Goal: Task Accomplishment & Management: Complete application form

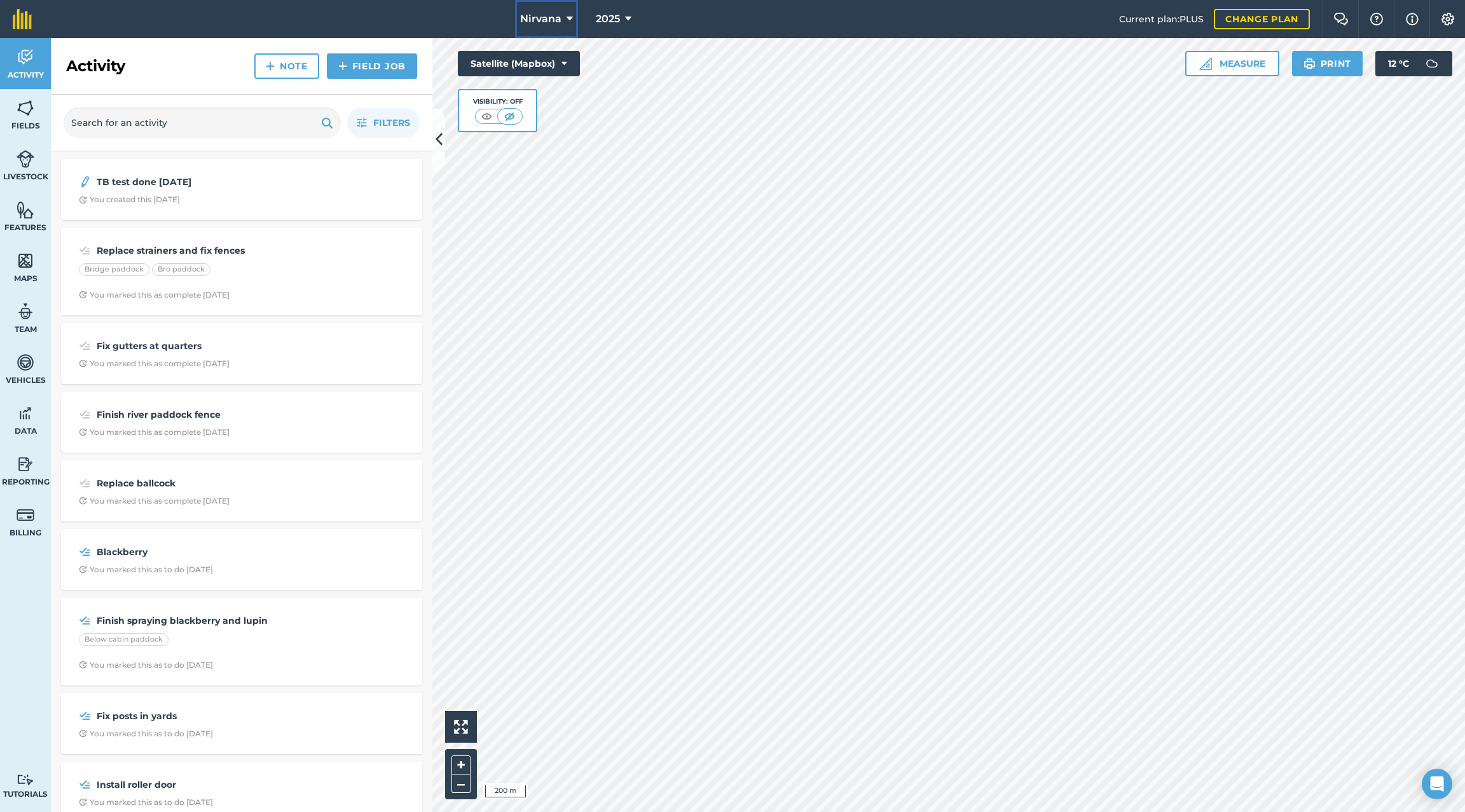
click at [573, 18] on button "Nirvana" at bounding box center [547, 19] width 63 height 38
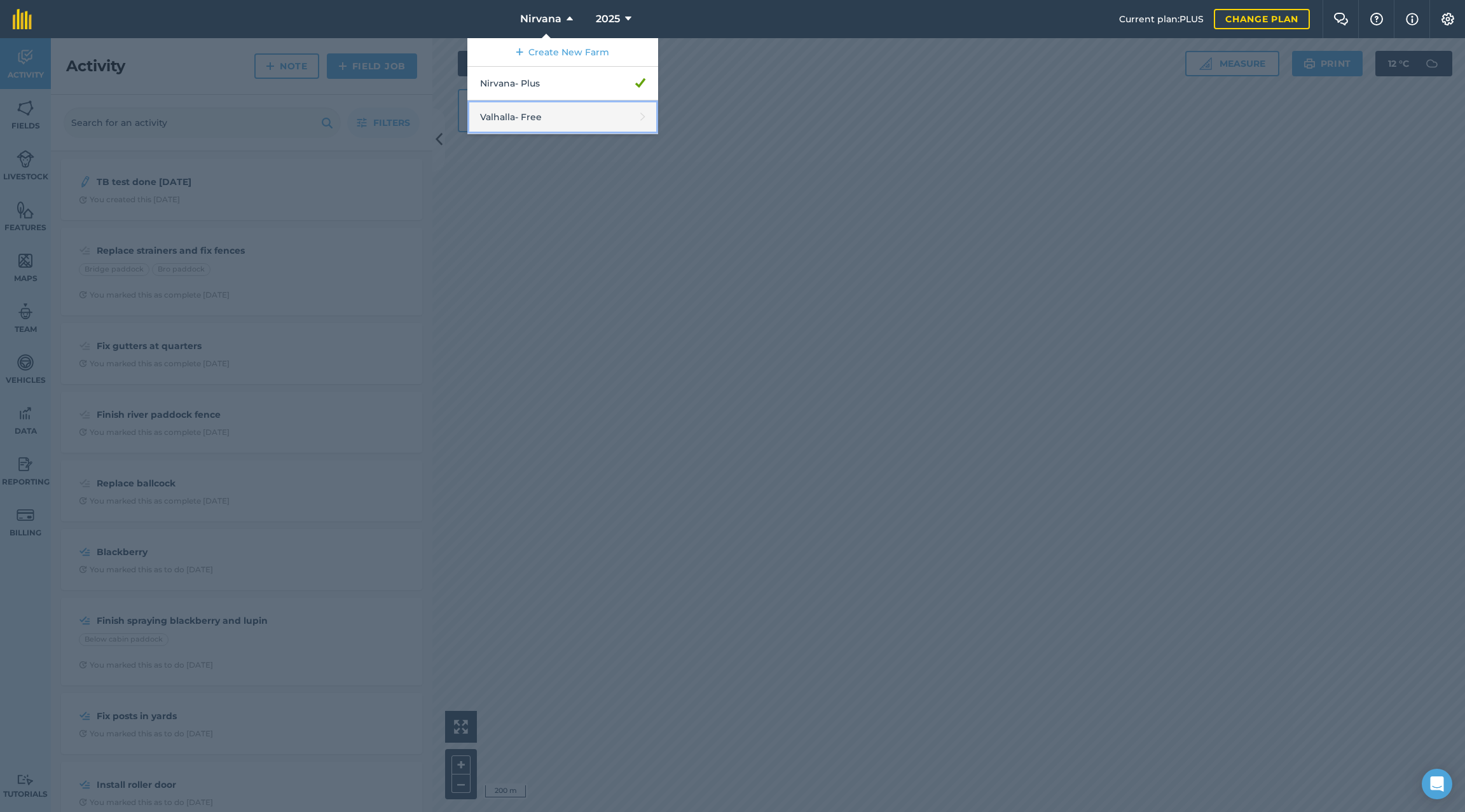
click at [536, 120] on link "Valhalla - Free" at bounding box center [562, 117] width 191 height 33
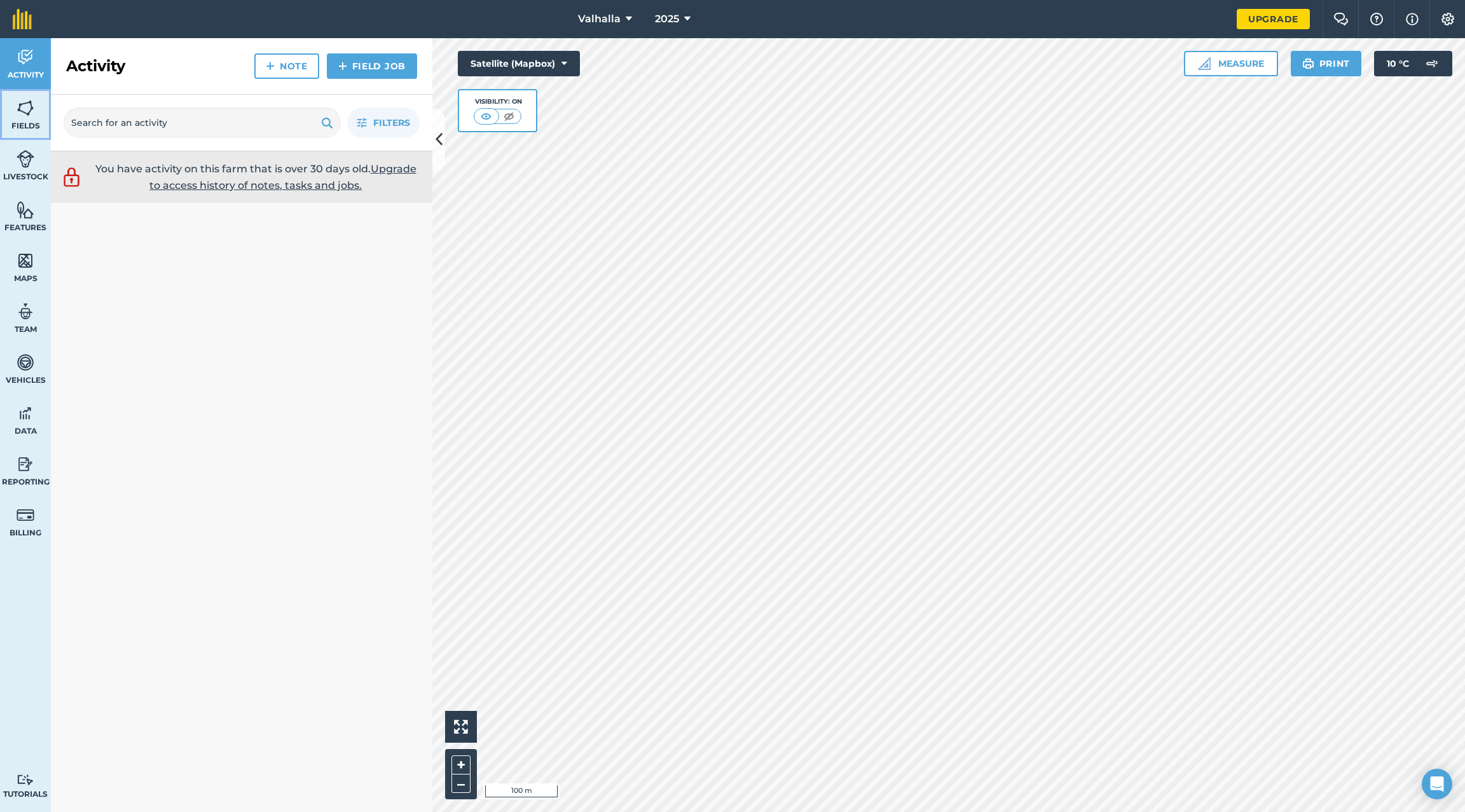
click at [22, 124] on span "Fields" at bounding box center [26, 126] width 51 height 10
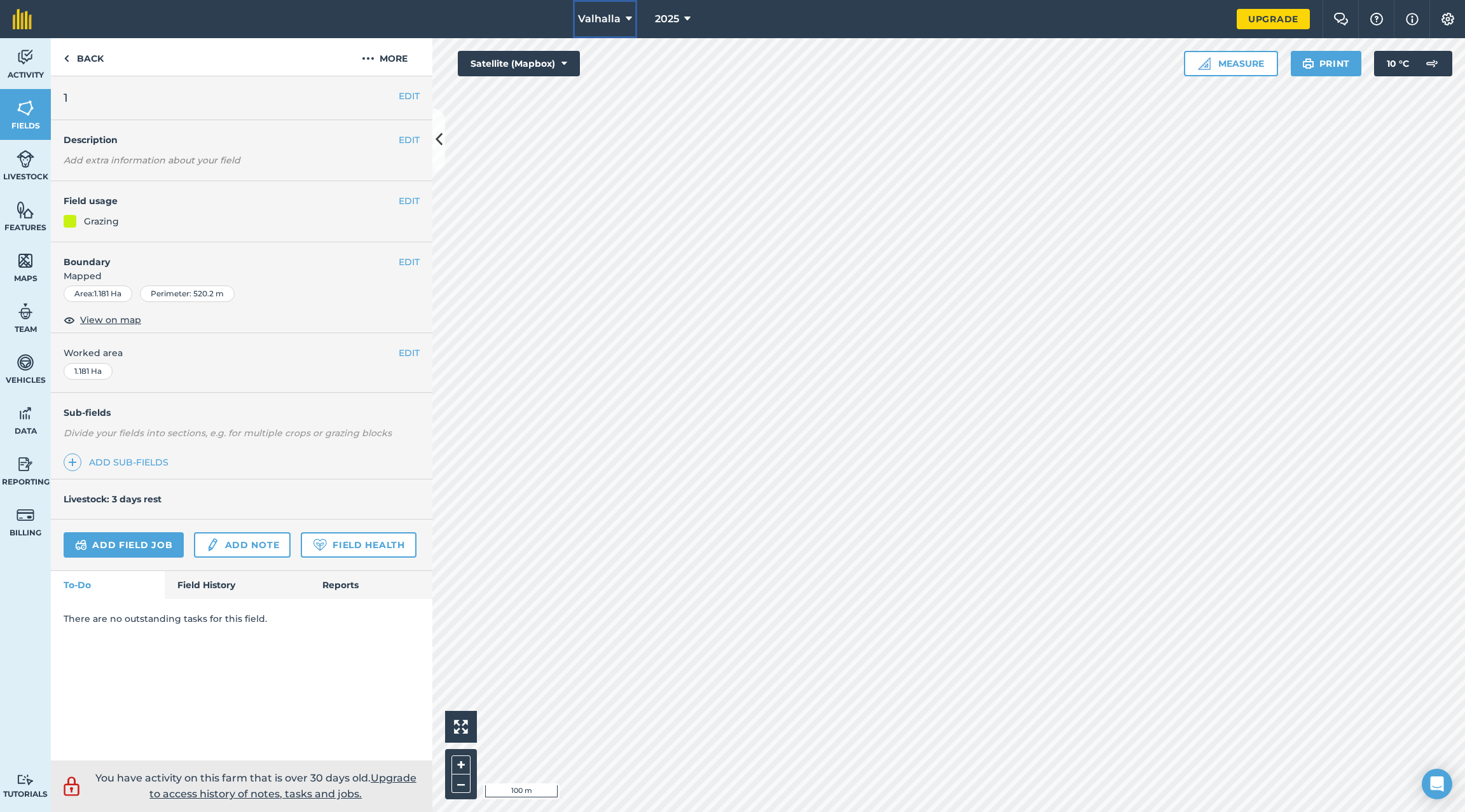
click at [627, 20] on icon at bounding box center [629, 18] width 7 height 15
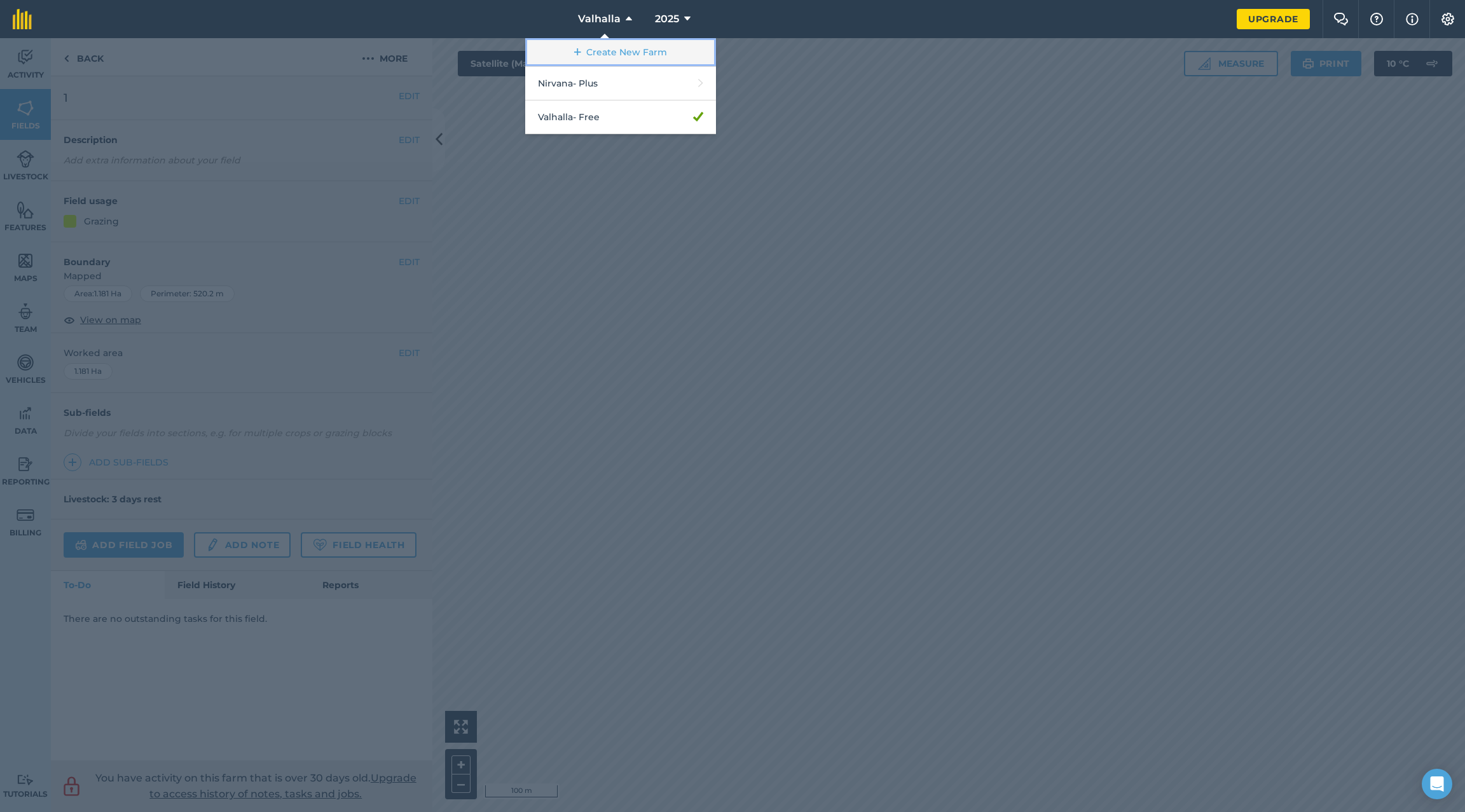
click at [638, 52] on link "Create New Farm" at bounding box center [620, 52] width 191 height 29
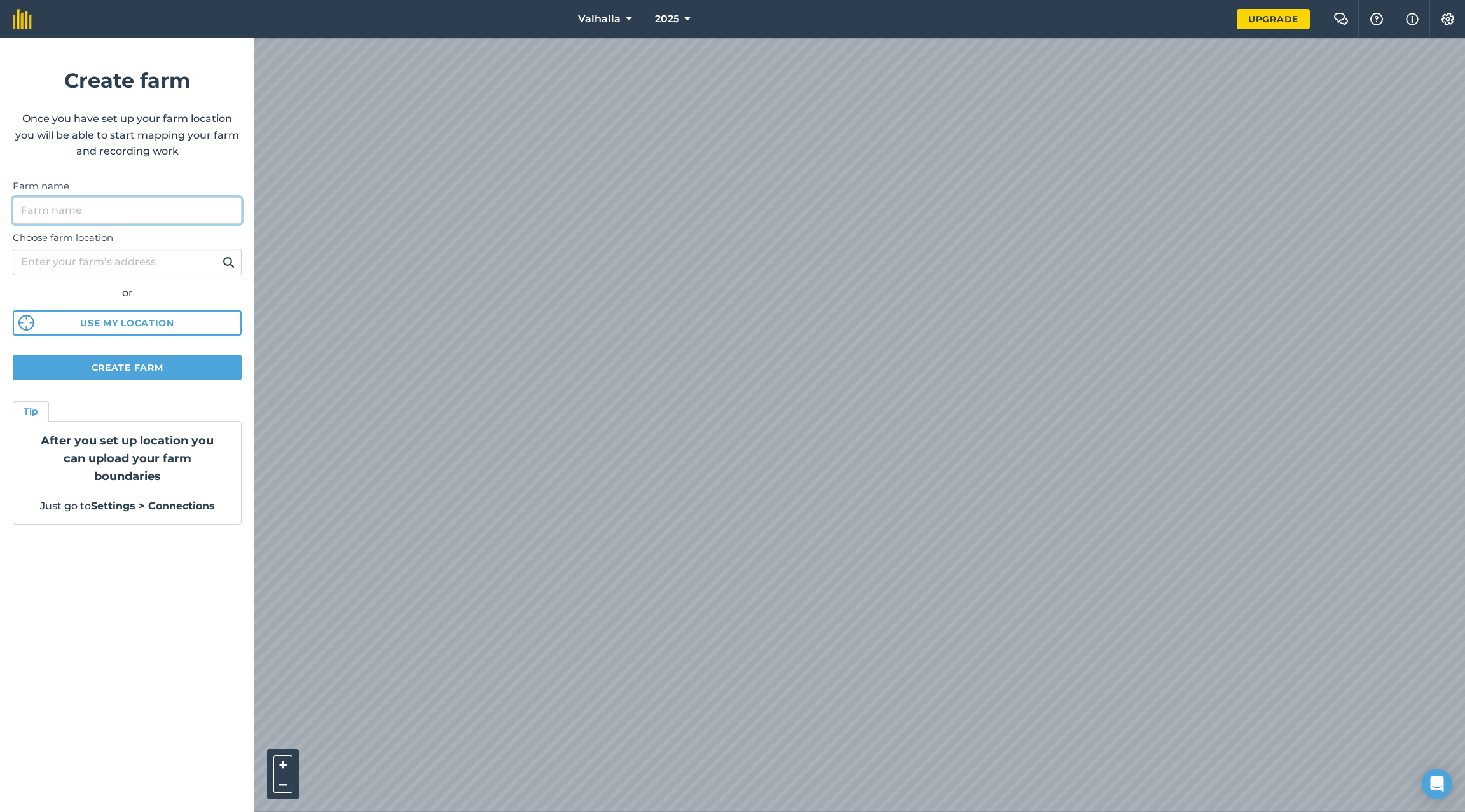
click at [48, 215] on input "Farm name" at bounding box center [127, 210] width 229 height 27
type input "Valhalla original"
click at [93, 267] on input "Choose farm location" at bounding box center [127, 261] width 229 height 27
click at [127, 369] on button "Create farm" at bounding box center [127, 367] width 229 height 26
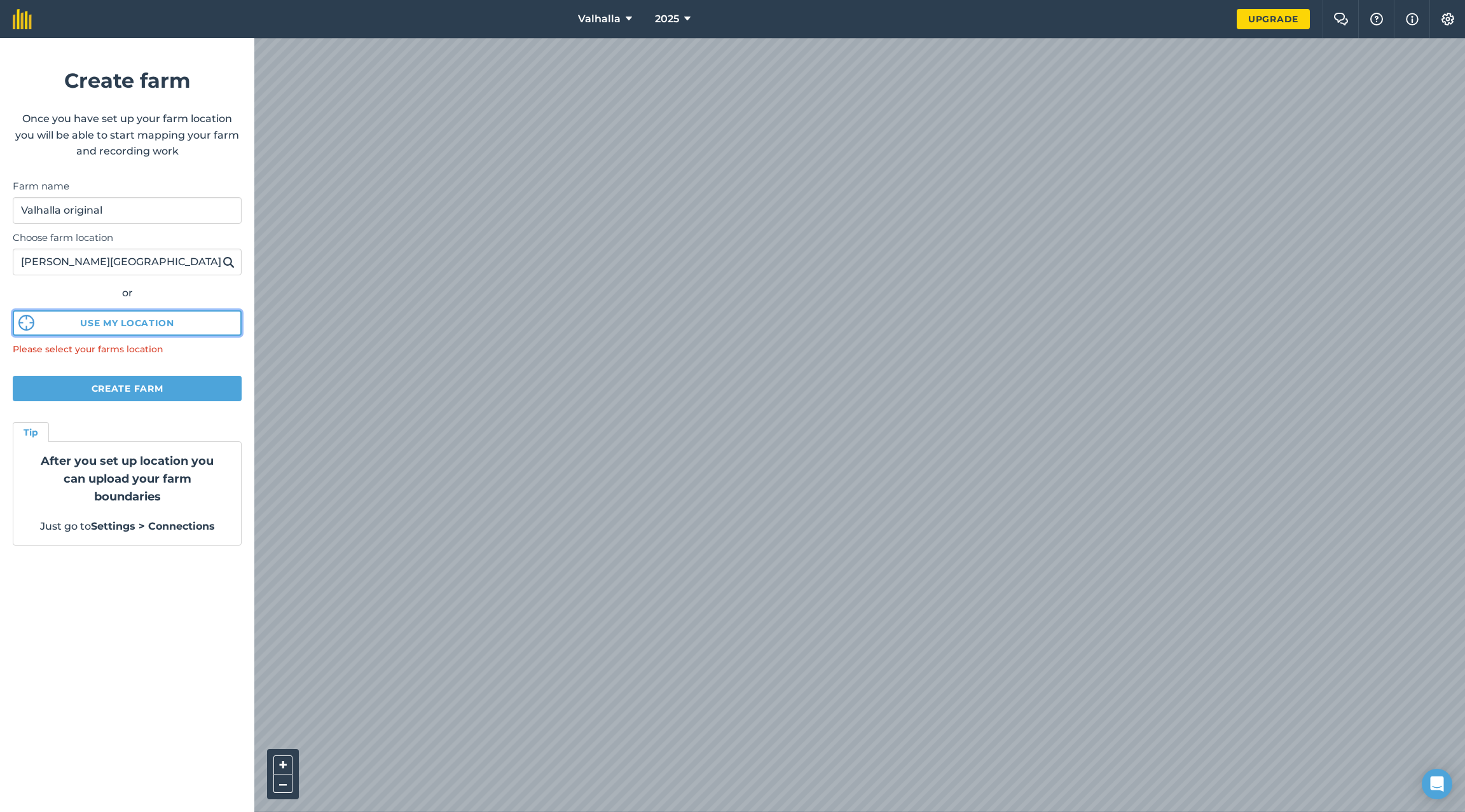
click at [121, 322] on button "Use my location" at bounding box center [127, 322] width 229 height 26
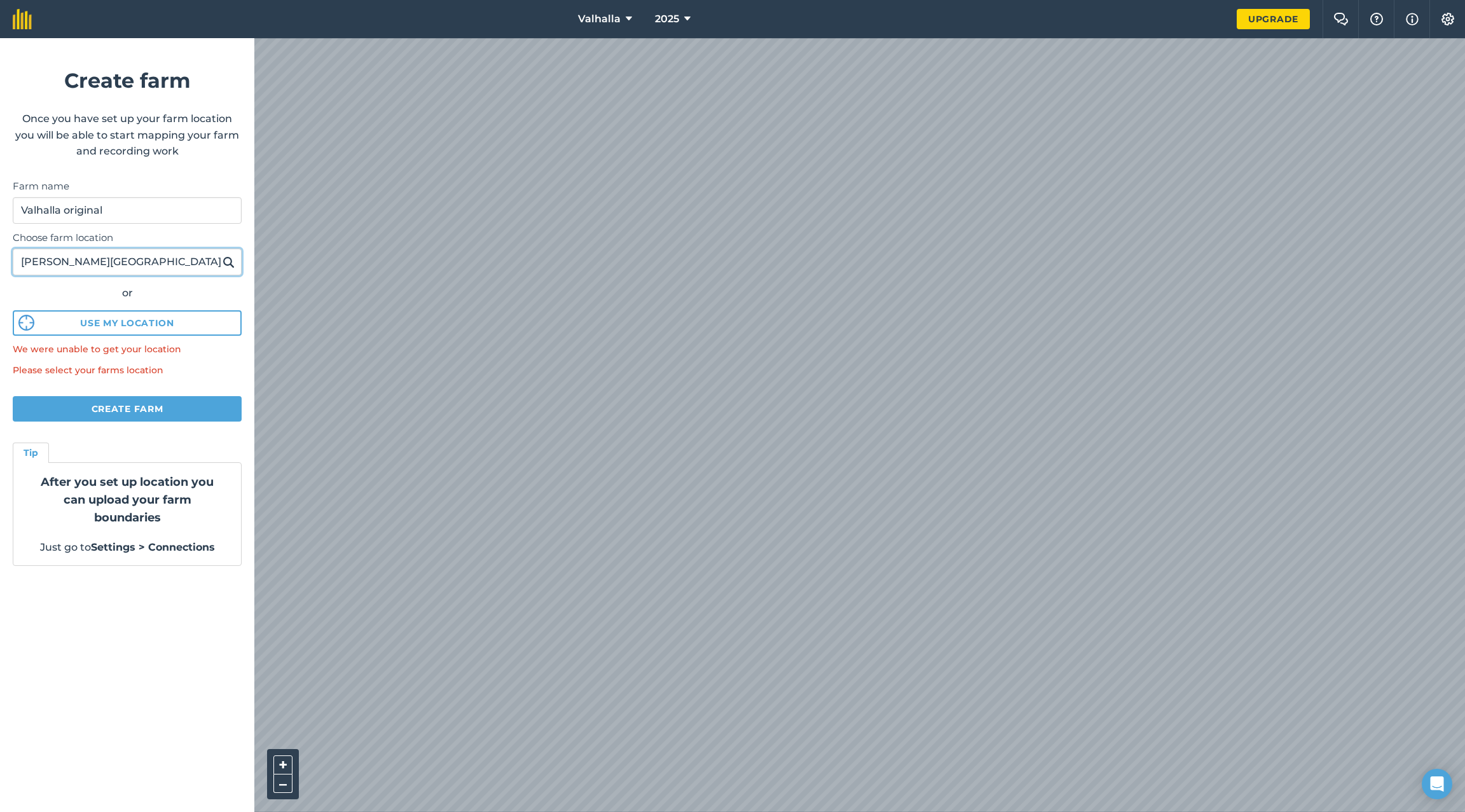
click at [24, 266] on input "[PERSON_NAME][GEOGRAPHIC_DATA]" at bounding box center [127, 261] width 229 height 27
type input "[STREET_ADDRESS][PERSON_NAME]"
click at [227, 263] on img at bounding box center [229, 261] width 12 height 15
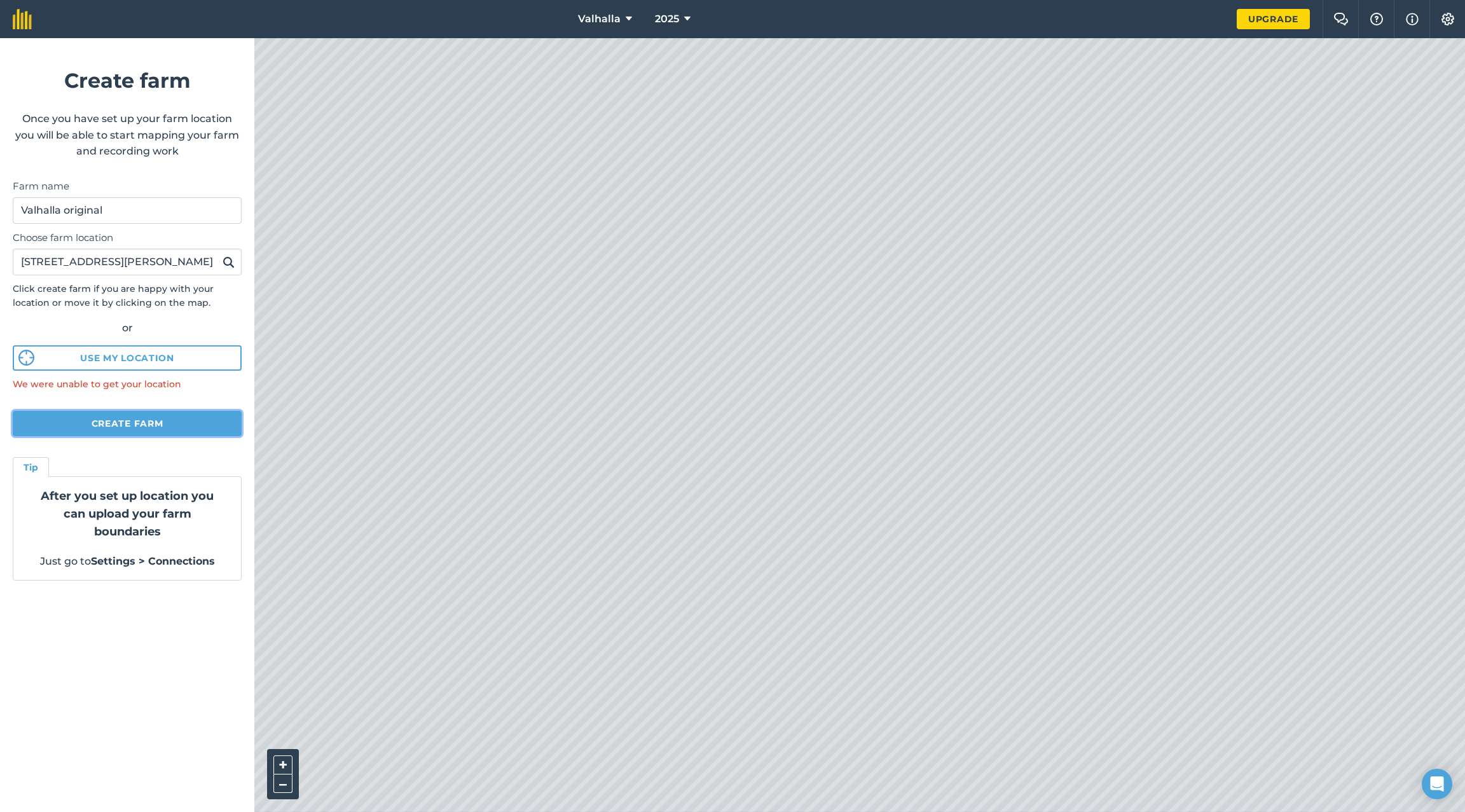
click at [128, 417] on button "Create farm" at bounding box center [127, 423] width 229 height 26
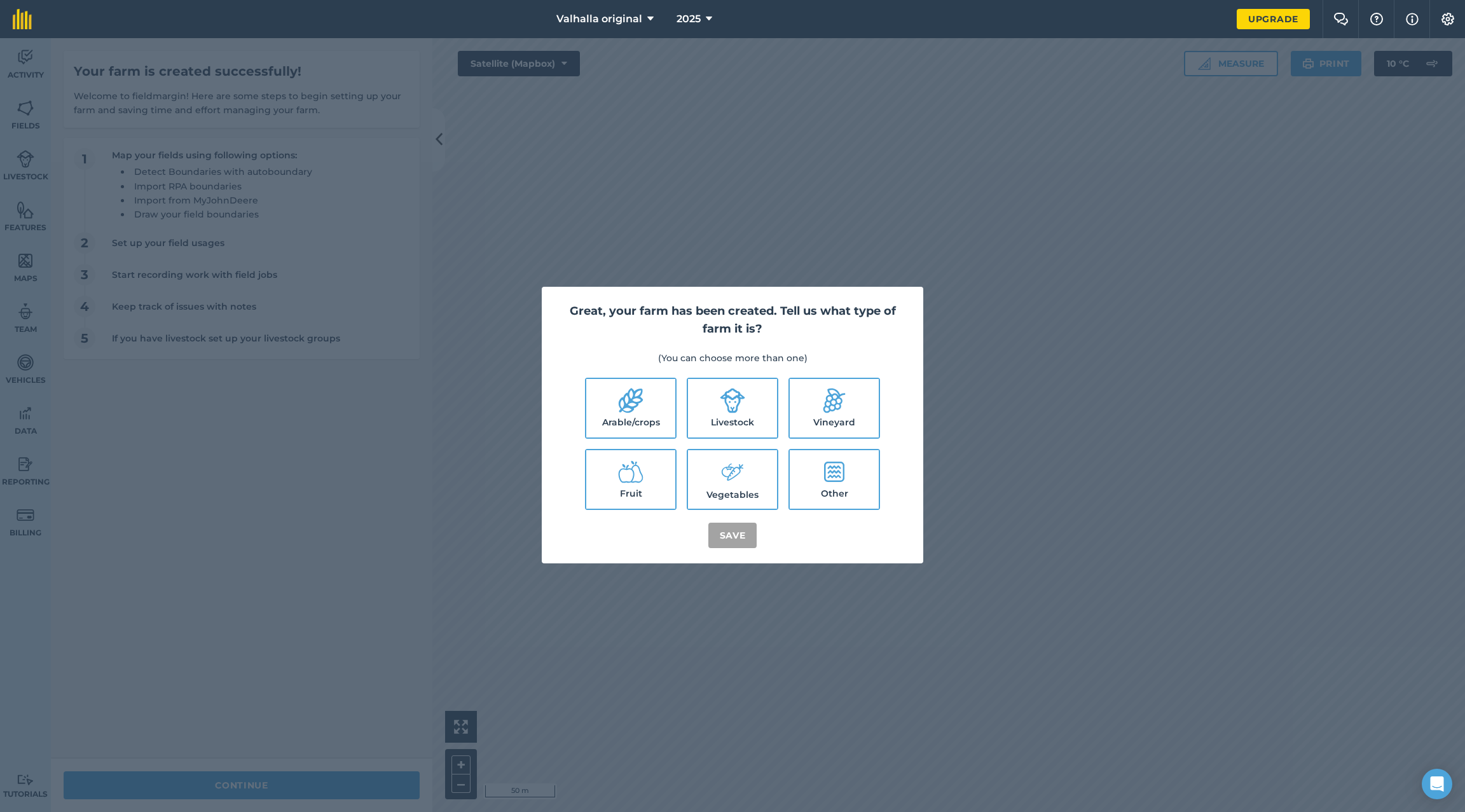
click at [739, 416] on label "Livestock" at bounding box center [733, 408] width 89 height 58
checkbox input "true"
click at [739, 535] on button "Save" at bounding box center [733, 535] width 49 height 26
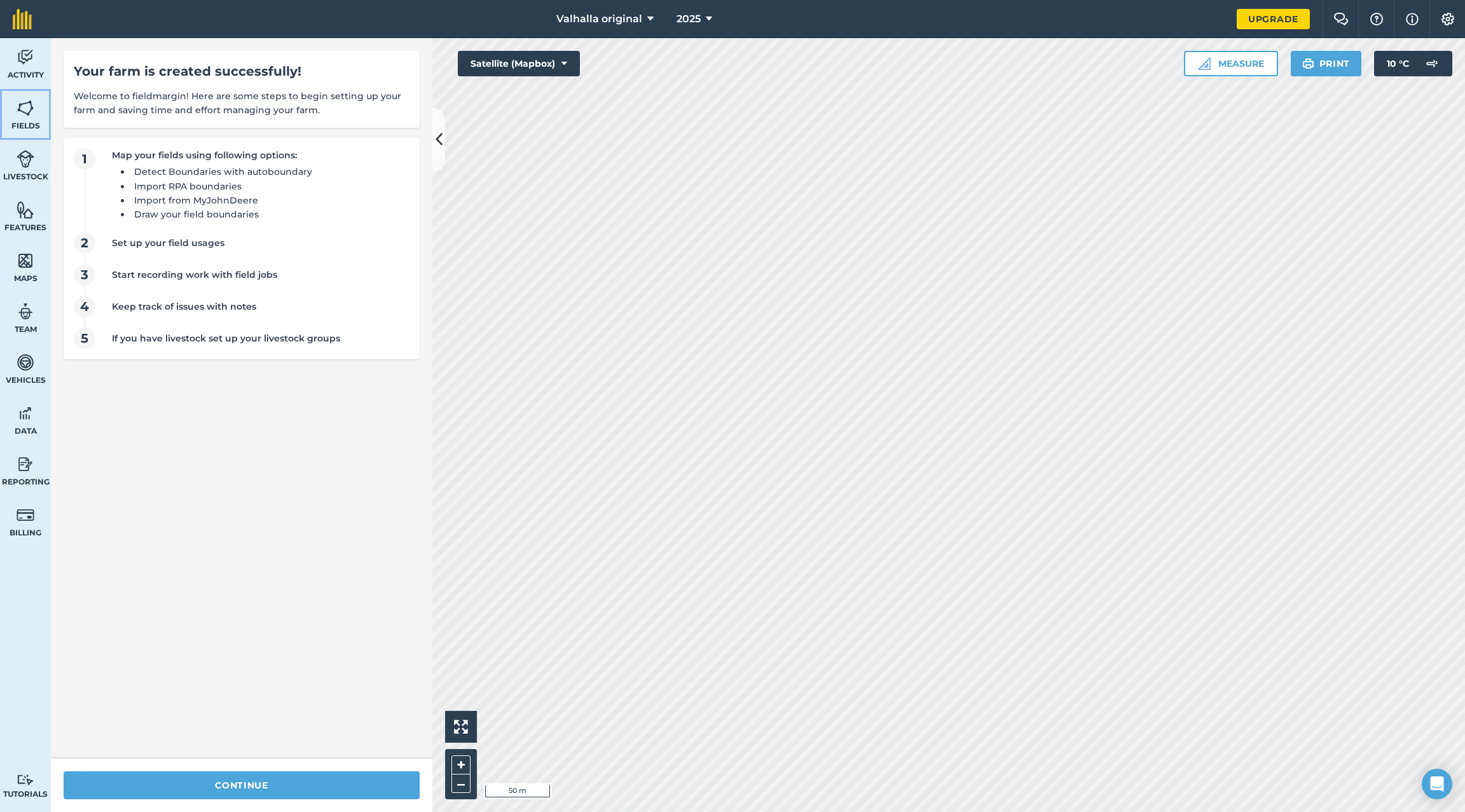
click at [24, 113] on img at bounding box center [25, 107] width 18 height 19
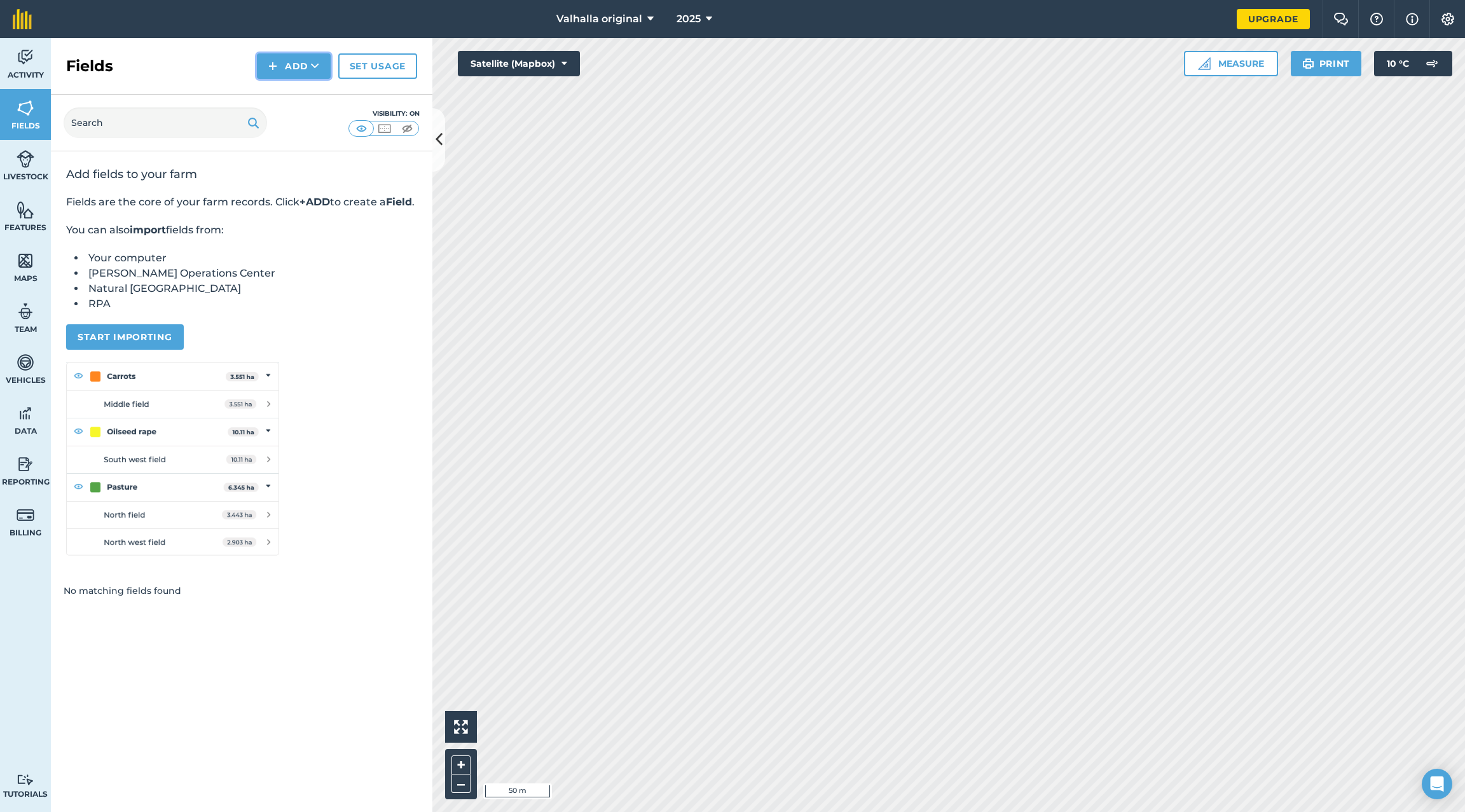
click at [316, 61] on icon at bounding box center [315, 66] width 9 height 12
click at [298, 96] on link "Draw" at bounding box center [294, 94] width 70 height 28
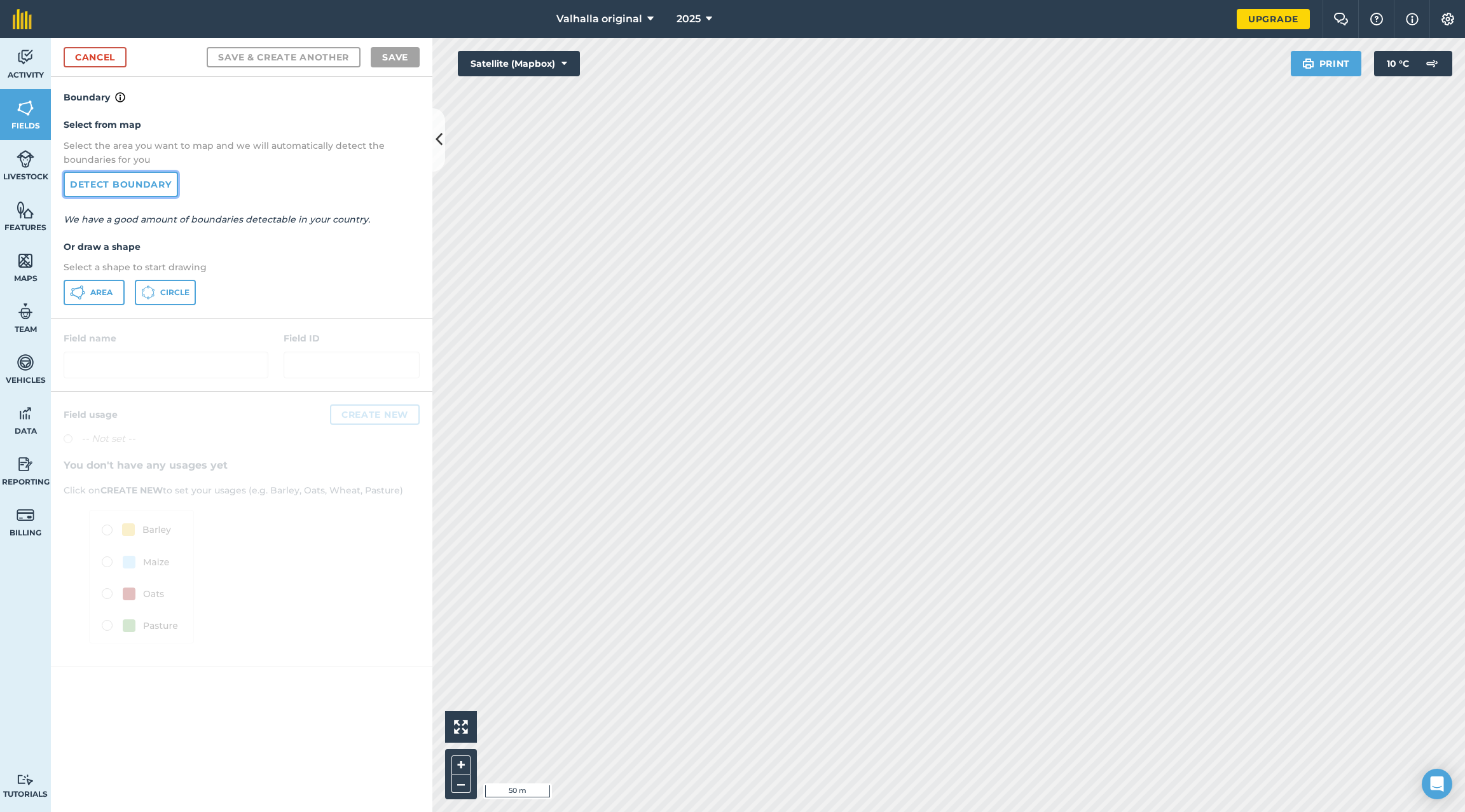
click at [113, 183] on link "Detect boundary" at bounding box center [121, 184] width 115 height 26
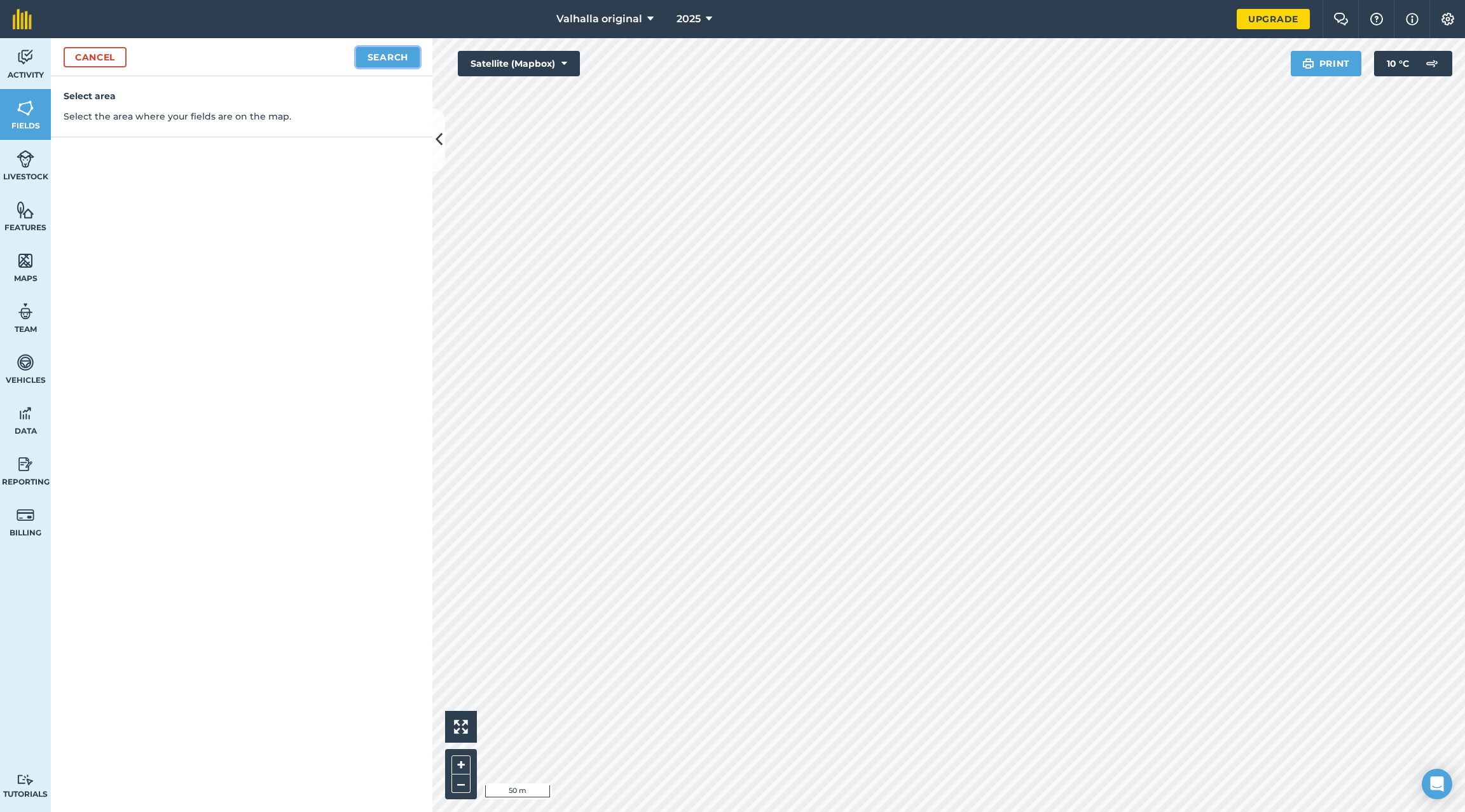
click at [390, 55] on button "Search" at bounding box center [387, 57] width 64 height 20
click at [87, 54] on link "Cancel" at bounding box center [95, 57] width 63 height 20
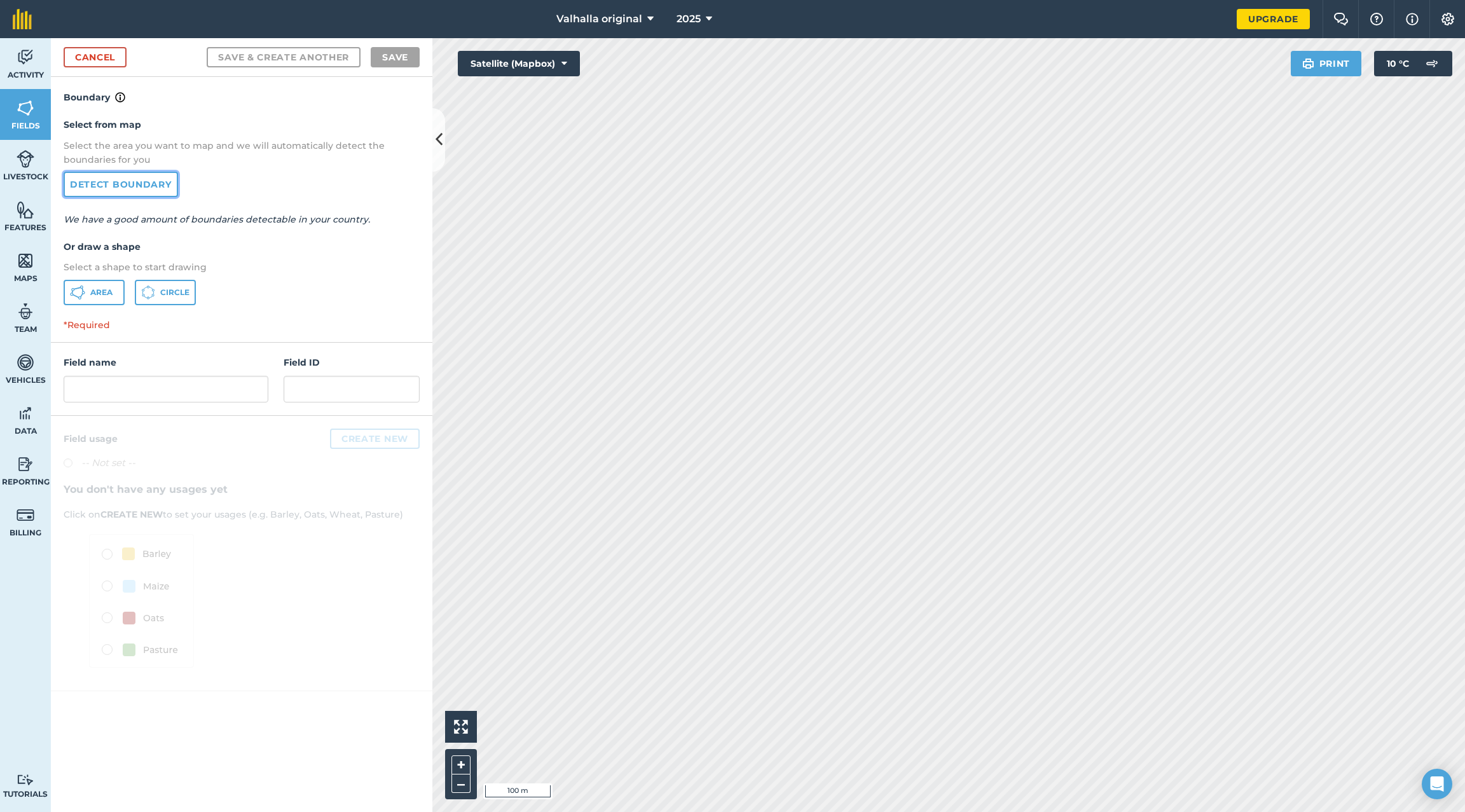
click at [117, 184] on link "Detect boundary" at bounding box center [121, 184] width 115 height 26
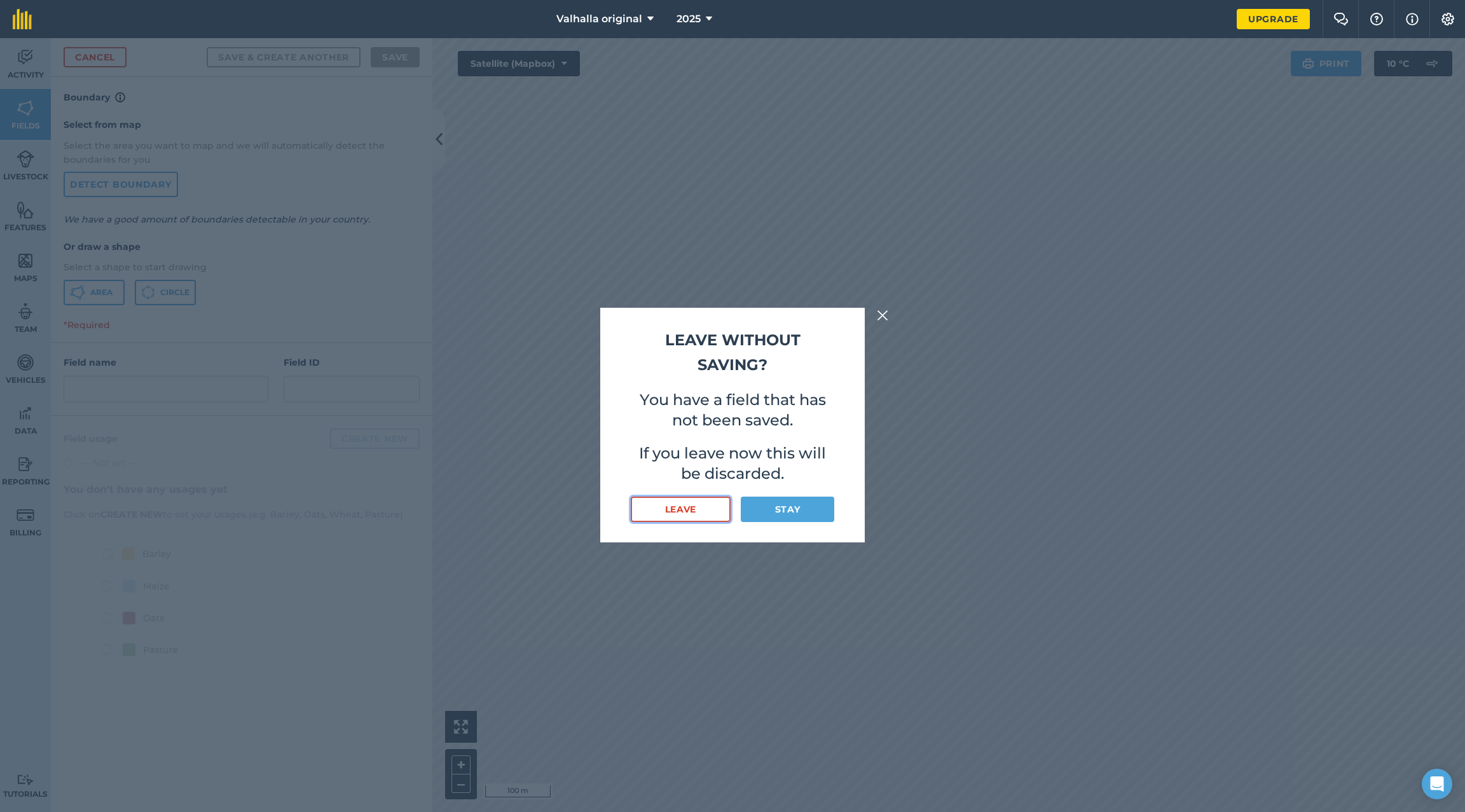
click at [705, 503] on button "Leave" at bounding box center [680, 509] width 100 height 26
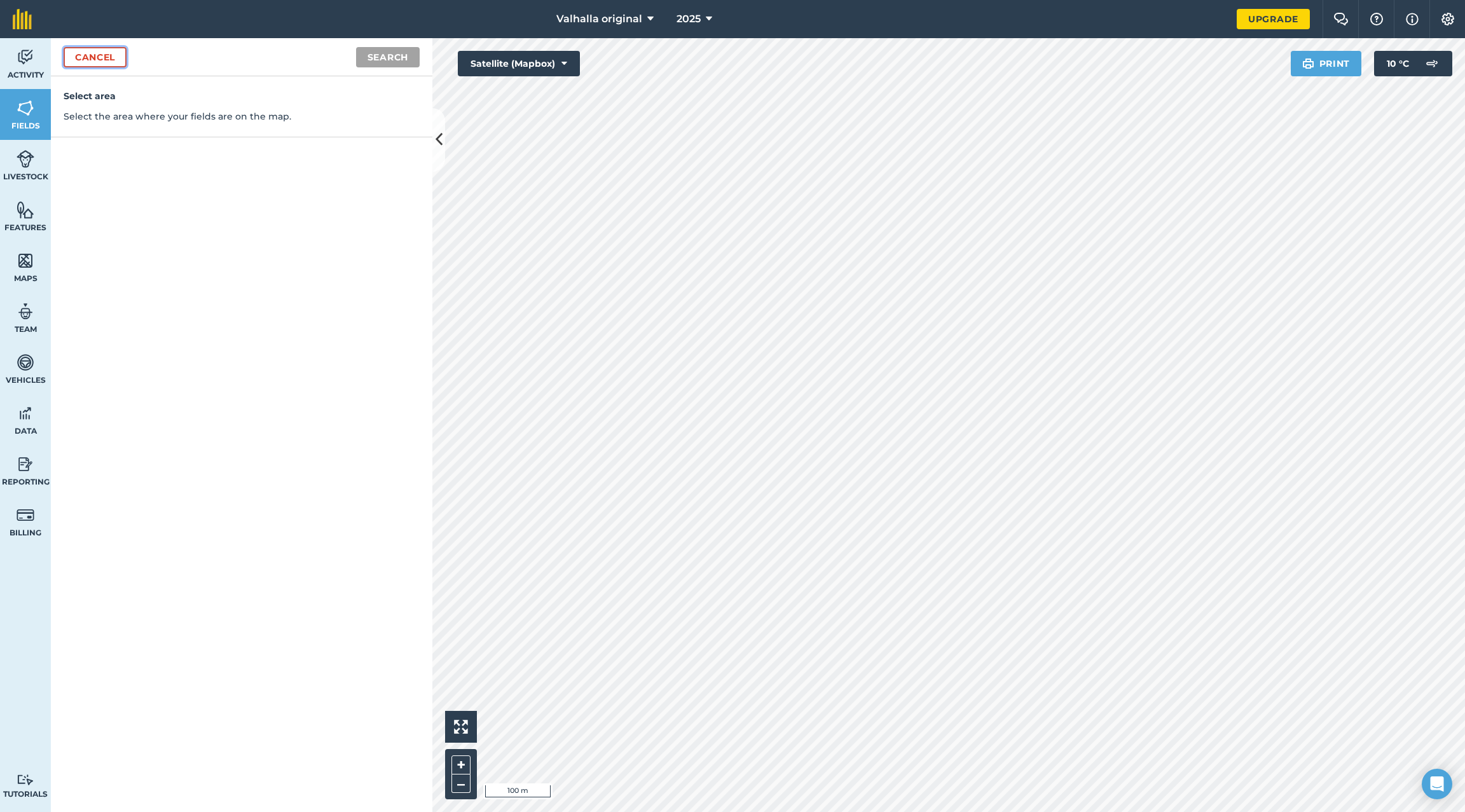
click at [96, 54] on link "Cancel" at bounding box center [95, 57] width 63 height 20
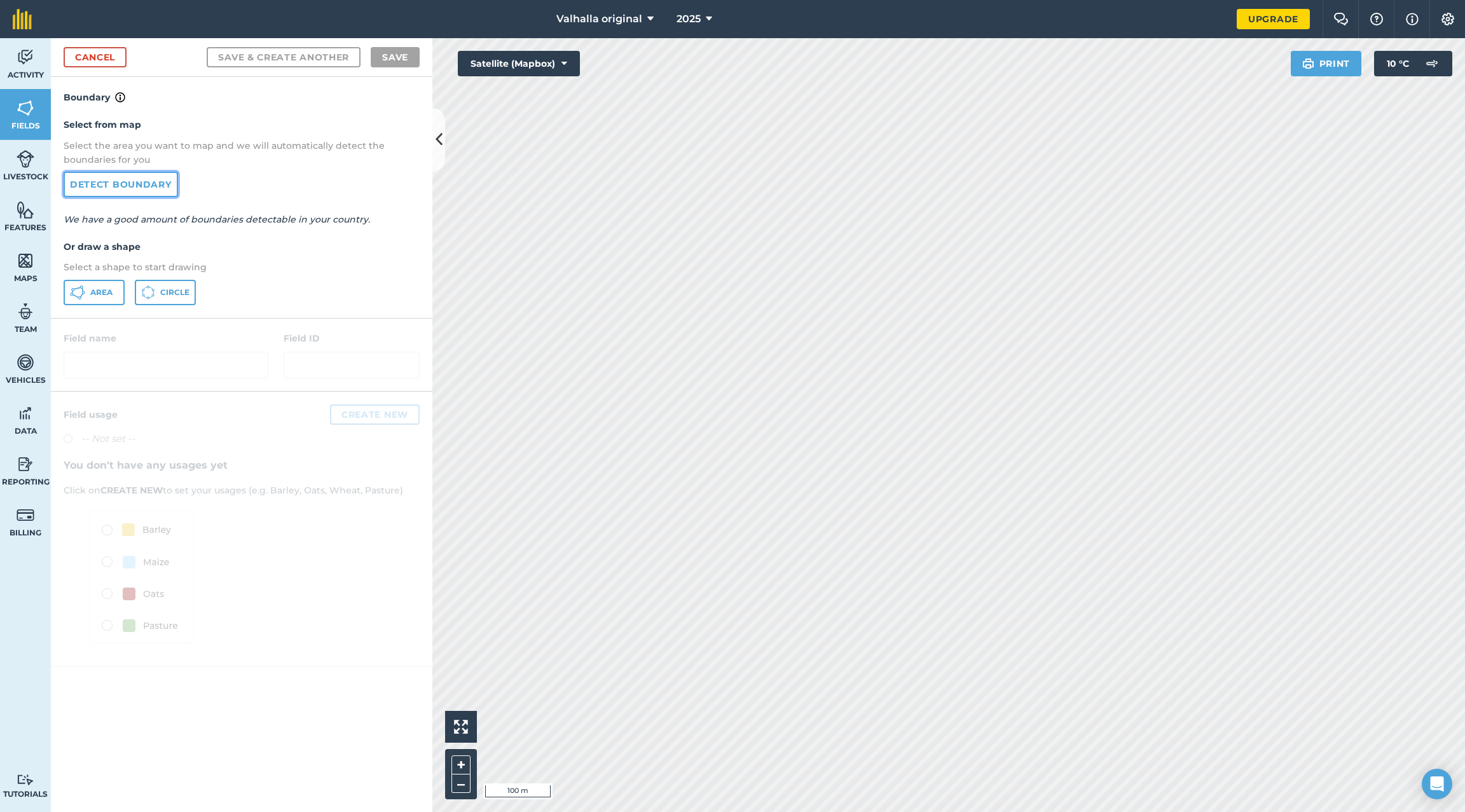
click at [120, 184] on link "Detect boundary" at bounding box center [121, 184] width 115 height 26
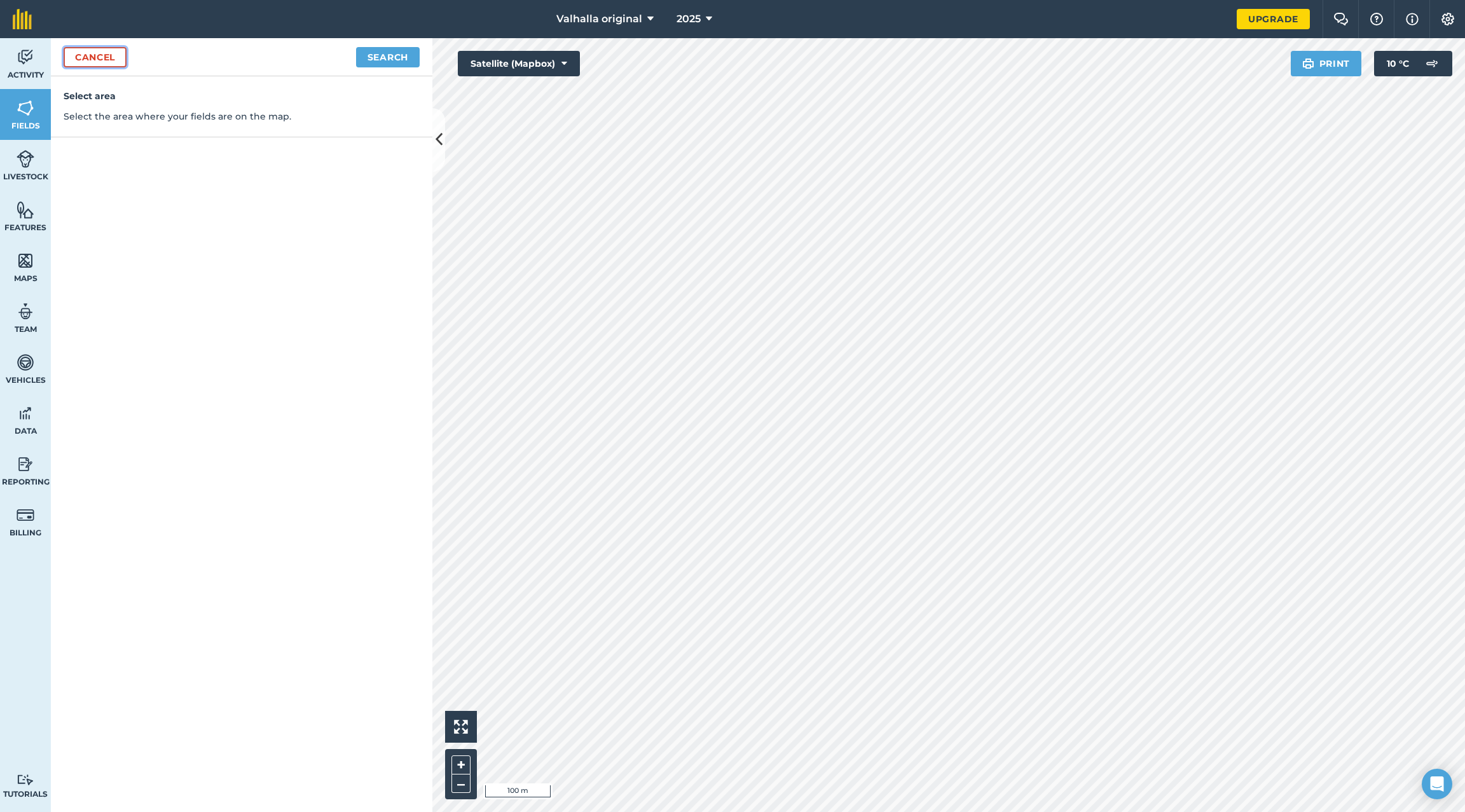
click at [92, 54] on link "Cancel" at bounding box center [95, 57] width 63 height 20
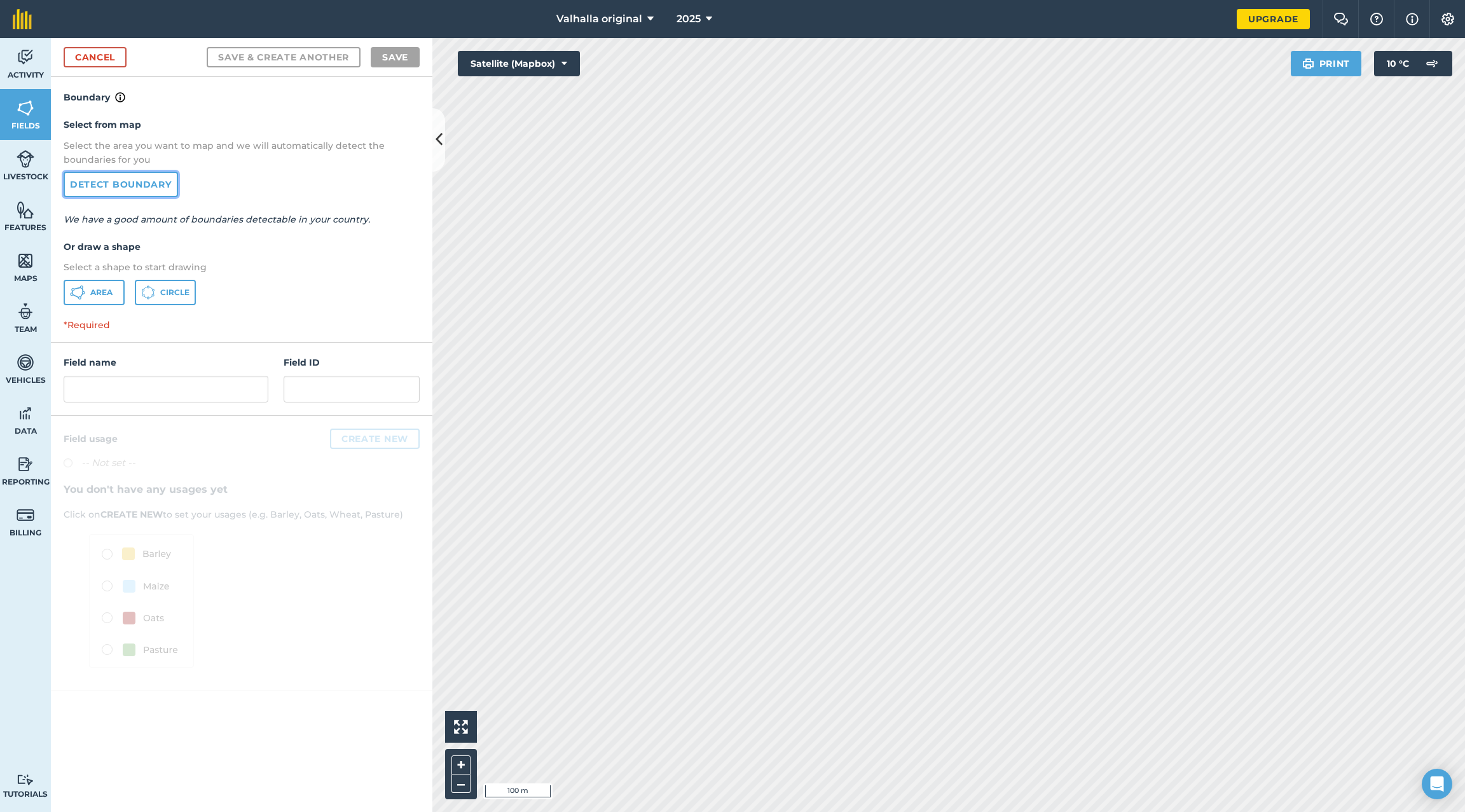
click at [110, 185] on link "Detect boundary" at bounding box center [121, 184] width 115 height 26
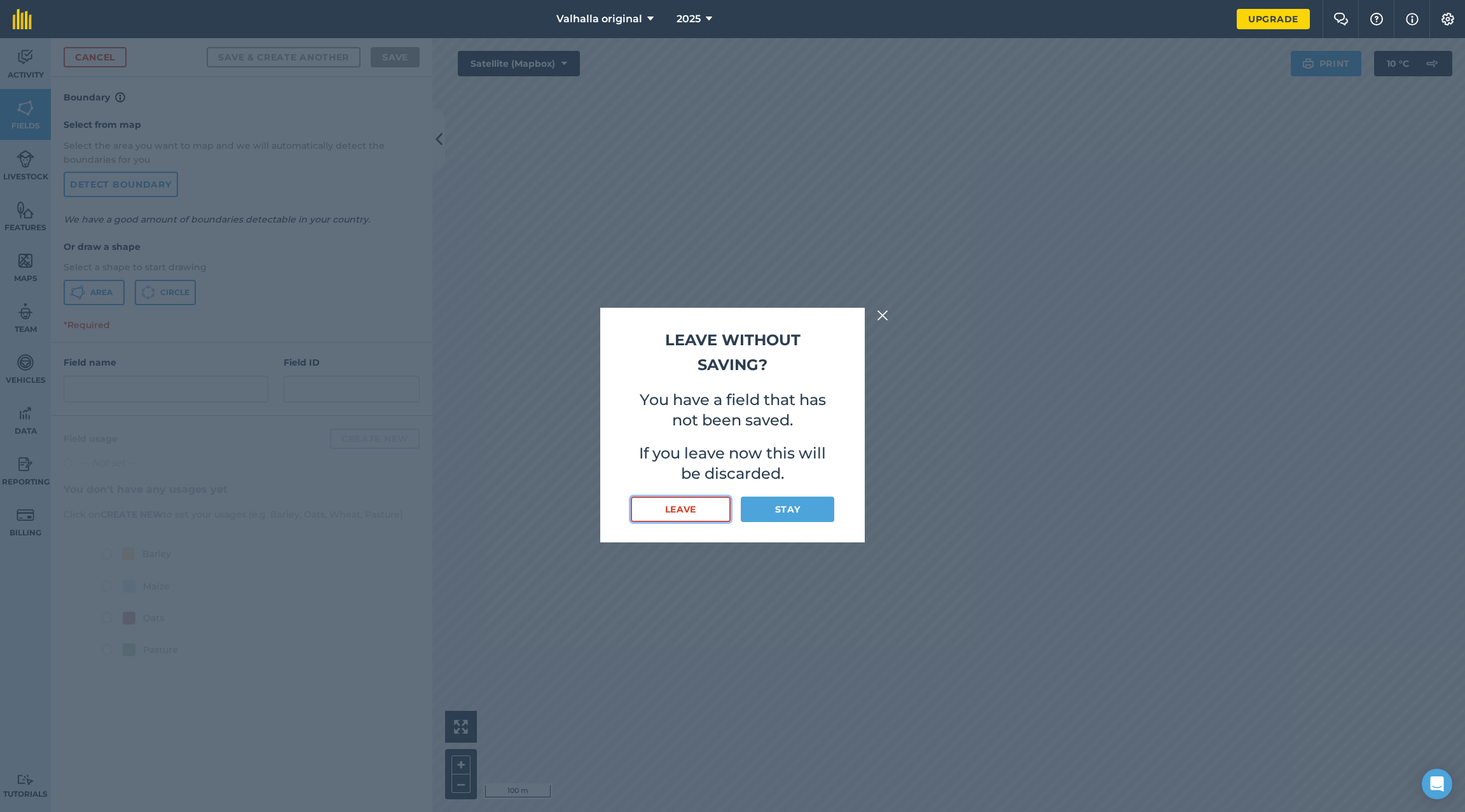
click at [690, 505] on button "Leave" at bounding box center [680, 509] width 100 height 26
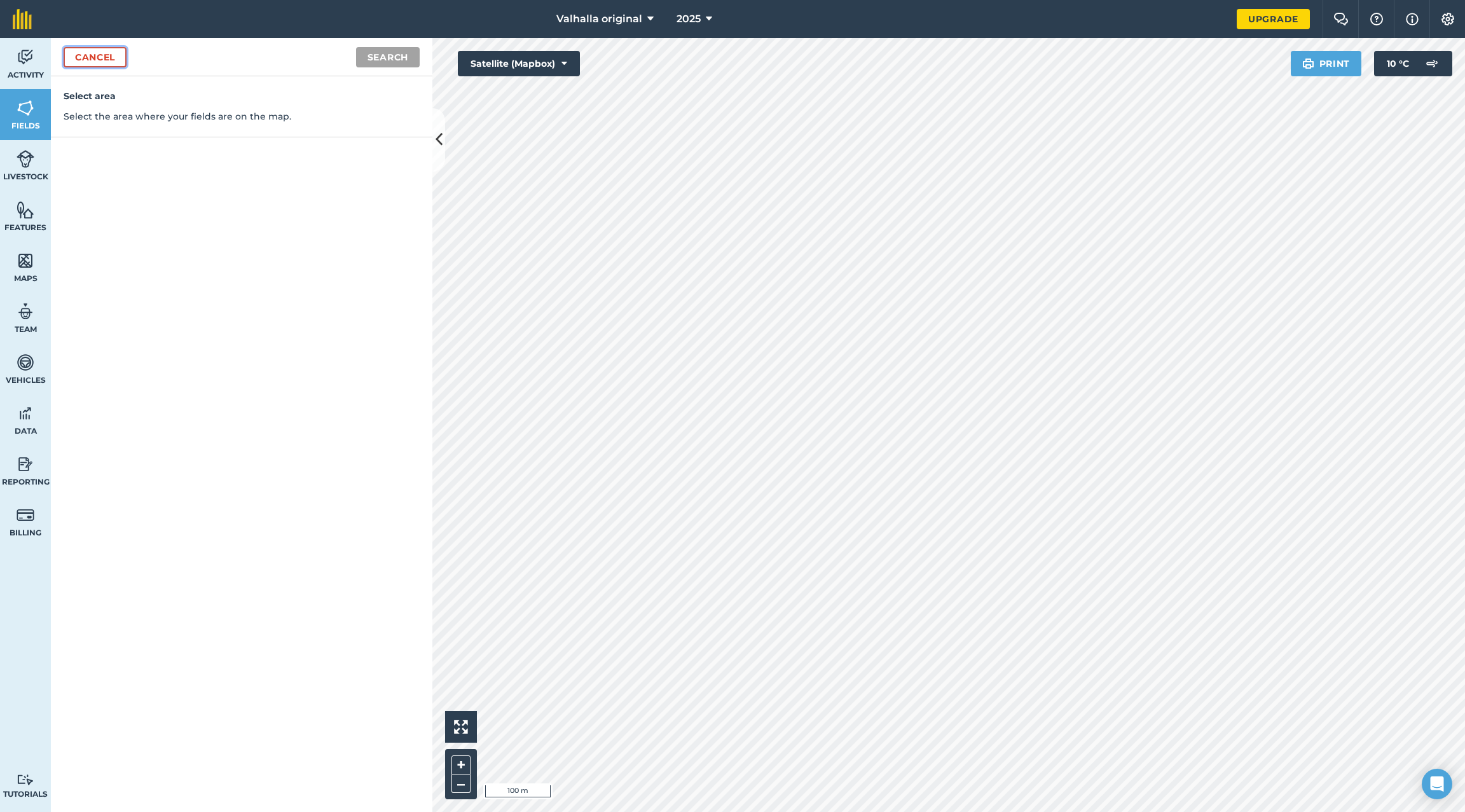
click at [96, 55] on link "Cancel" at bounding box center [95, 57] width 63 height 20
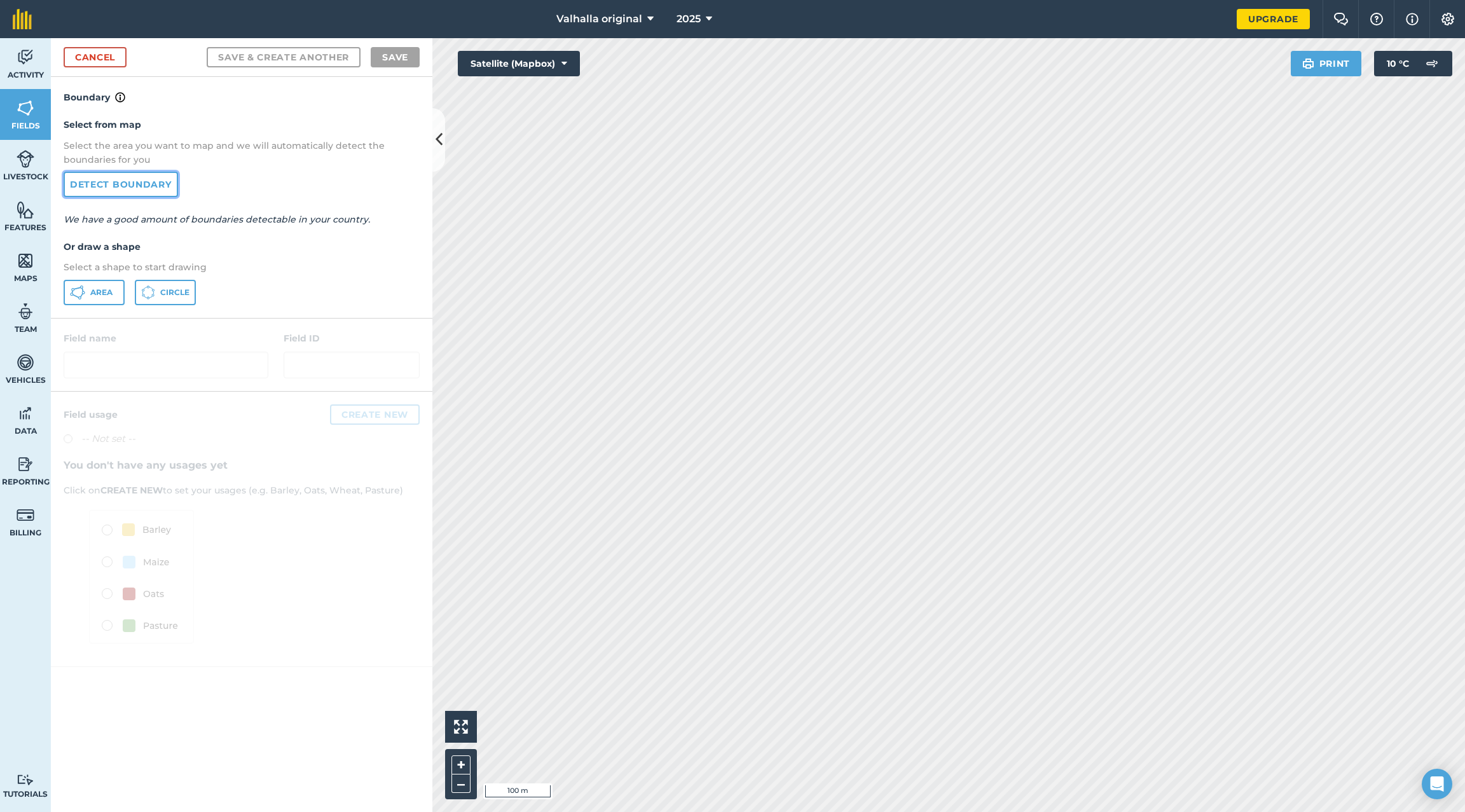
click at [109, 184] on link "Detect boundary" at bounding box center [121, 184] width 115 height 26
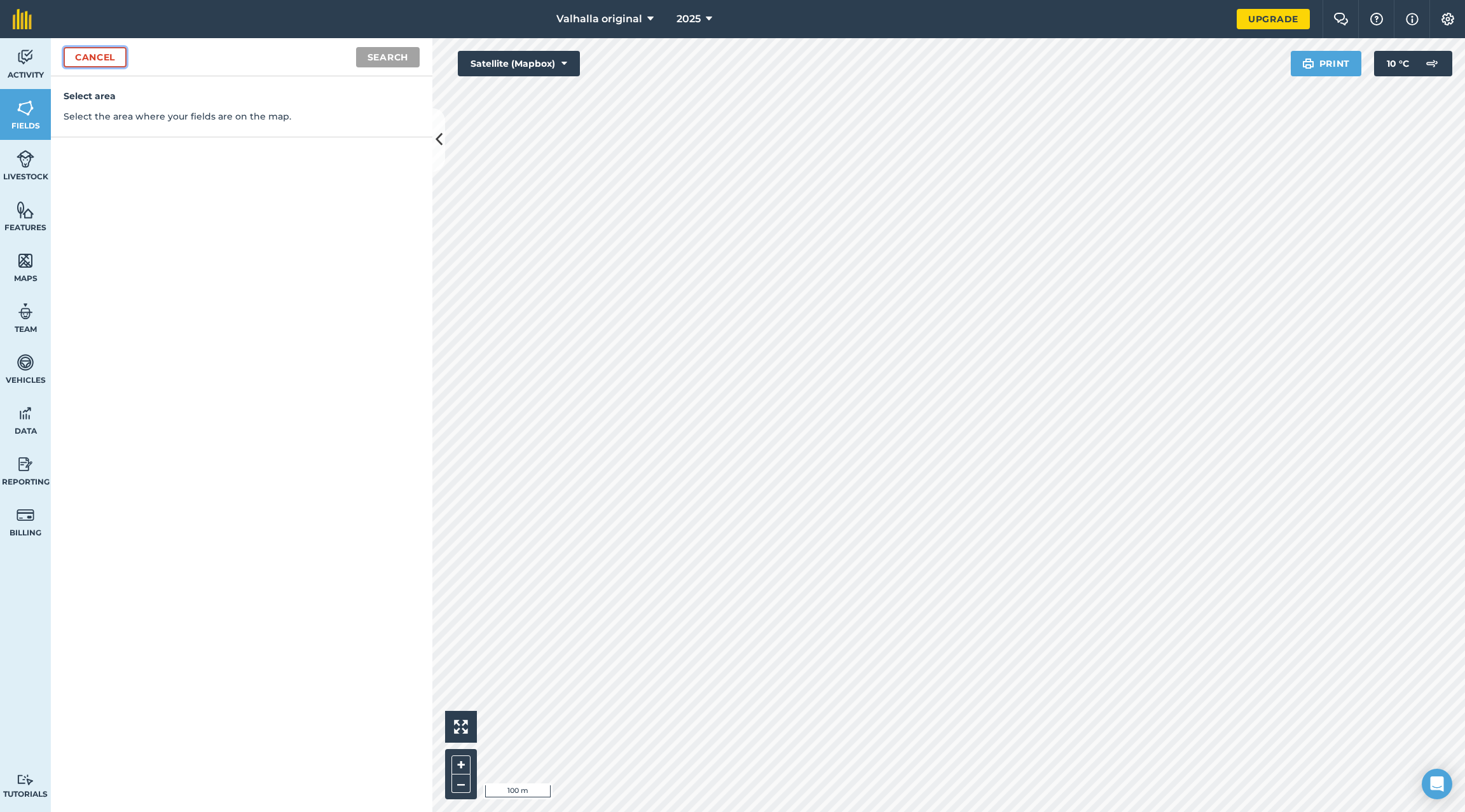
click at [92, 53] on link "Cancel" at bounding box center [95, 57] width 63 height 20
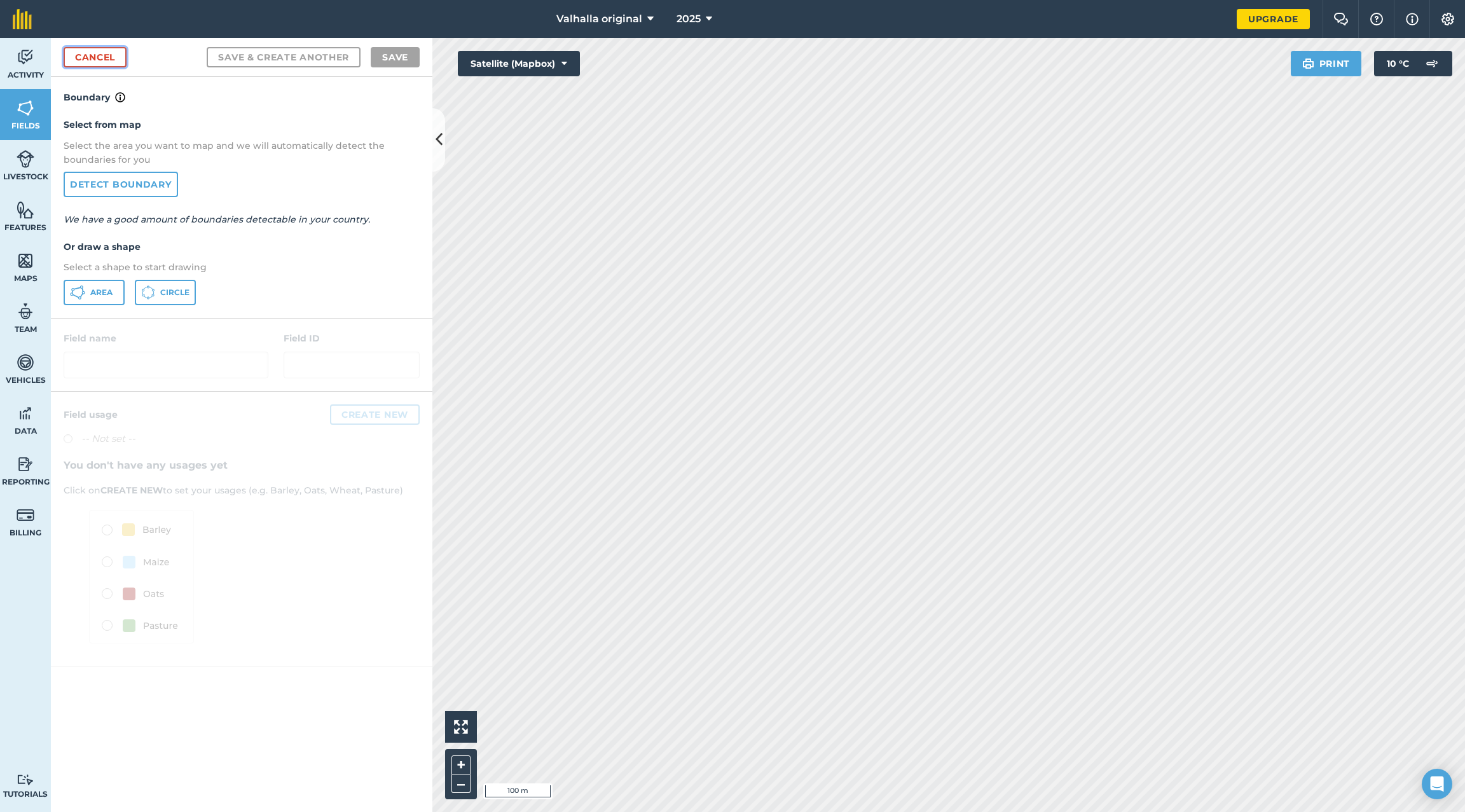
click at [104, 57] on link "Cancel" at bounding box center [95, 57] width 63 height 20
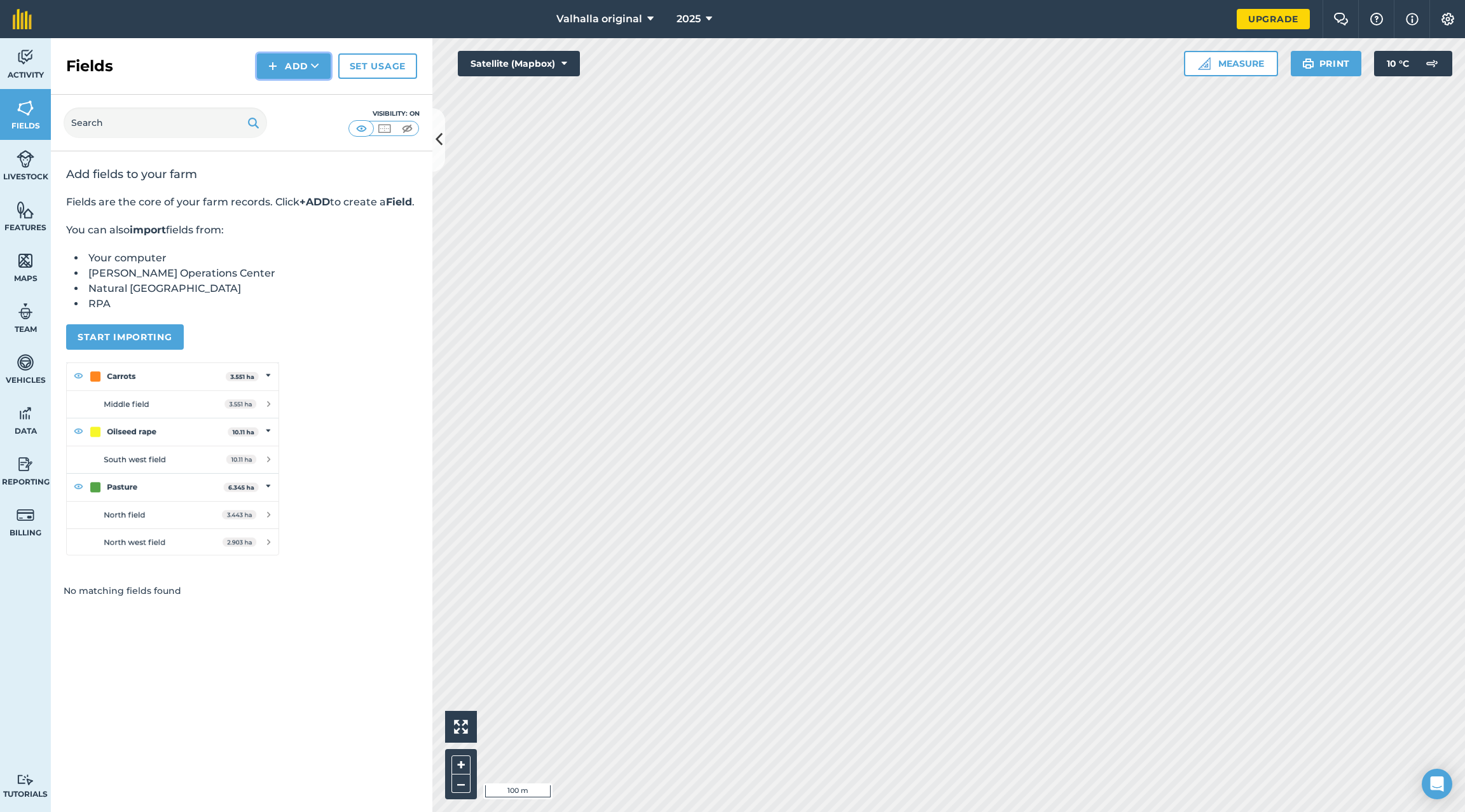
click at [302, 63] on button "Add" at bounding box center [294, 66] width 74 height 26
click at [301, 96] on link "Draw" at bounding box center [294, 94] width 70 height 28
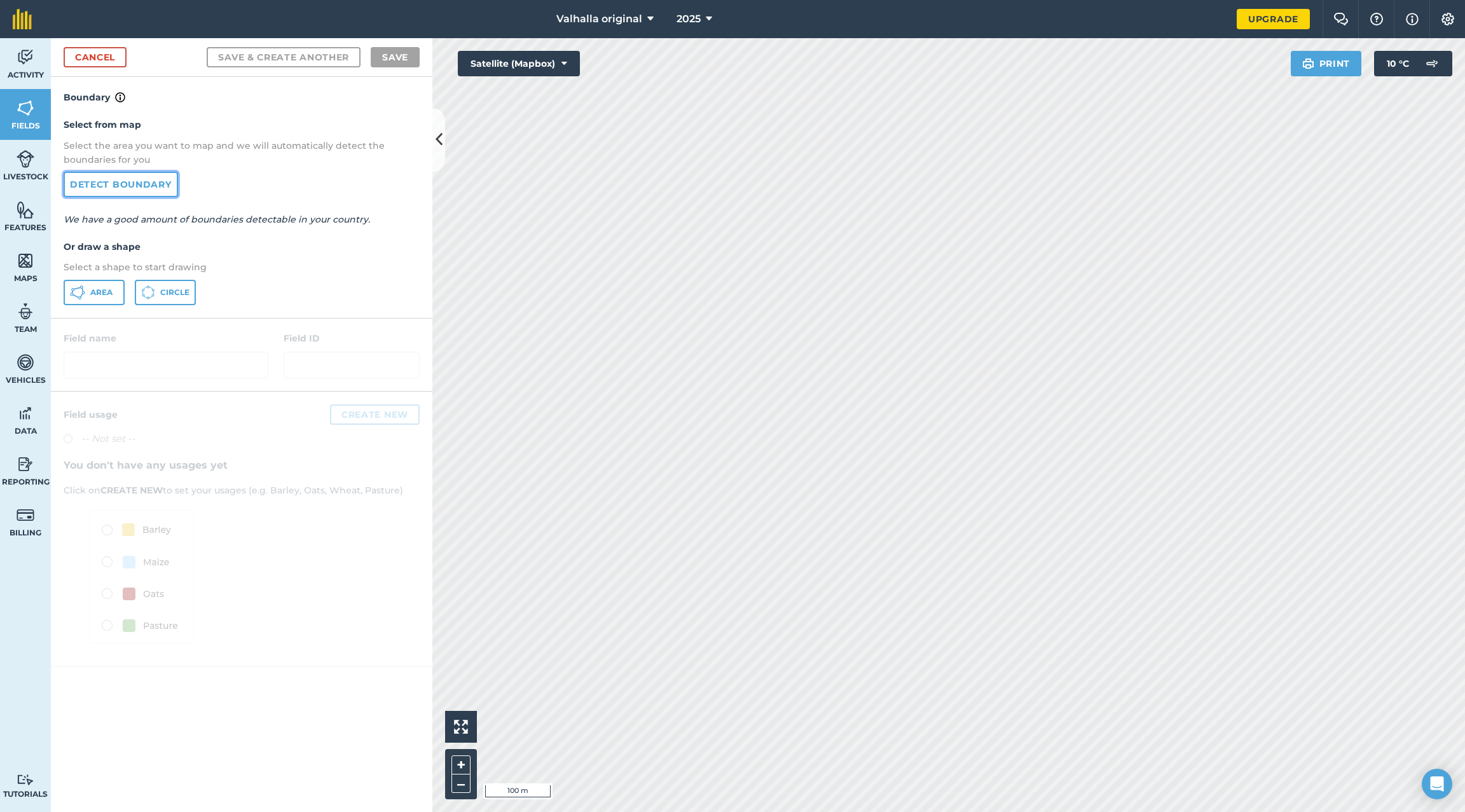
click at [110, 182] on link "Detect boundary" at bounding box center [121, 184] width 115 height 26
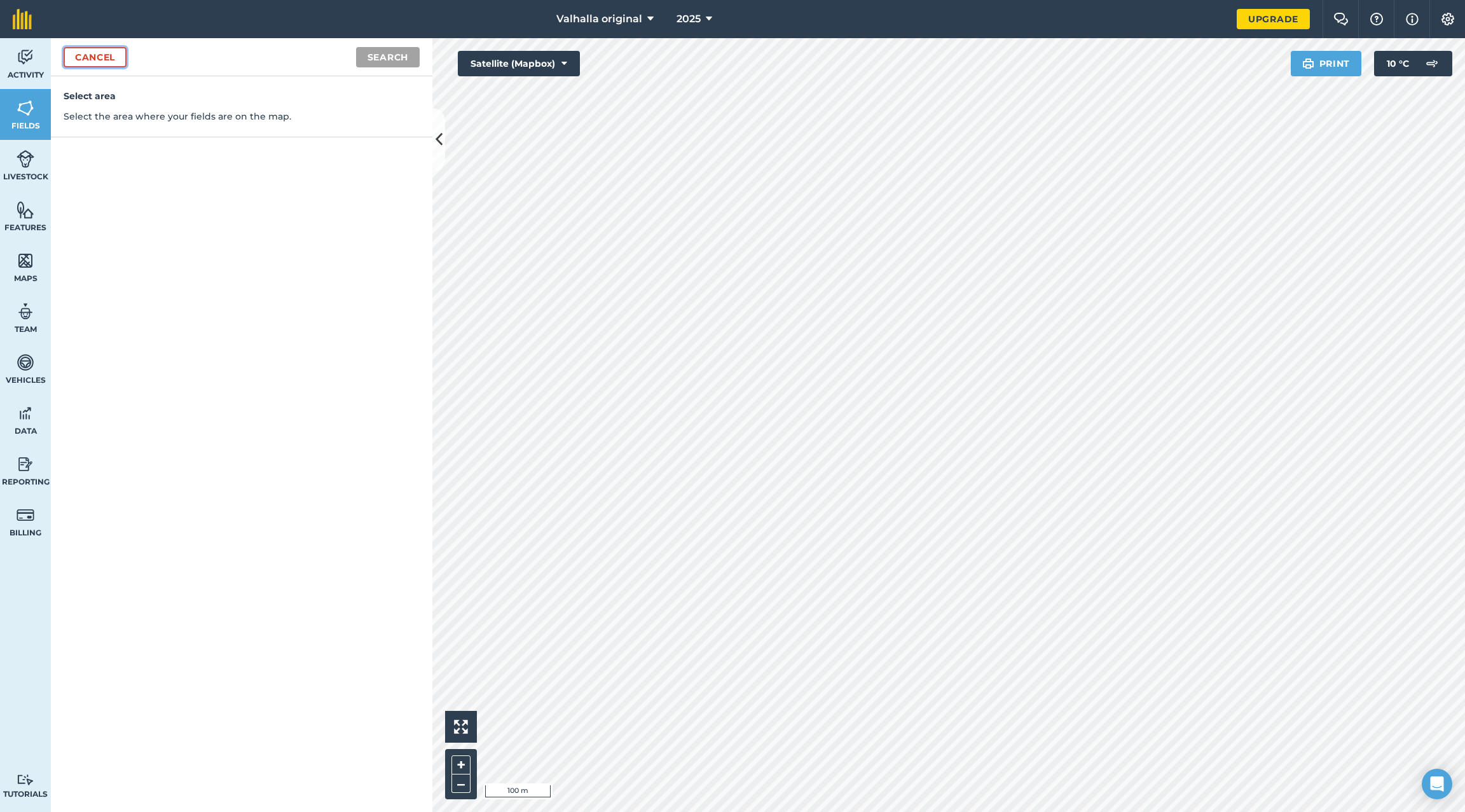
click at [79, 58] on link "Cancel" at bounding box center [95, 57] width 63 height 20
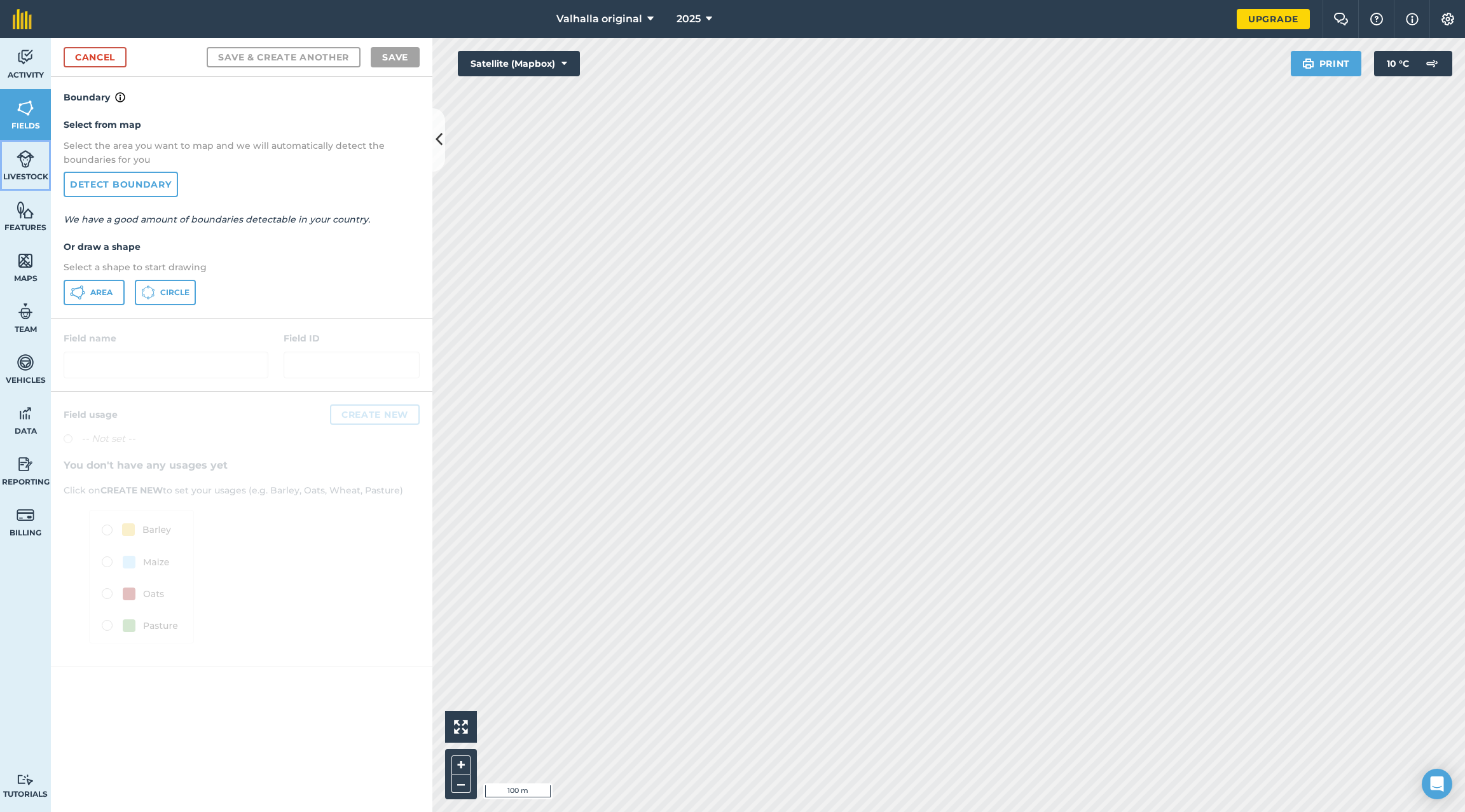
click at [18, 165] on img at bounding box center [25, 159] width 18 height 19
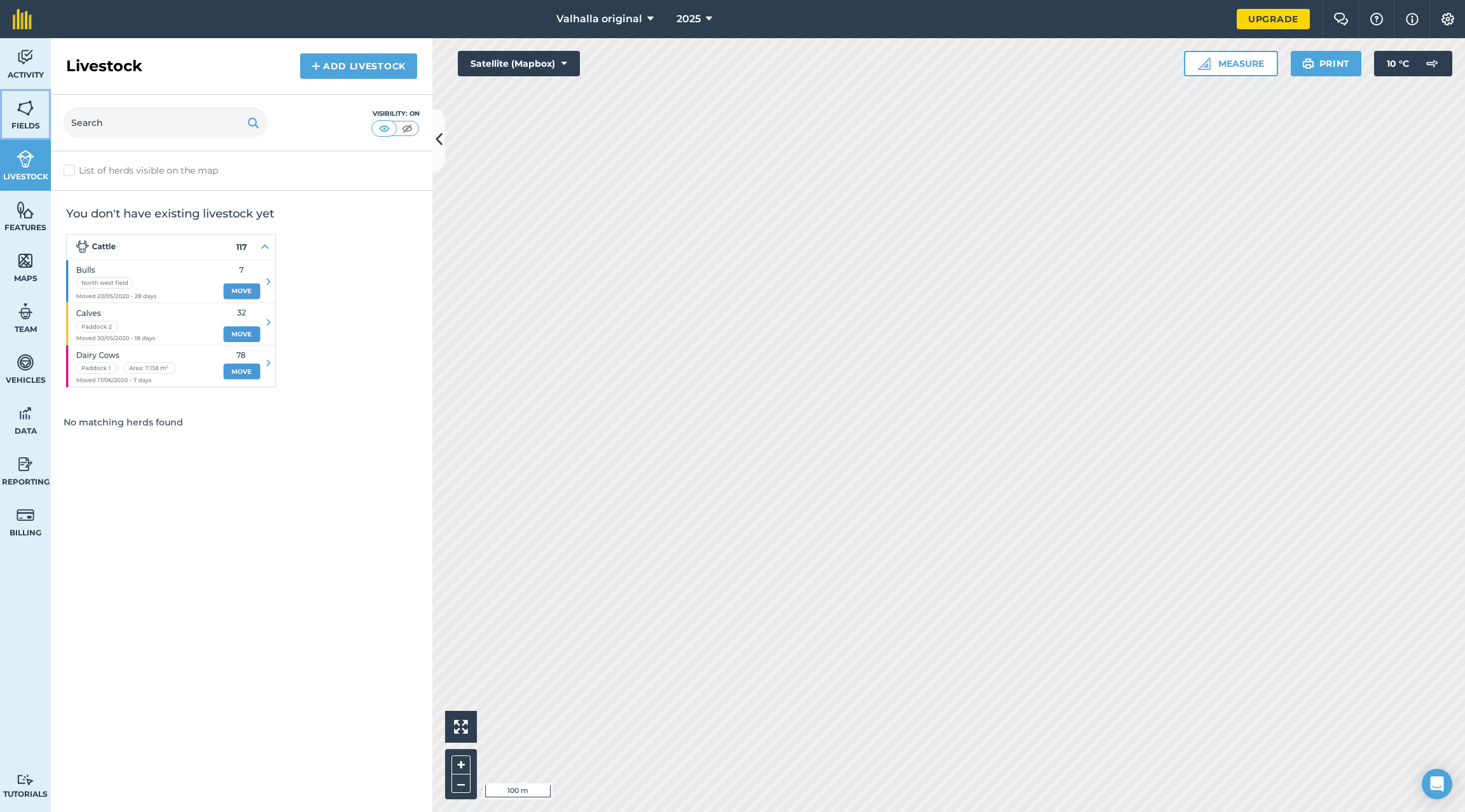
click at [20, 107] on img at bounding box center [25, 107] width 18 height 19
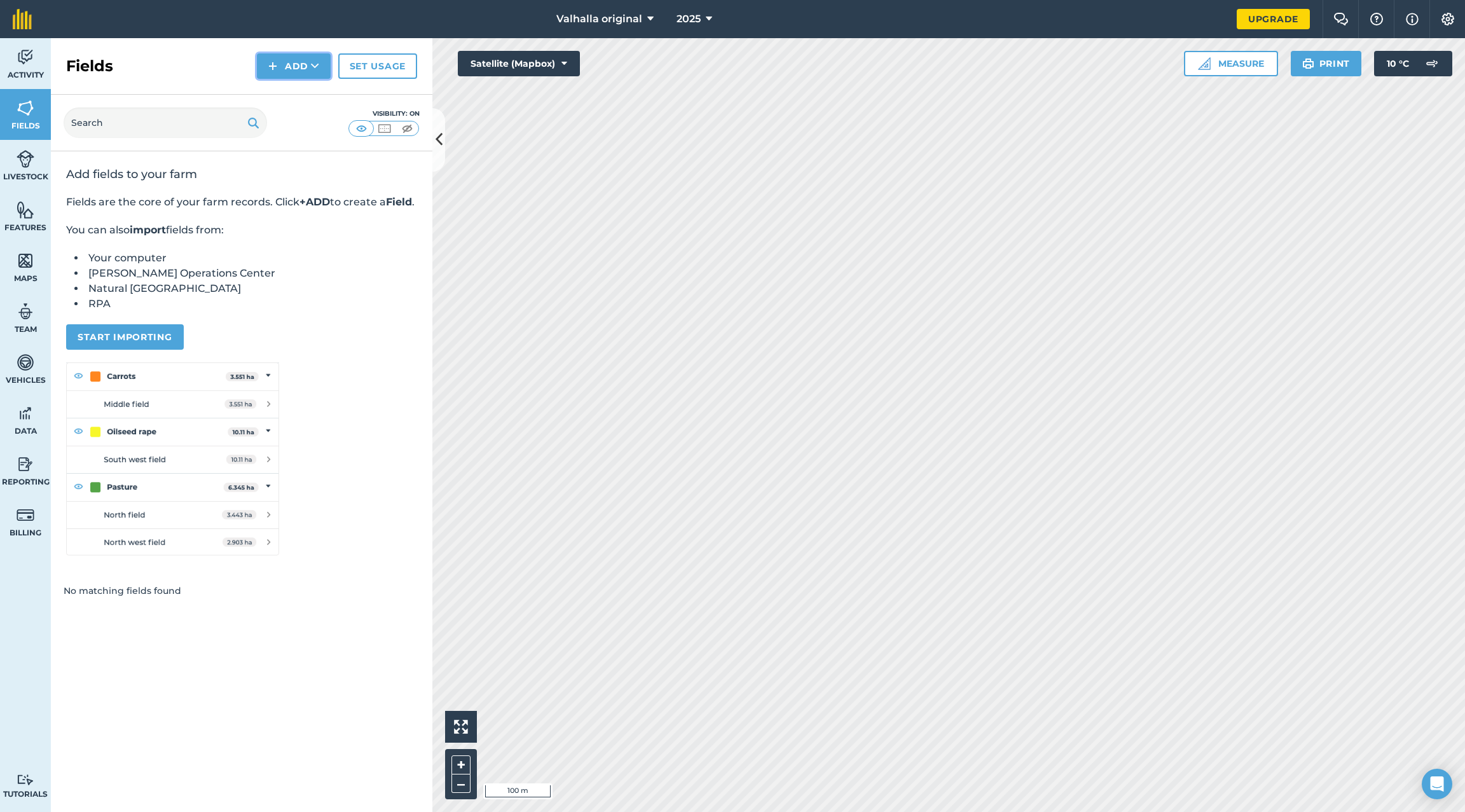
click at [311, 62] on icon at bounding box center [315, 66] width 9 height 12
click at [296, 95] on link "Draw" at bounding box center [294, 94] width 70 height 28
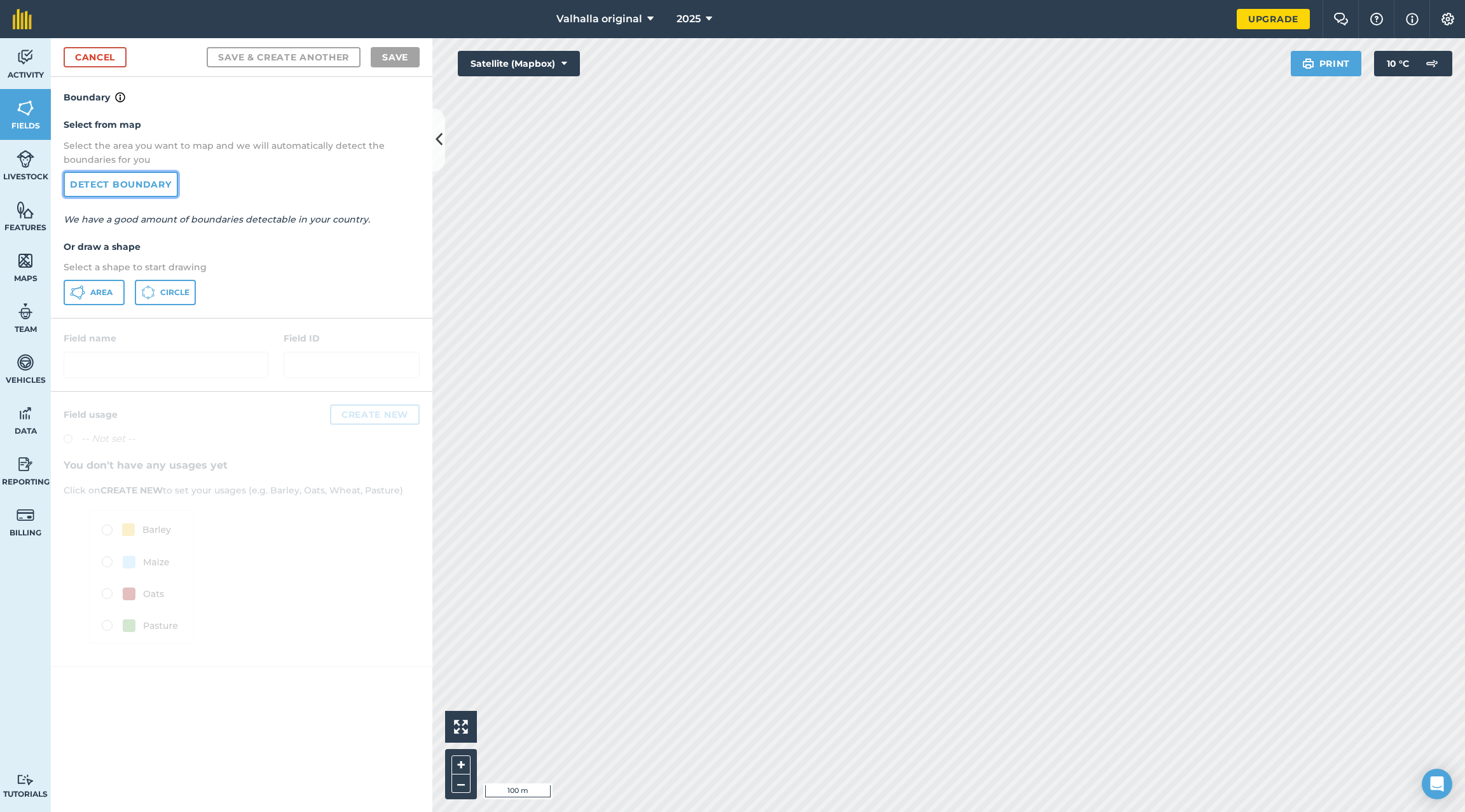
click at [115, 182] on link "Detect boundary" at bounding box center [121, 184] width 115 height 26
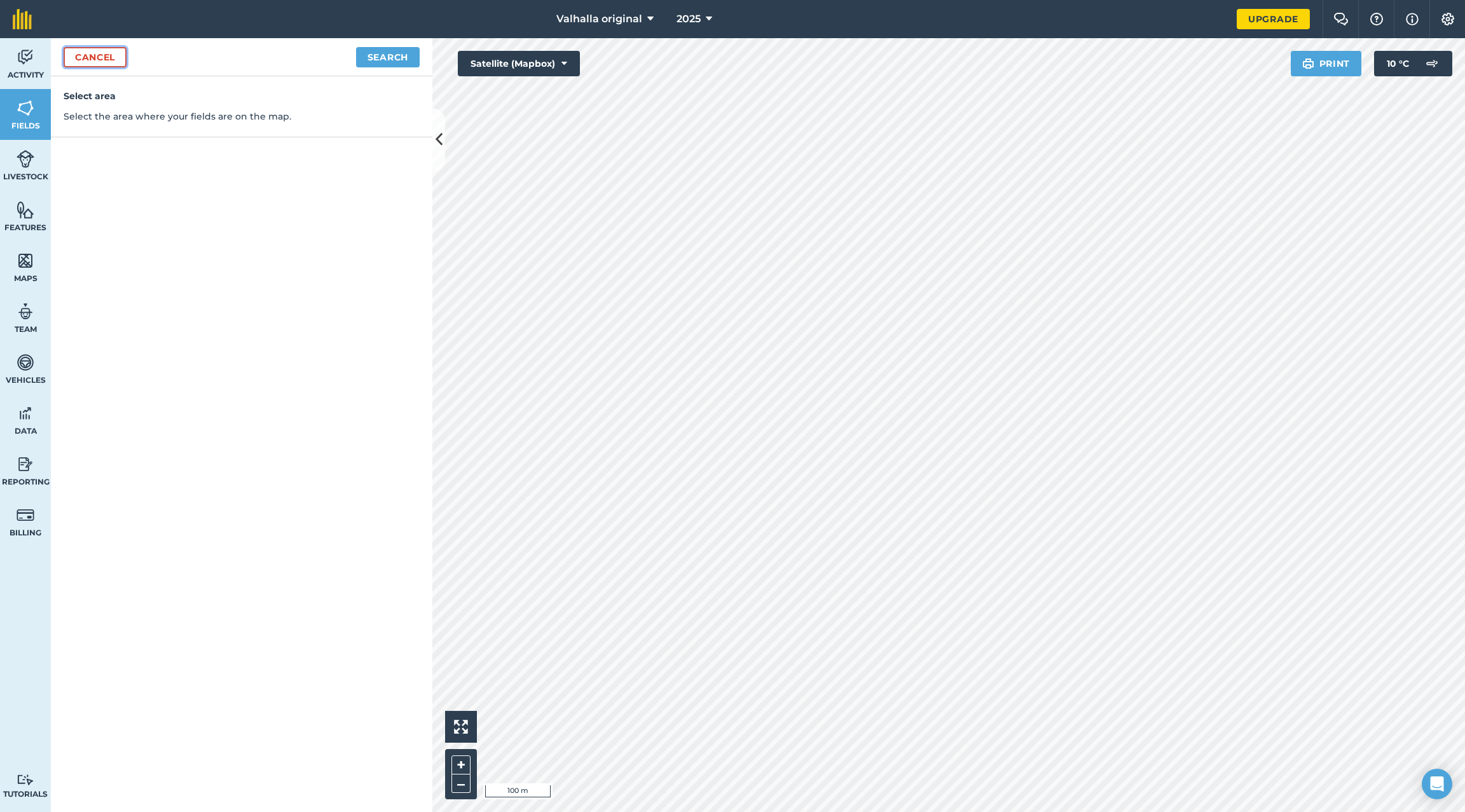
click at [85, 56] on link "Cancel" at bounding box center [95, 57] width 63 height 20
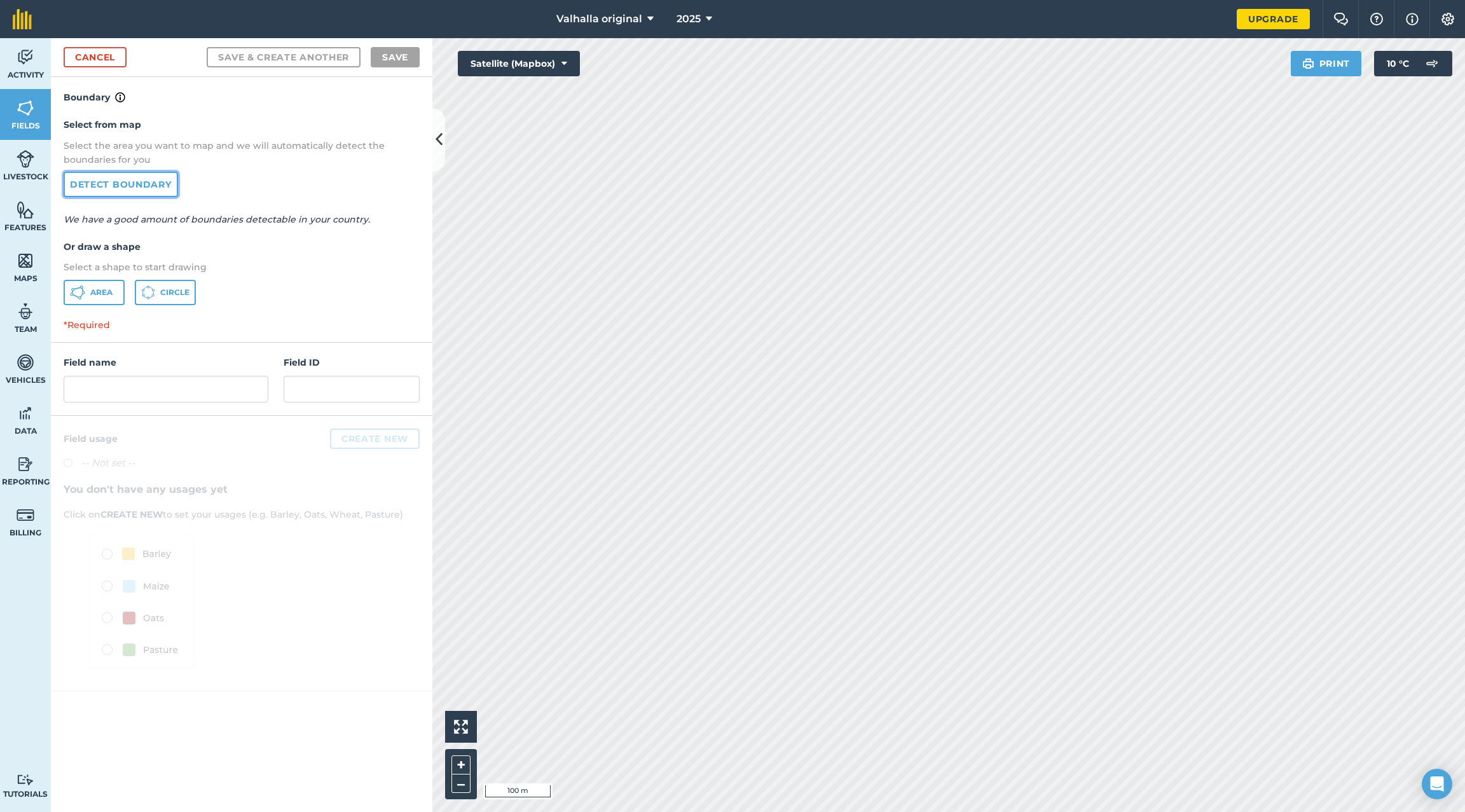
click at [111, 180] on link "Detect boundary" at bounding box center [121, 184] width 115 height 26
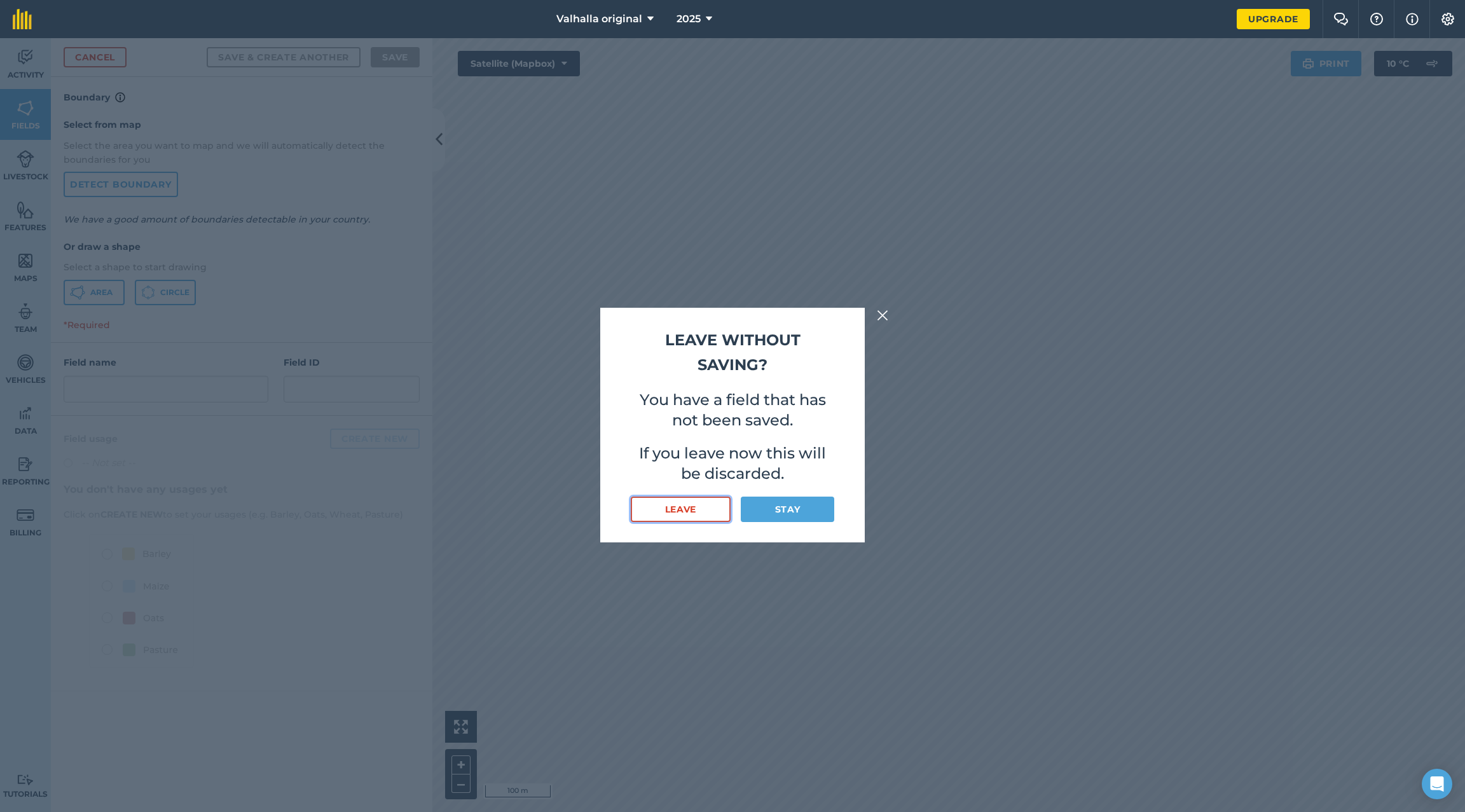
click at [686, 508] on button "Leave" at bounding box center [680, 509] width 100 height 26
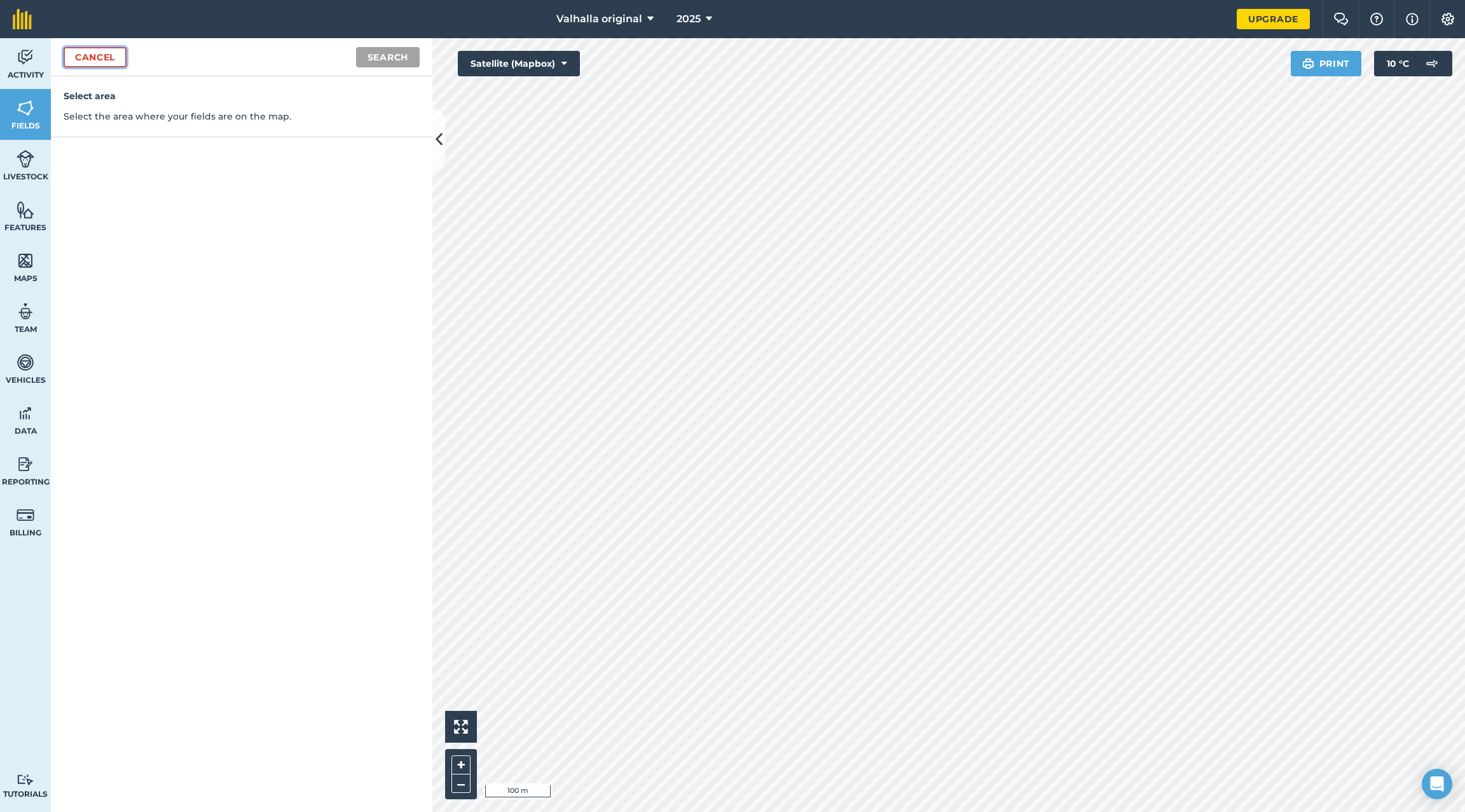
click at [115, 54] on link "Cancel" at bounding box center [95, 57] width 63 height 20
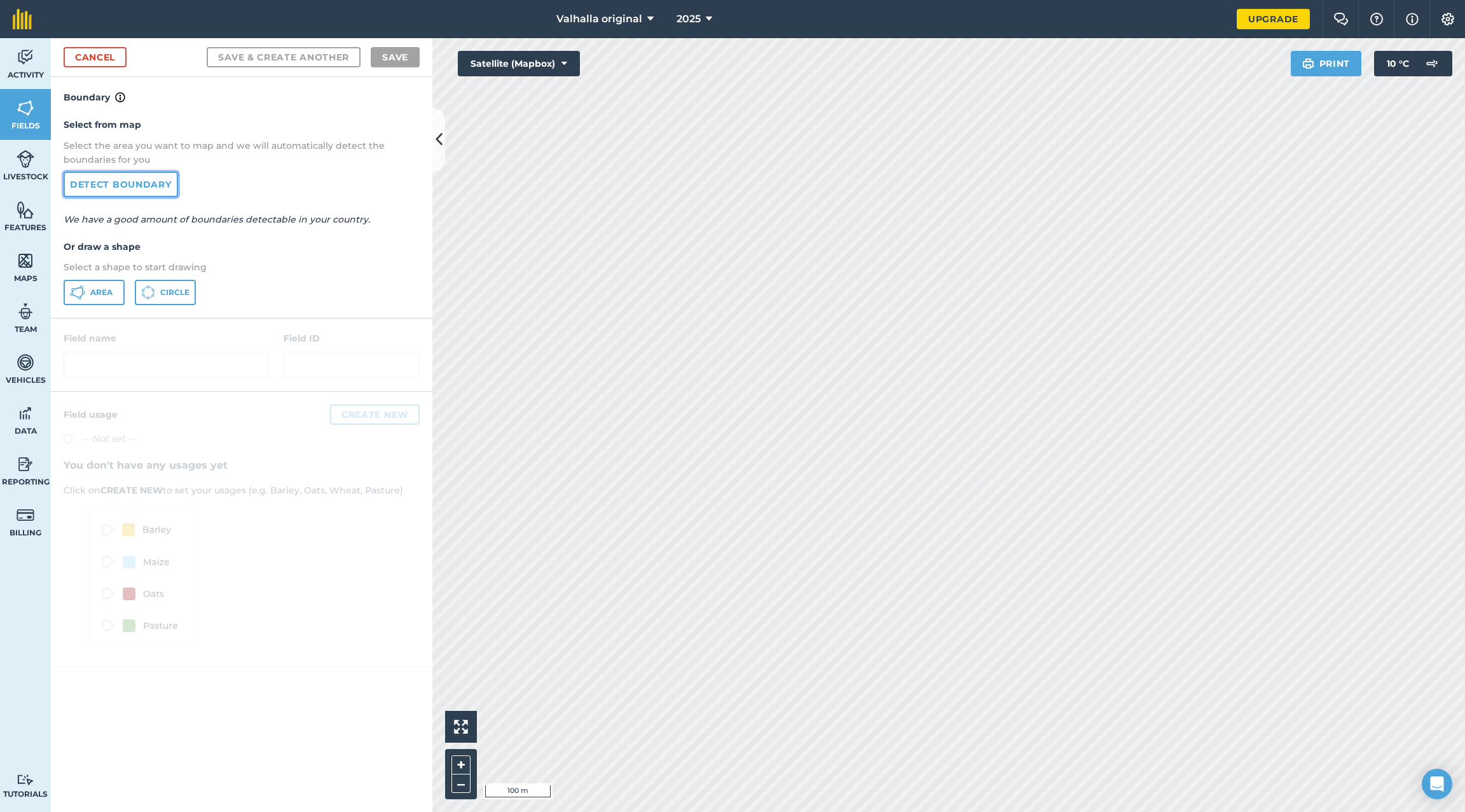
click at [112, 185] on link "Detect boundary" at bounding box center [121, 184] width 115 height 26
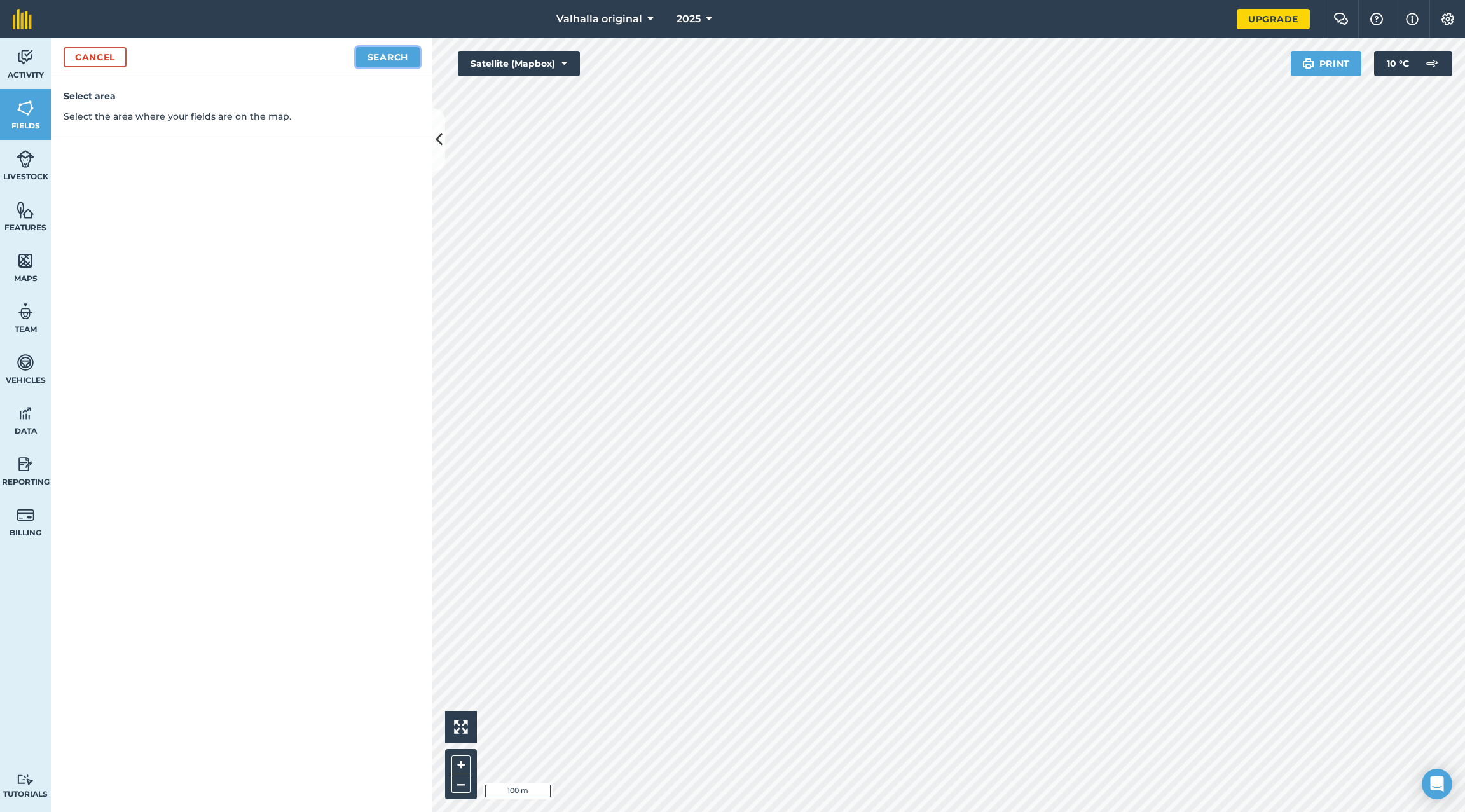
click at [394, 52] on button "Search" at bounding box center [387, 57] width 64 height 20
click at [98, 53] on link "Cancel" at bounding box center [95, 57] width 63 height 20
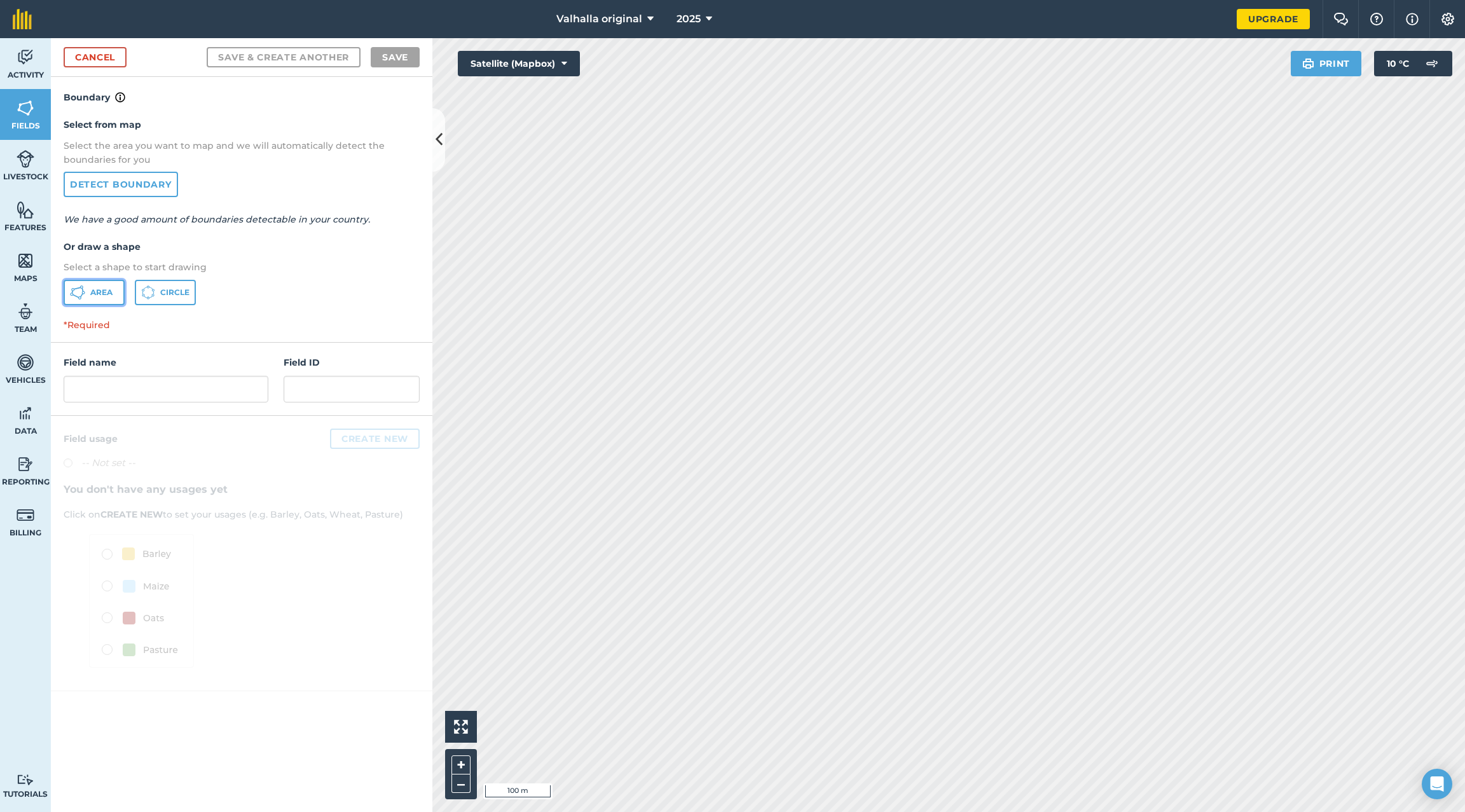
click at [101, 288] on span "Area" at bounding box center [102, 293] width 22 height 10
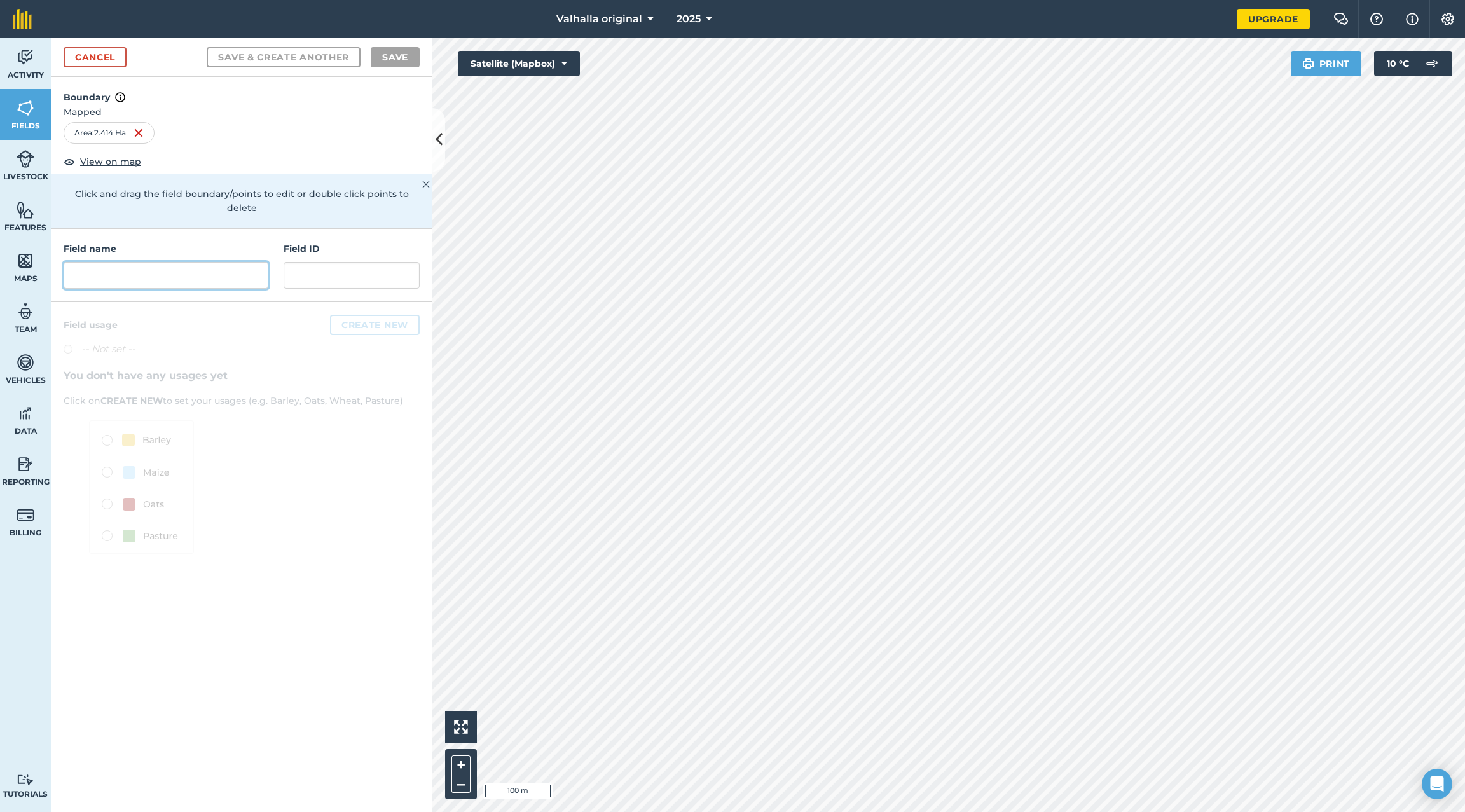
click at [171, 262] on input "text" at bounding box center [166, 275] width 205 height 27
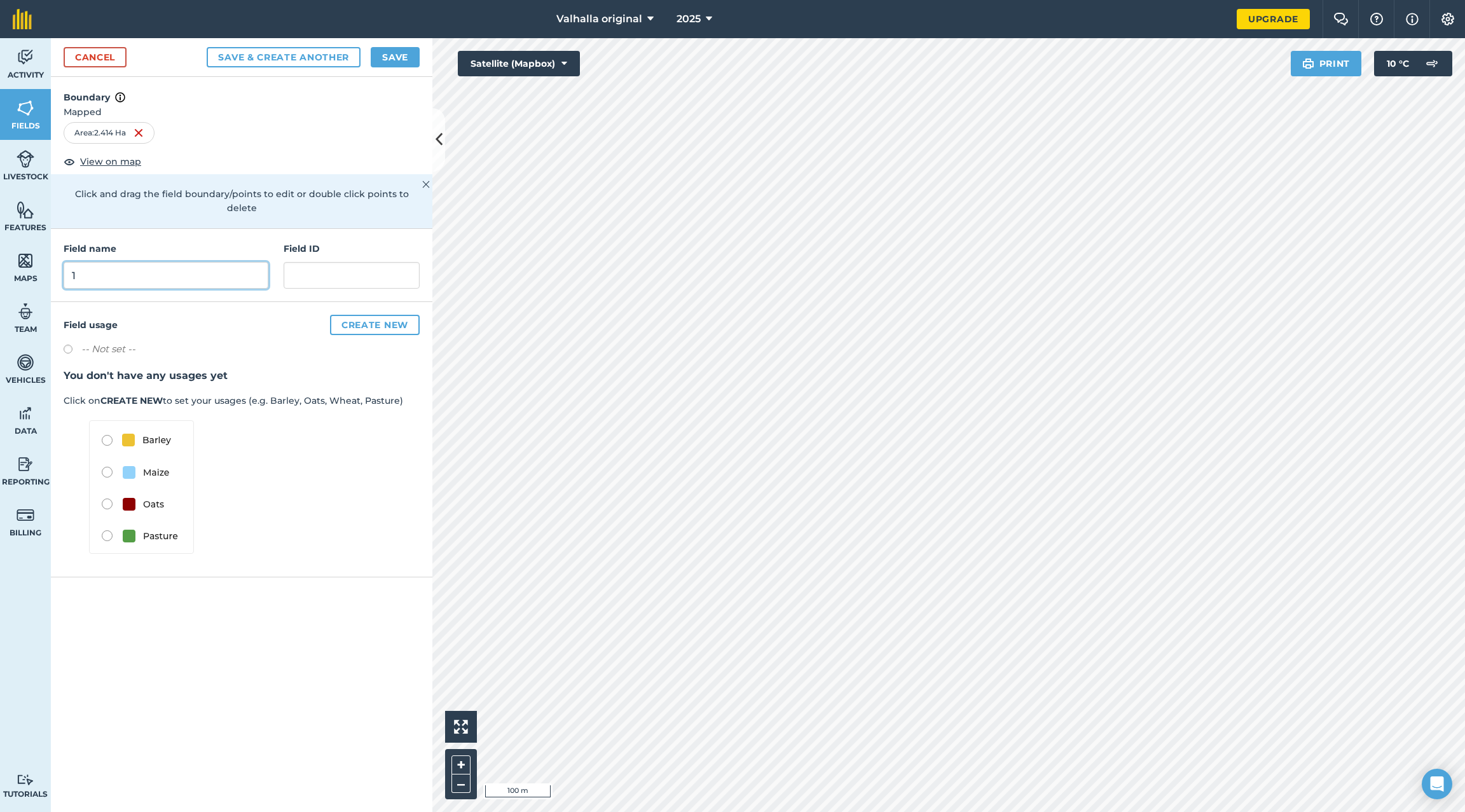
type input "1"
click at [378, 315] on button "Create new" at bounding box center [375, 324] width 90 height 20
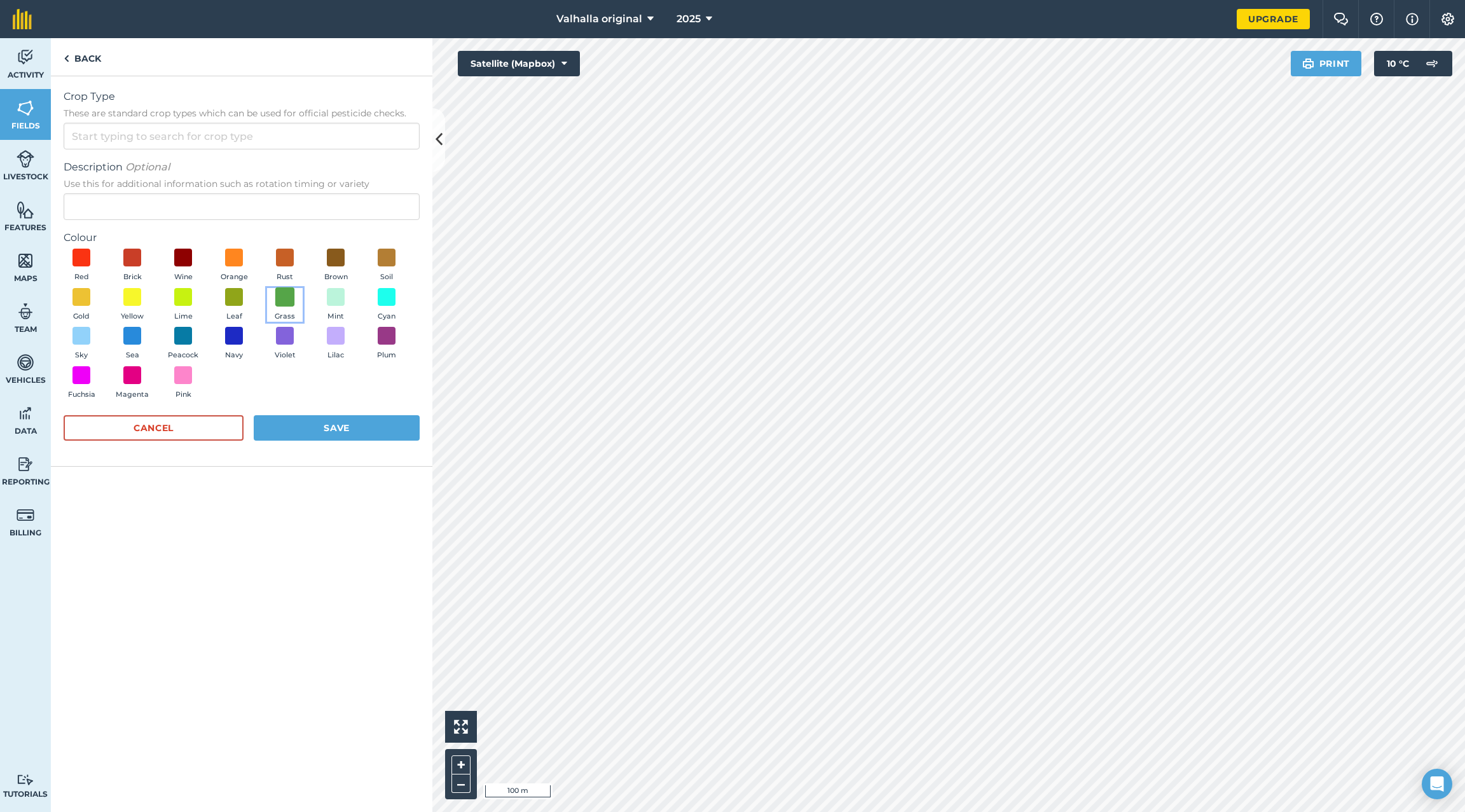
click at [290, 297] on span at bounding box center [285, 297] width 20 height 20
click at [98, 128] on input "Crop Type These are standard crop types which can be used for official pesticid…" at bounding box center [241, 136] width 356 height 27
type input "Grazing"
click at [352, 423] on button "Save" at bounding box center [336, 428] width 166 height 26
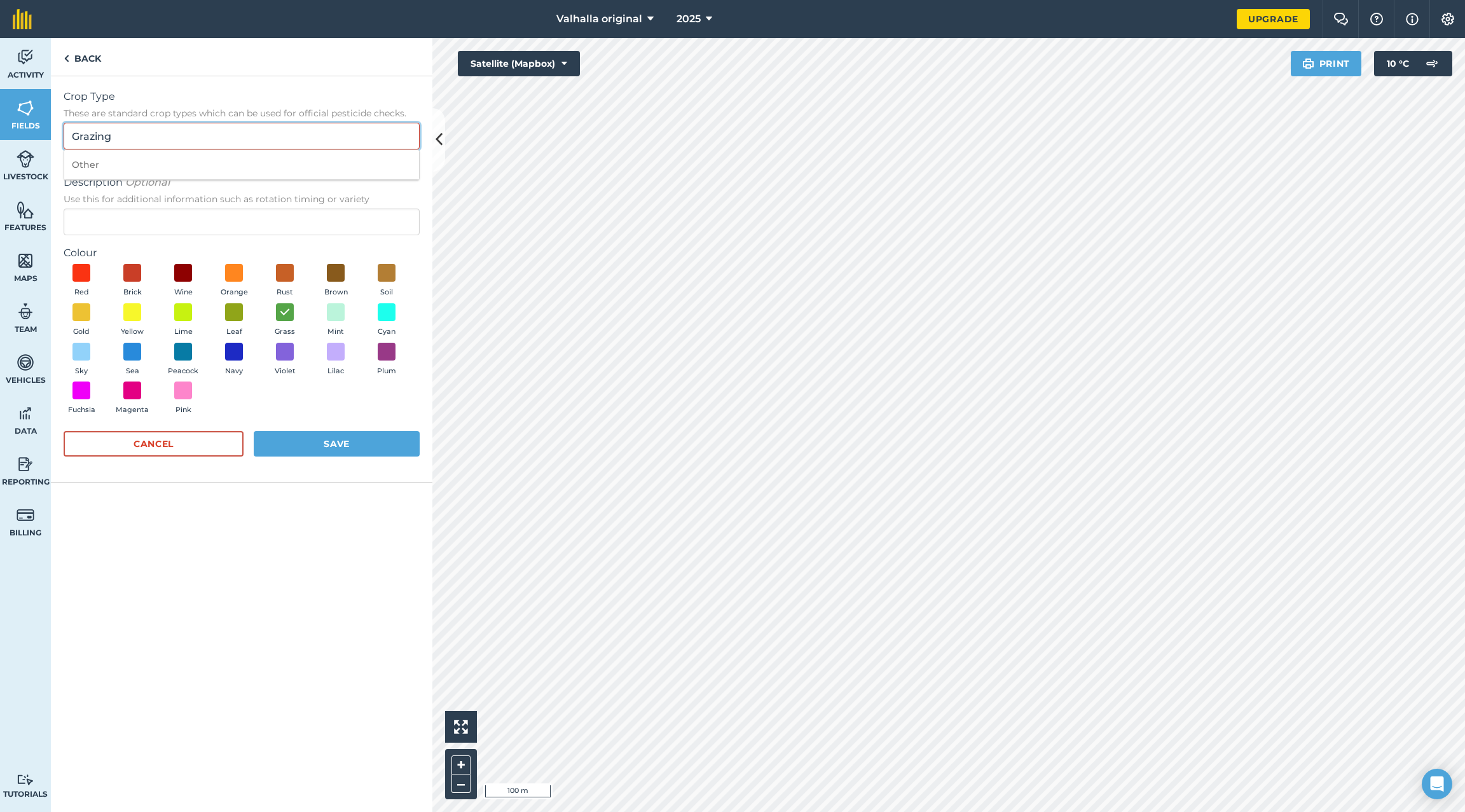
drag, startPoint x: 178, startPoint y: 139, endPoint x: 65, endPoint y: 132, distance: 113.2
click at [65, 132] on input "Grazing" at bounding box center [241, 136] width 356 height 27
click at [93, 170] on li "Other" at bounding box center [241, 165] width 355 height 30
type input "Other"
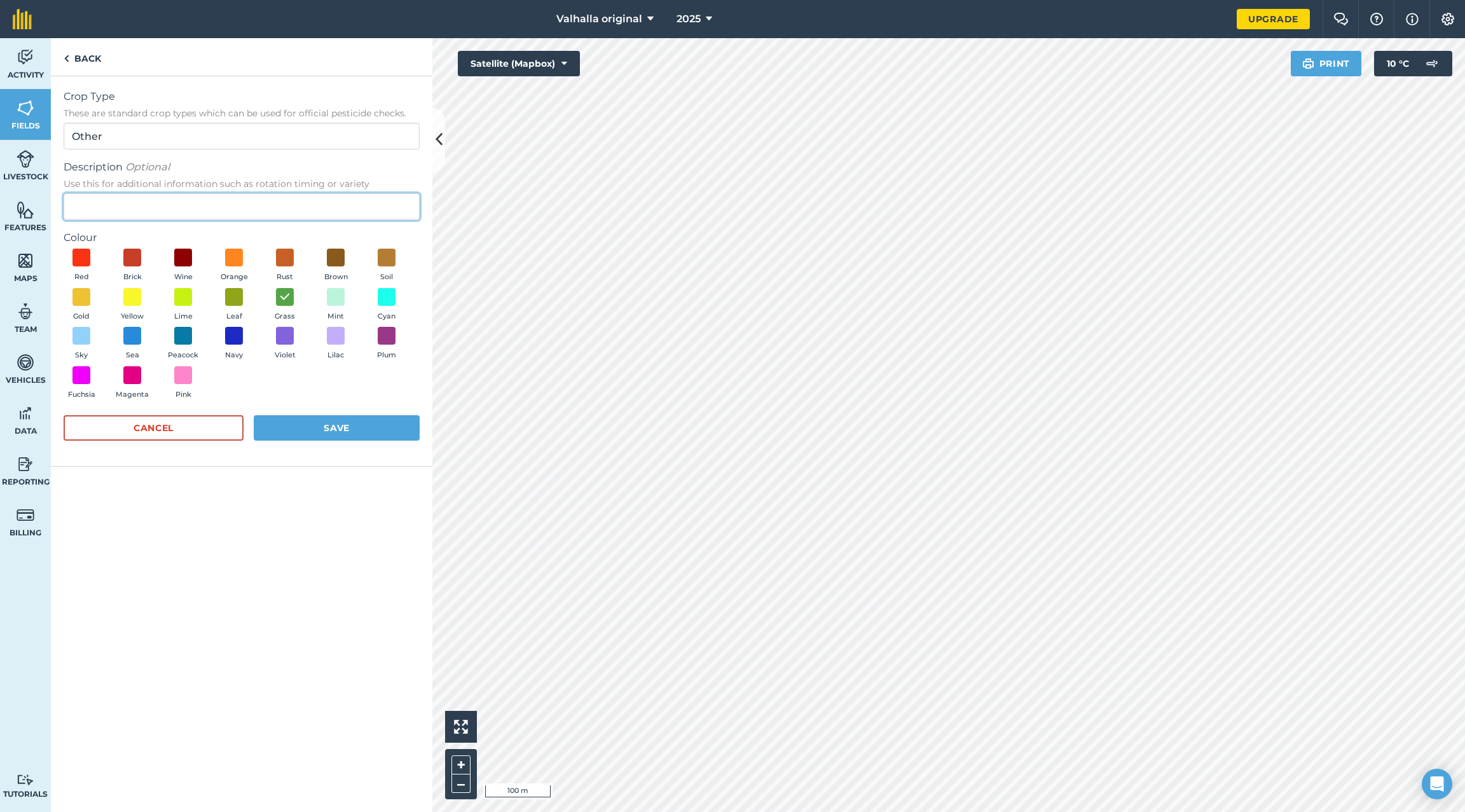
click at [96, 203] on input "Description Optional Use this for additional information such as rotation timin…" at bounding box center [241, 206] width 356 height 27
type input "Grazing"
click at [332, 429] on button "Save" at bounding box center [336, 428] width 166 height 26
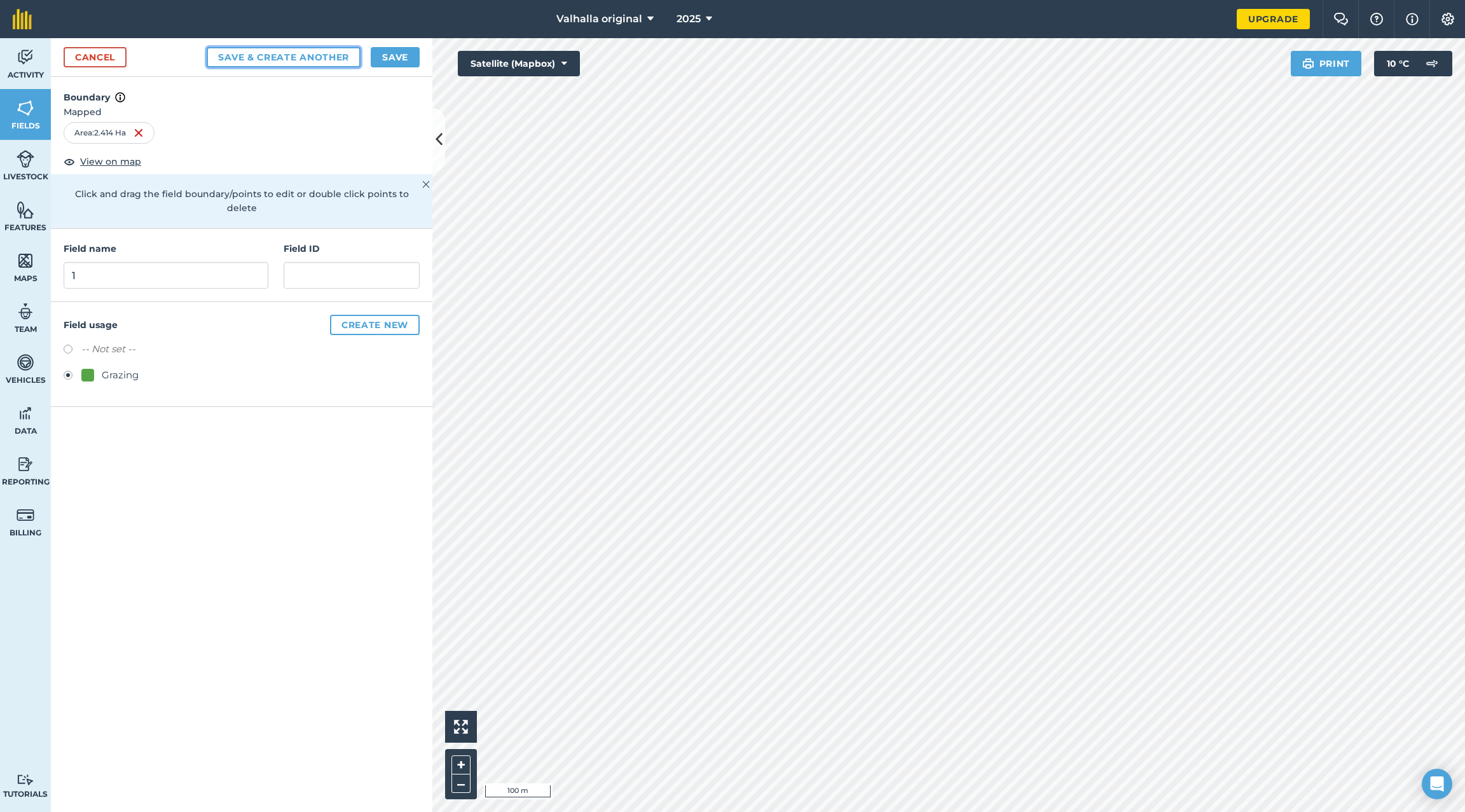
click at [258, 54] on button "Save & Create Another" at bounding box center [283, 57] width 154 height 20
radio input "false"
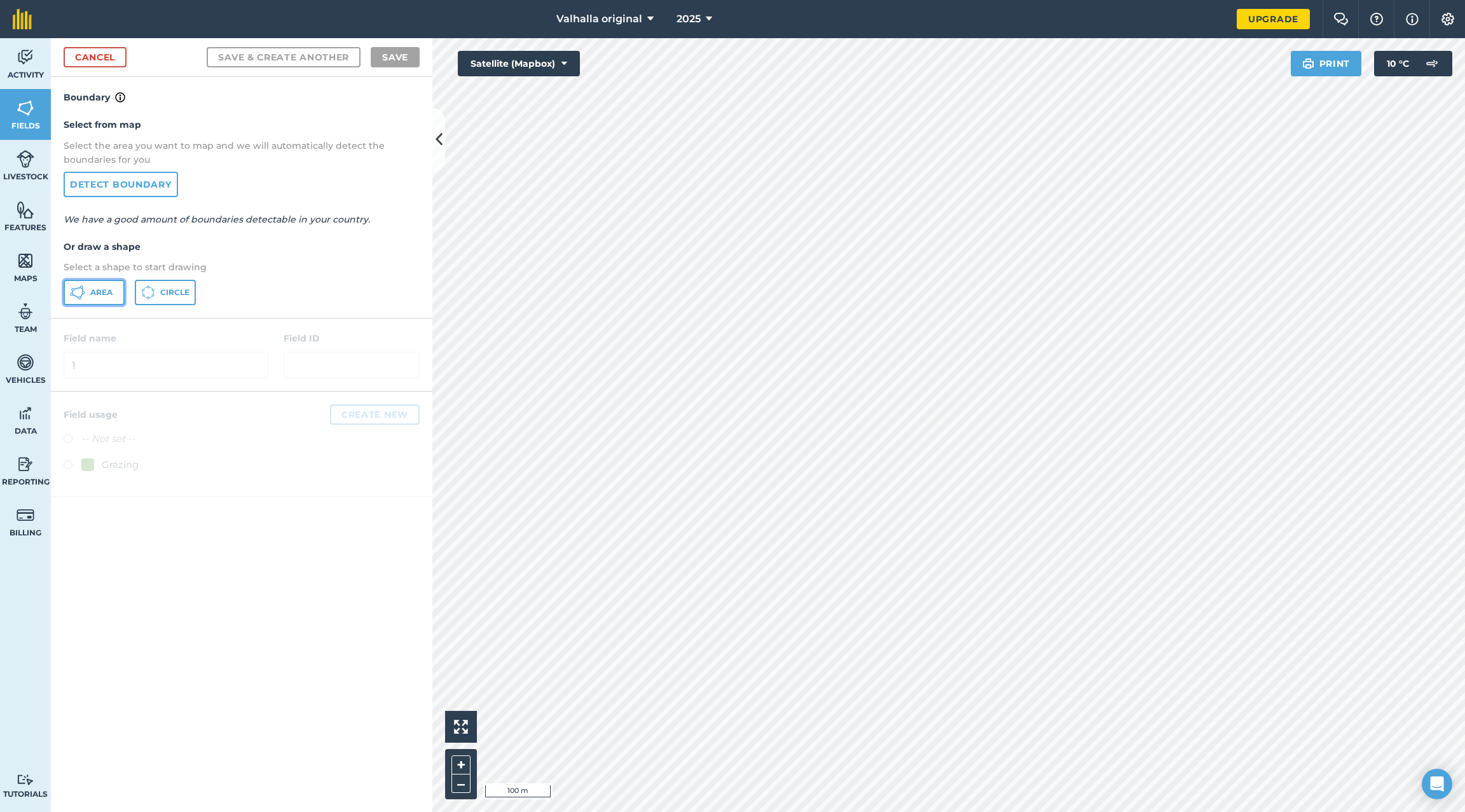
click at [95, 290] on span "Area" at bounding box center [102, 293] width 22 height 10
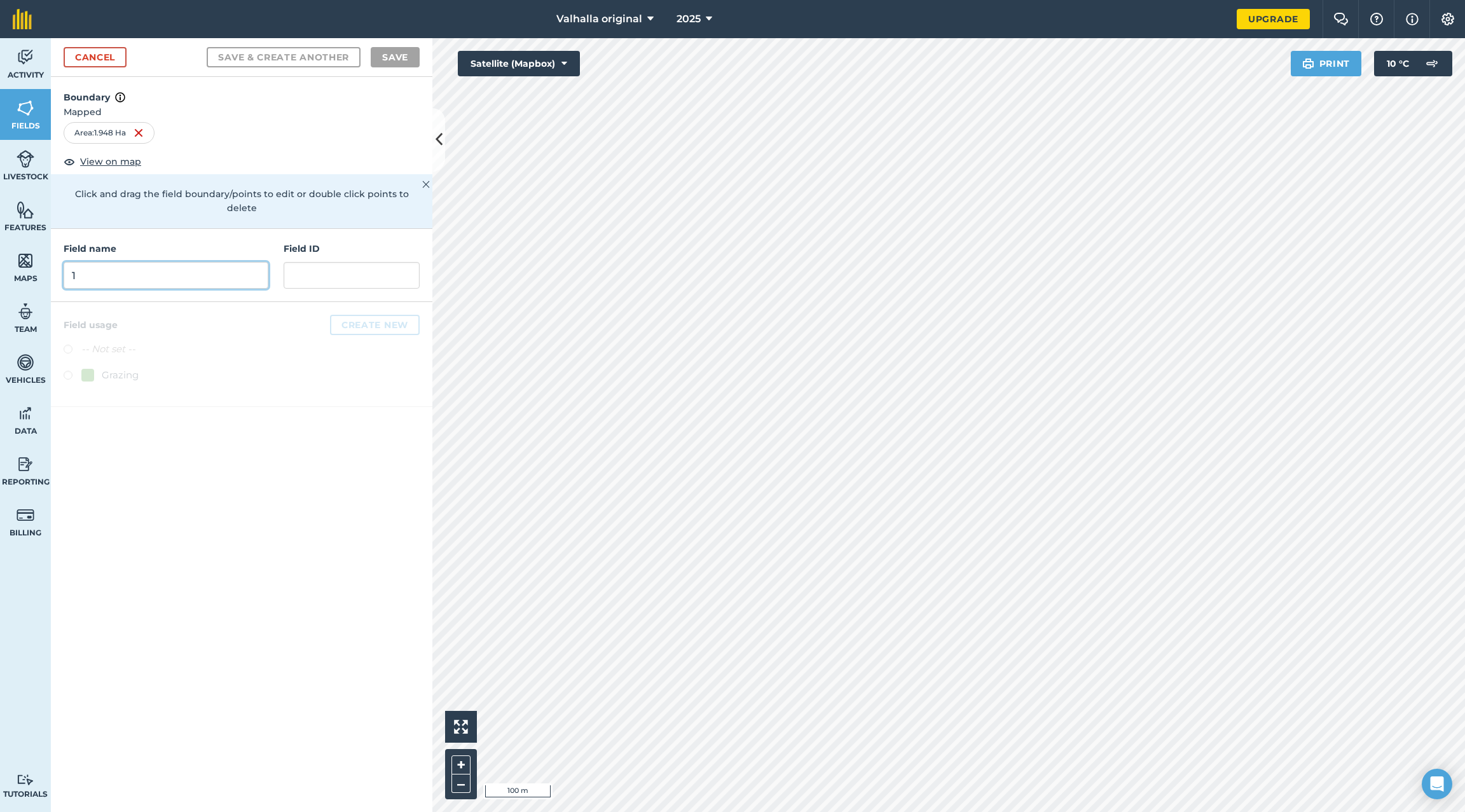
click at [216, 267] on input "1" at bounding box center [166, 275] width 205 height 27
type input "2"
click at [70, 371] on label at bounding box center [72, 377] width 18 height 12
click at [328, 56] on button "Save & Create Another" at bounding box center [283, 57] width 154 height 20
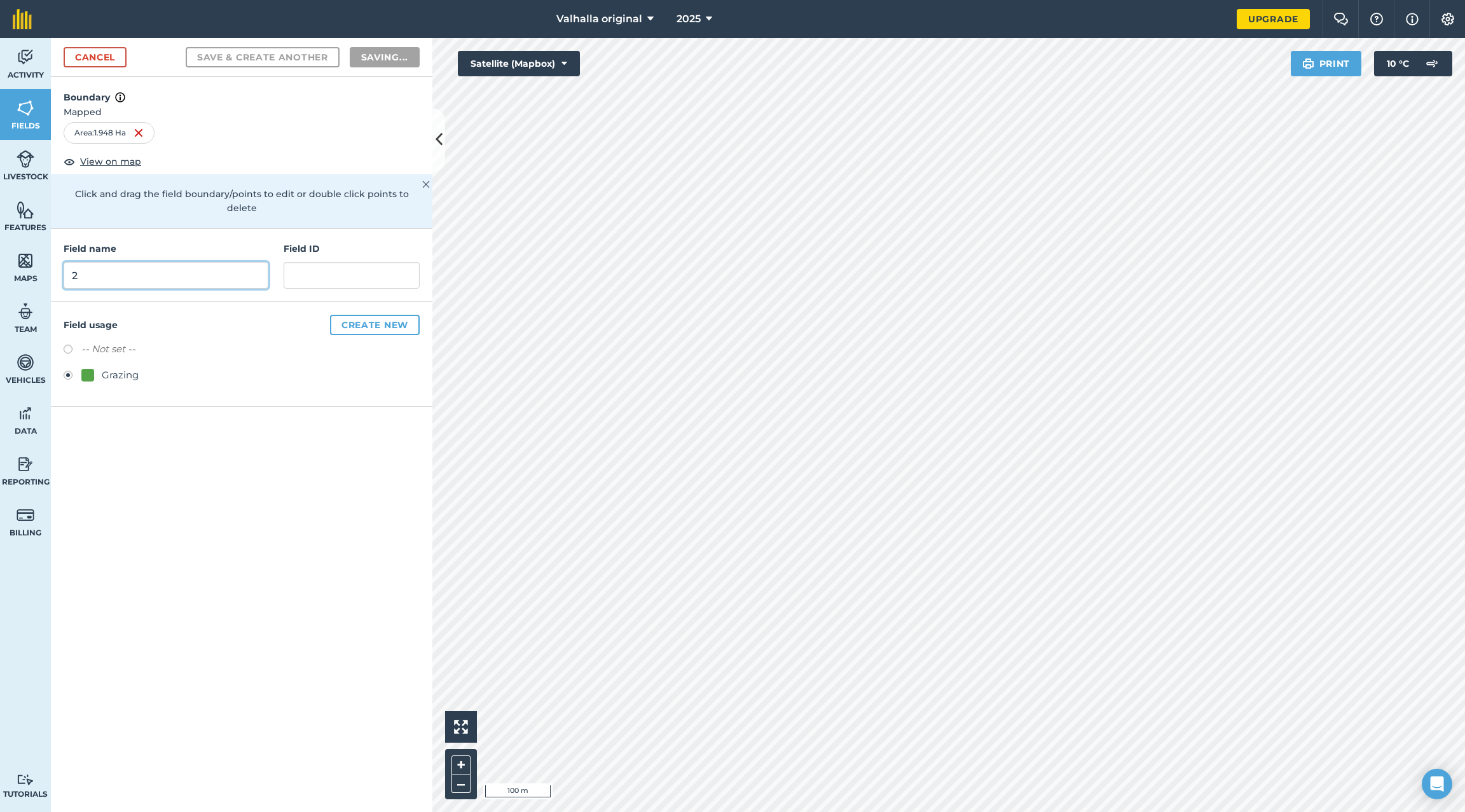
radio input "false"
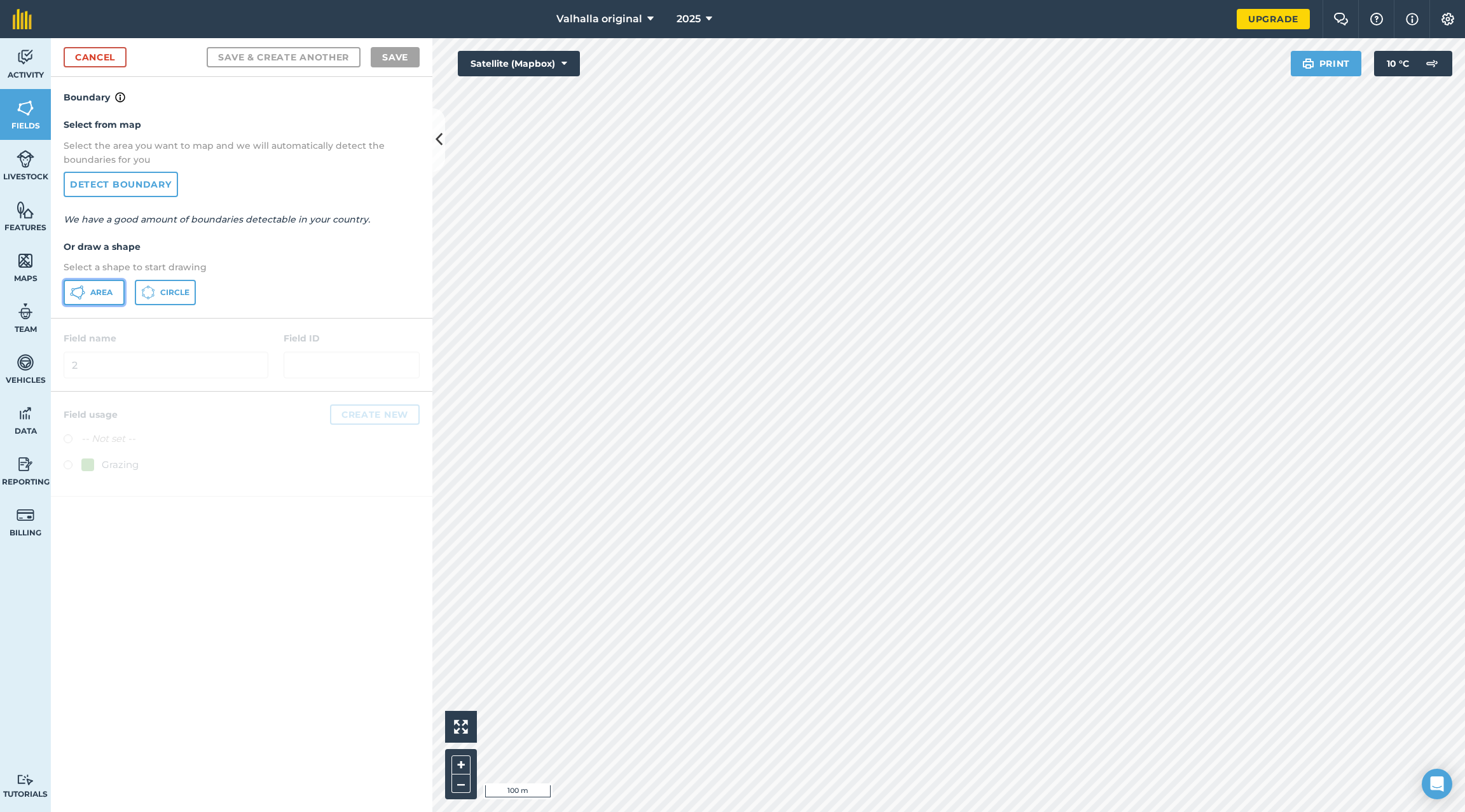
click at [92, 290] on span "Area" at bounding box center [102, 293] width 22 height 10
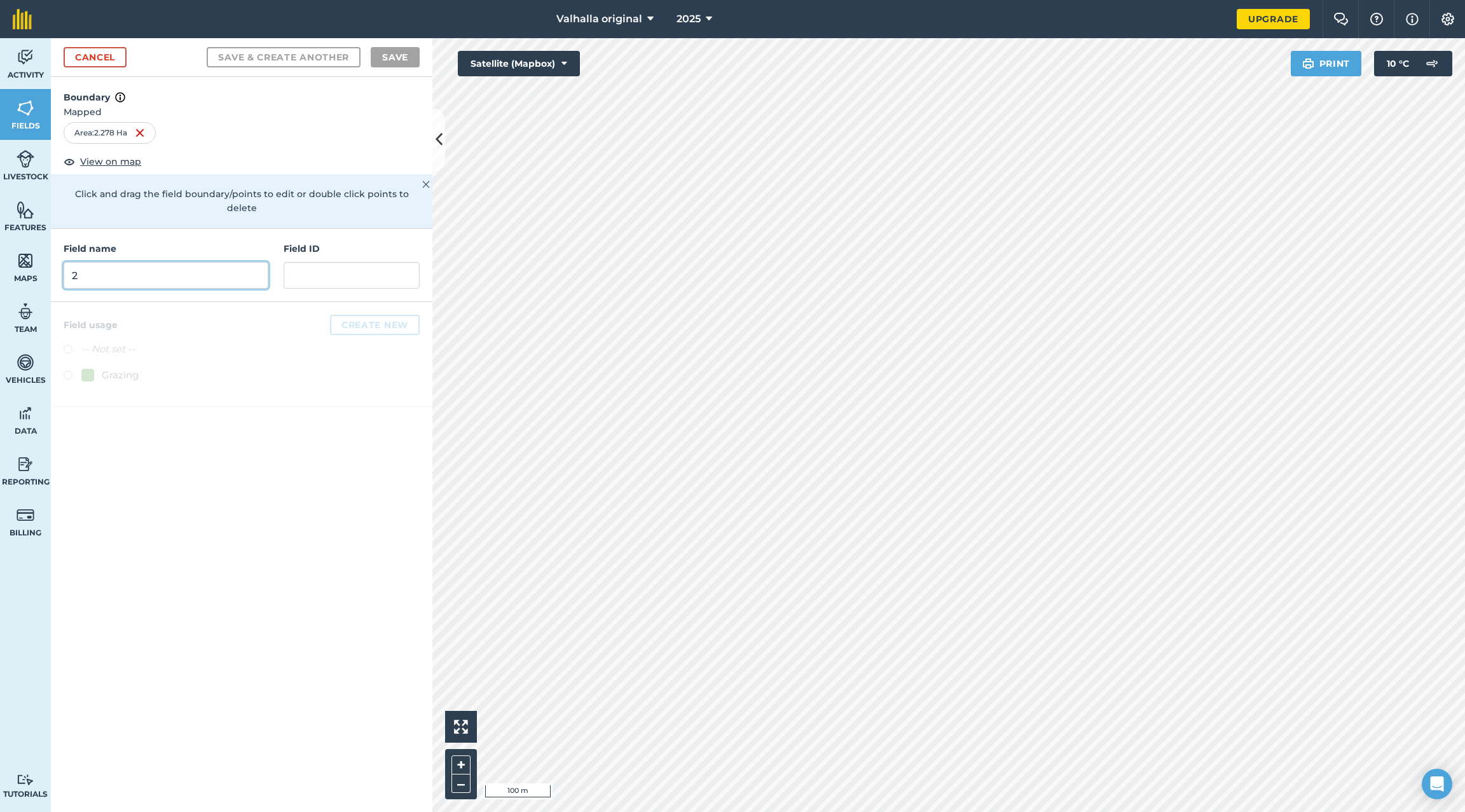
click at [220, 263] on input "2" at bounding box center [166, 275] width 205 height 27
type input "3"
click at [291, 315] on h4 "Field usage Create new" at bounding box center [241, 324] width 356 height 20
click at [293, 56] on button "Save & Create Another" at bounding box center [283, 57] width 154 height 20
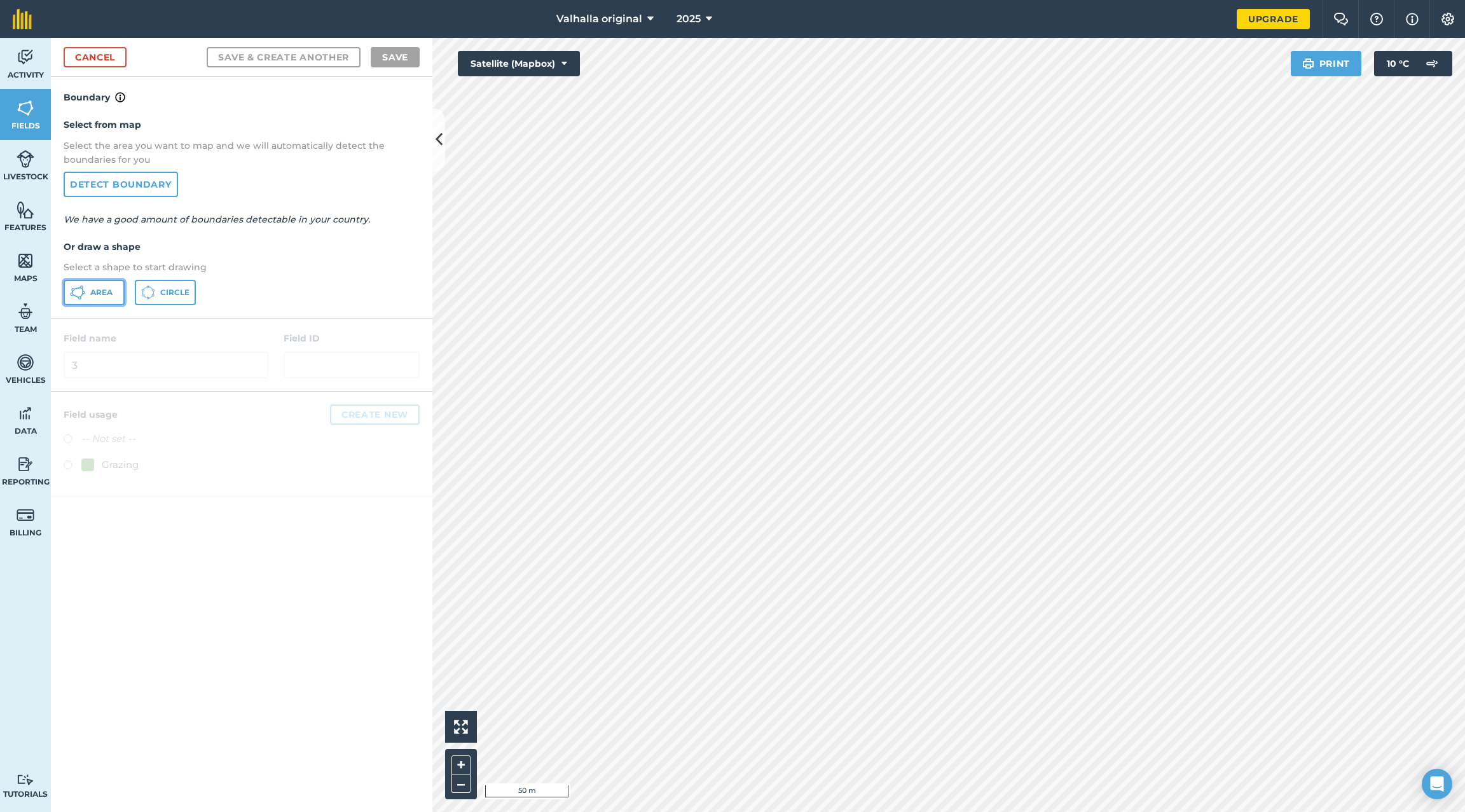
click at [90, 290] on span "Area" at bounding box center [102, 293] width 22 height 10
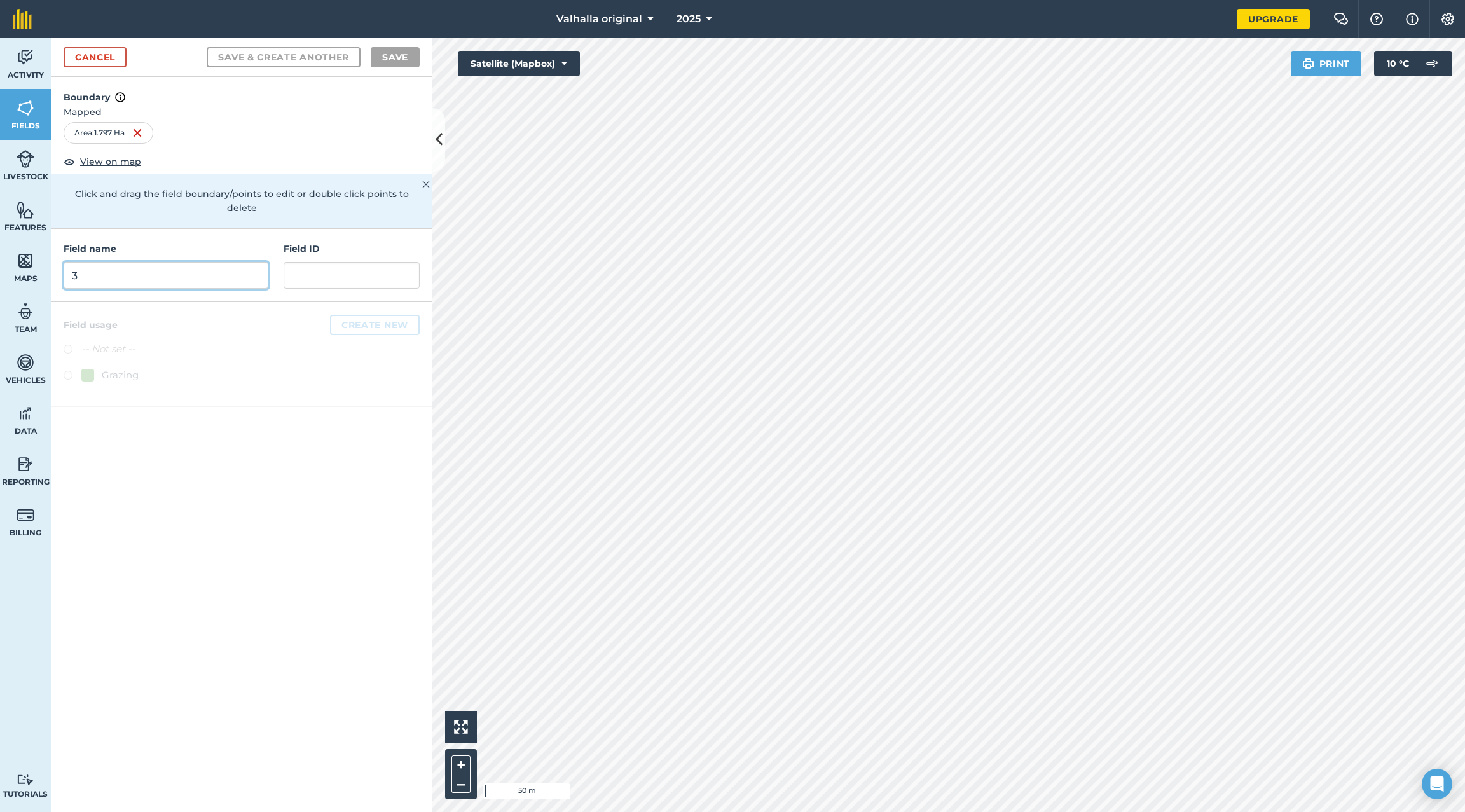
click at [170, 265] on input "3" at bounding box center [166, 275] width 205 height 27
type input "4"
drag, startPoint x: 63, startPoint y: 355, endPoint x: 81, endPoint y: 354, distance: 18.0
click at [64, 371] on label at bounding box center [72, 377] width 18 height 12
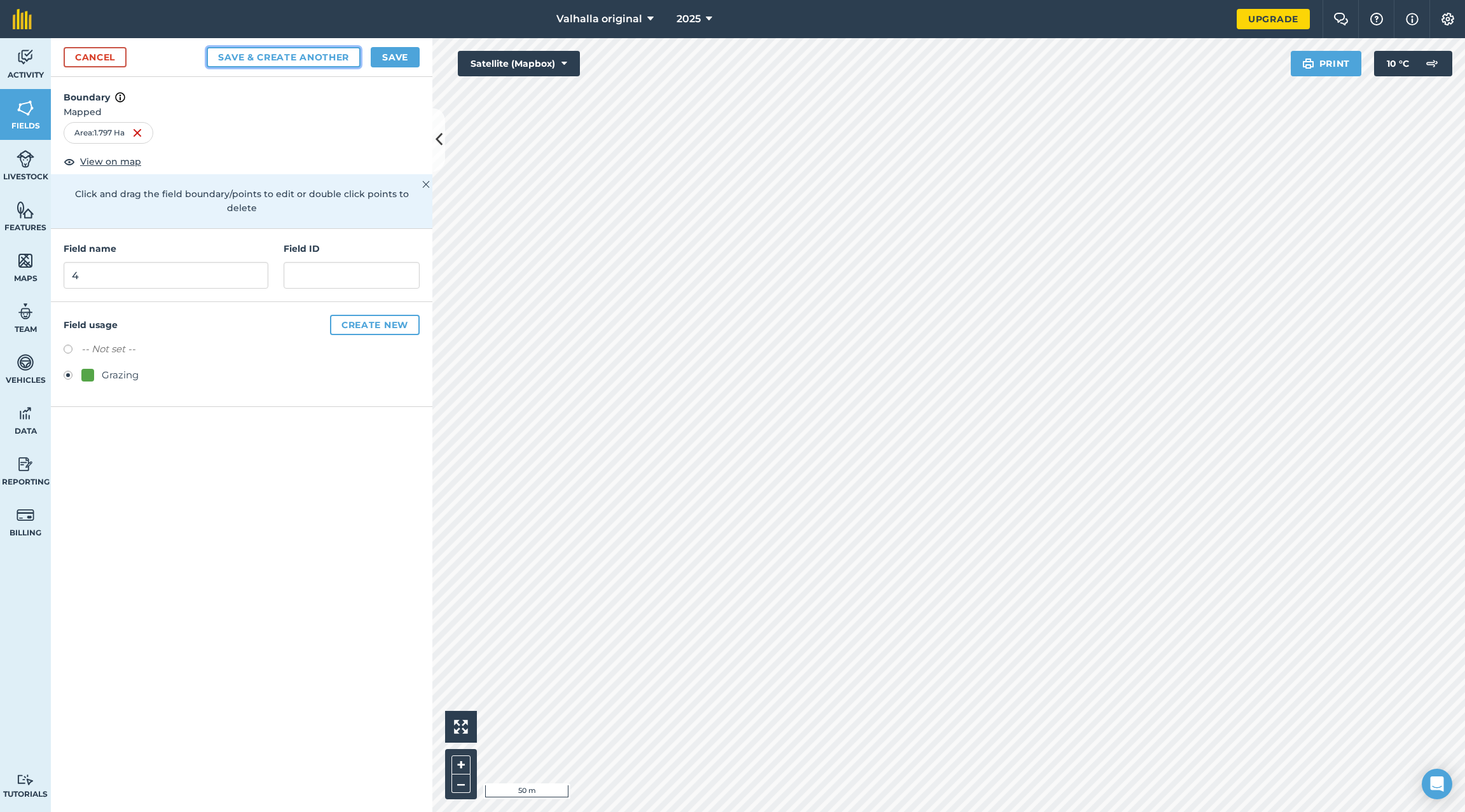
click at [316, 54] on button "Save & Create Another" at bounding box center [283, 57] width 154 height 20
radio input "false"
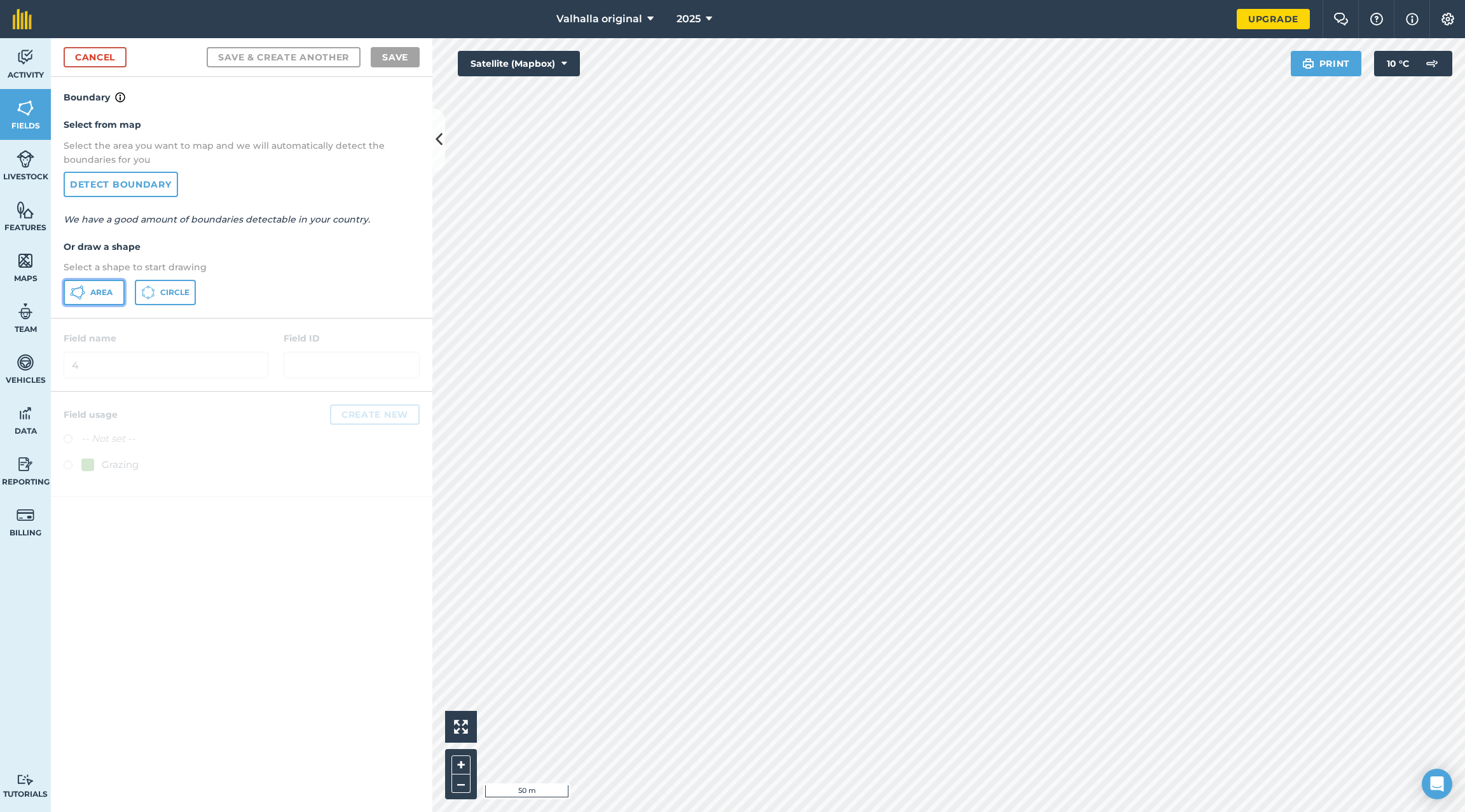
click at [96, 291] on span "Area" at bounding box center [102, 293] width 22 height 10
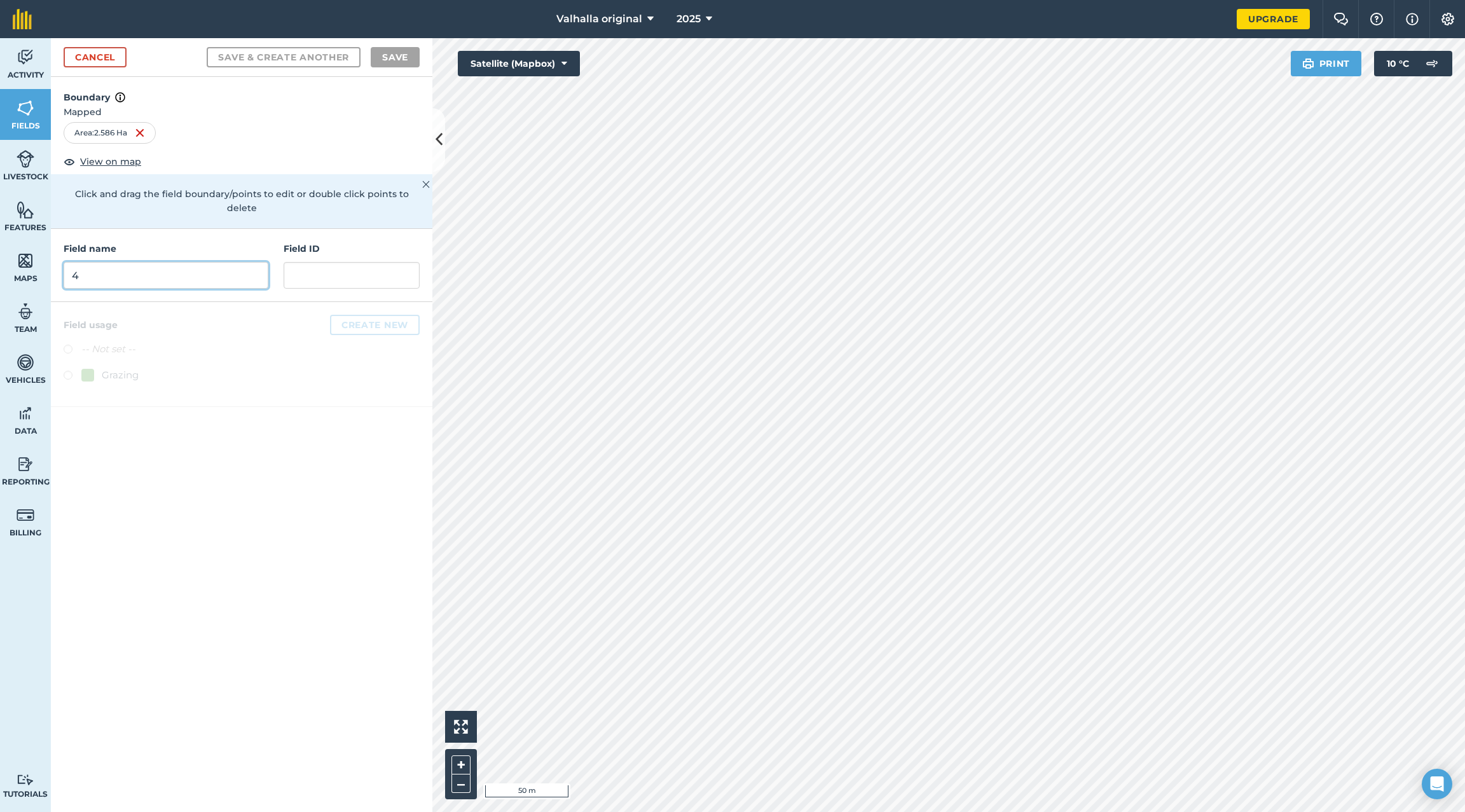
click at [132, 262] on input "4" at bounding box center [166, 275] width 205 height 27
type input "5"
click at [68, 371] on label at bounding box center [72, 377] width 18 height 12
click at [281, 55] on button "Save & Create Another" at bounding box center [283, 57] width 154 height 20
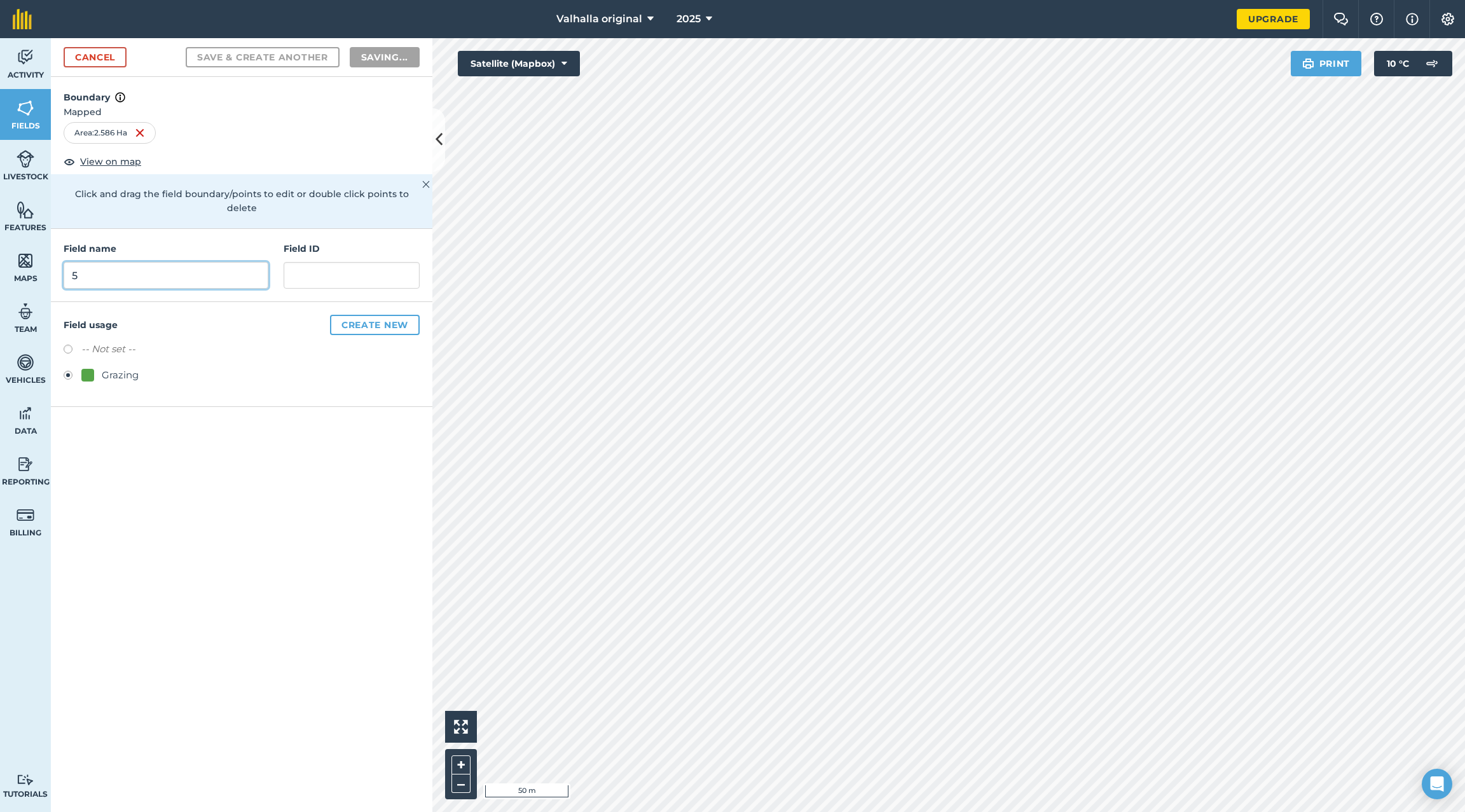
radio input "false"
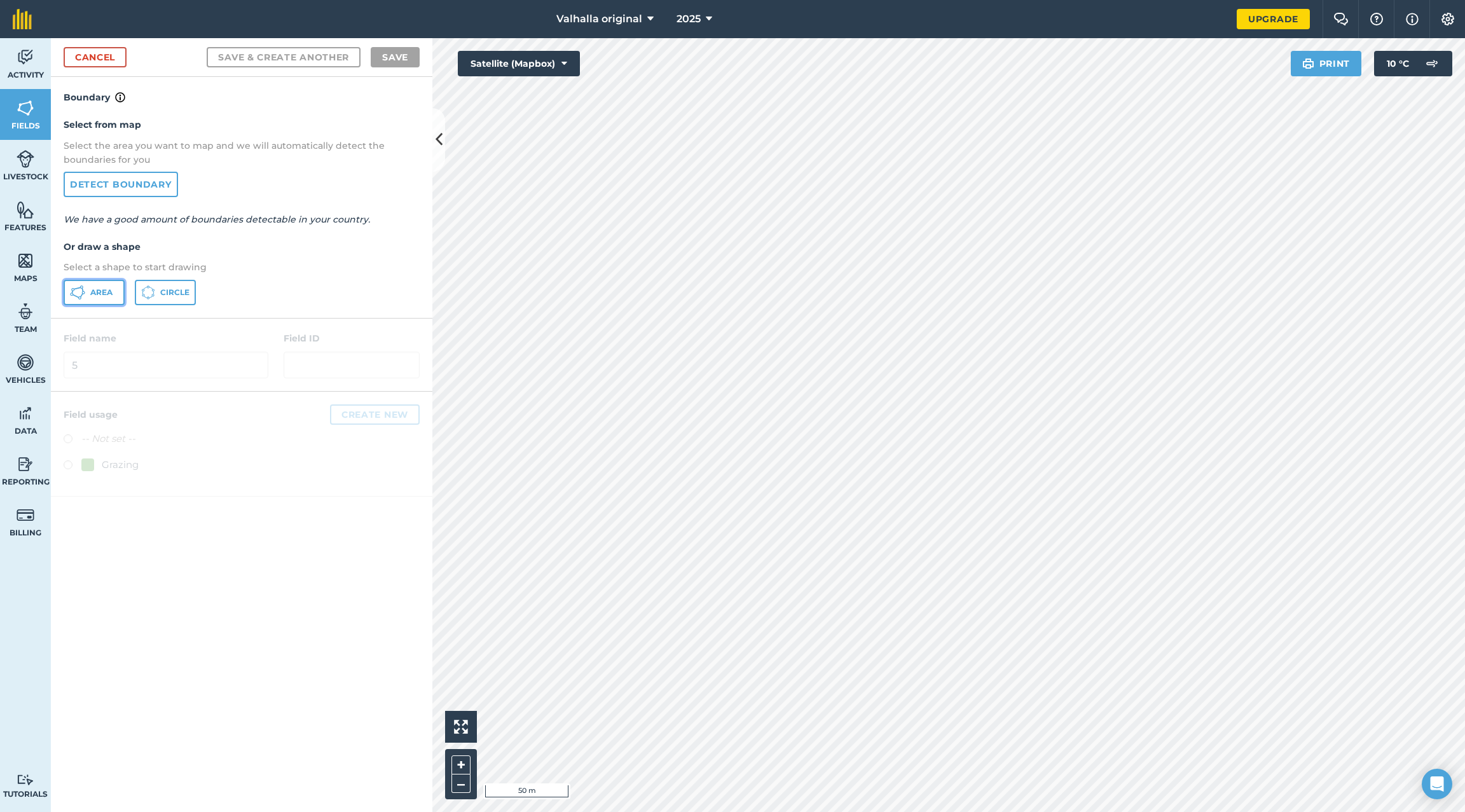
click at [80, 290] on icon at bounding box center [77, 292] width 15 height 15
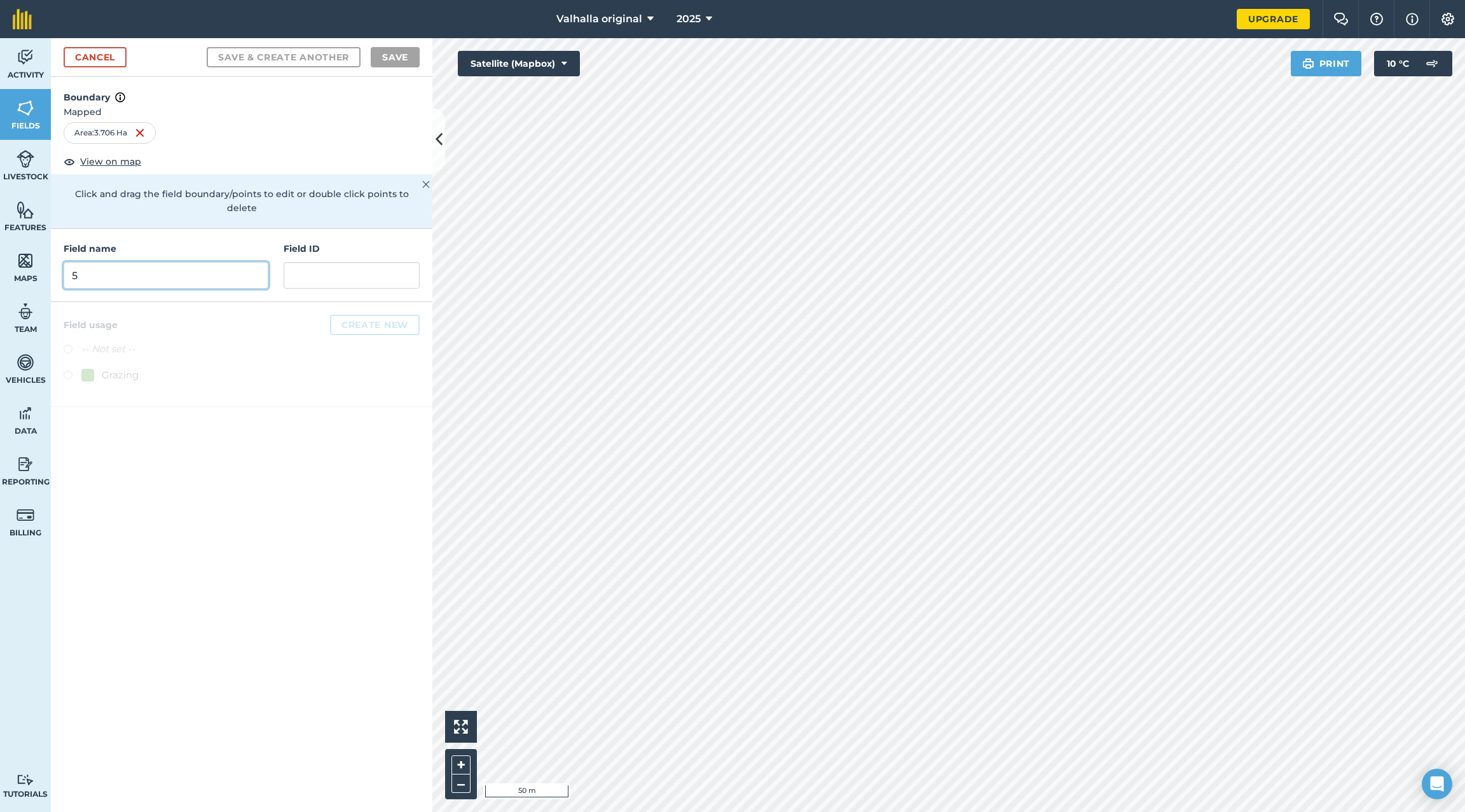
click at [166, 267] on input "5" at bounding box center [166, 275] width 205 height 27
type input "6"
click at [68, 371] on label at bounding box center [72, 377] width 18 height 12
click at [292, 54] on button "Save & Create Another" at bounding box center [283, 57] width 154 height 20
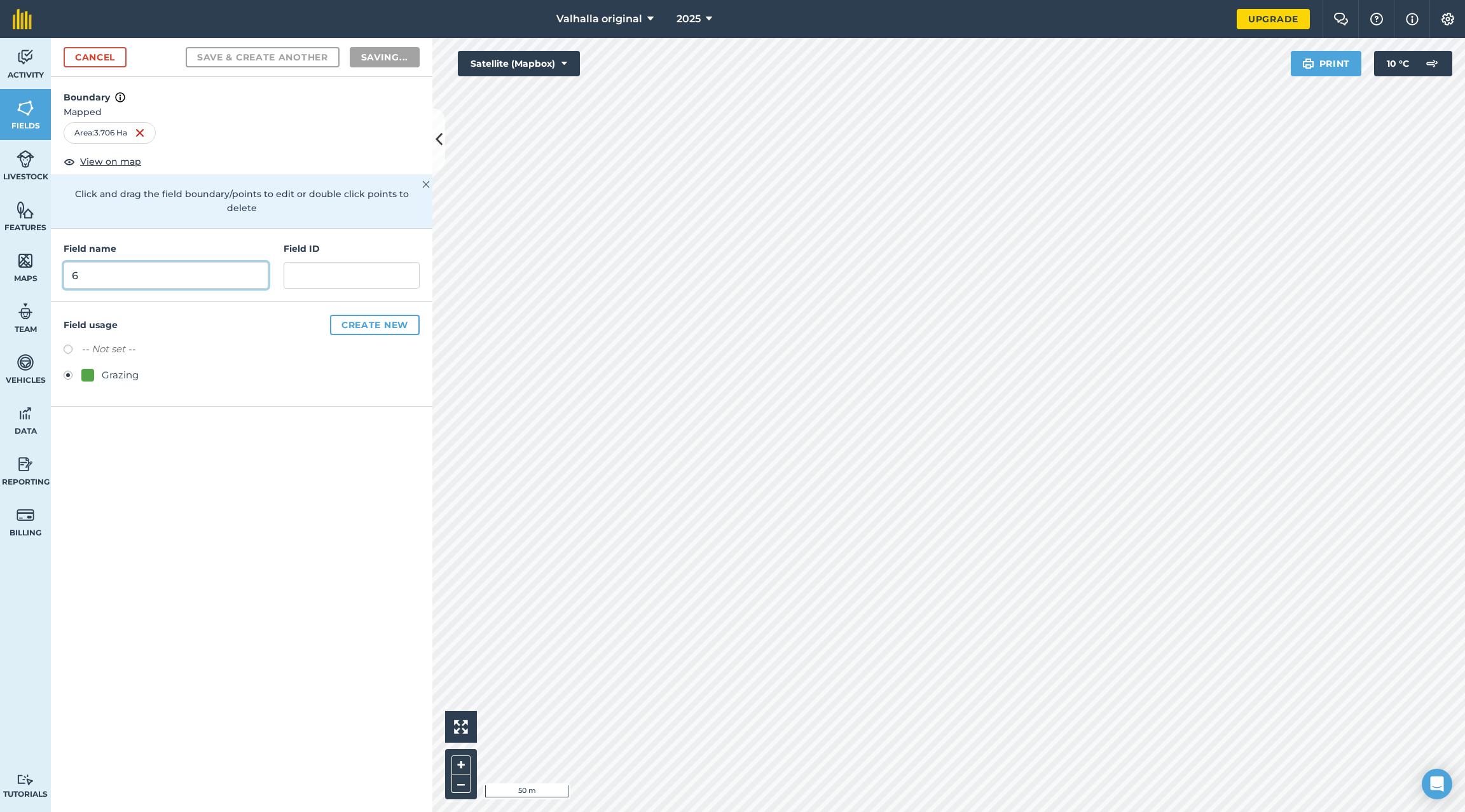
radio input "false"
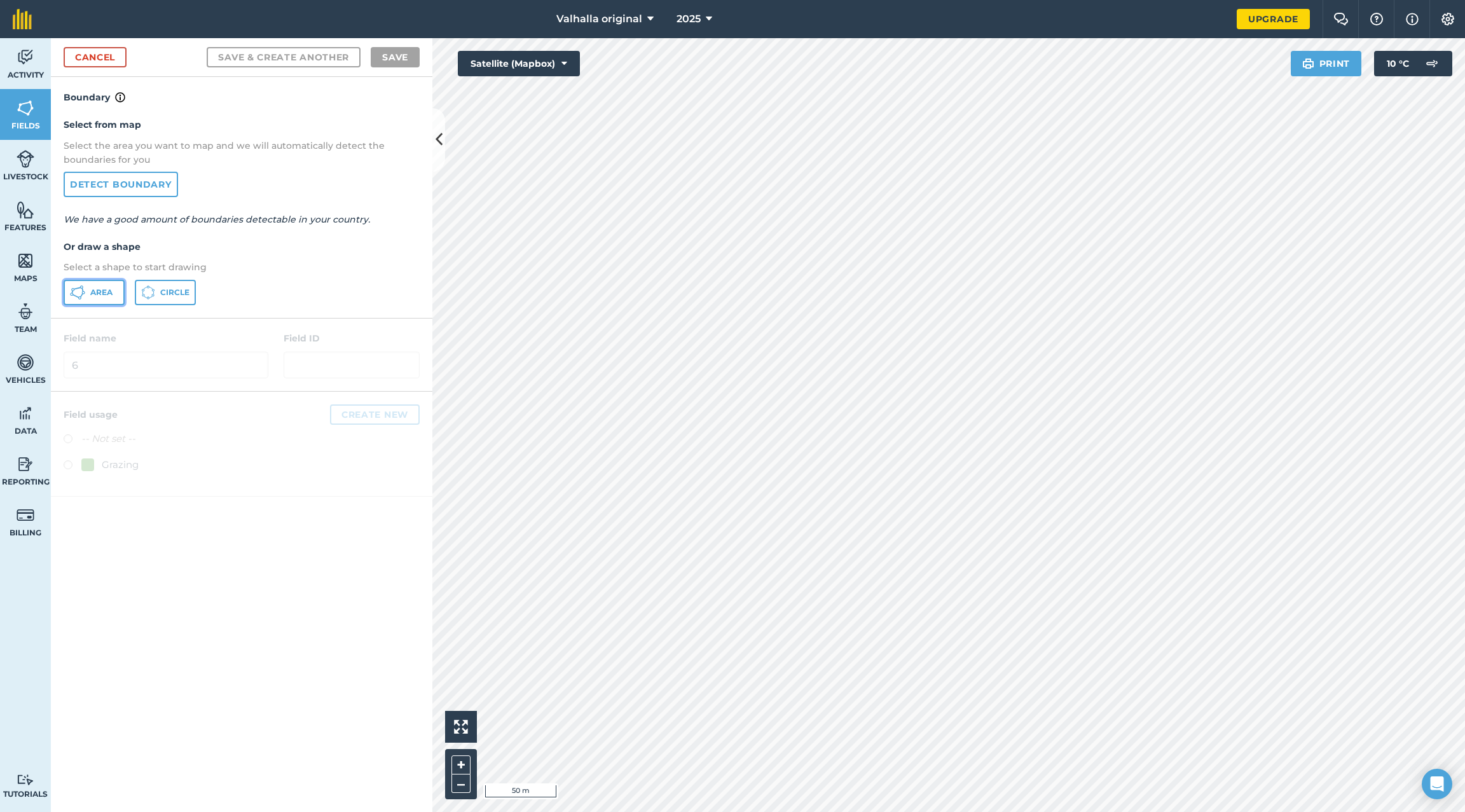
click at [88, 290] on button "Area" at bounding box center [94, 292] width 61 height 26
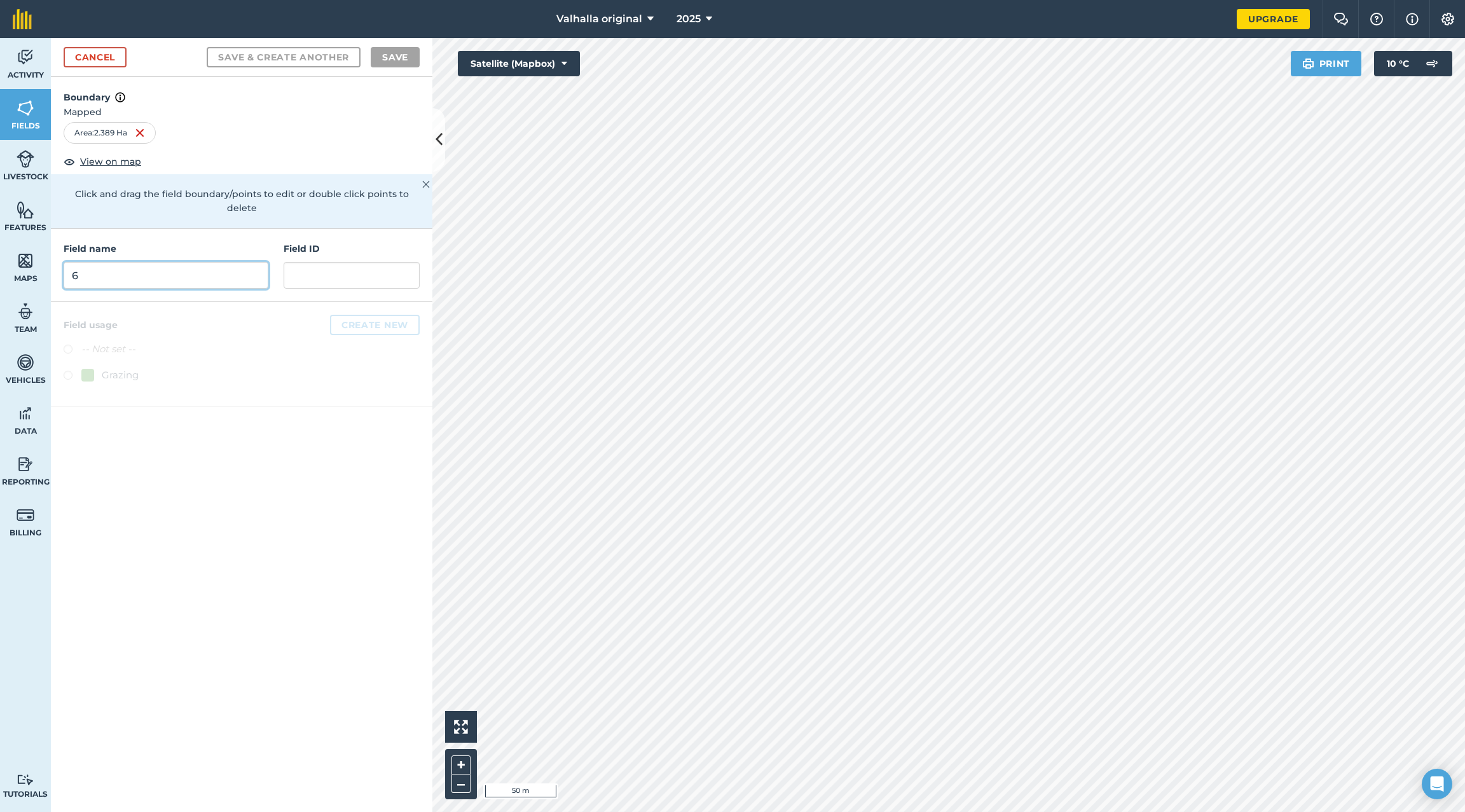
click at [205, 262] on input "6" at bounding box center [166, 275] width 205 height 27
type input "7"
click at [67, 371] on label at bounding box center [72, 377] width 18 height 12
radio input "true"
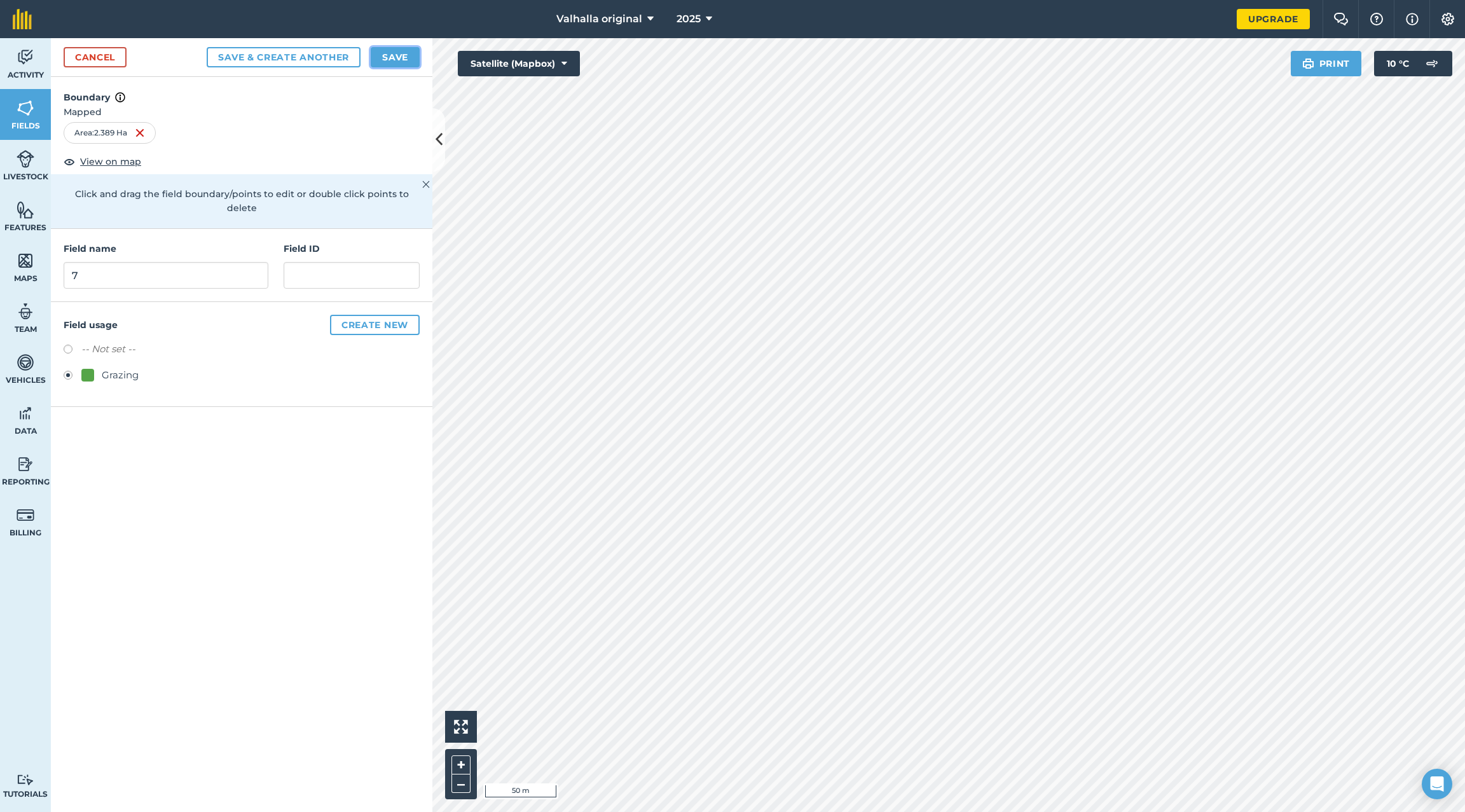
click at [396, 55] on button "Save" at bounding box center [395, 57] width 49 height 20
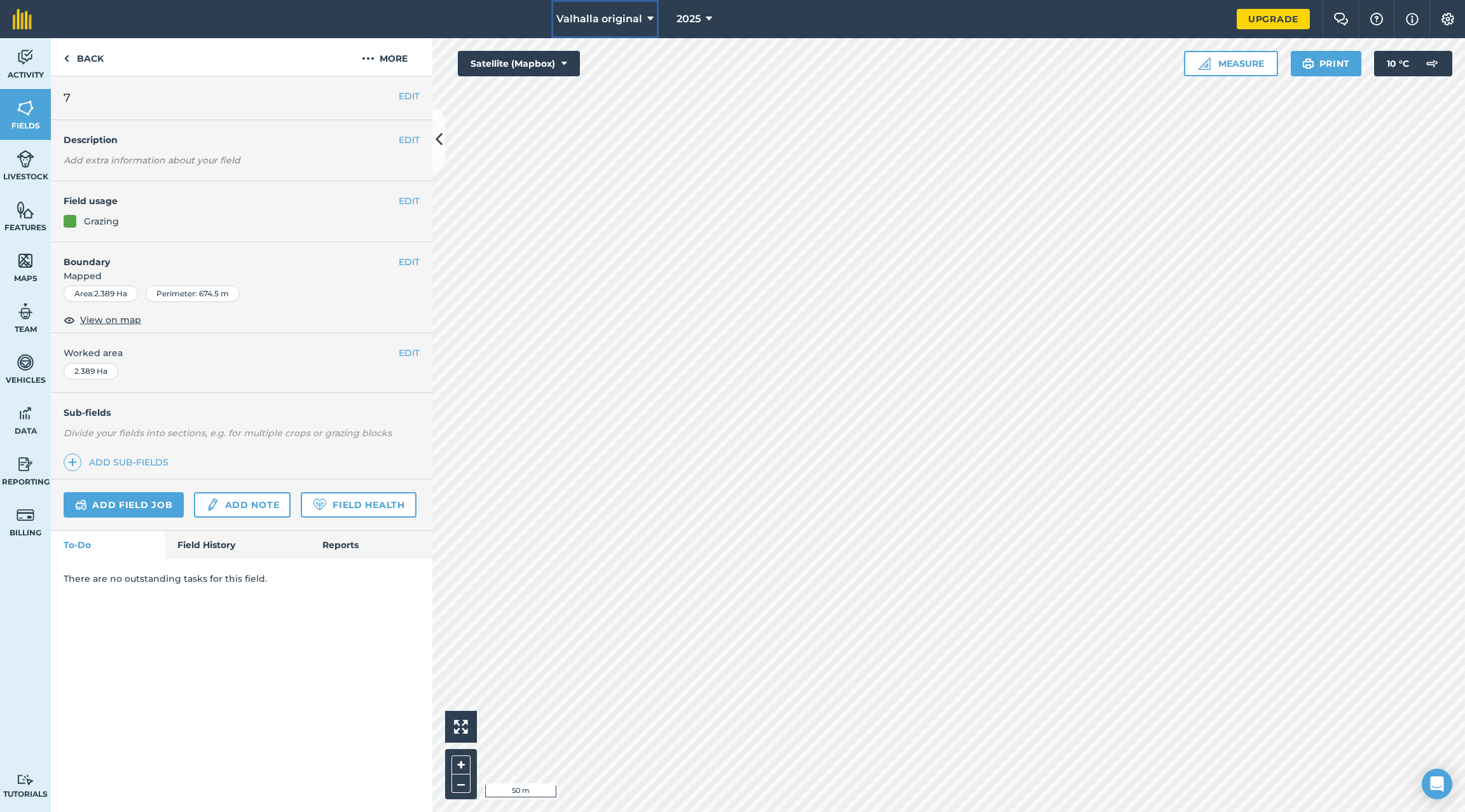
click at [651, 17] on icon at bounding box center [651, 18] width 7 height 15
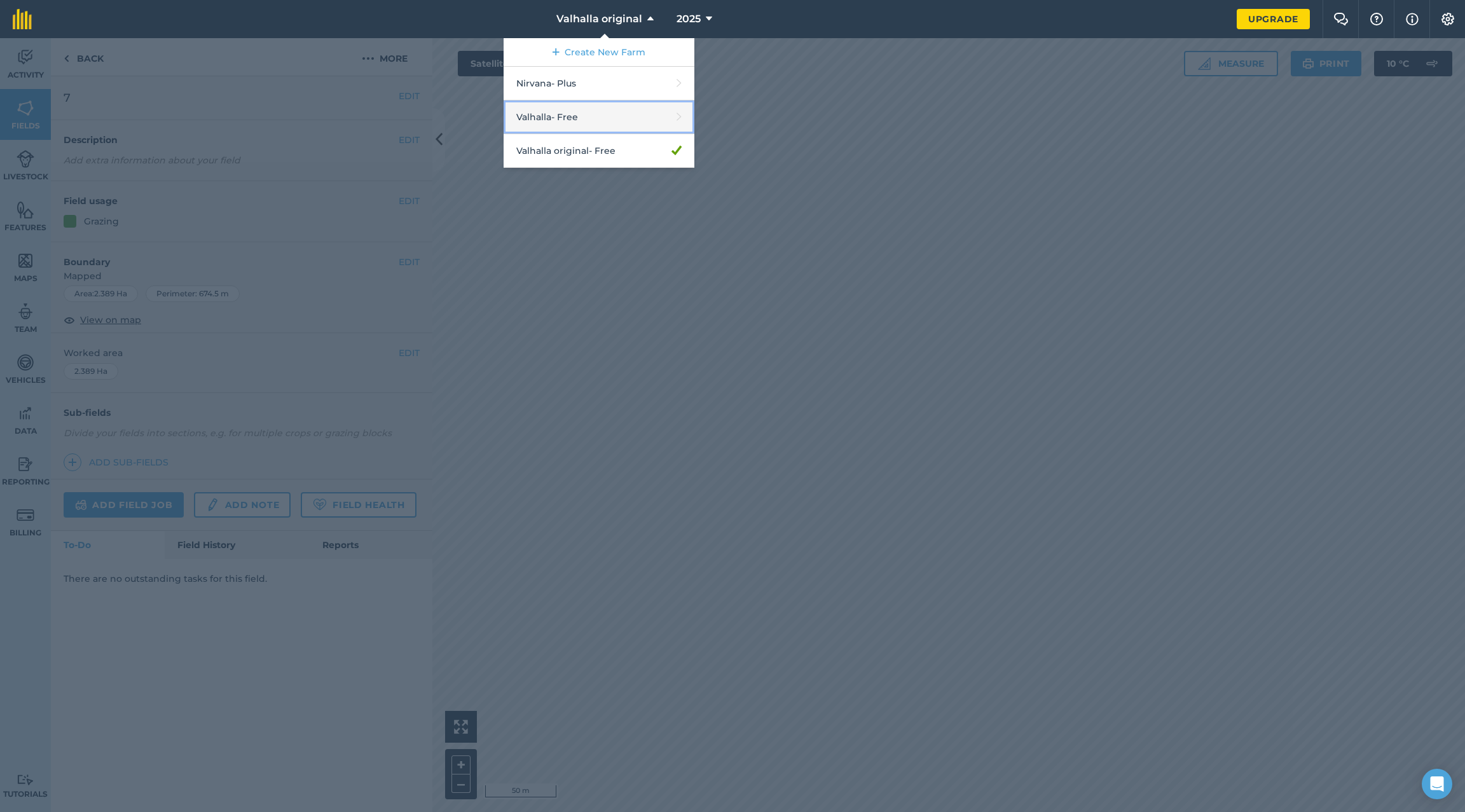
click at [596, 114] on link "Valhalla - Free" at bounding box center [598, 117] width 191 height 33
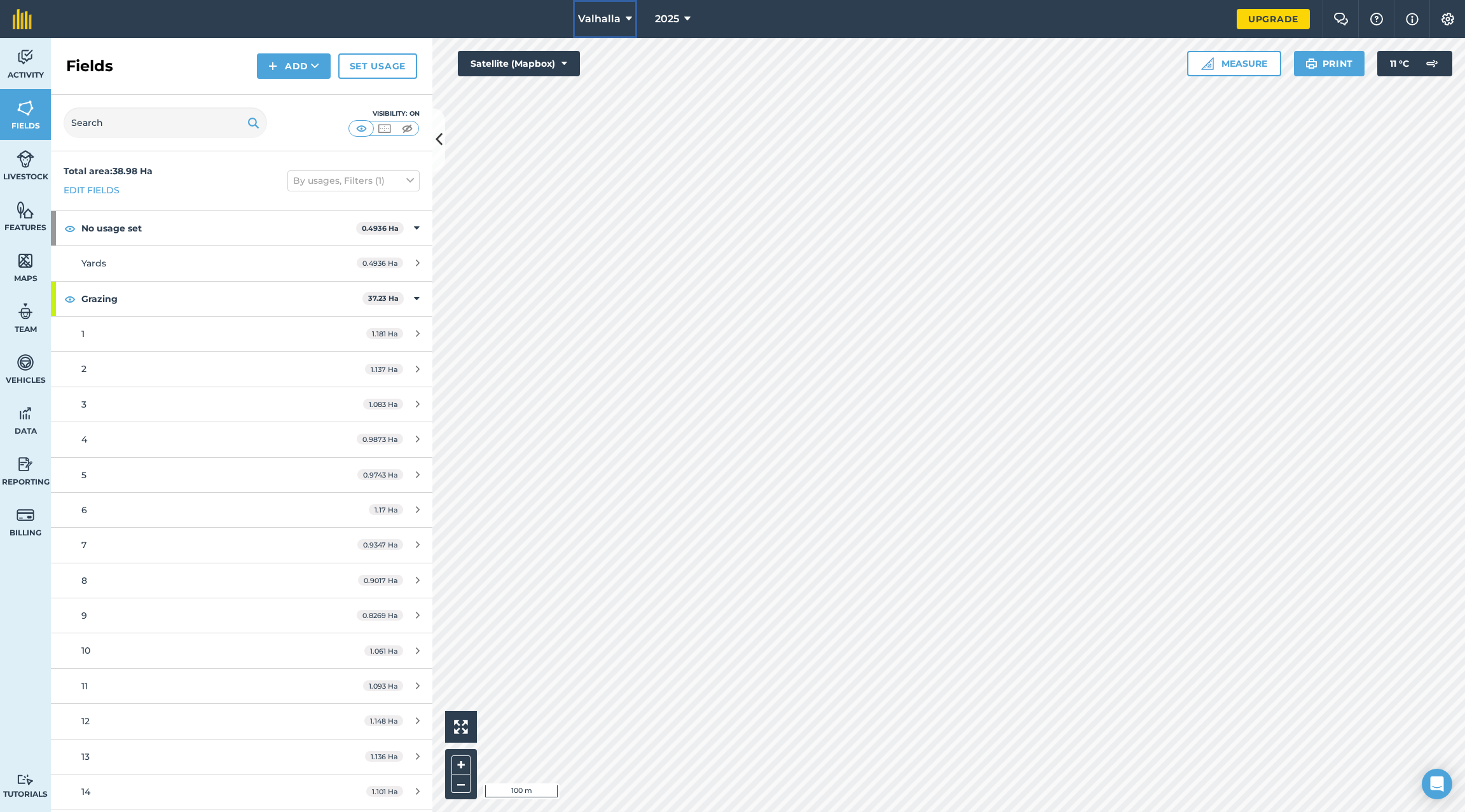
click at [613, 20] on span "Valhalla" at bounding box center [599, 18] width 43 height 15
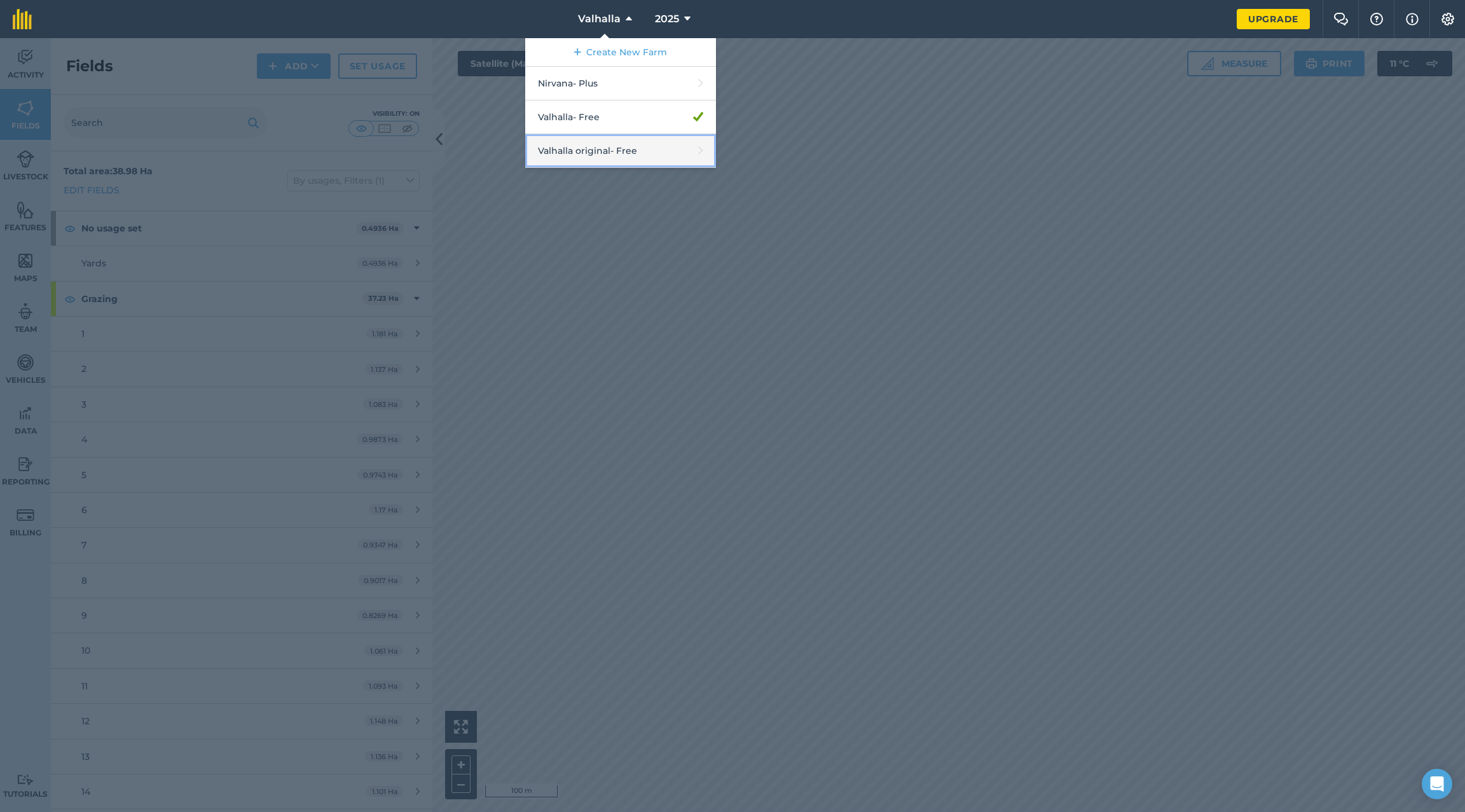
click at [617, 147] on link "Valhalla original - Free" at bounding box center [620, 151] width 191 height 33
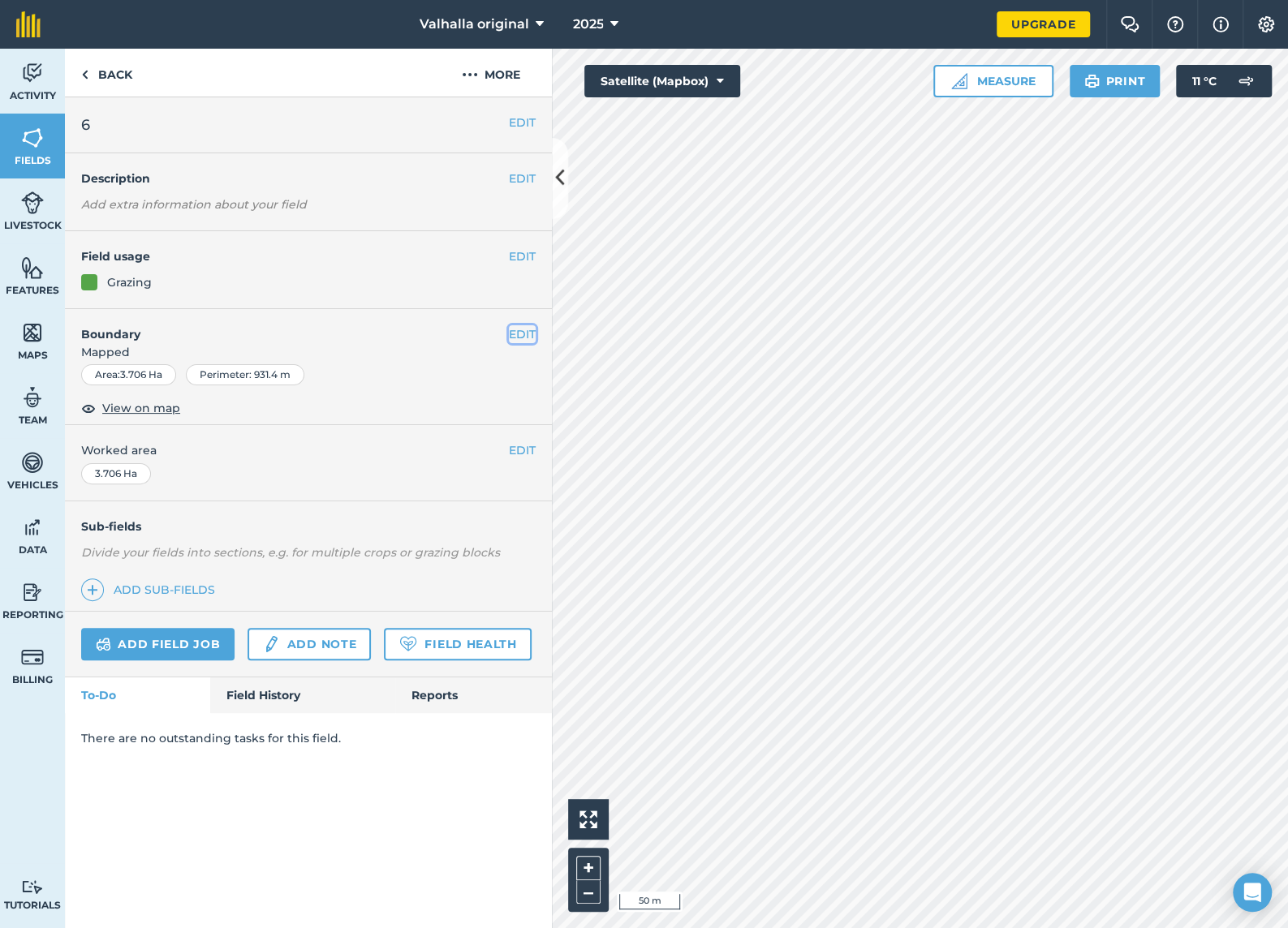
click at [524, 331] on button "EDIT" at bounding box center [522, 334] width 27 height 18
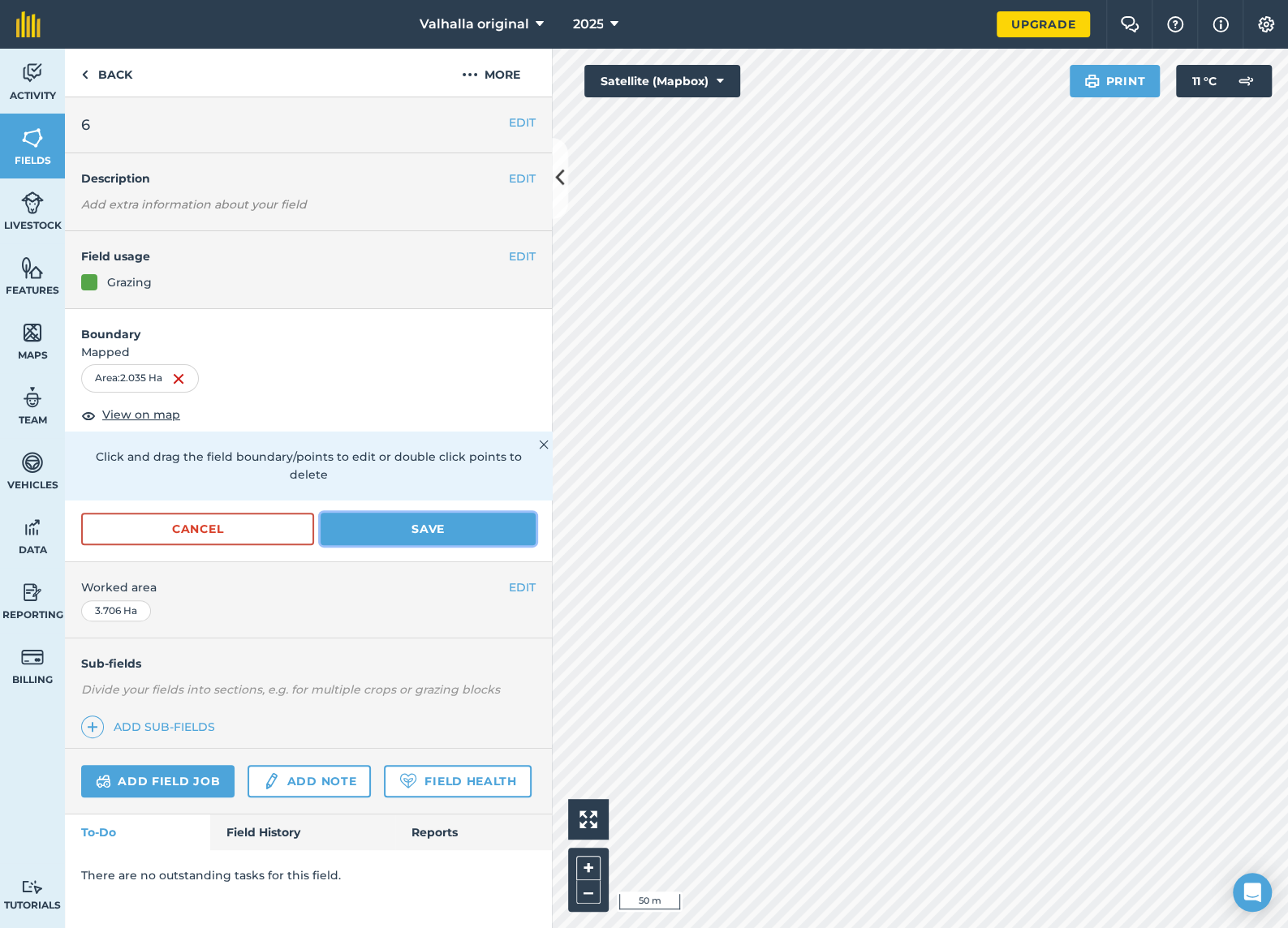
click at [422, 512] on button "Save" at bounding box center [427, 528] width 215 height 33
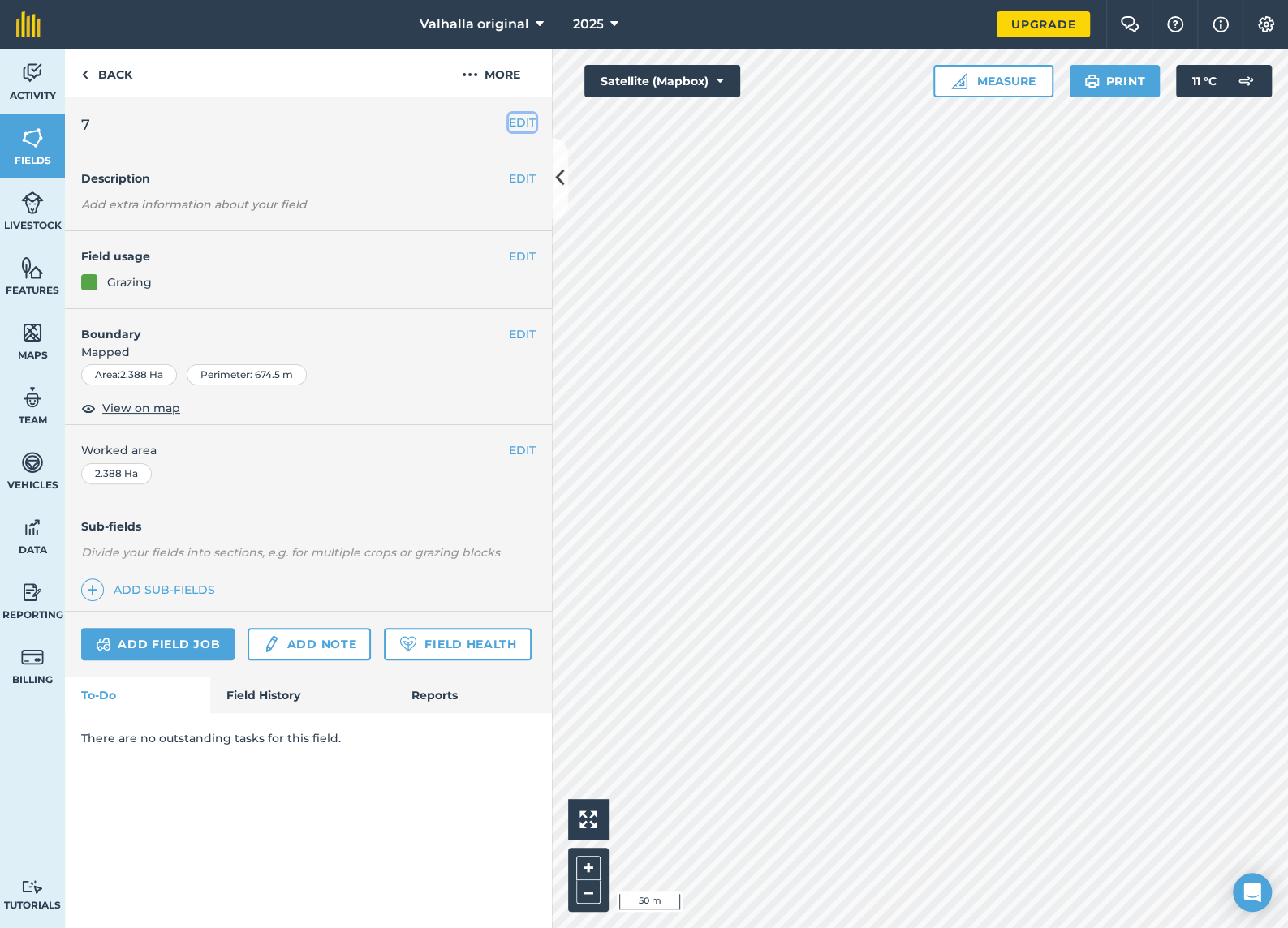
click at [520, 123] on button "EDIT" at bounding box center [522, 122] width 27 height 18
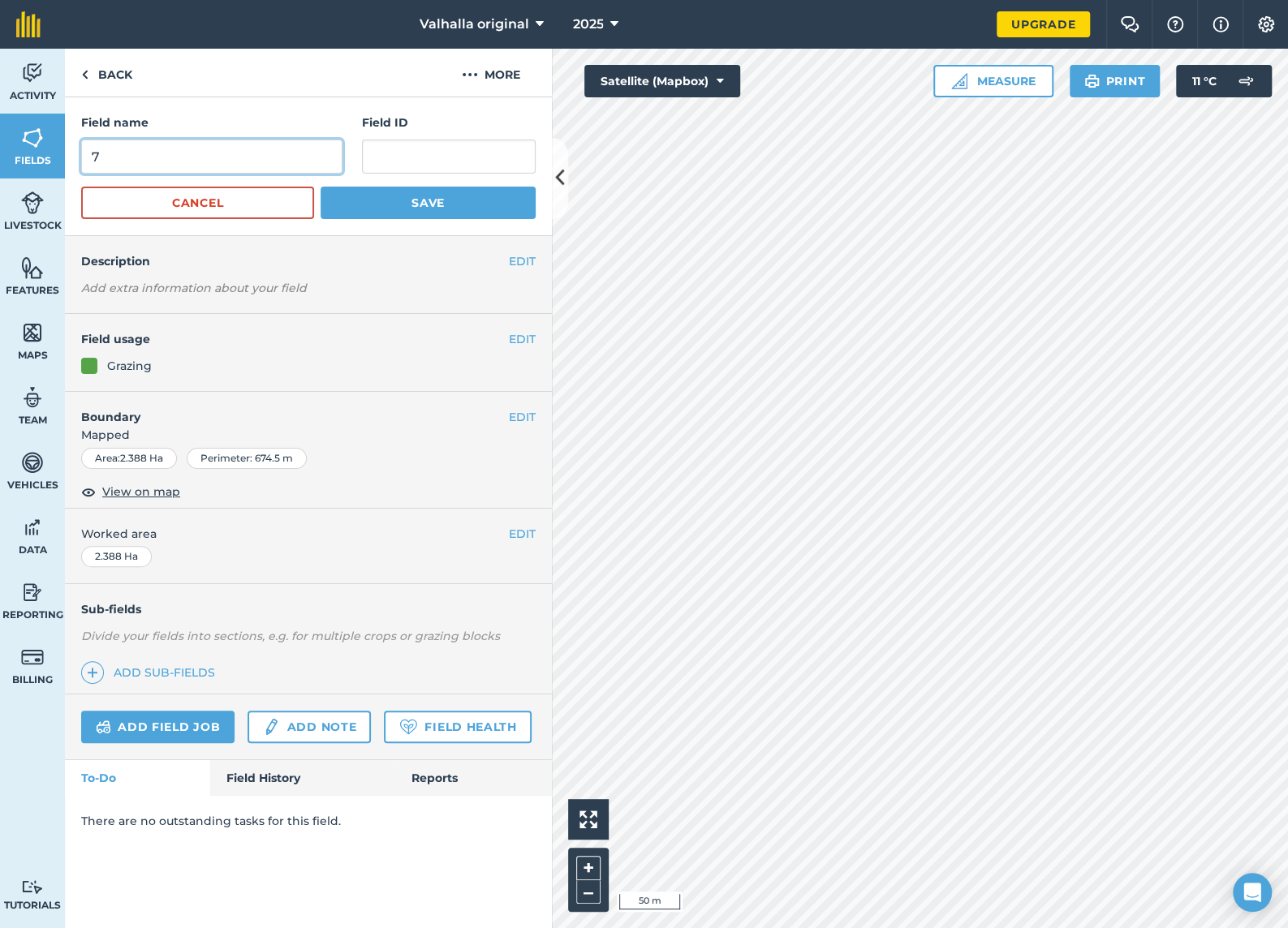
click at [231, 157] on input "7" at bounding box center [212, 156] width 261 height 34
type input "8"
click at [444, 203] on button "Save" at bounding box center [427, 202] width 215 height 33
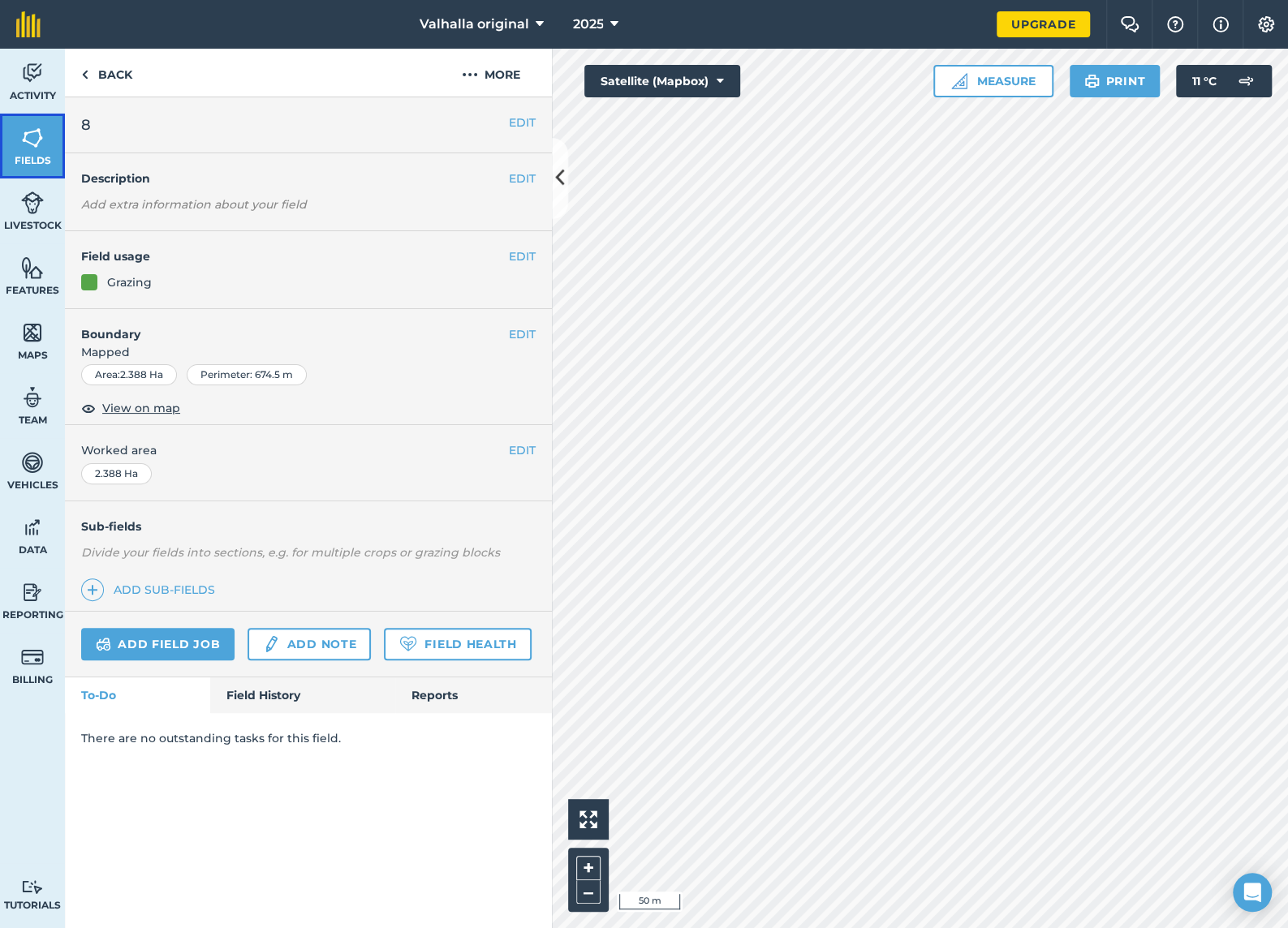
click at [24, 135] on img at bounding box center [32, 137] width 23 height 24
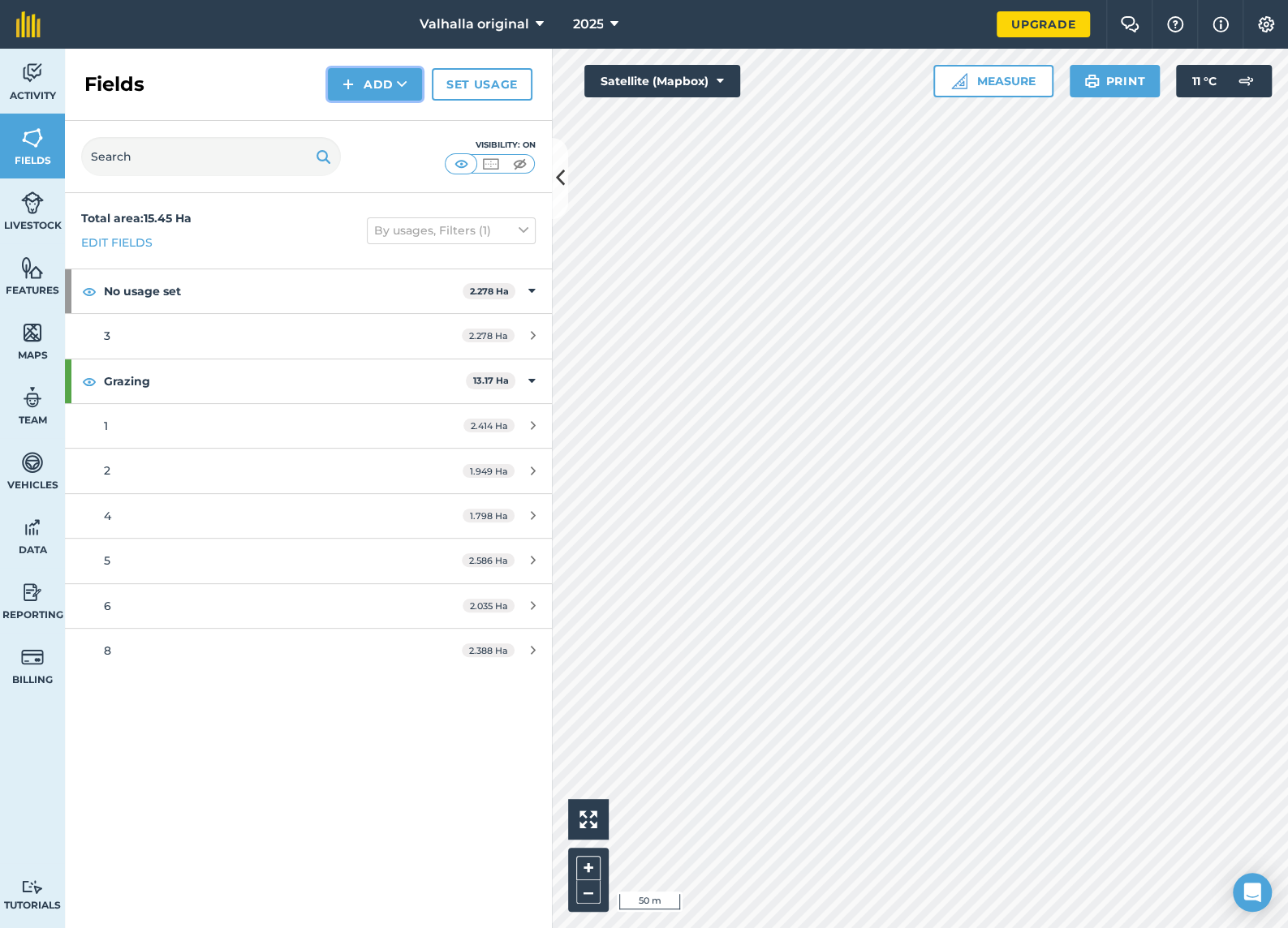
click at [381, 84] on button "Add" at bounding box center [375, 84] width 95 height 33
click at [366, 120] on link "Draw" at bounding box center [375, 120] width 89 height 36
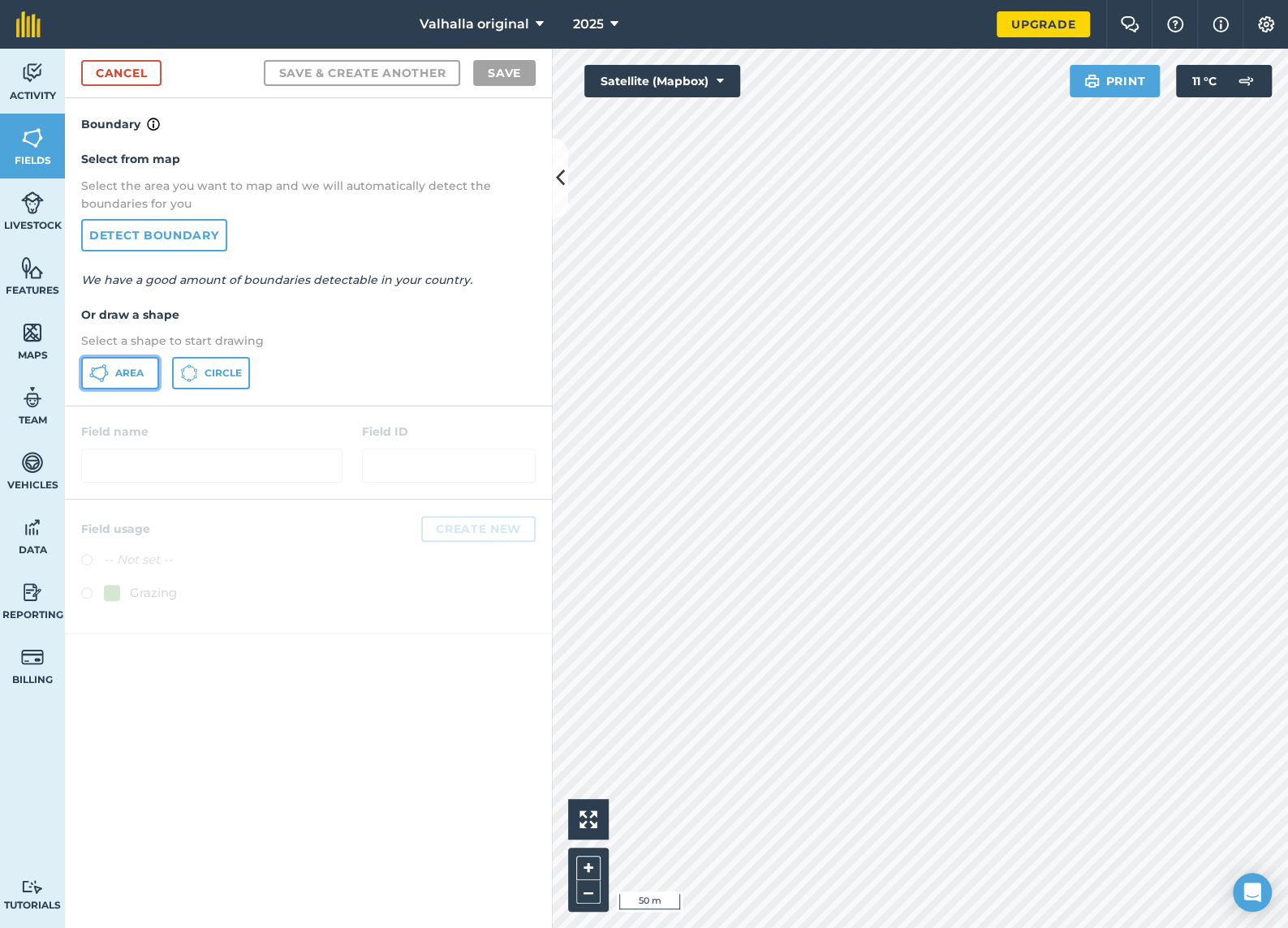
click at [130, 373] on span "Area" at bounding box center [130, 374] width 28 height 13
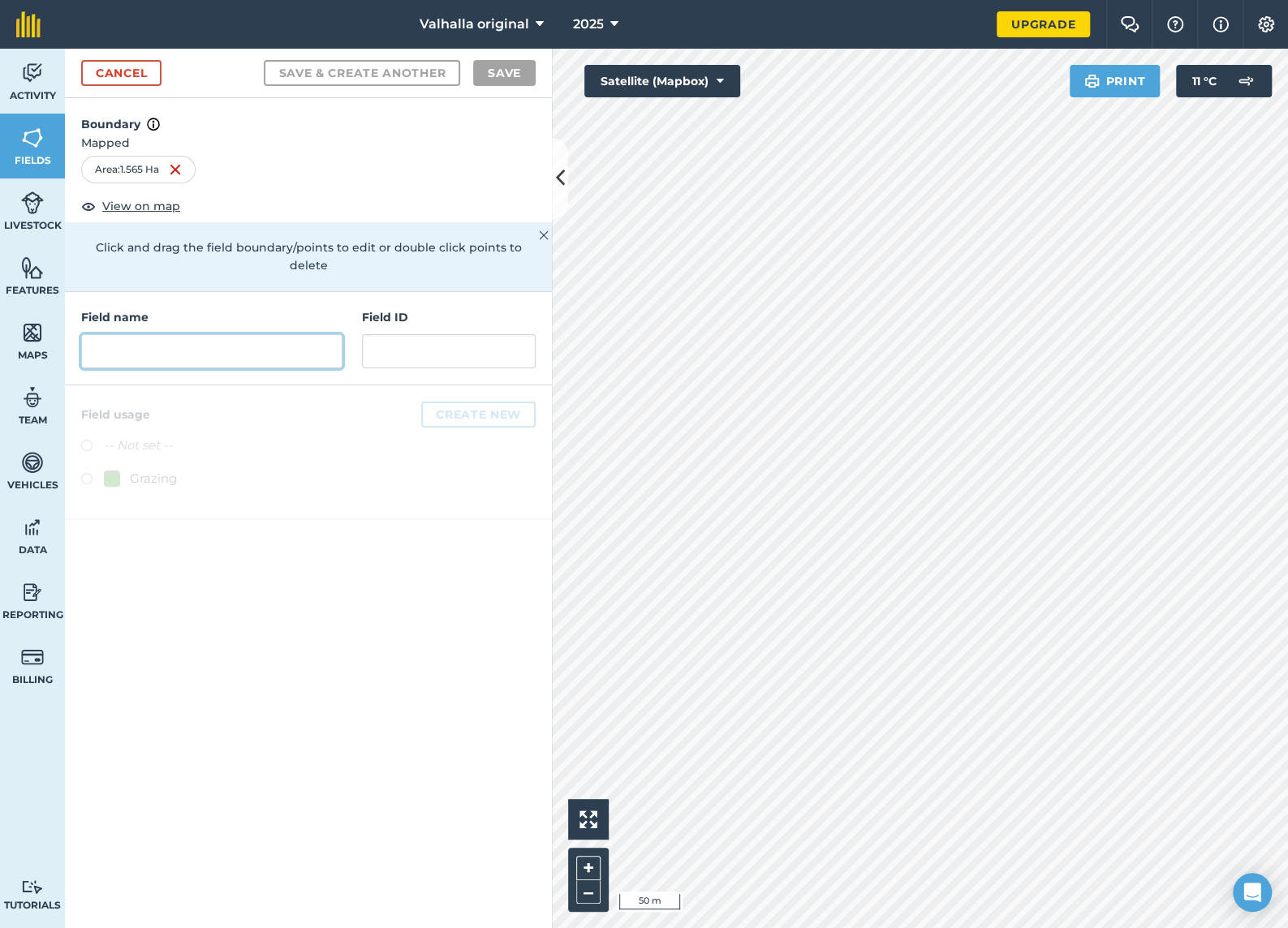
click at [177, 334] on input "text" at bounding box center [212, 351] width 261 height 34
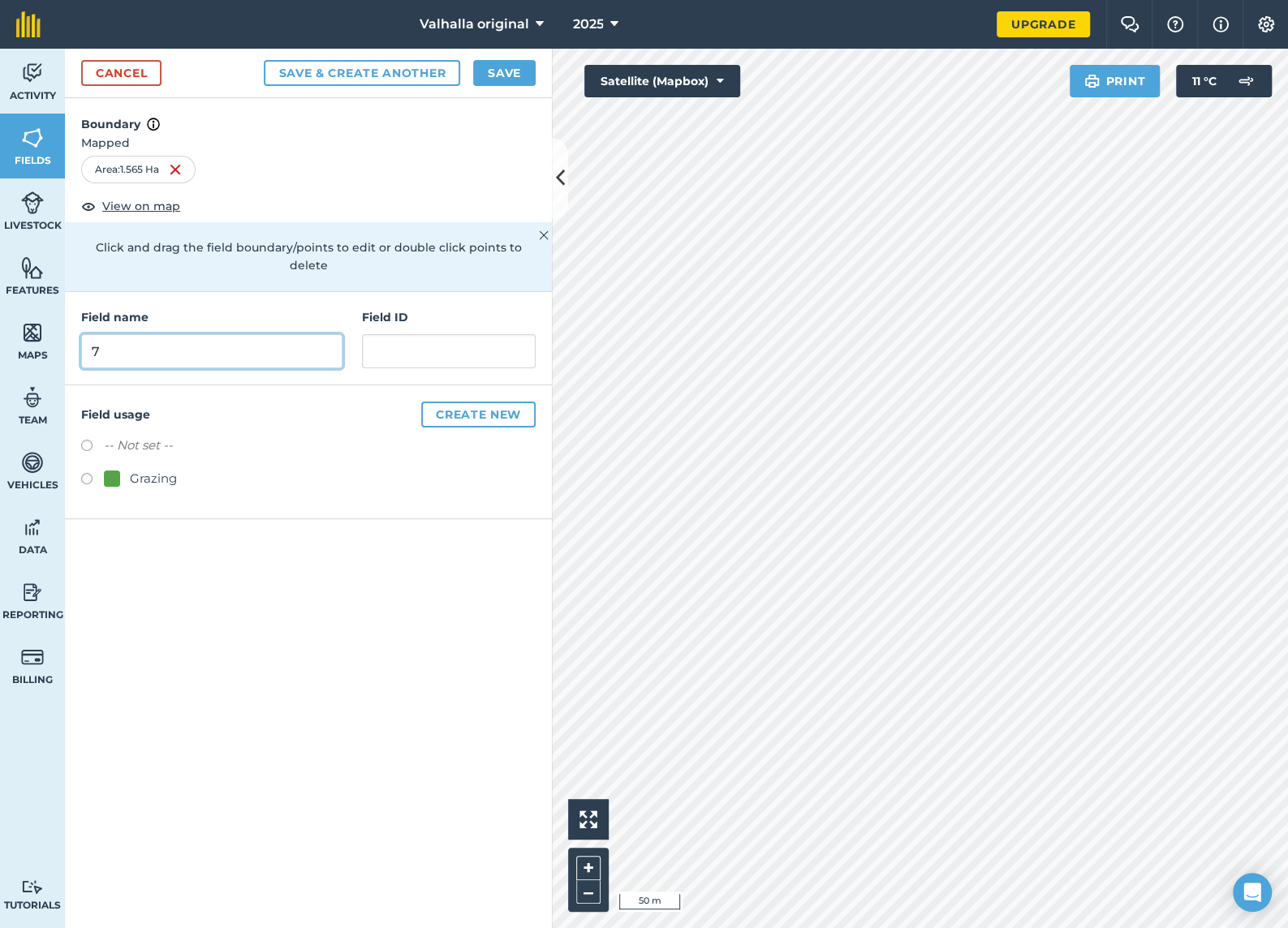
type input "7"
click at [88, 473] on label at bounding box center [92, 481] width 23 height 16
click at [474, 401] on button "Create new" at bounding box center [478, 414] width 115 height 26
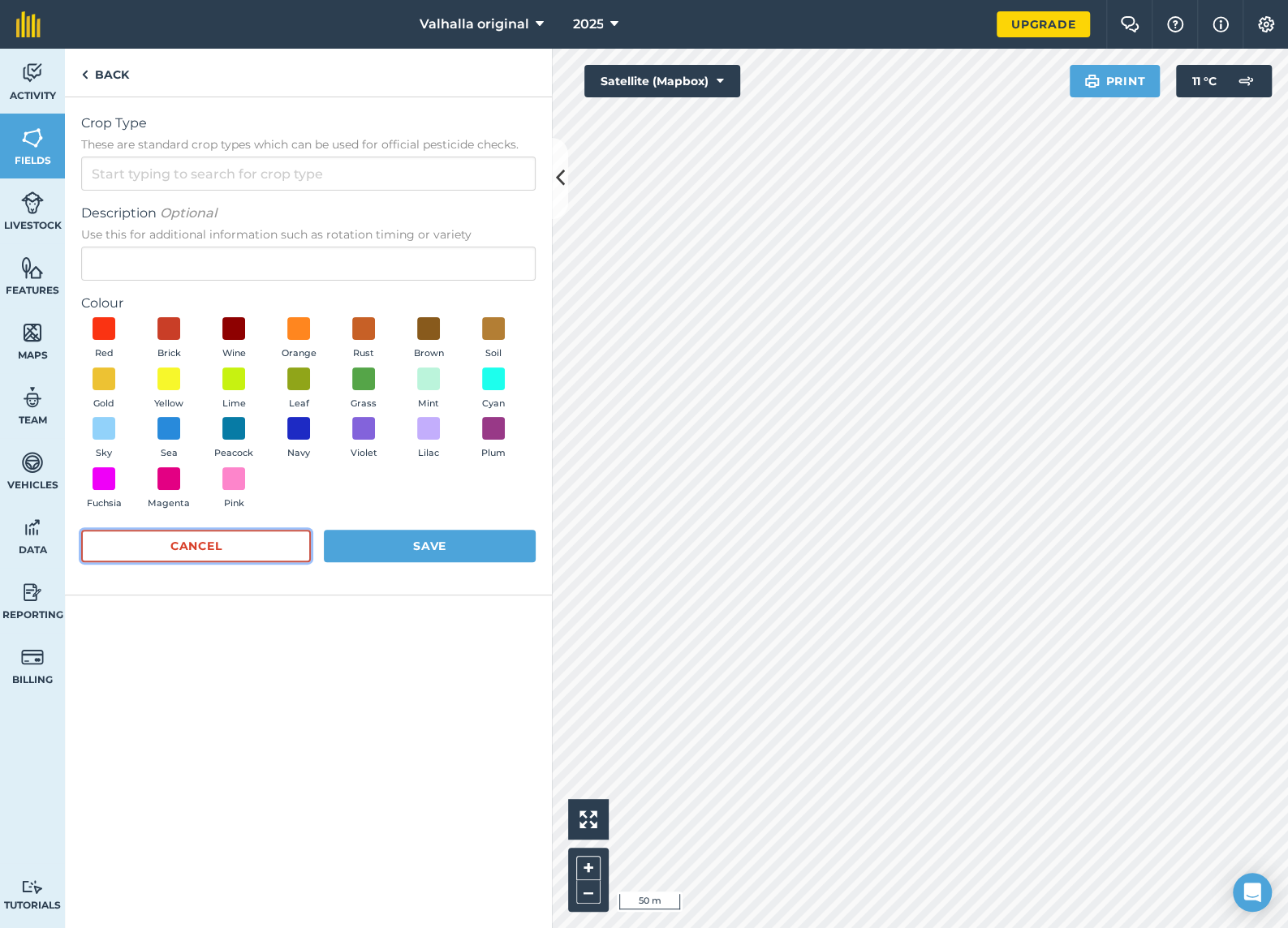
click at [275, 543] on button "Cancel" at bounding box center [196, 546] width 230 height 33
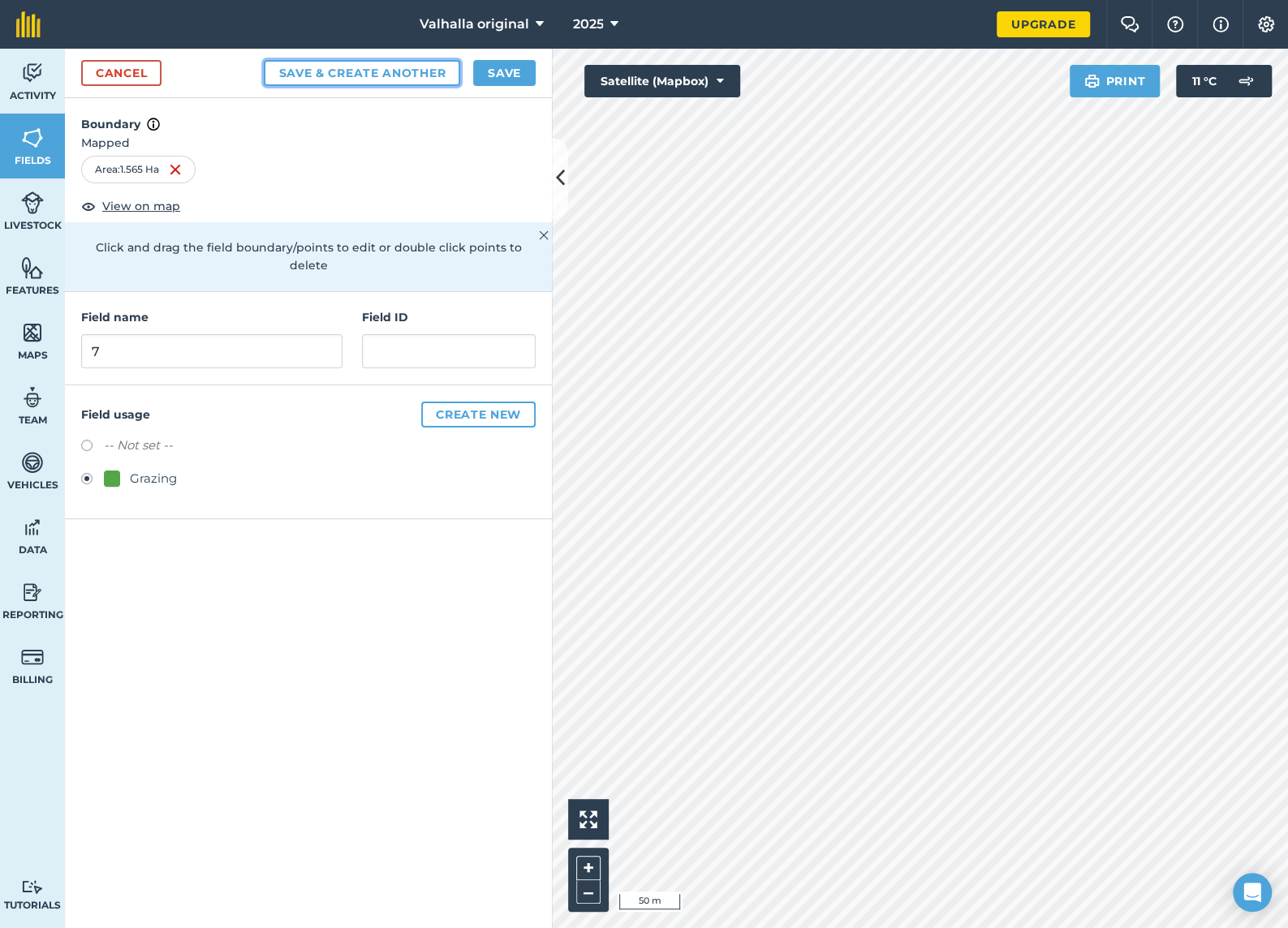
click at [377, 72] on button "Save & Create Another" at bounding box center [361, 73] width 197 height 26
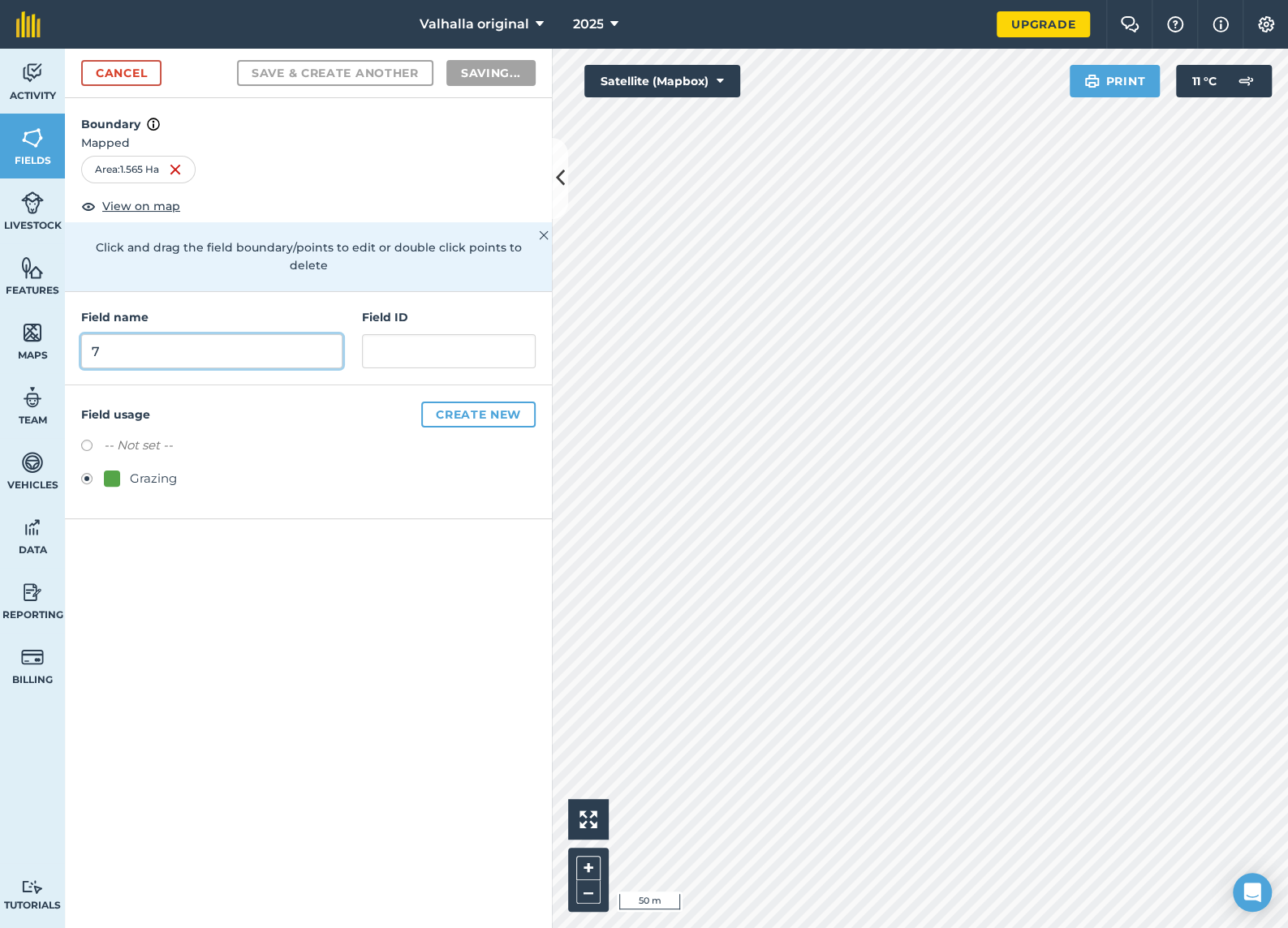
radio input "false"
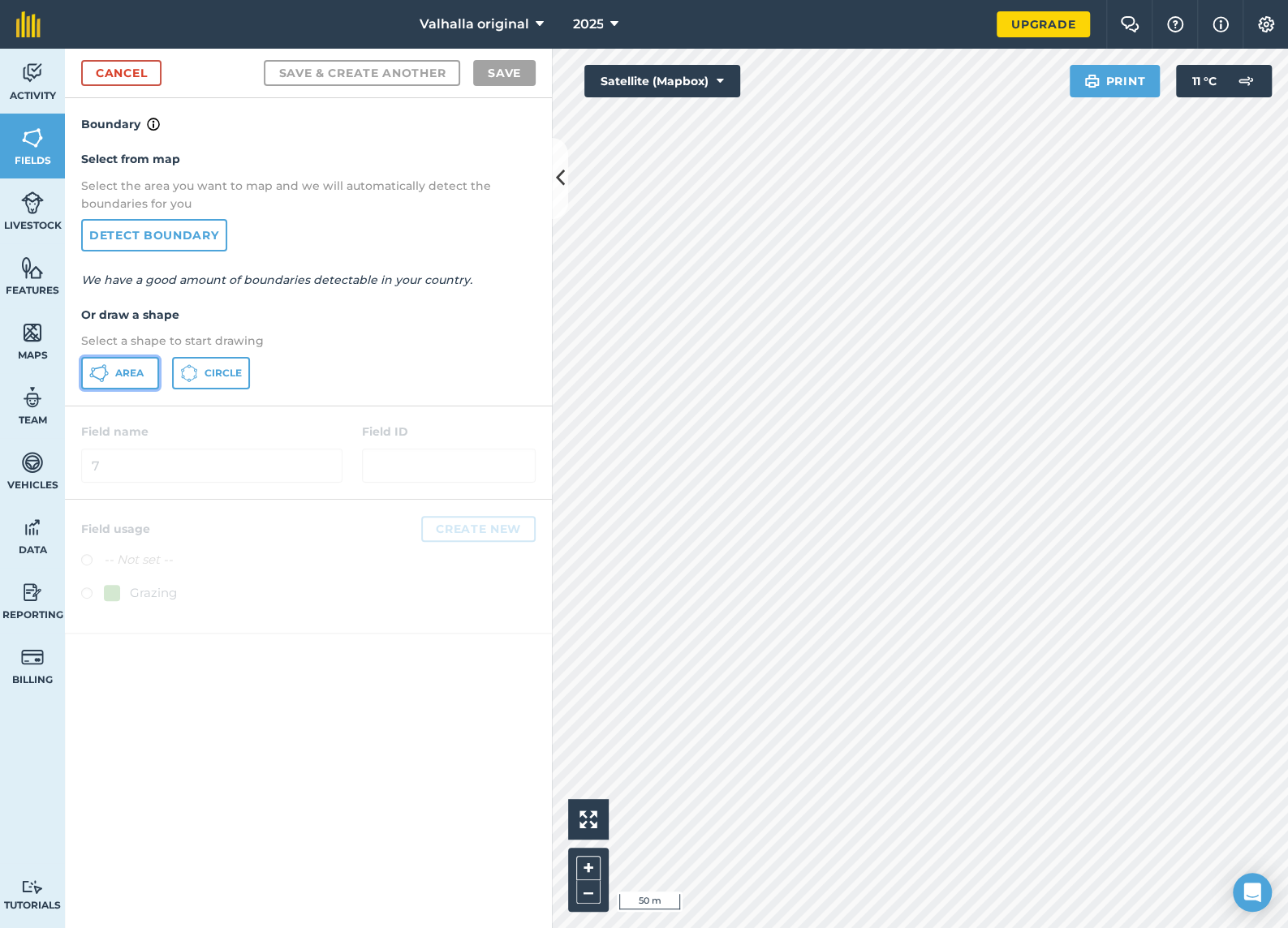
click at [118, 371] on span "Area" at bounding box center [130, 374] width 28 height 13
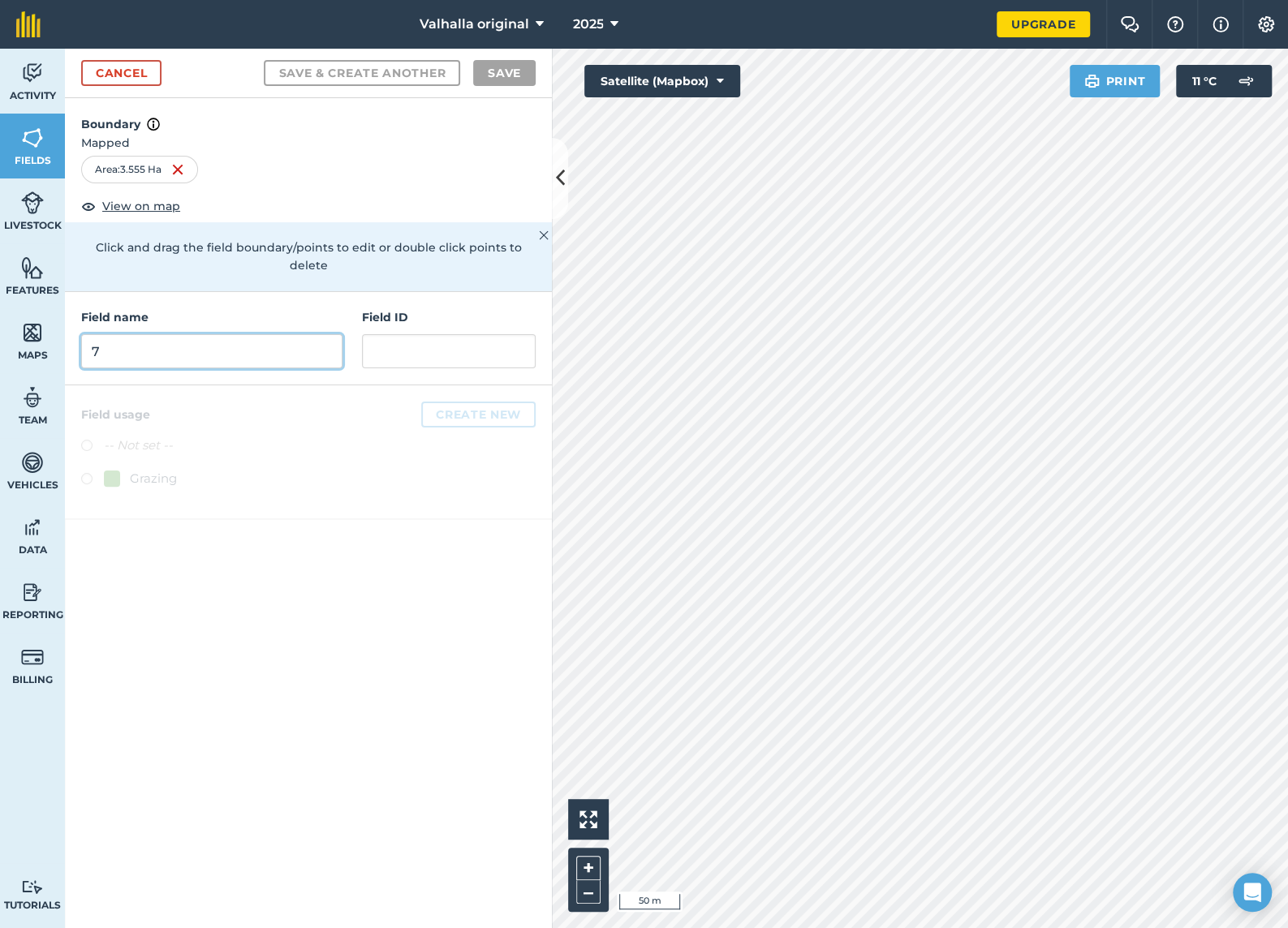
click at [230, 334] on input "7" at bounding box center [212, 351] width 261 height 34
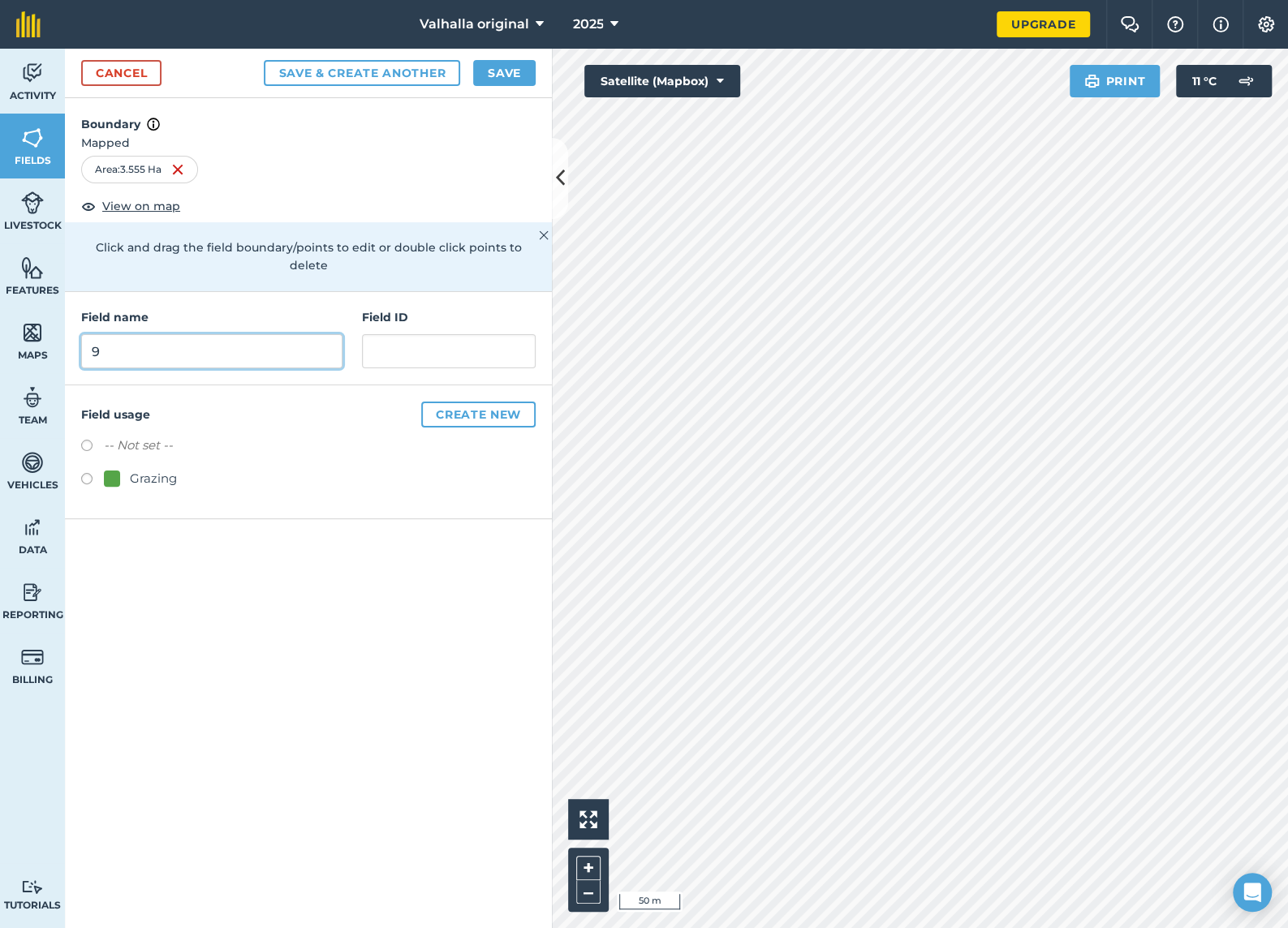
type input "9"
click at [90, 473] on label at bounding box center [92, 481] width 23 height 16
click at [390, 74] on button "Save & Create Another" at bounding box center [361, 73] width 197 height 26
radio input "false"
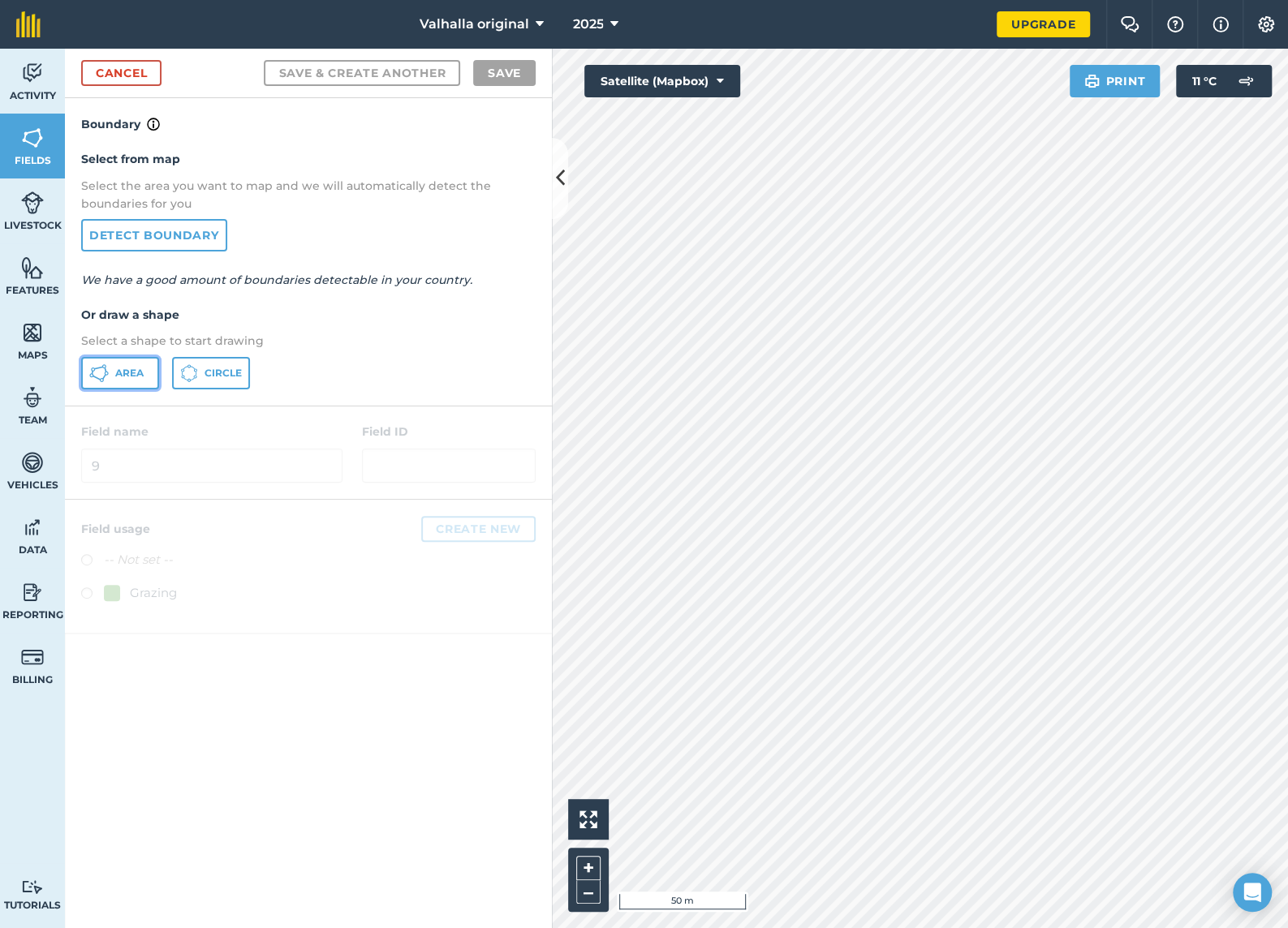
click at [116, 369] on span "Area" at bounding box center [130, 374] width 28 height 13
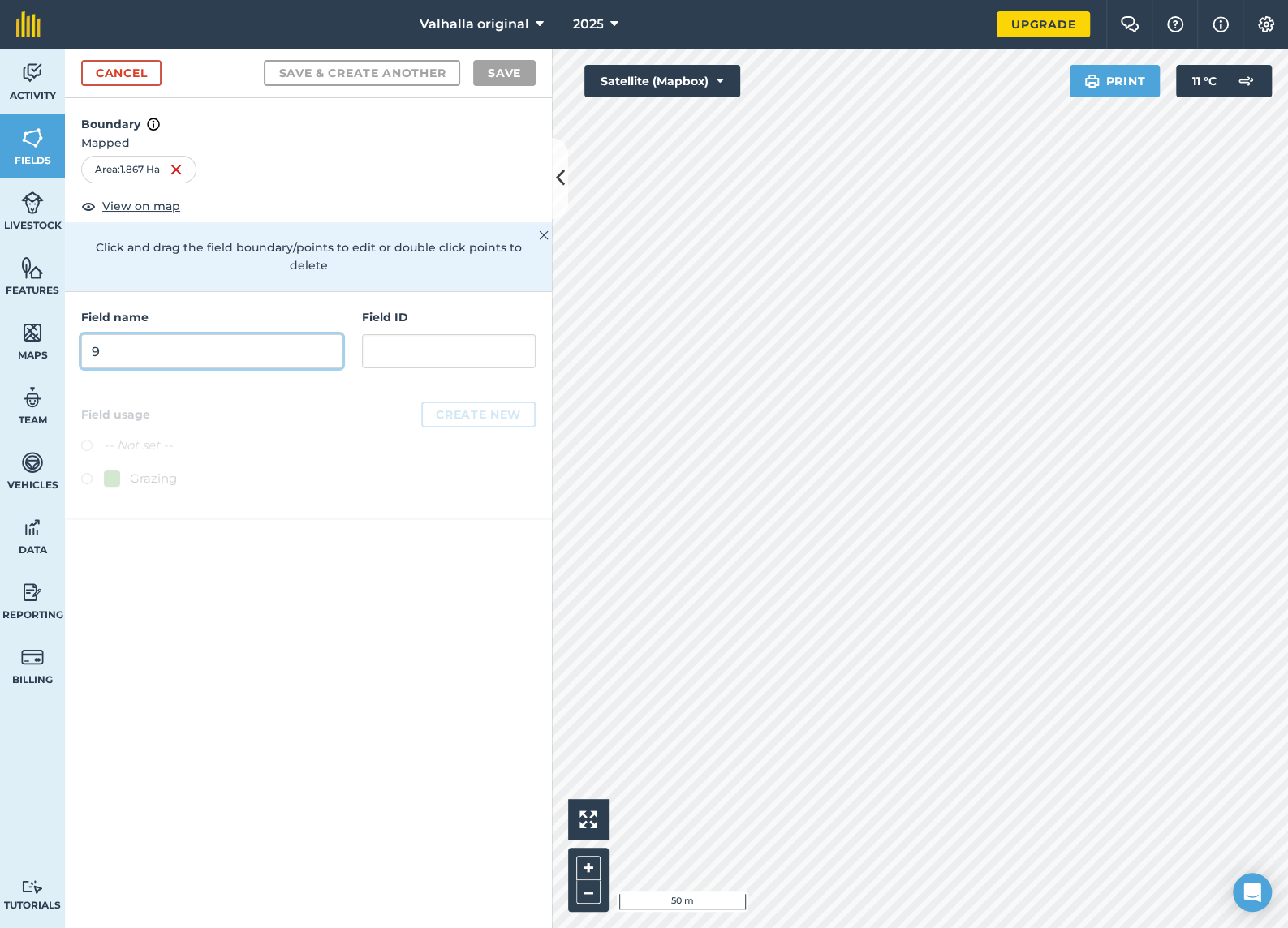
click at [258, 337] on input "9" at bounding box center [212, 351] width 261 height 34
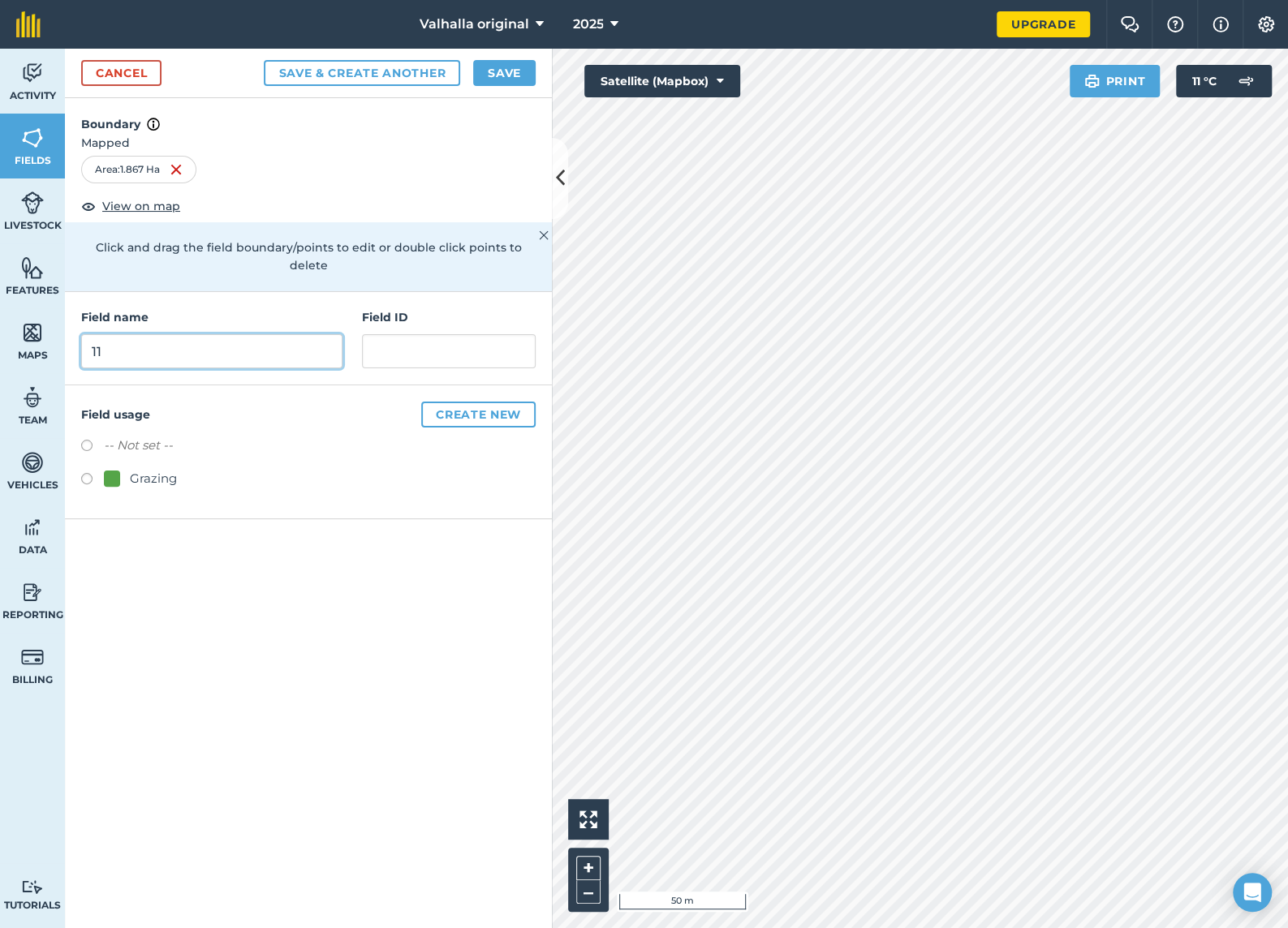
type input "11"
click at [100, 473] on label at bounding box center [92, 481] width 23 height 16
click at [384, 76] on button "Save & Create Another" at bounding box center [361, 73] width 197 height 26
radio input "false"
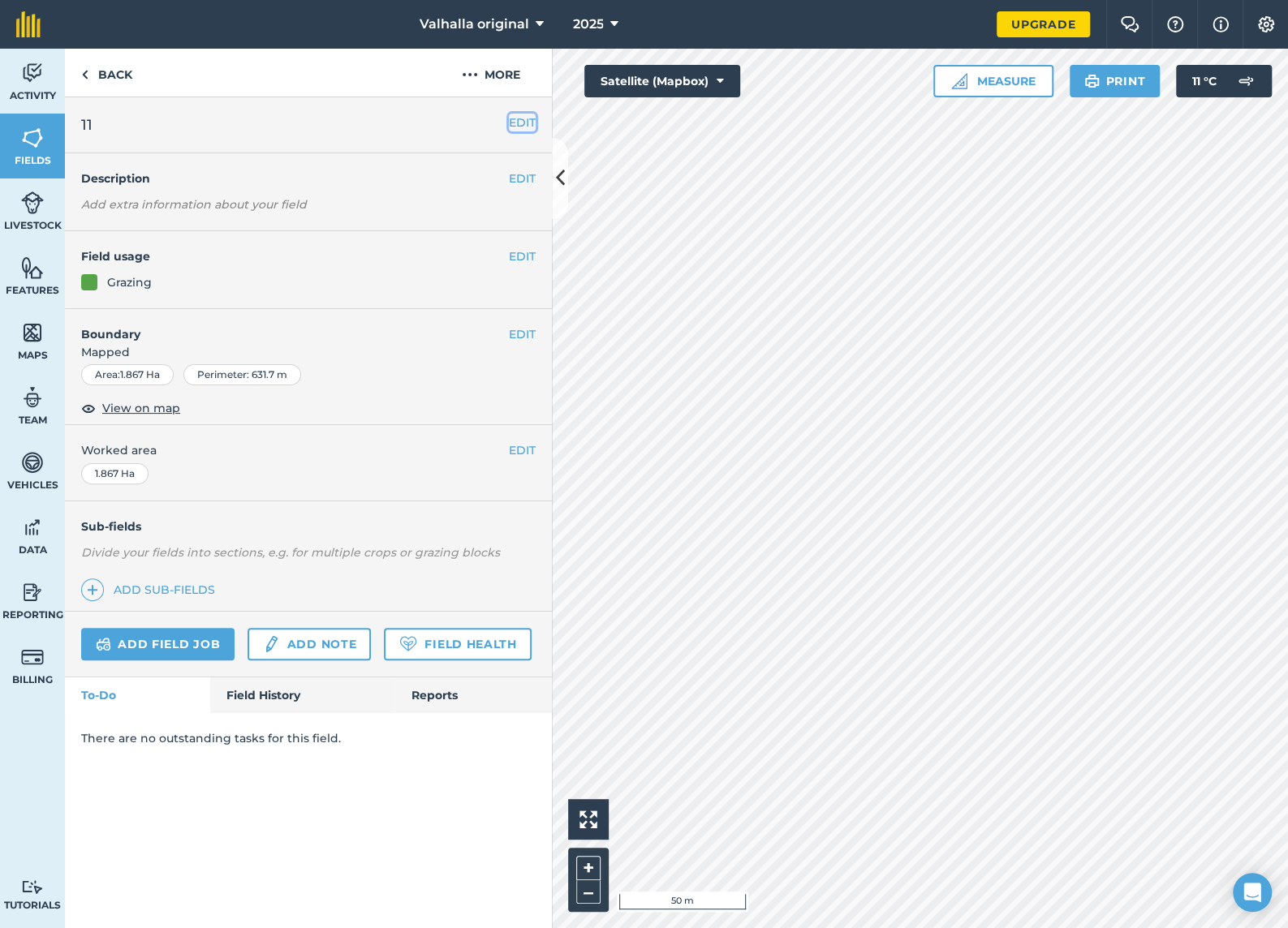
click at [521, 121] on button "EDIT" at bounding box center [522, 122] width 27 height 18
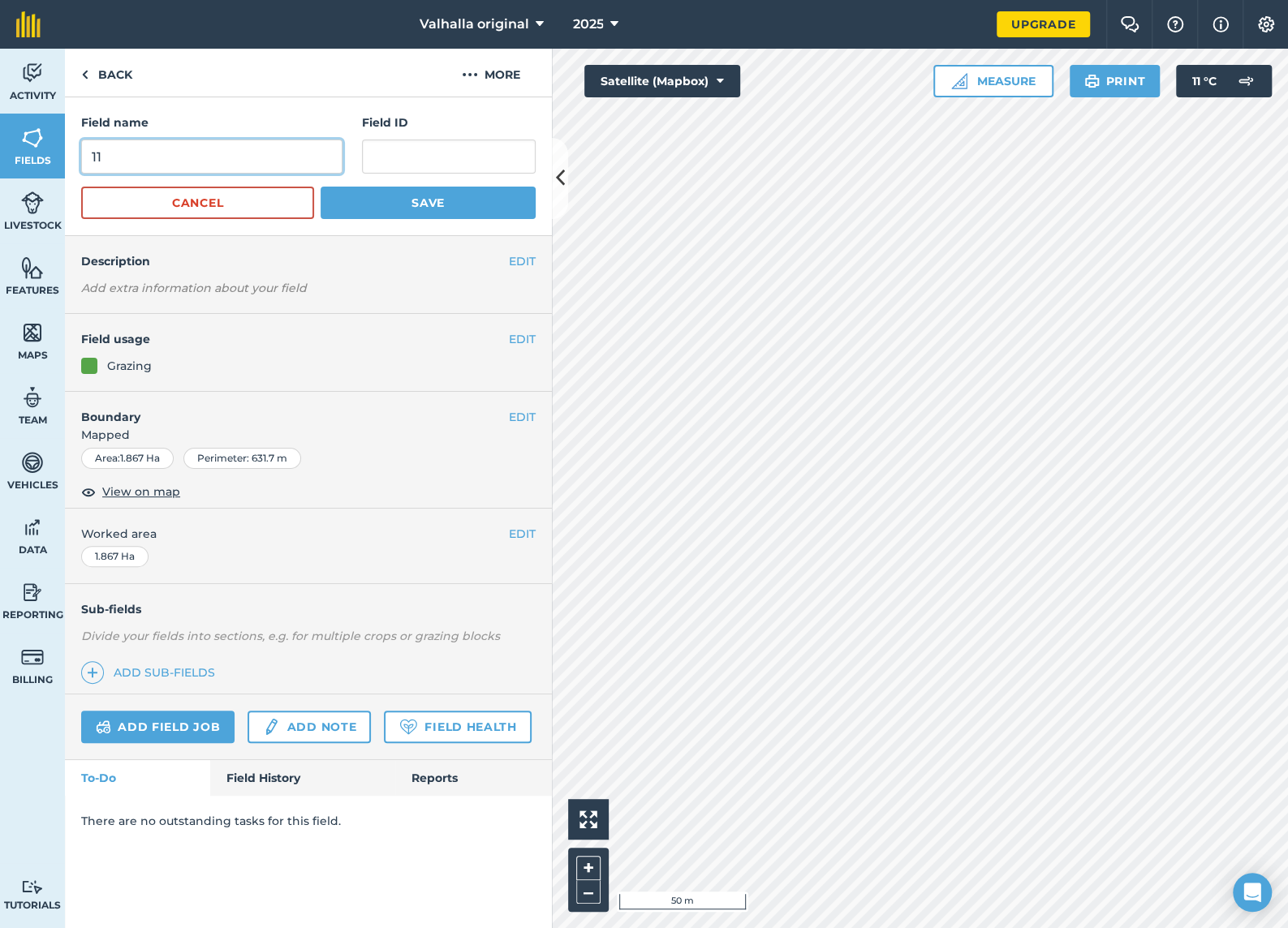
click at [212, 147] on input "11" at bounding box center [212, 156] width 261 height 34
type input "10"
click at [457, 201] on button "Save" at bounding box center [427, 202] width 215 height 33
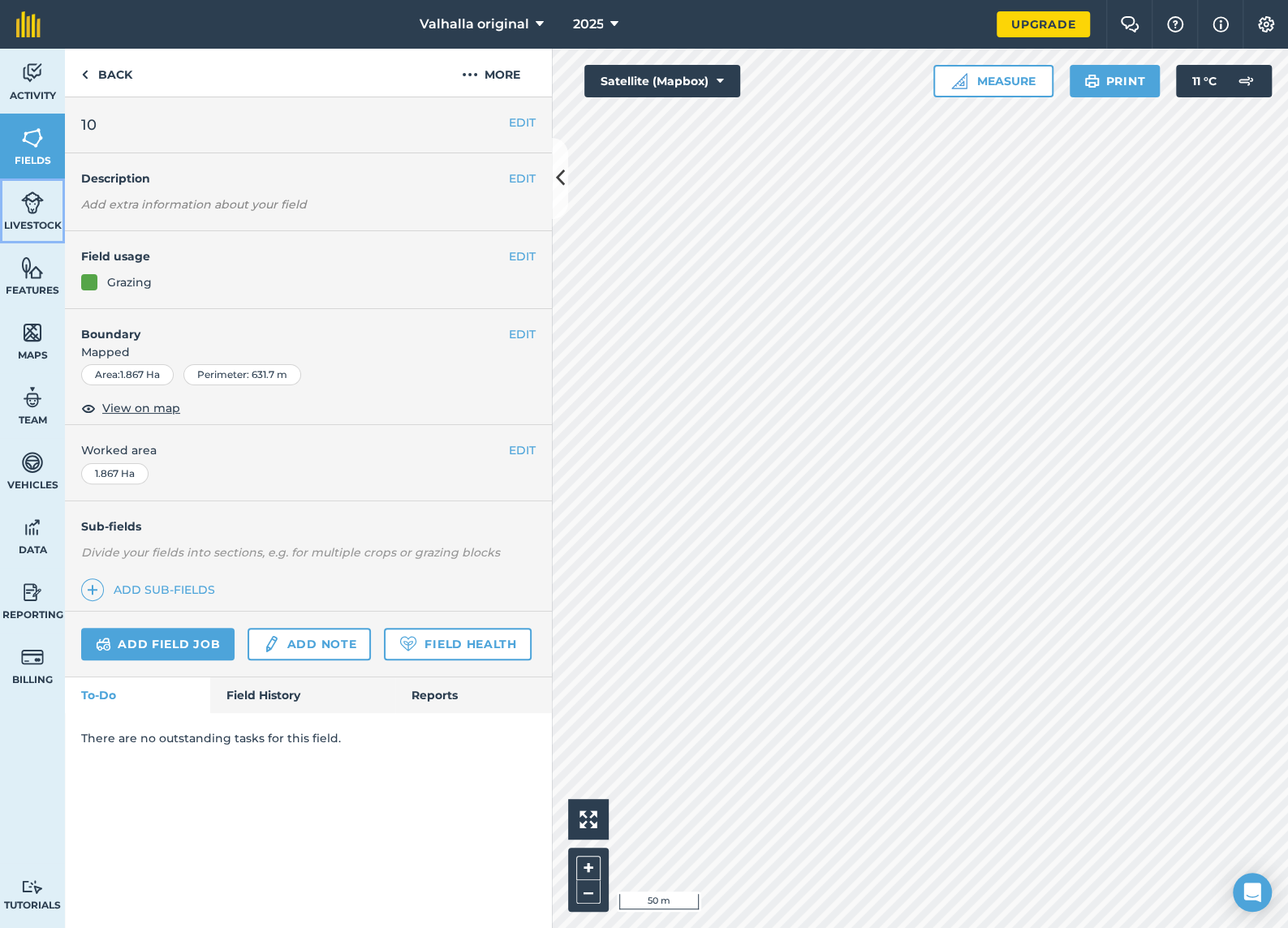
click at [27, 212] on img at bounding box center [32, 202] width 23 height 24
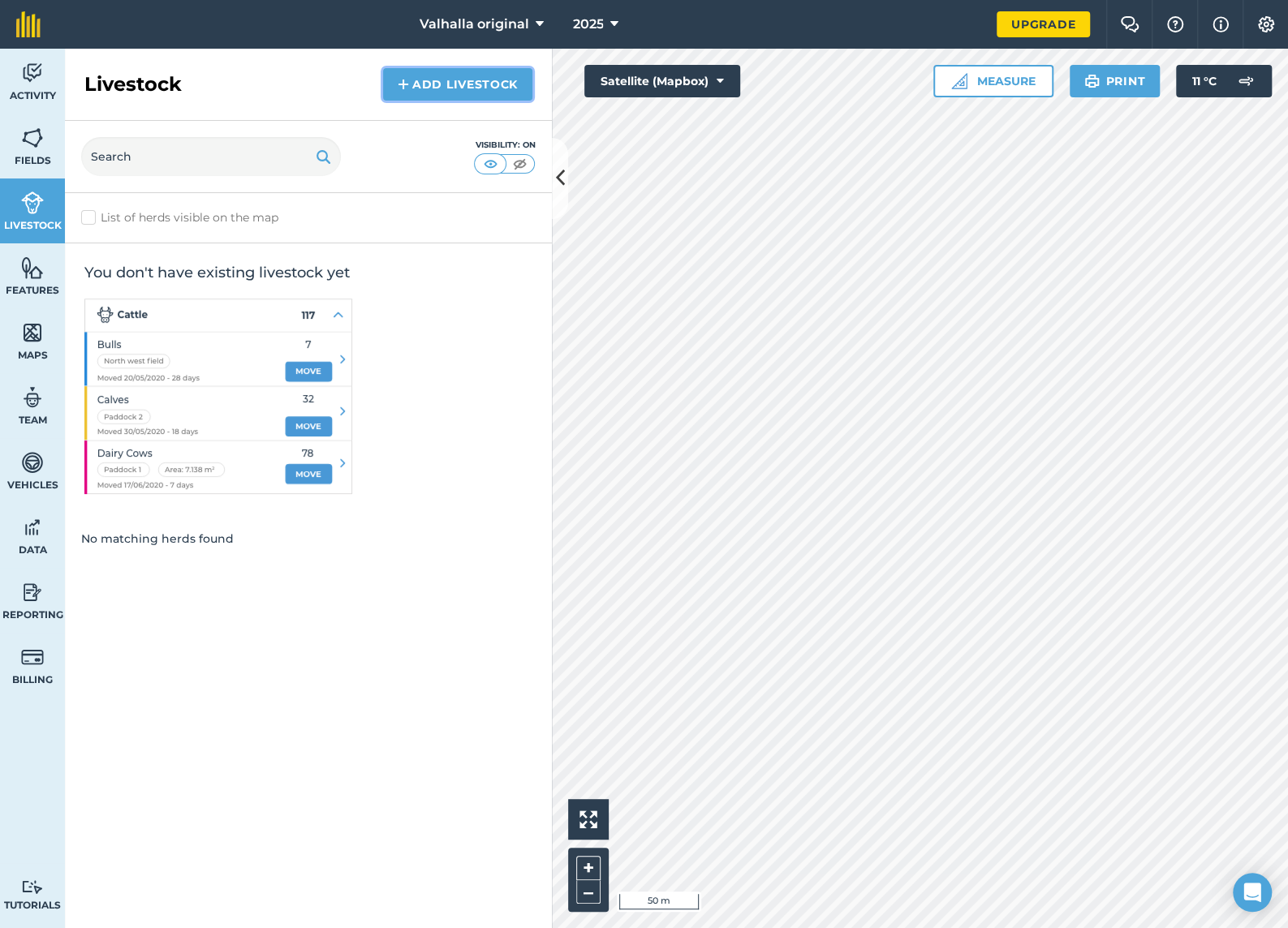
click at [469, 83] on link "Add Livestock" at bounding box center [457, 84] width 150 height 33
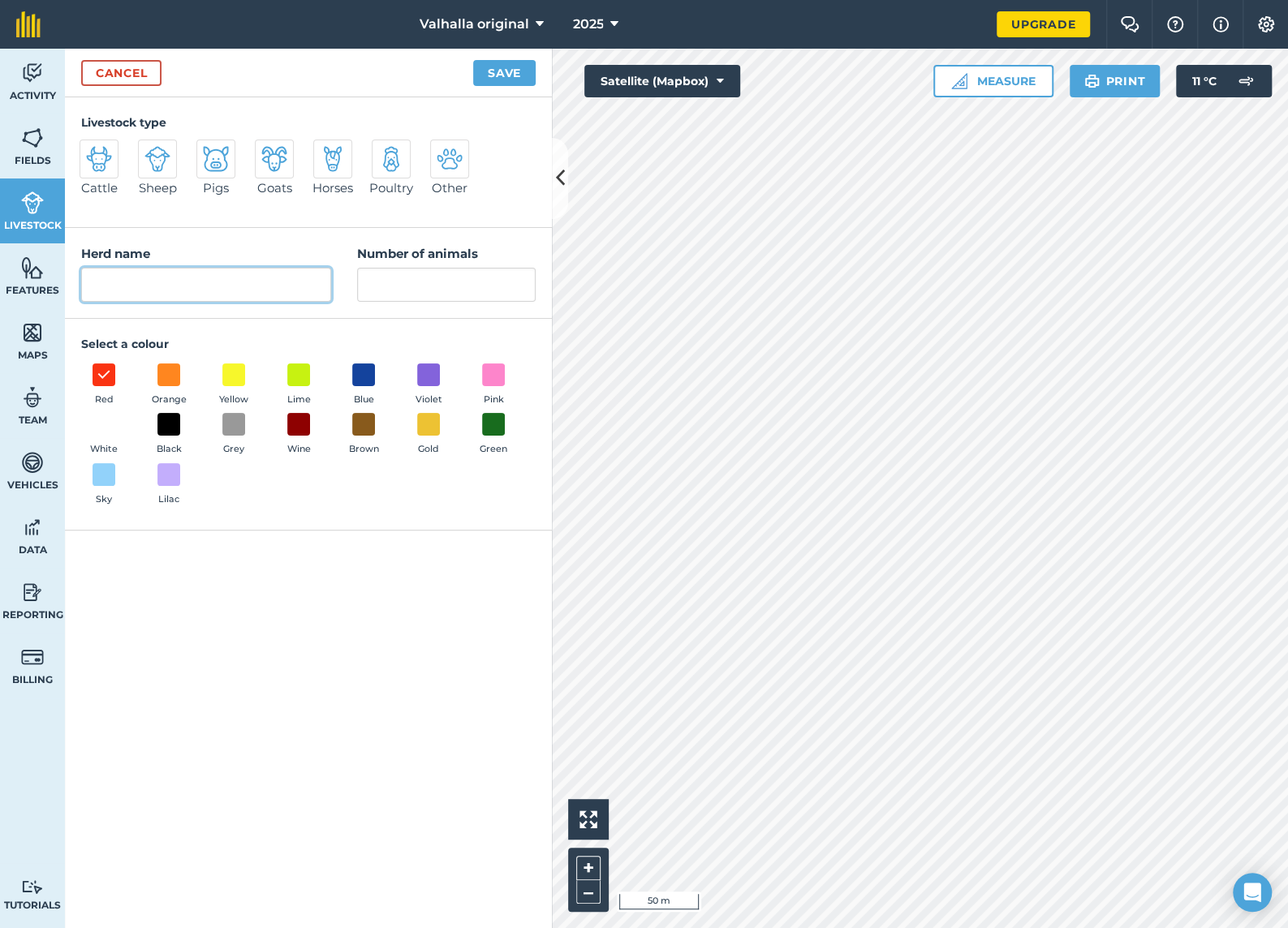
click at [166, 293] on input "Herd name" at bounding box center [206, 284] width 250 height 34
type input "50"
click at [167, 472] on span at bounding box center [169, 475] width 25 height 25
click at [110, 163] on img at bounding box center [99, 159] width 26 height 26
click at [92, 150] on input "Cattle" at bounding box center [86, 145] width 11 height 11
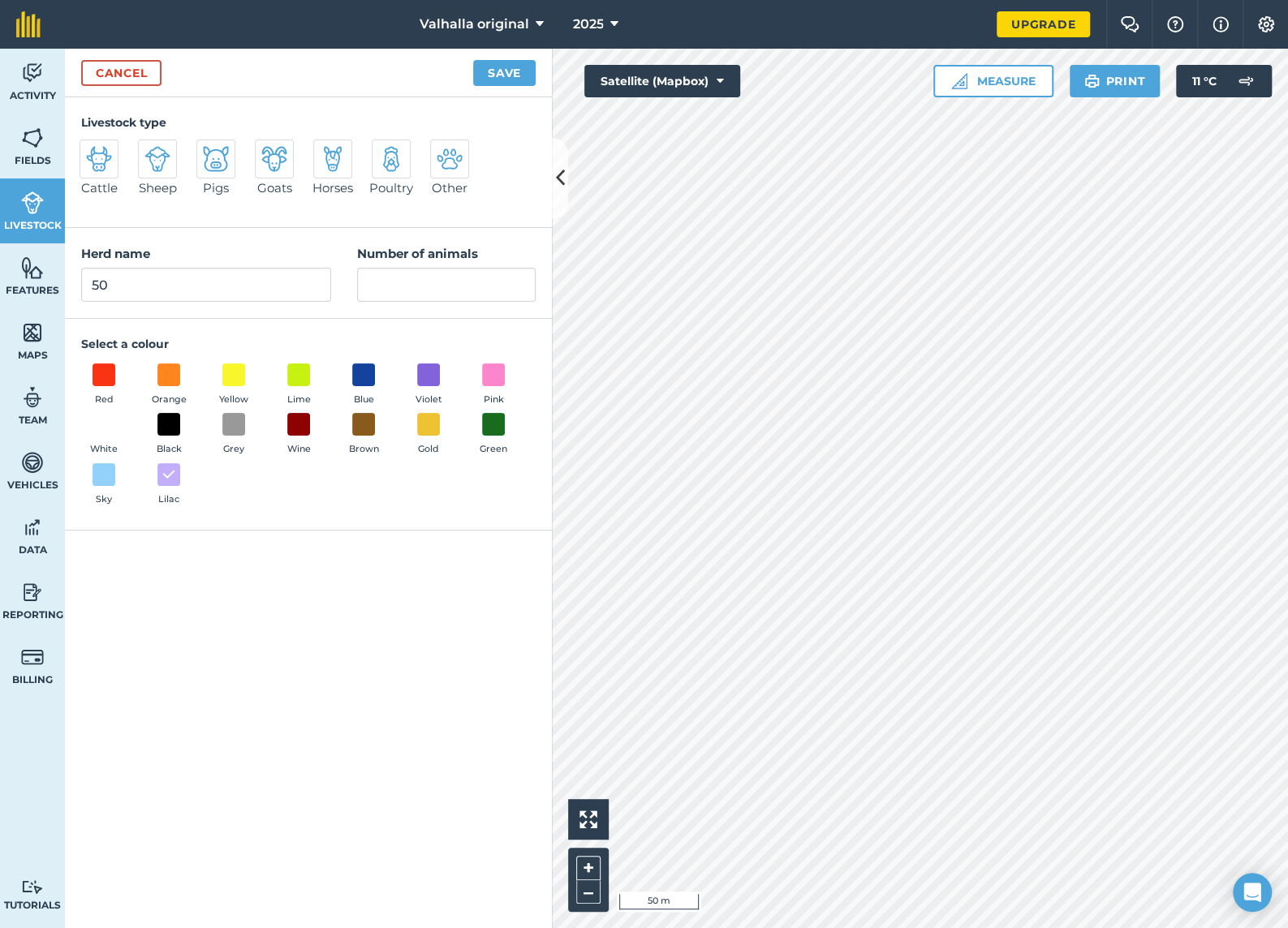
radio input "true"
click at [269, 283] on input "50" at bounding box center [206, 284] width 250 height 34
type input "5"
type input "bigs"
click at [405, 291] on input "Number of animals" at bounding box center [446, 284] width 178 height 34
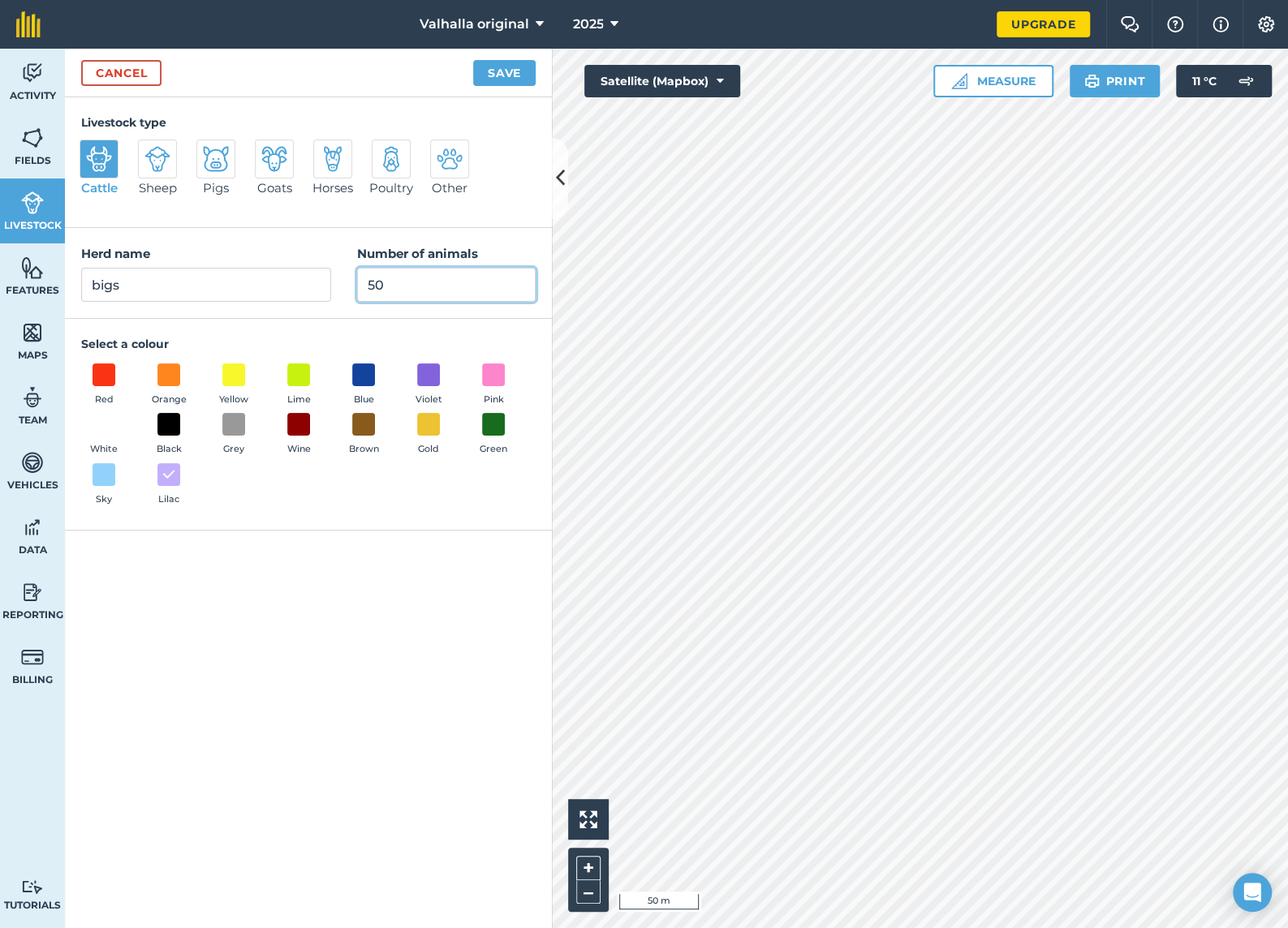
type input "50"
click at [498, 74] on button "Save" at bounding box center [504, 73] width 63 height 26
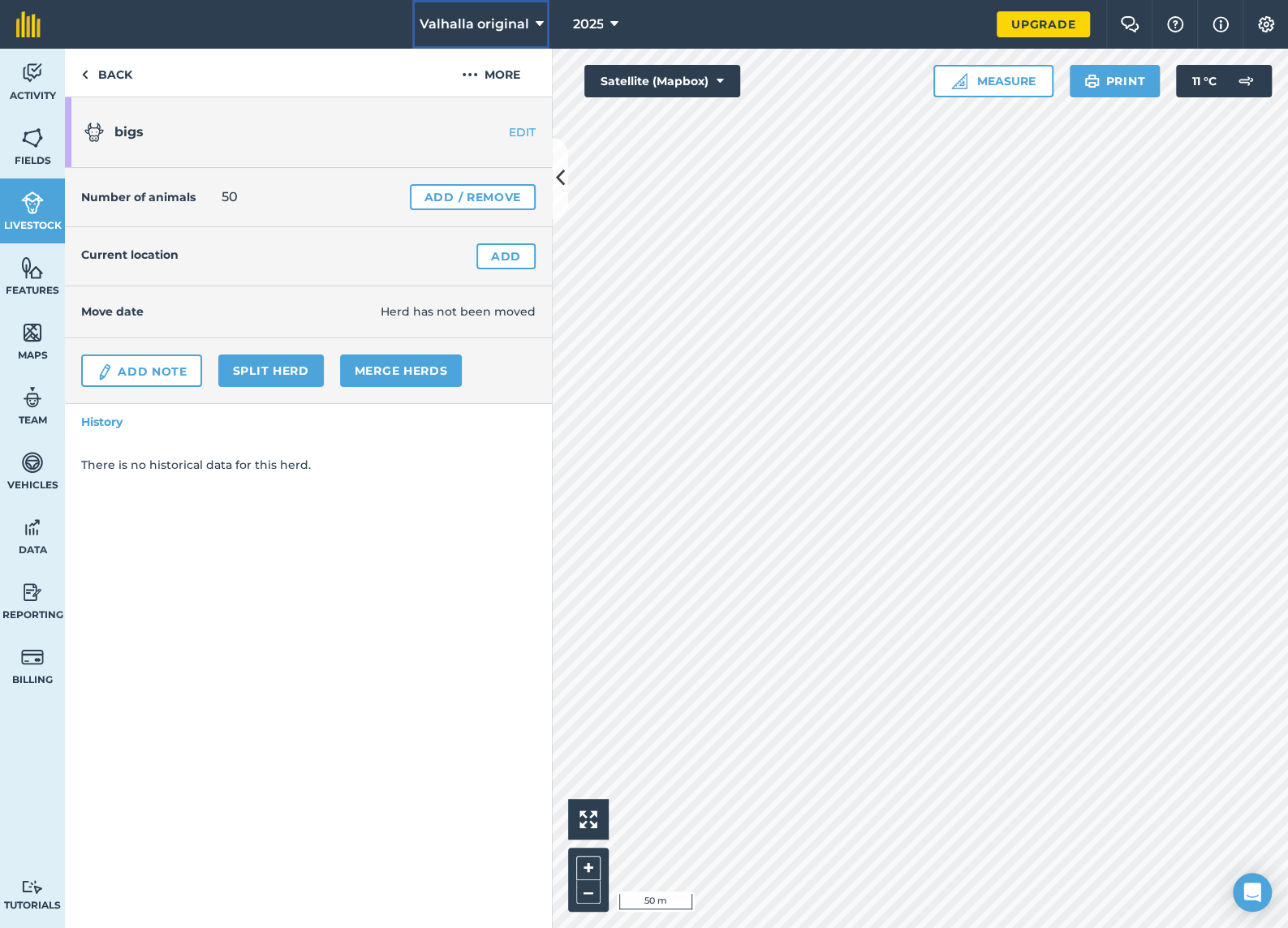
click at [539, 25] on icon at bounding box center [539, 23] width 8 height 19
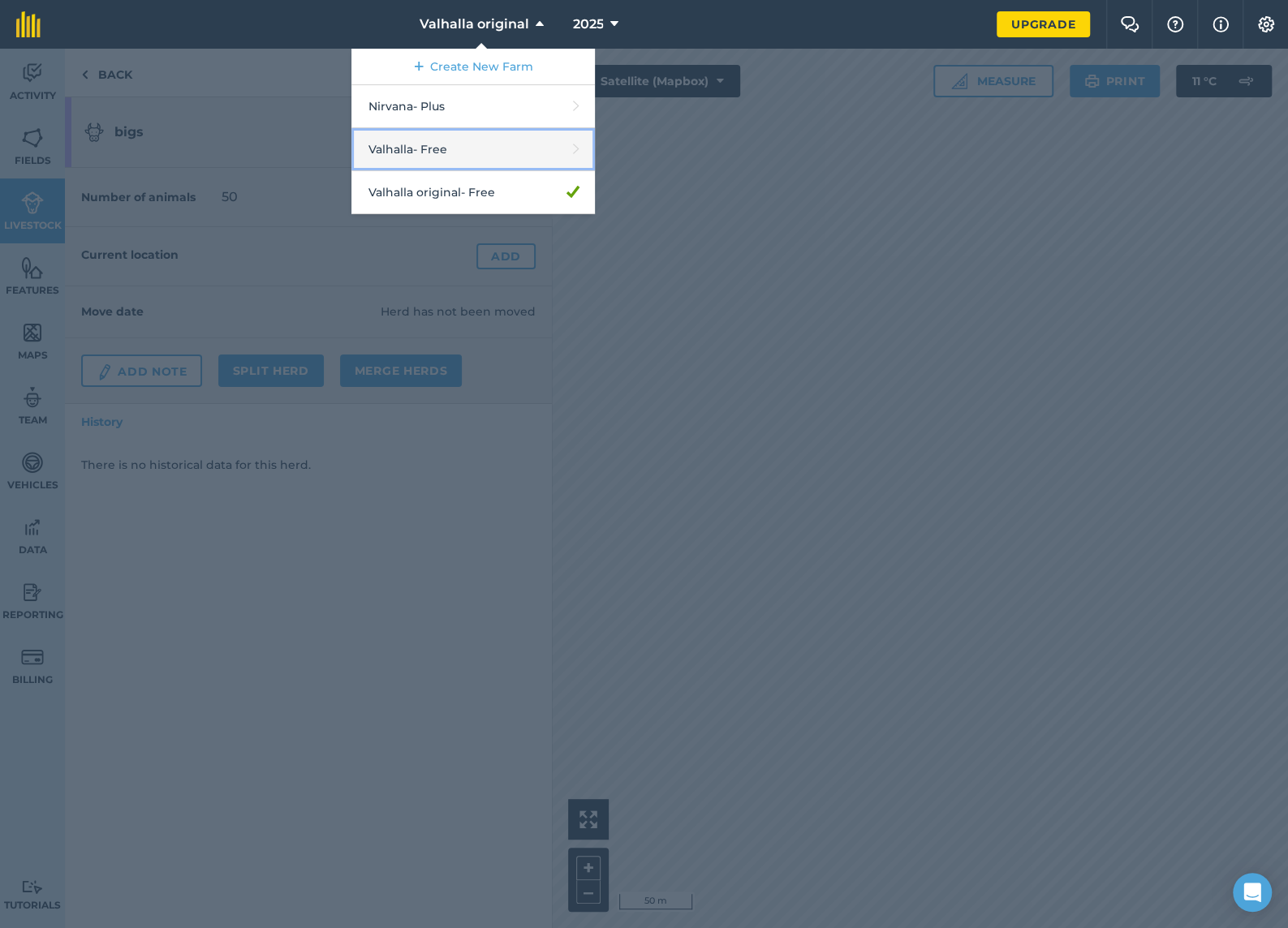
click at [439, 153] on link "Valhalla - Free" at bounding box center [473, 149] width 243 height 43
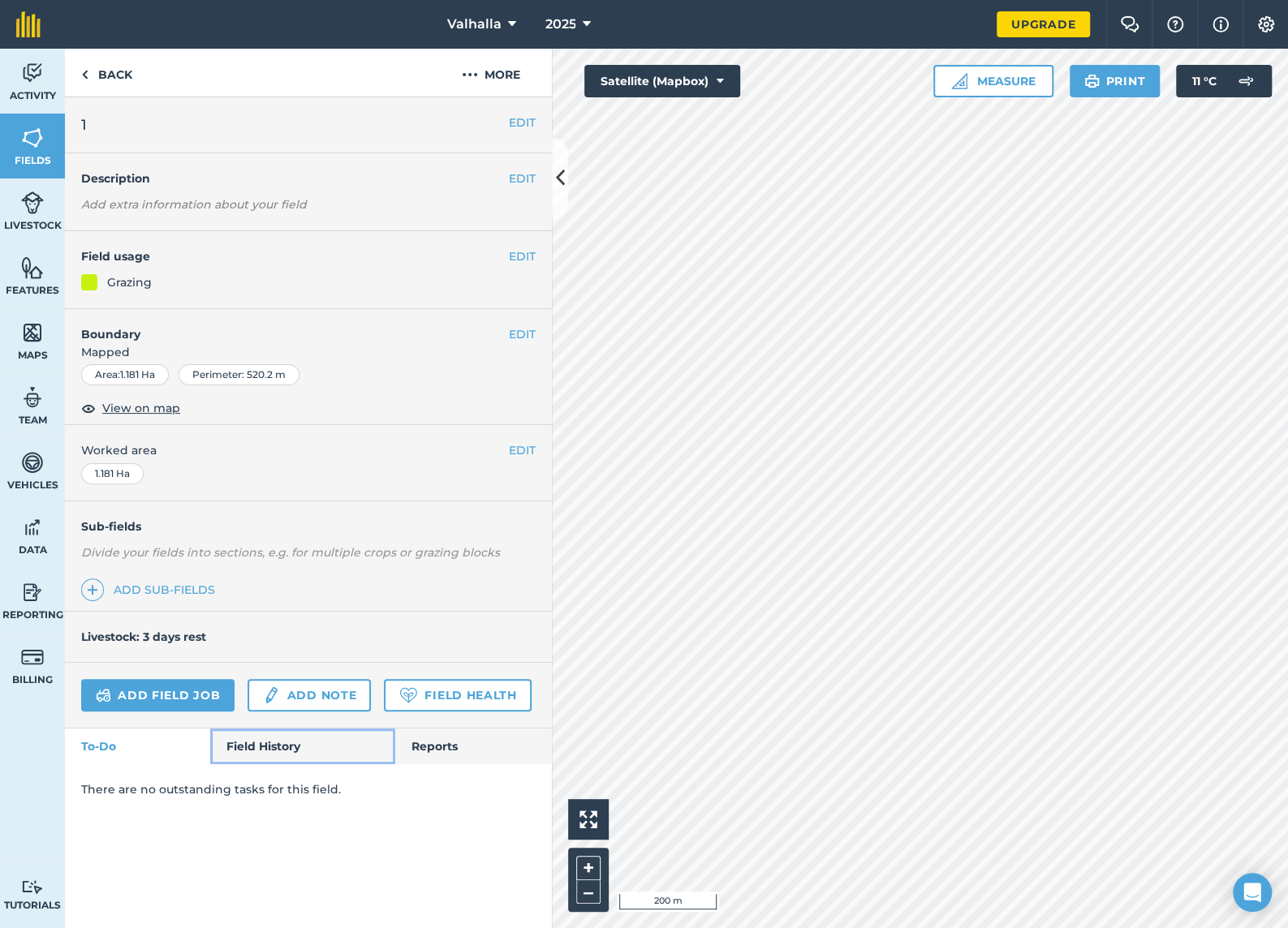
click at [275, 743] on link "Field History" at bounding box center [302, 746] width 184 height 36
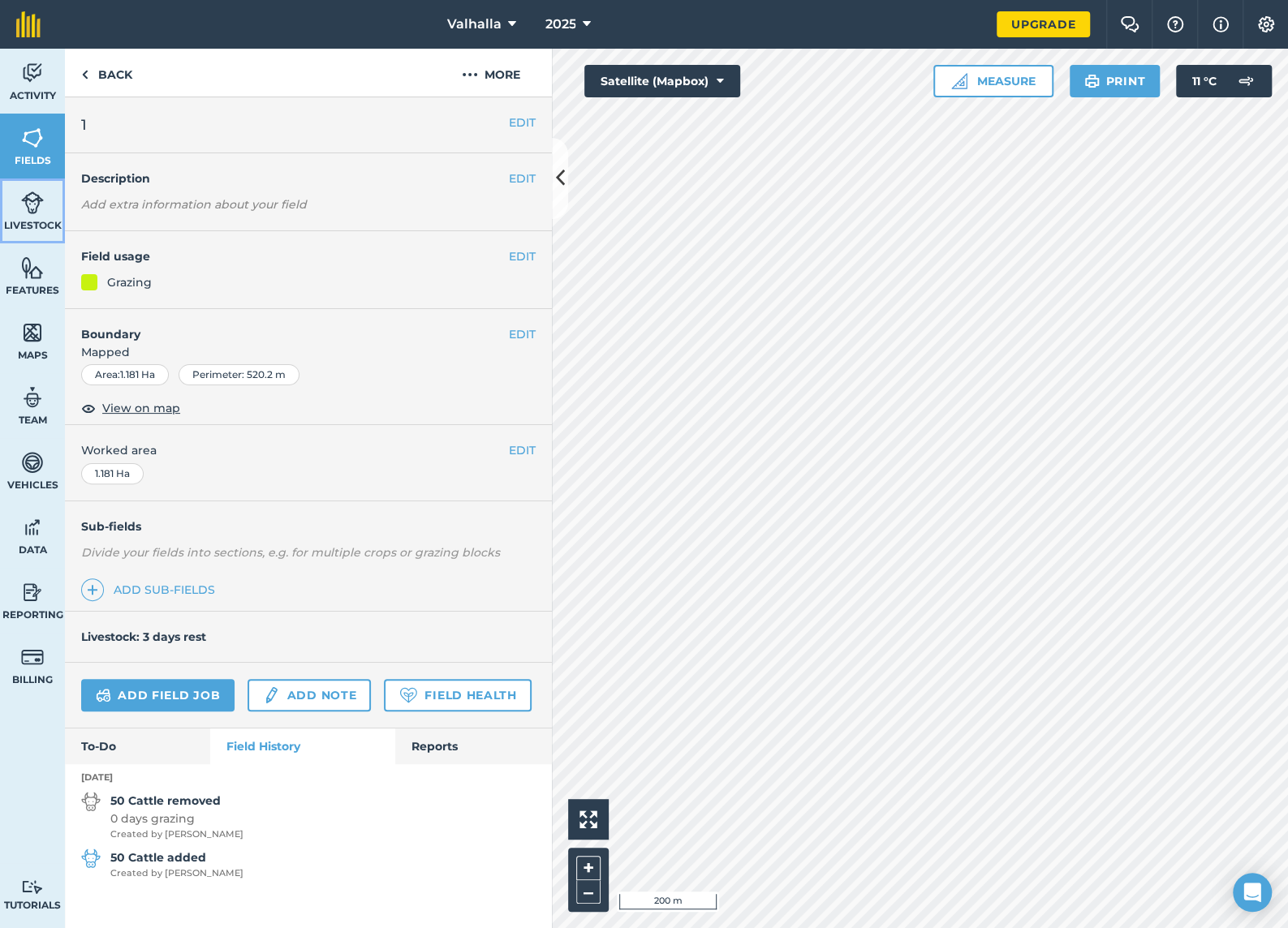
click at [6, 196] on link "Livestock" at bounding box center [33, 211] width 65 height 65
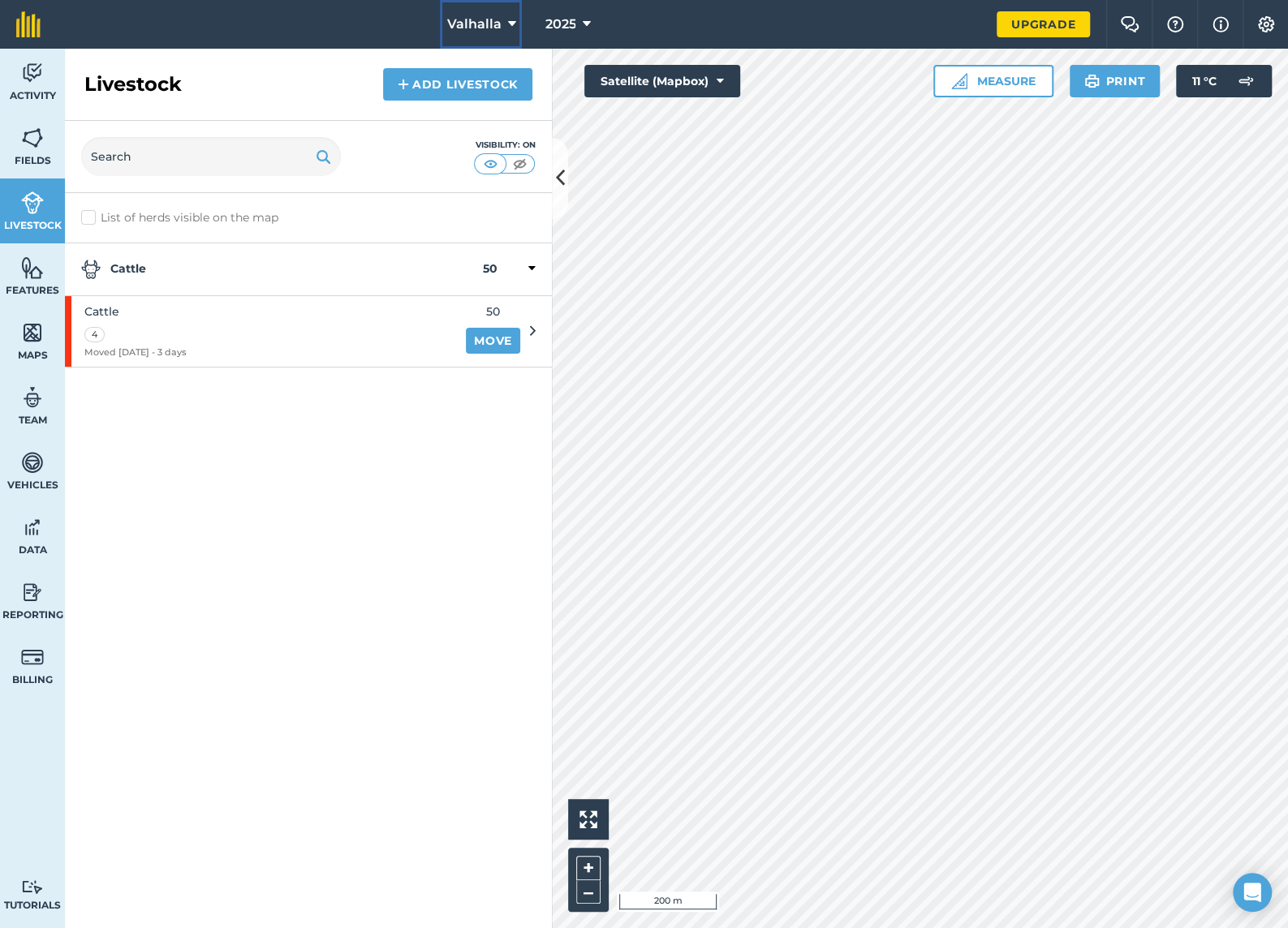
click at [511, 19] on icon at bounding box center [511, 23] width 8 height 19
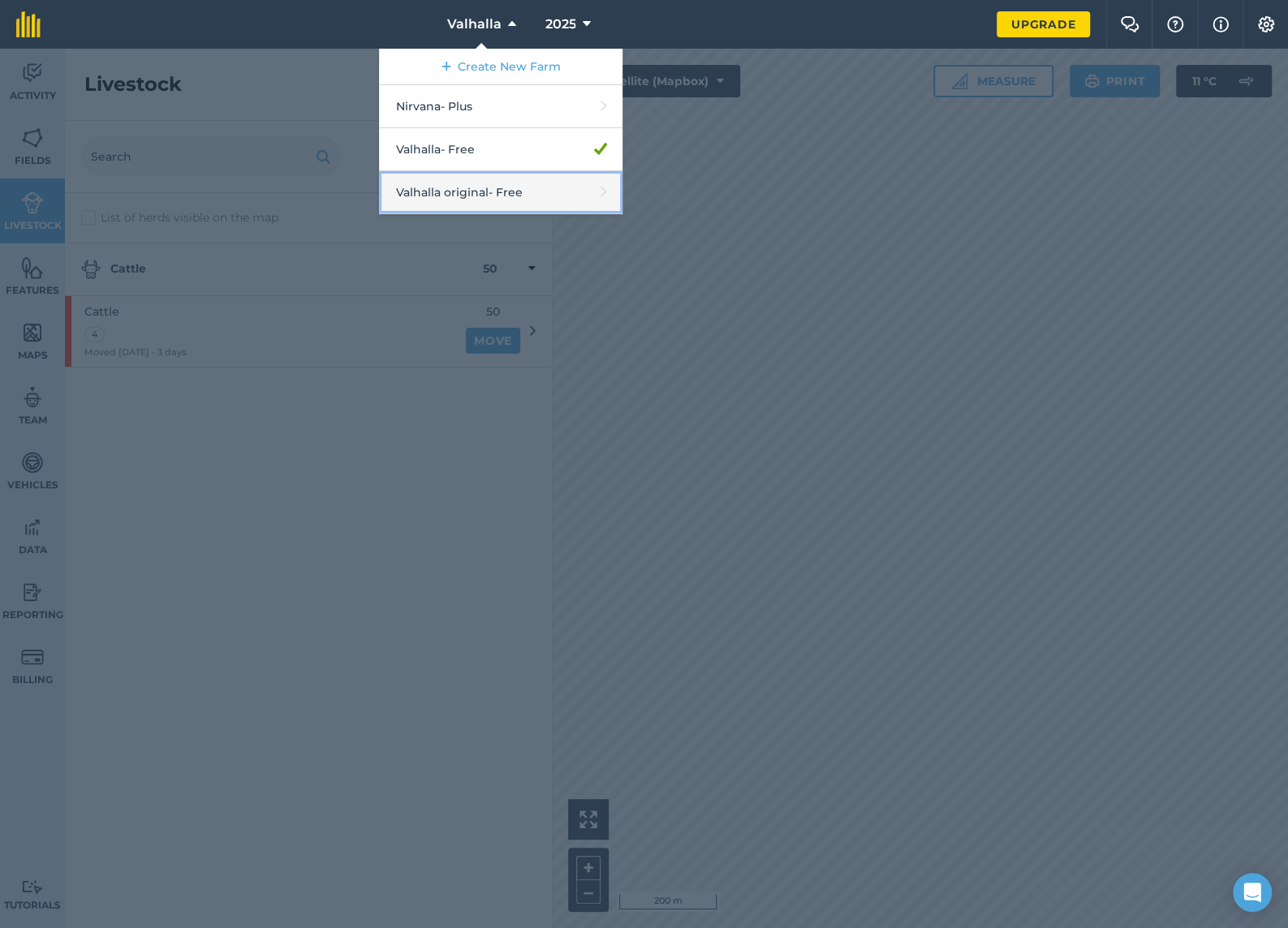
click at [492, 188] on link "Valhalla original - Free" at bounding box center [500, 192] width 243 height 43
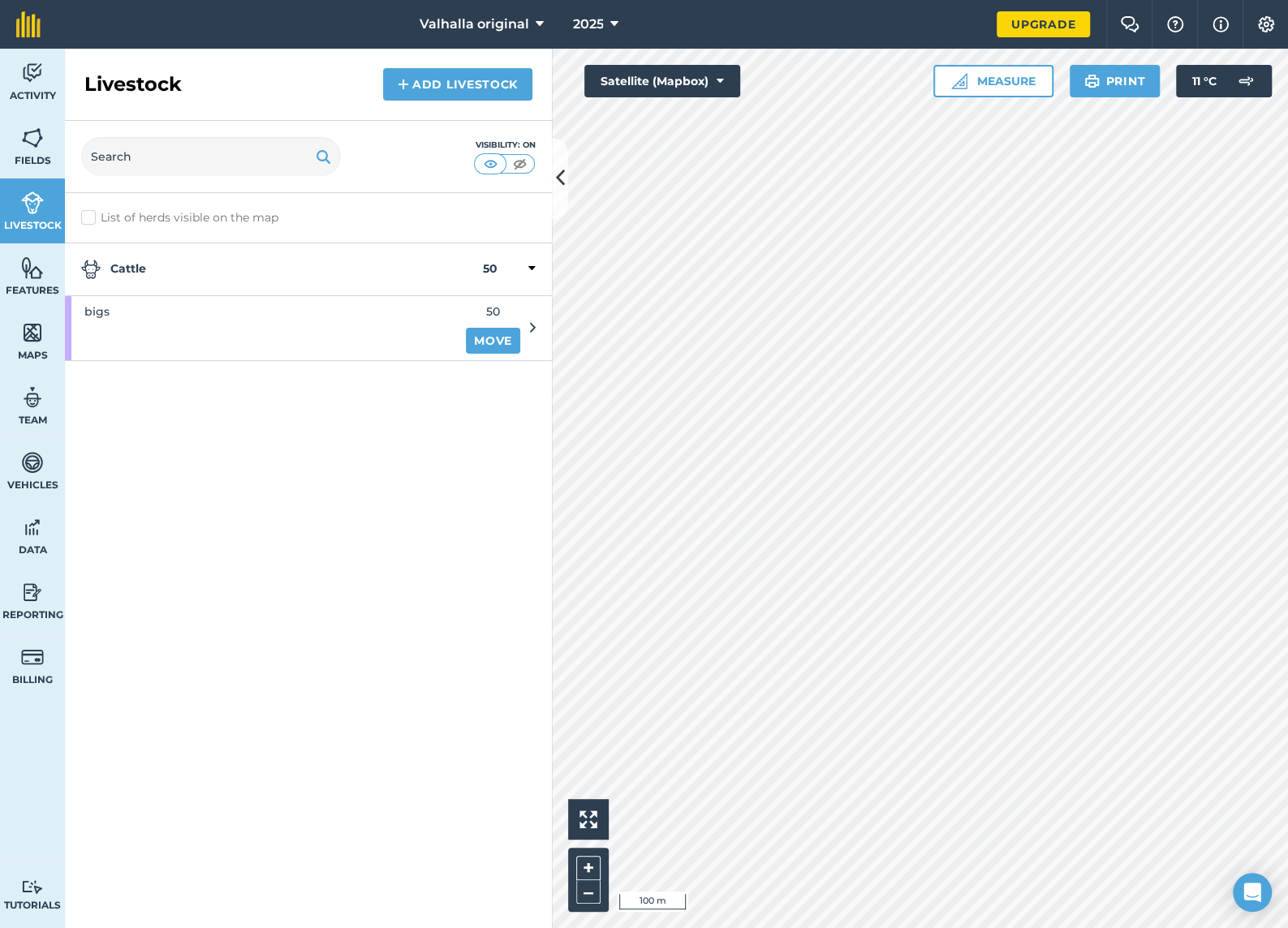
click at [534, 324] on icon at bounding box center [533, 327] width 6 height 14
click at [519, 328] on link "Move" at bounding box center [493, 340] width 54 height 26
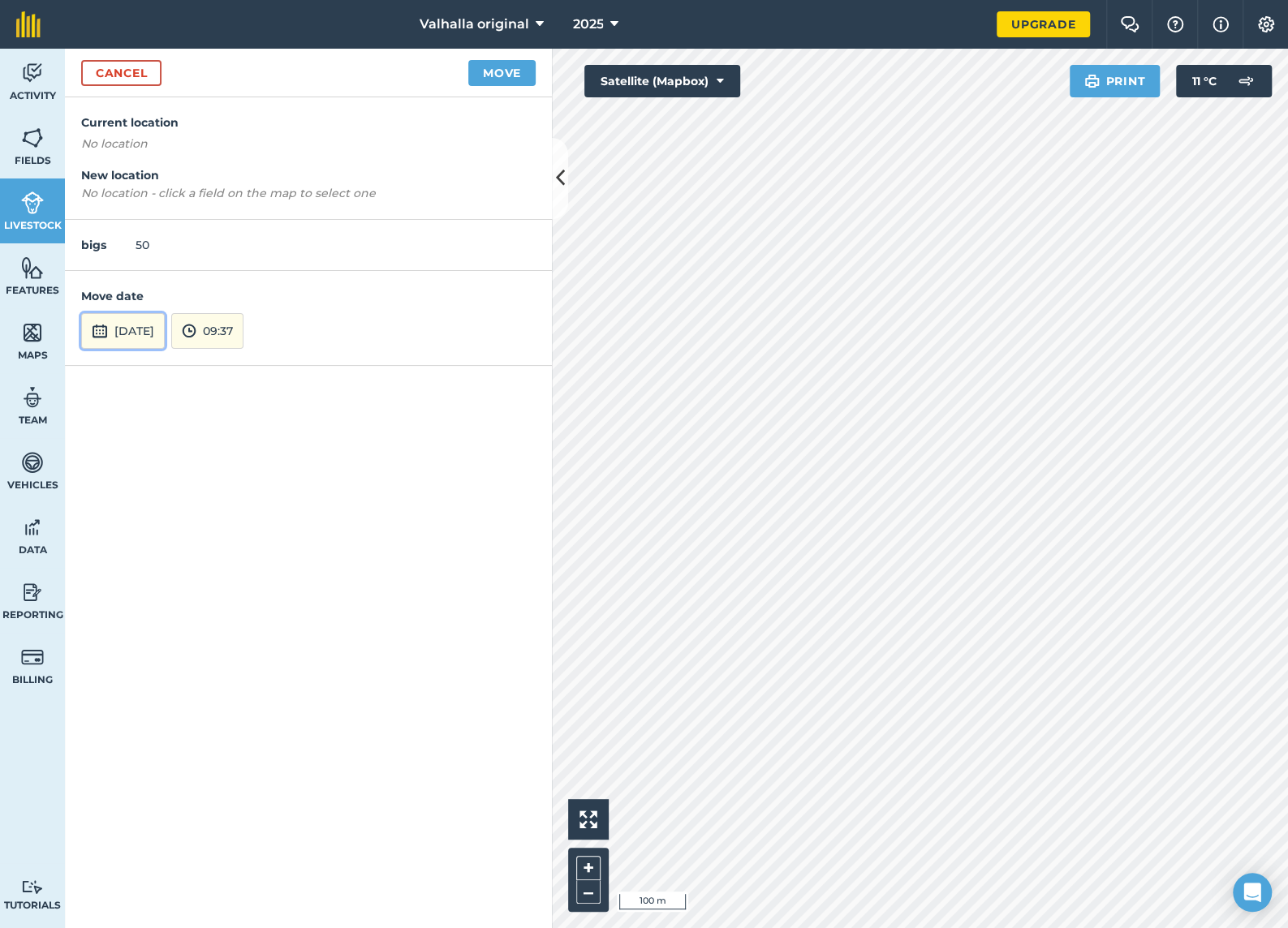
click at [165, 328] on button "[DATE]" at bounding box center [123, 330] width 84 height 36
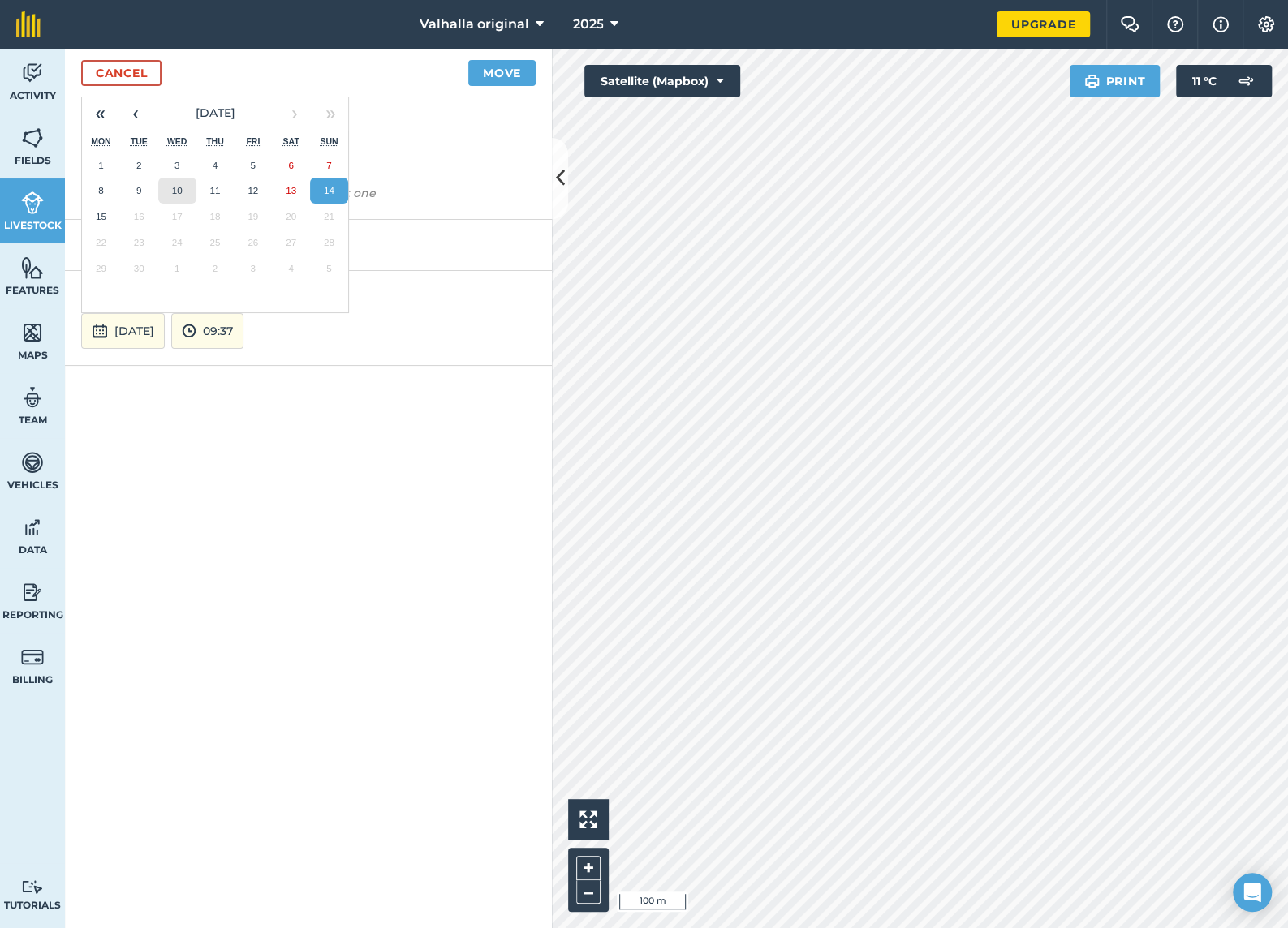
click at [172, 185] on abbr "10" at bounding box center [177, 190] width 11 height 11
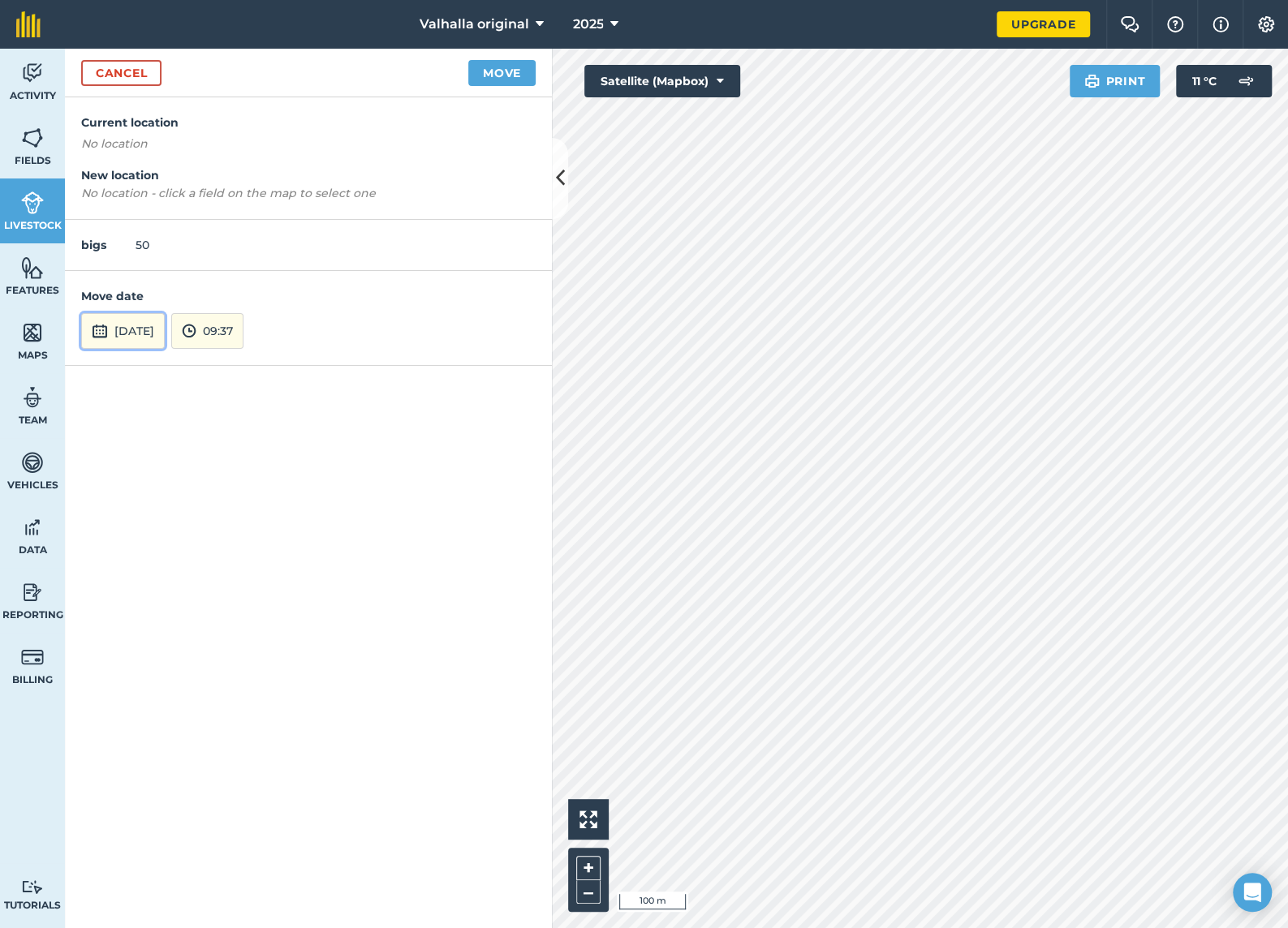
click at [150, 332] on button "[DATE]" at bounding box center [123, 330] width 84 height 36
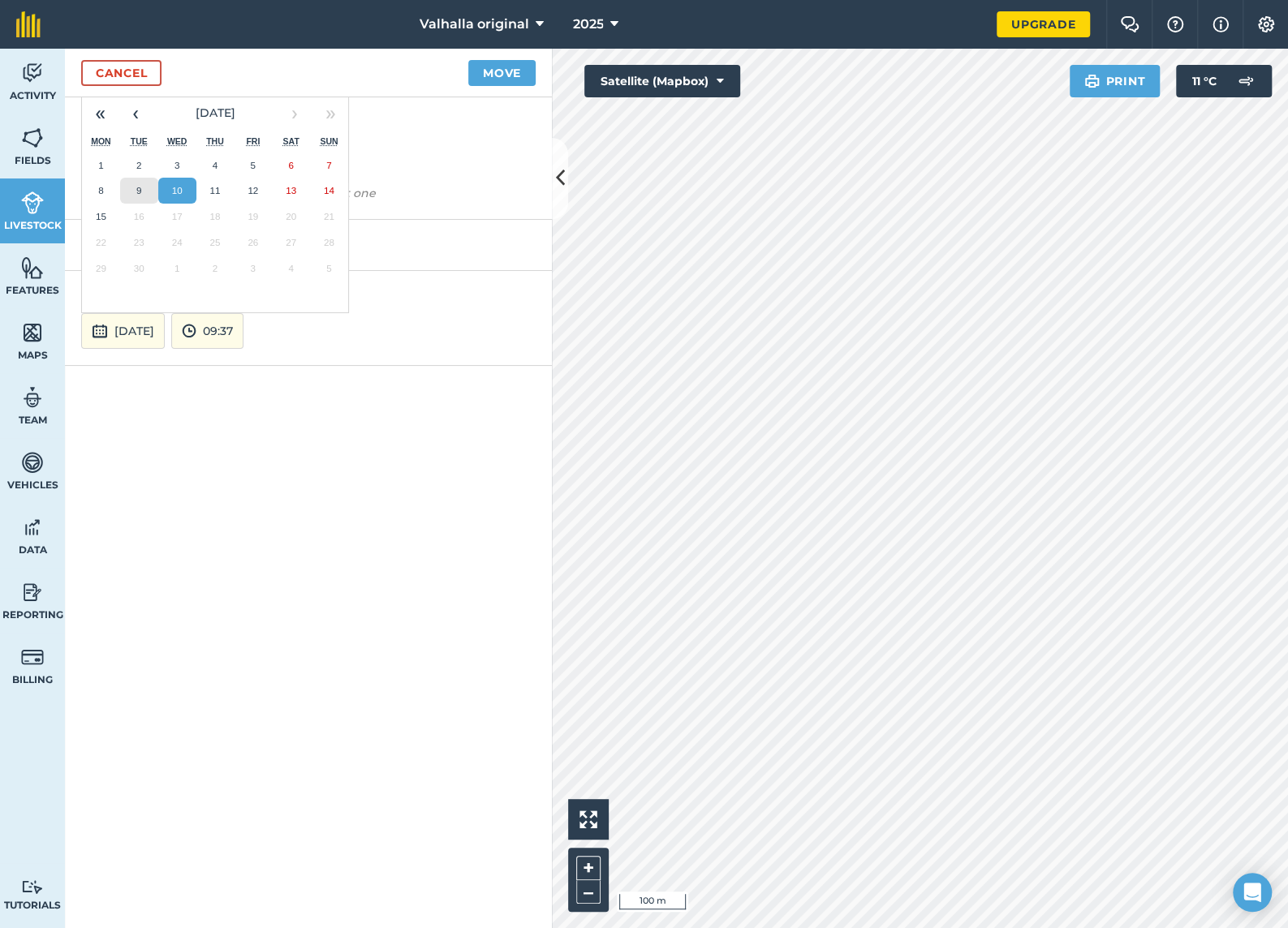
click at [141, 186] on abbr "9" at bounding box center [139, 190] width 5 height 11
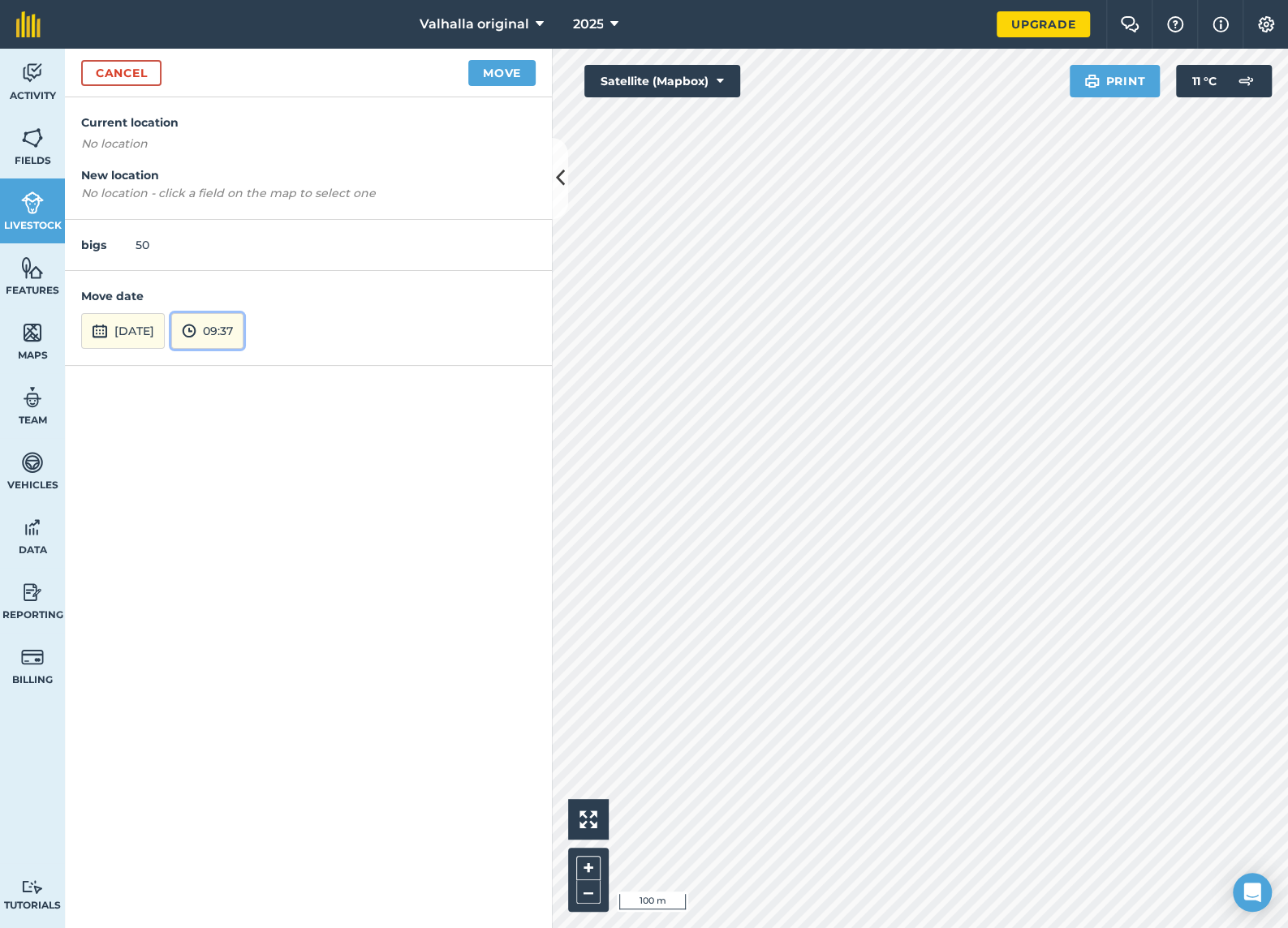
click at [243, 330] on button "09:37" at bounding box center [207, 330] width 72 height 36
click at [245, 246] on button "13:00" at bounding box center [210, 252] width 76 height 26
click at [499, 72] on button "Move" at bounding box center [502, 73] width 68 height 26
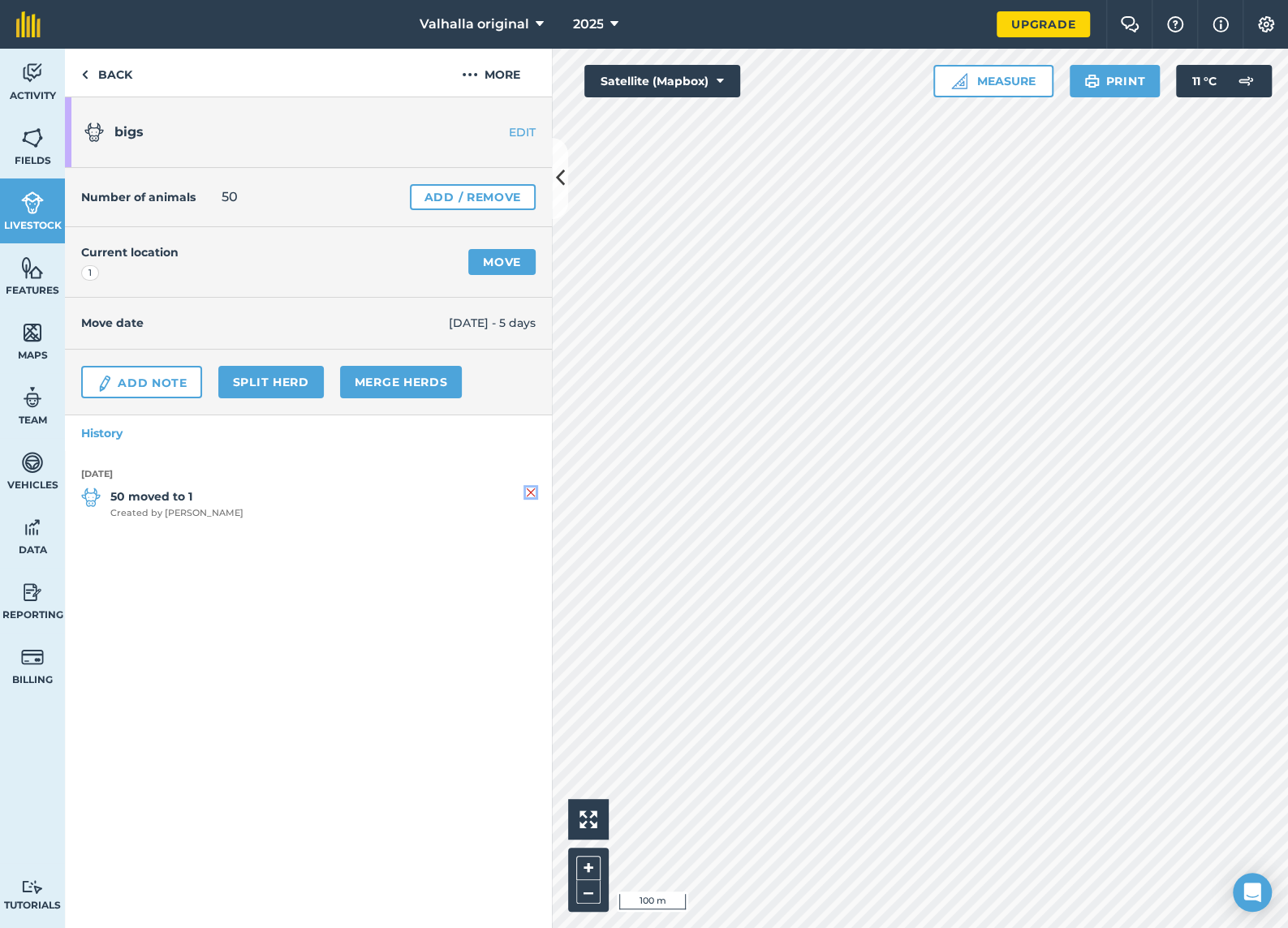
click at [531, 493] on img at bounding box center [531, 492] width 10 height 19
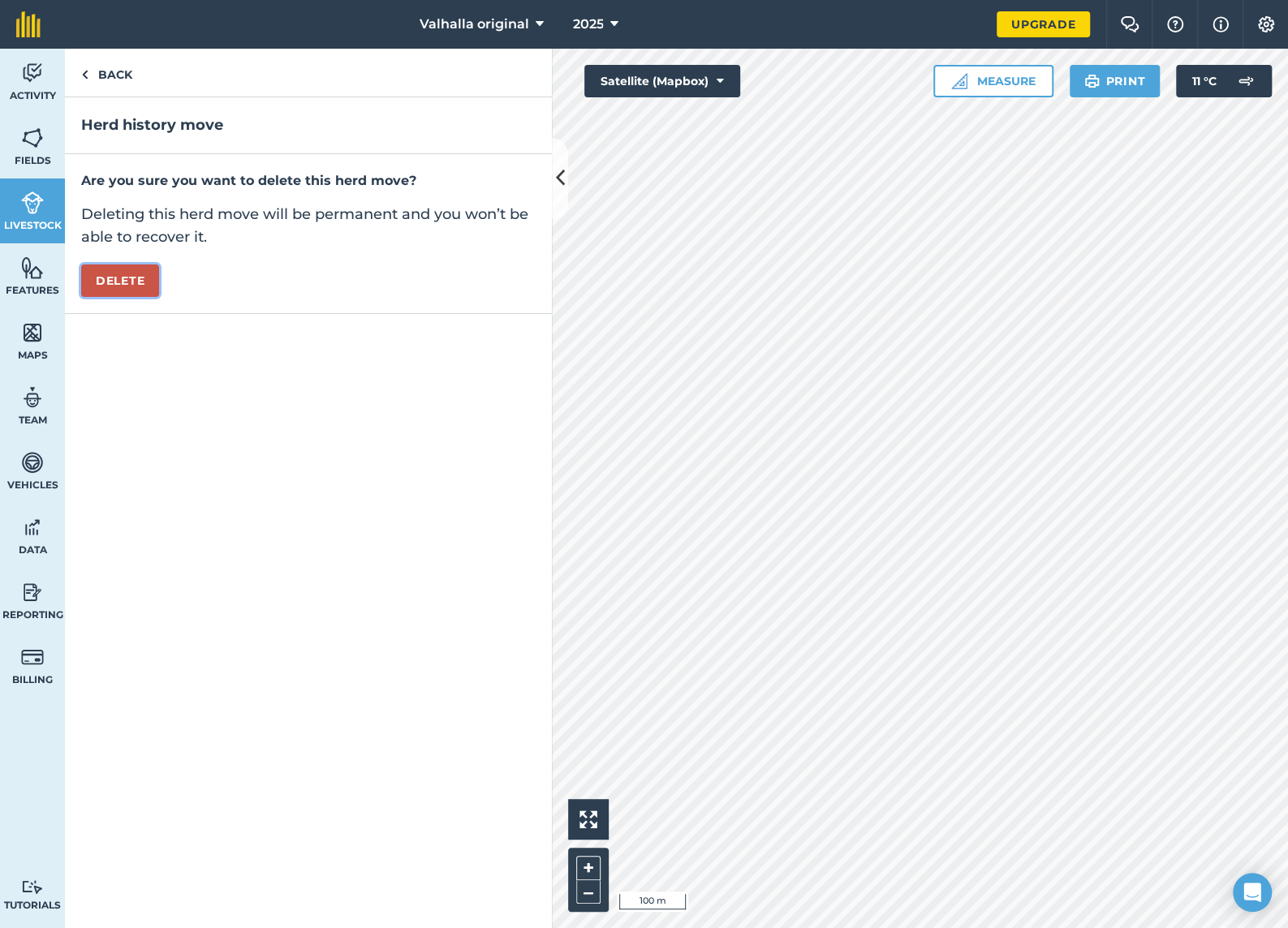
click at [121, 283] on button "Delete" at bounding box center [120, 280] width 78 height 33
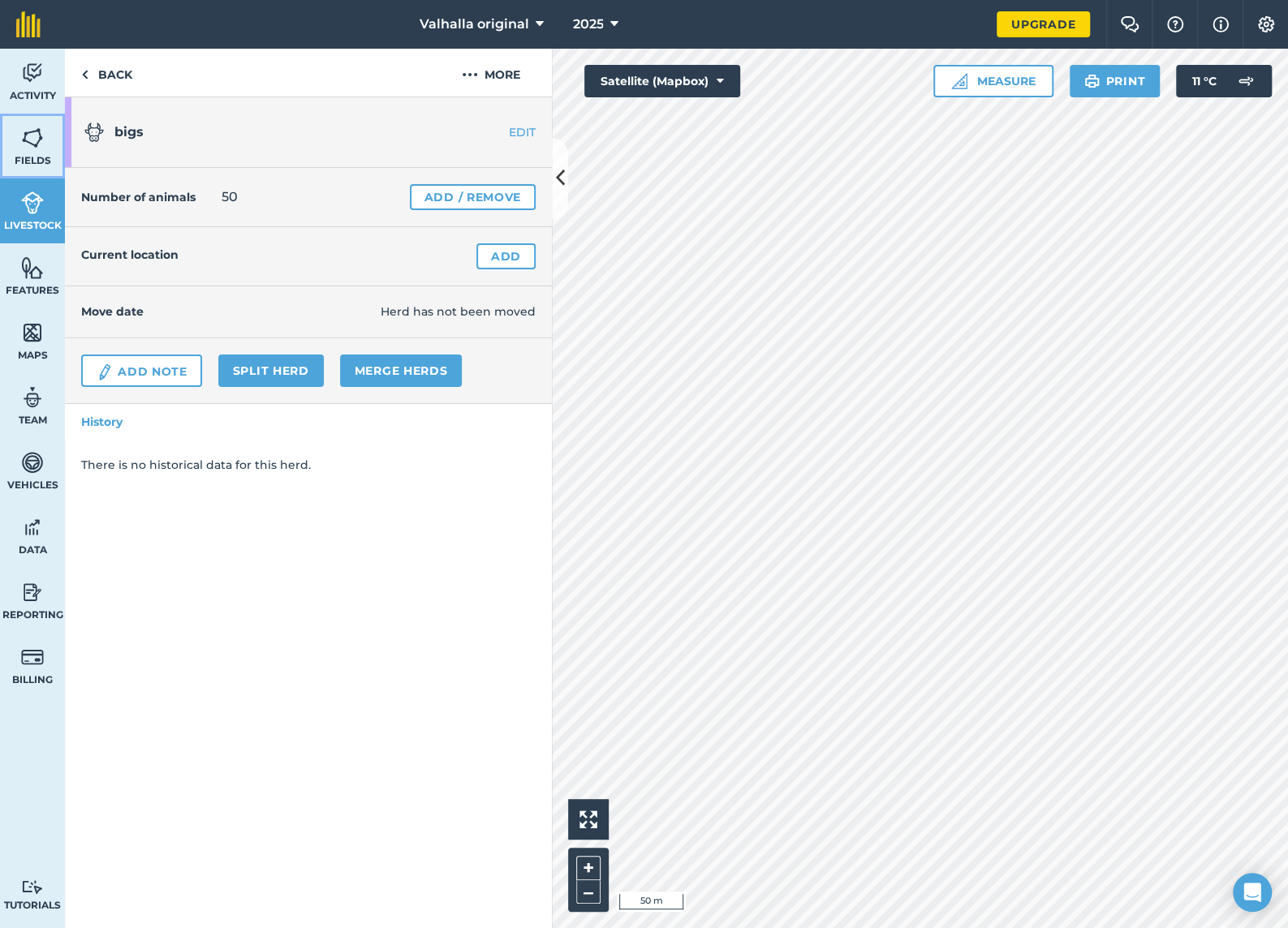
click at [35, 140] on img at bounding box center [32, 137] width 23 height 24
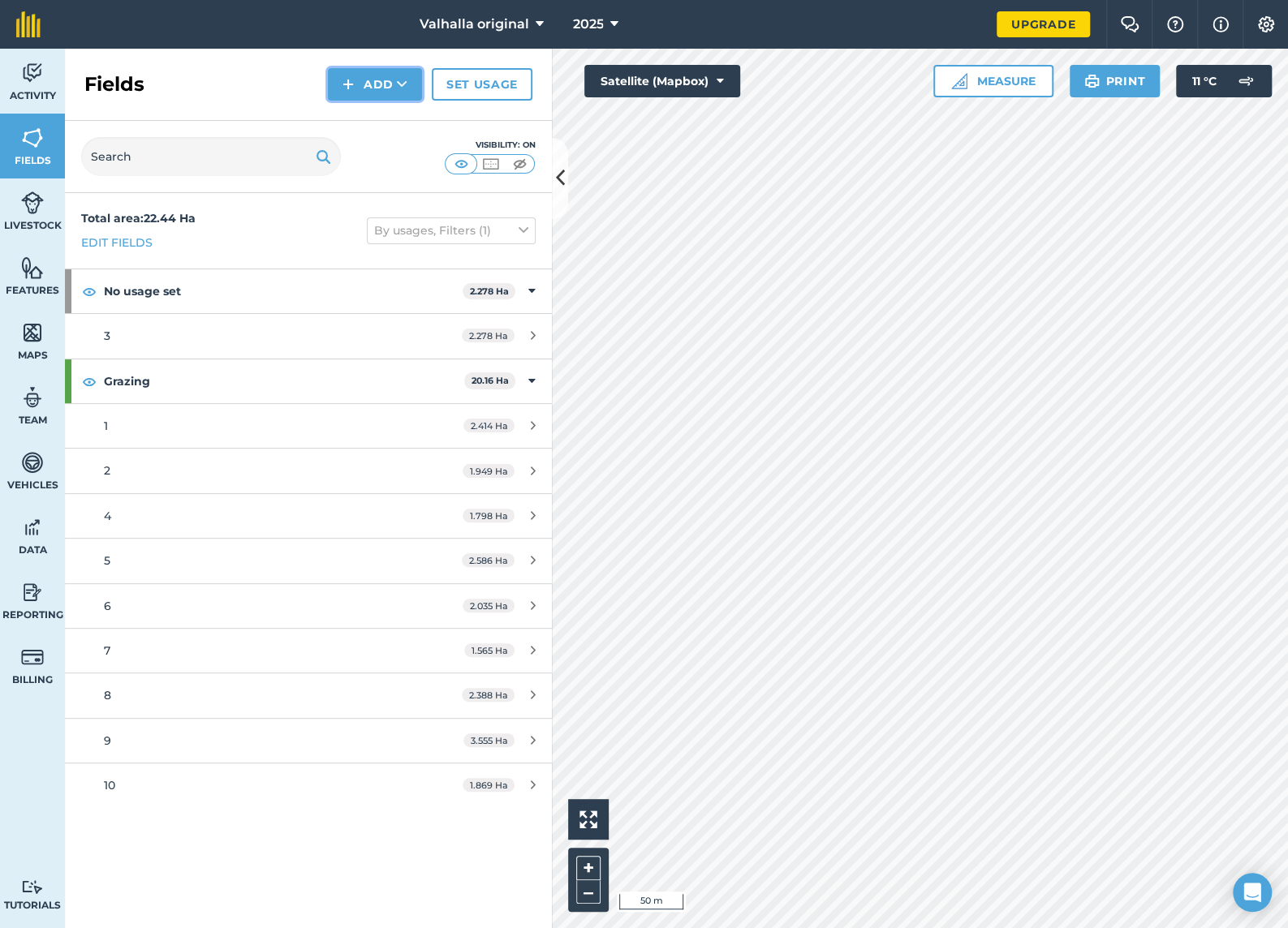
click at [400, 79] on icon at bounding box center [401, 84] width 11 height 16
click at [377, 123] on link "Draw" at bounding box center [375, 120] width 89 height 36
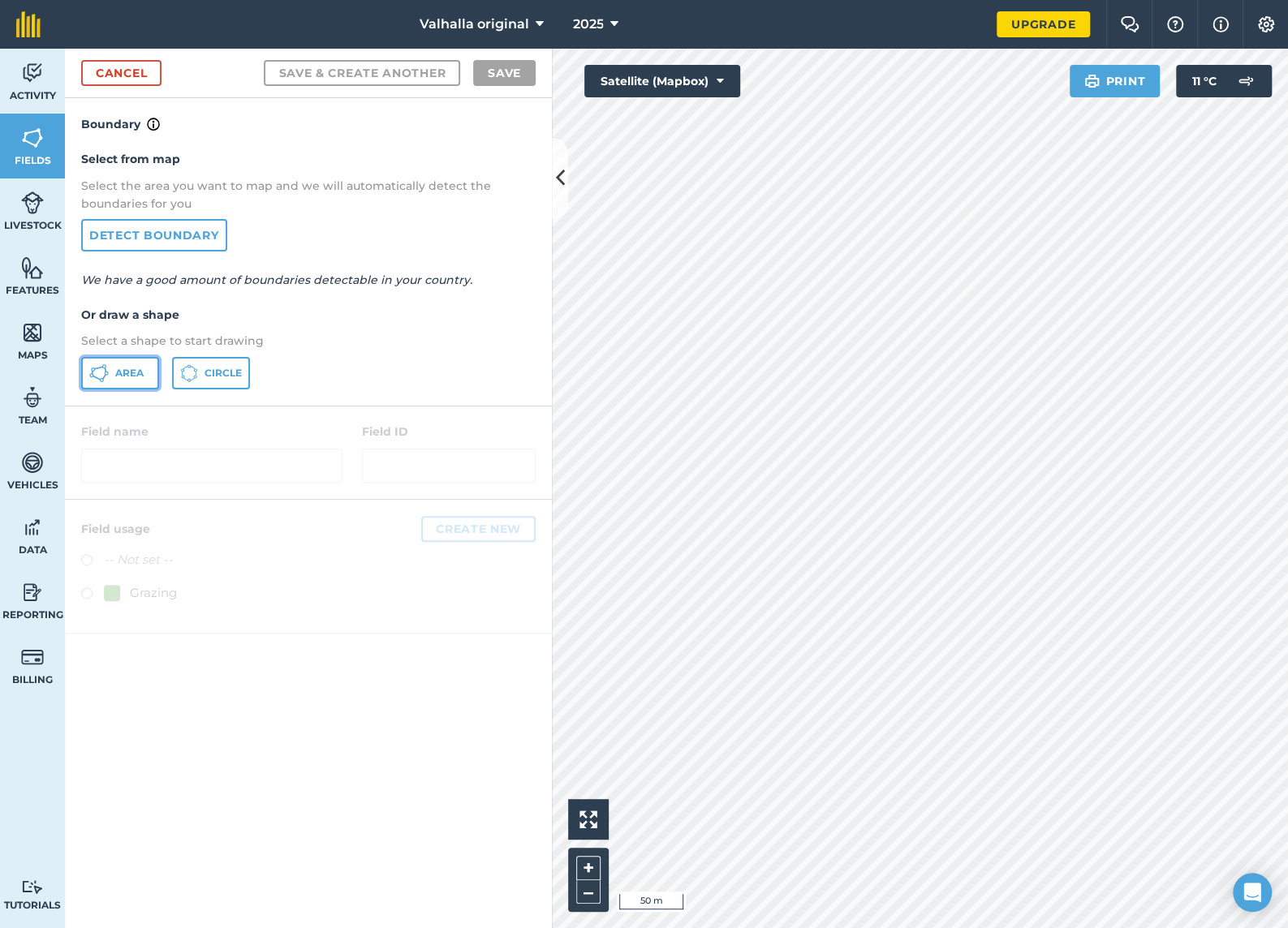
drag, startPoint x: 139, startPoint y: 369, endPoint x: 274, endPoint y: 325, distance: 142.0
click at [140, 369] on span "Area" at bounding box center [130, 374] width 28 height 13
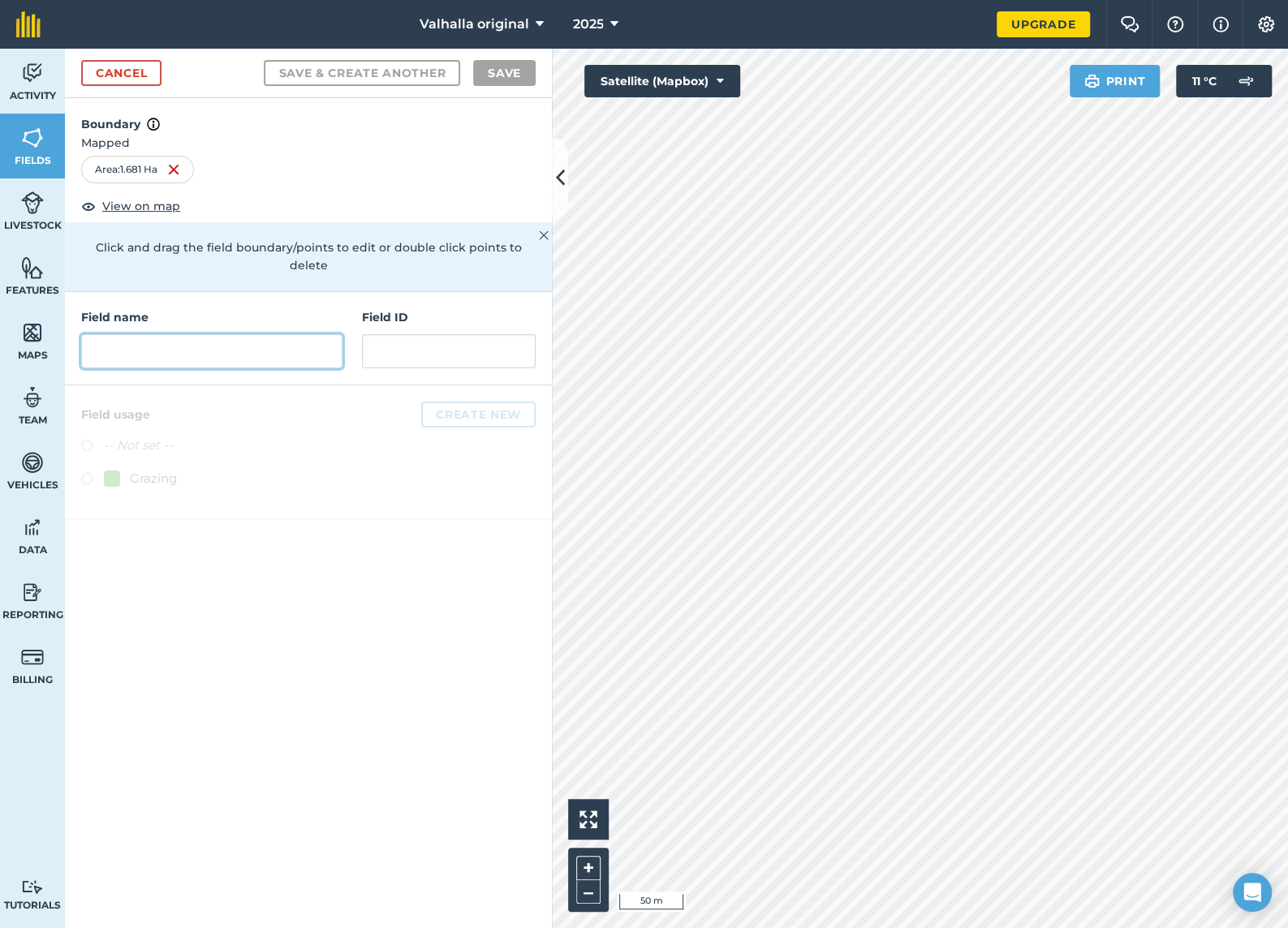
click at [106, 334] on input "text" at bounding box center [212, 351] width 261 height 34
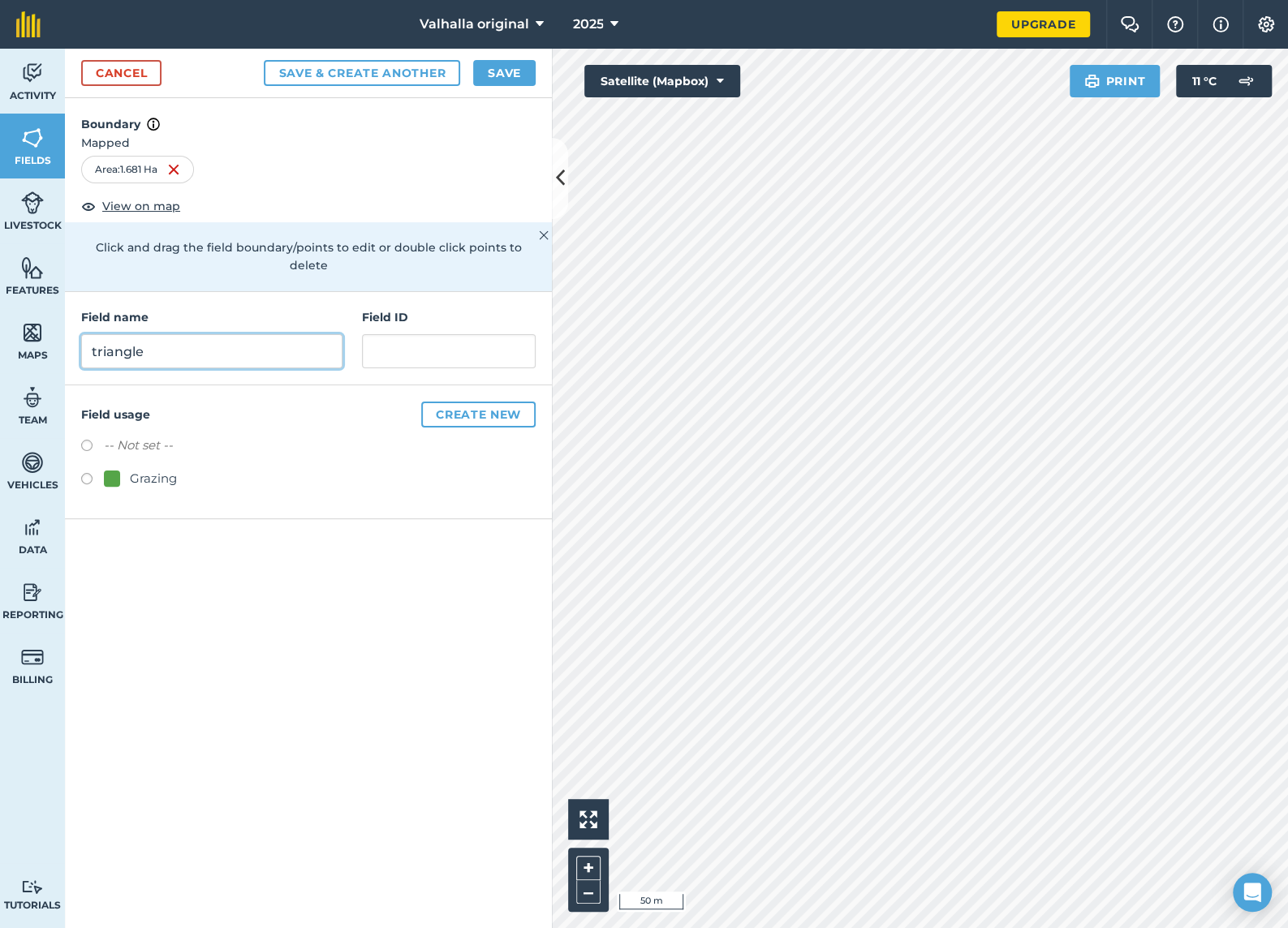
type input "triangle"
click at [85, 473] on label at bounding box center [92, 481] width 23 height 16
radio input "true"
click at [498, 73] on button "Save" at bounding box center [504, 73] width 63 height 26
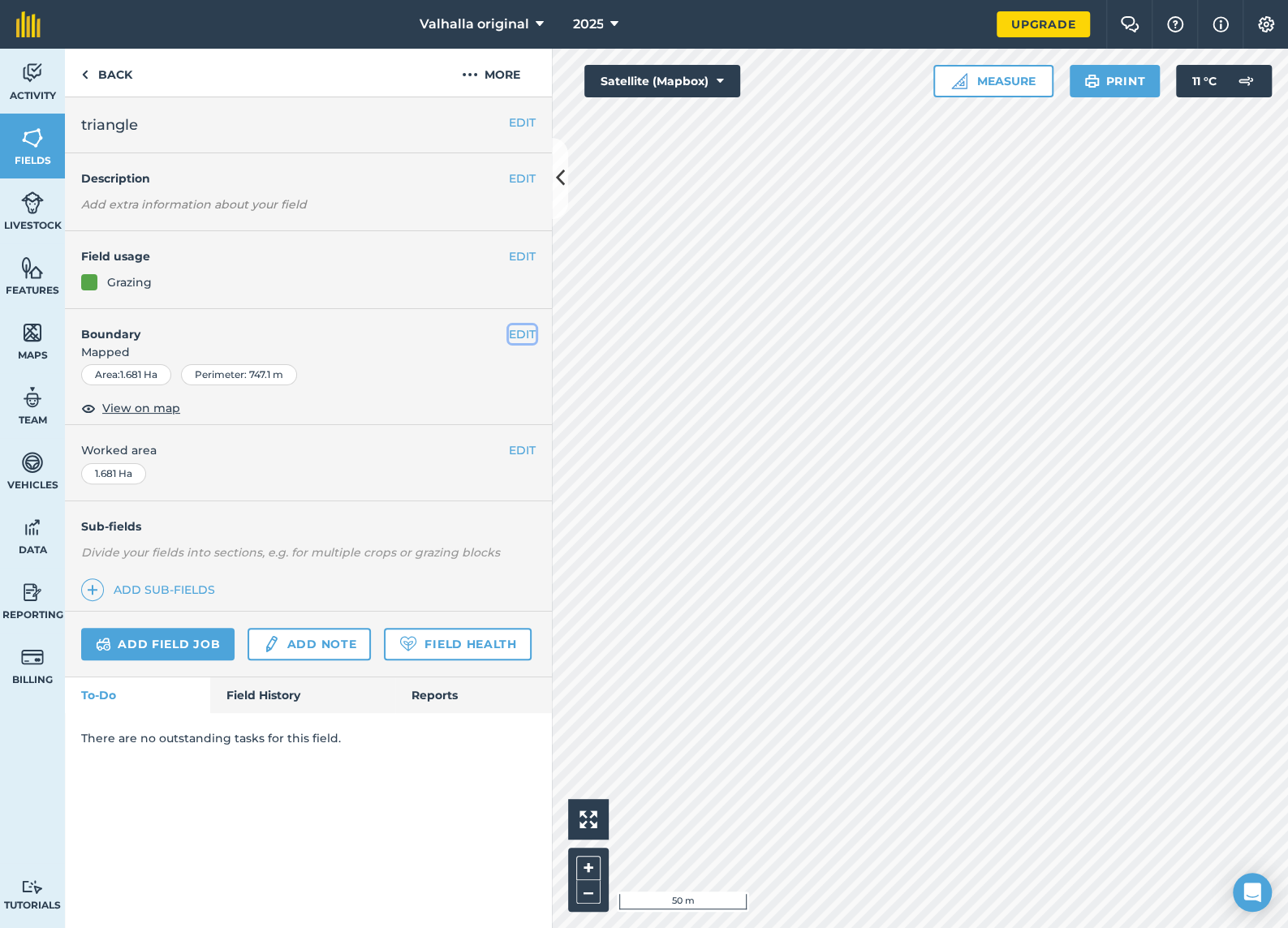
click at [517, 327] on button "EDIT" at bounding box center [522, 334] width 27 height 18
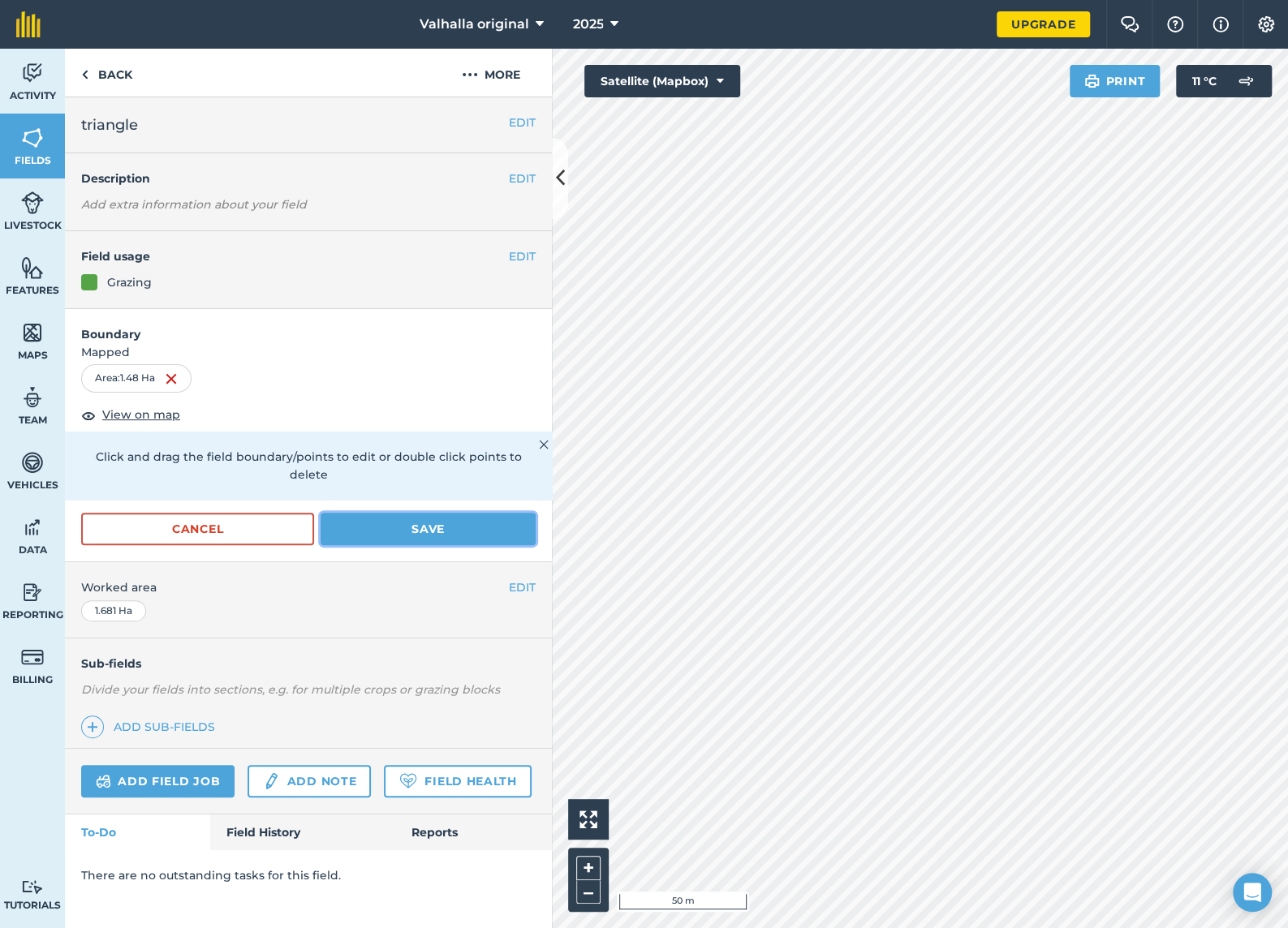
click at [416, 512] on button "Save" at bounding box center [427, 528] width 215 height 33
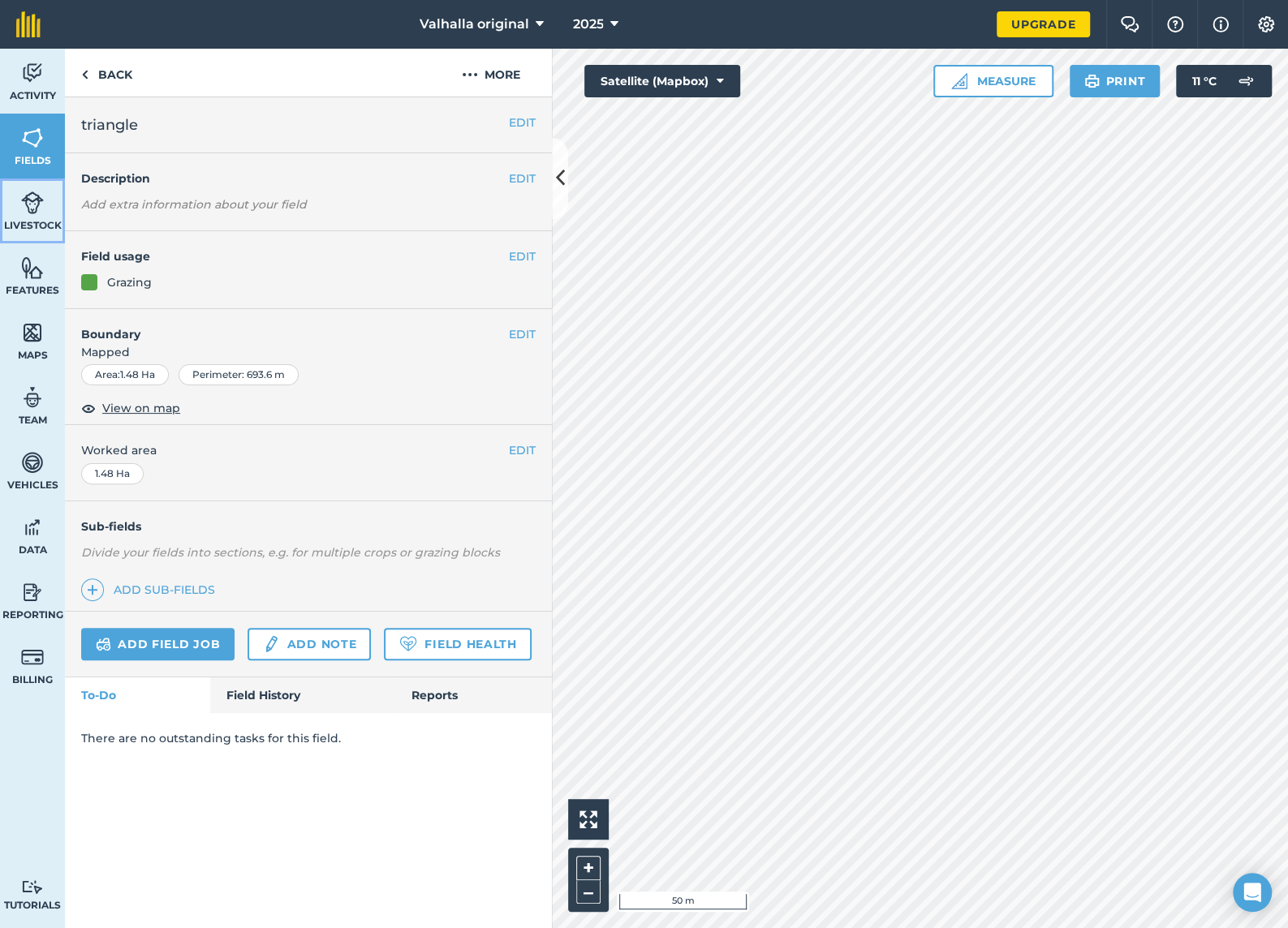
click at [29, 205] on img at bounding box center [32, 202] width 23 height 24
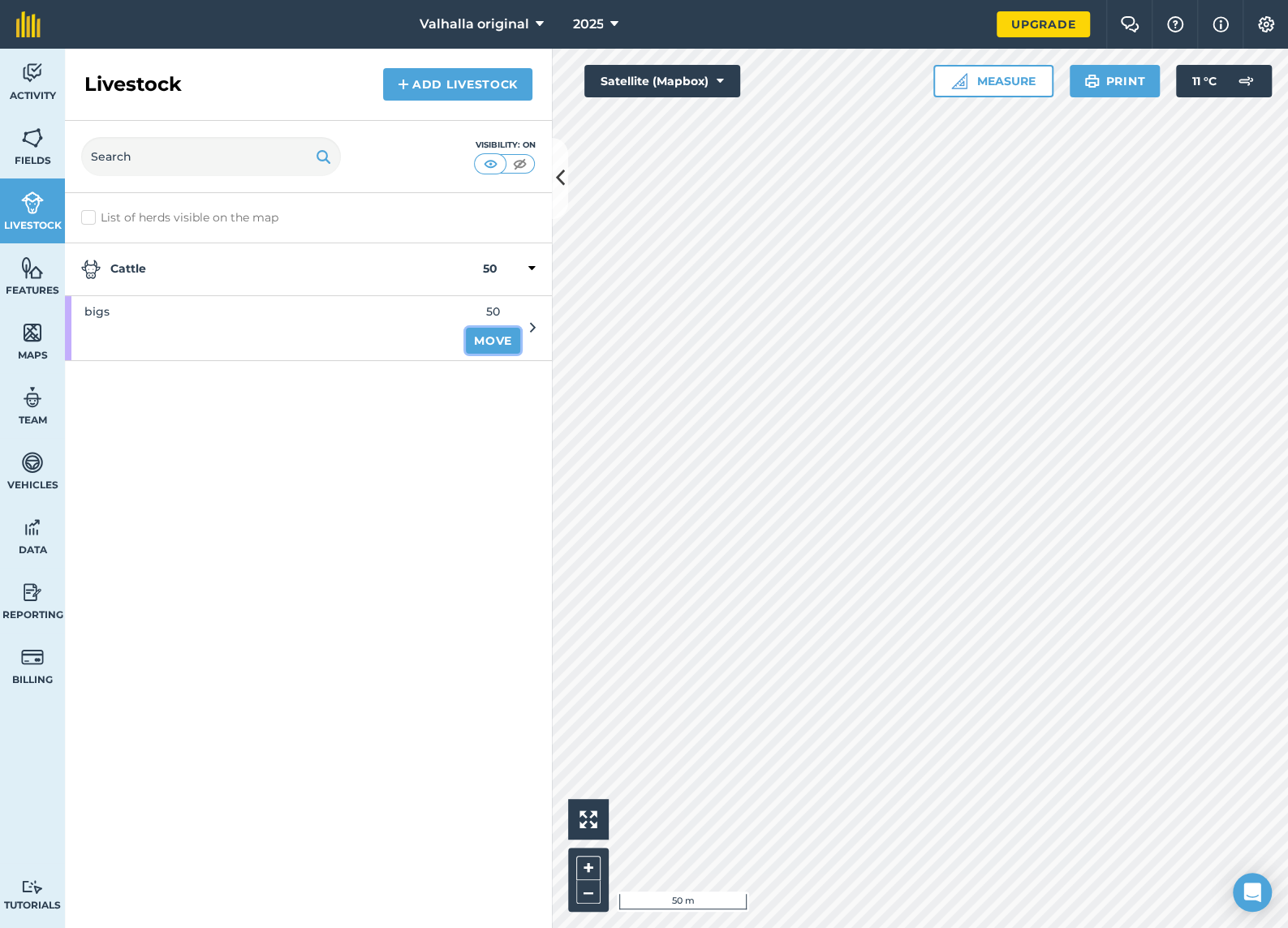
click at [489, 335] on link "Move" at bounding box center [493, 340] width 54 height 26
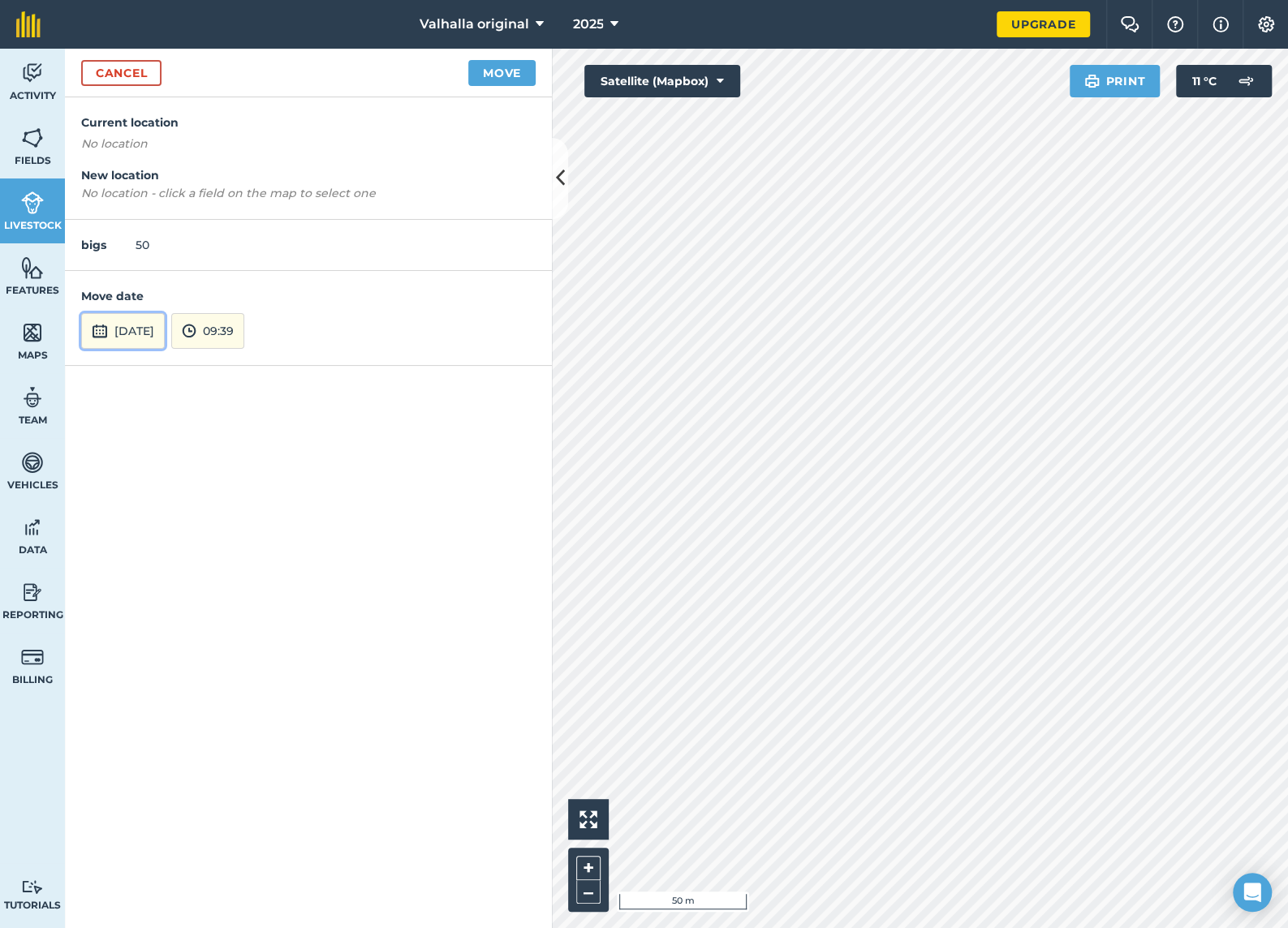
click at [162, 330] on button "[DATE]" at bounding box center [123, 330] width 84 height 36
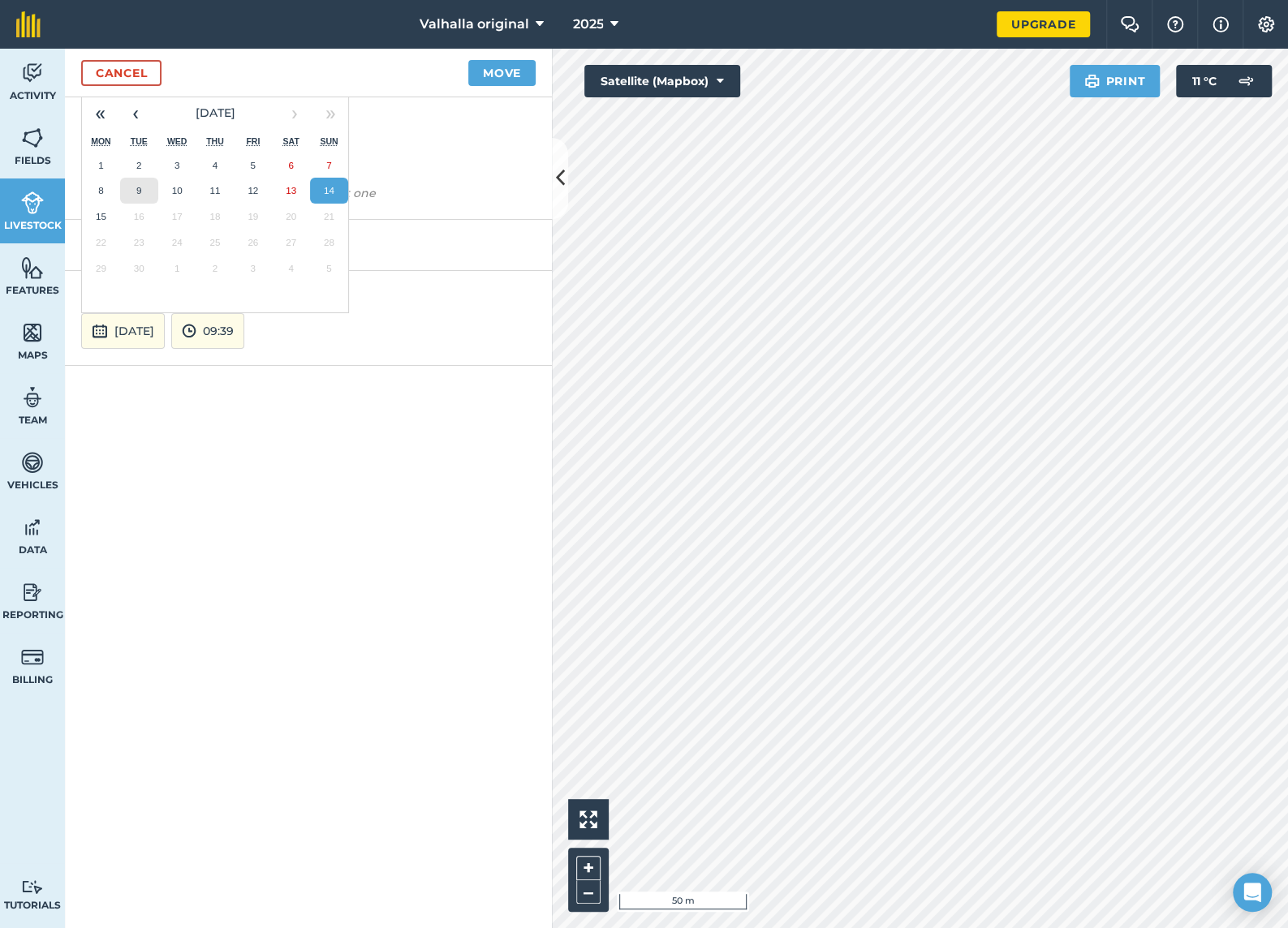
click at [136, 185] on abbr "9" at bounding box center [139, 190] width 5 height 11
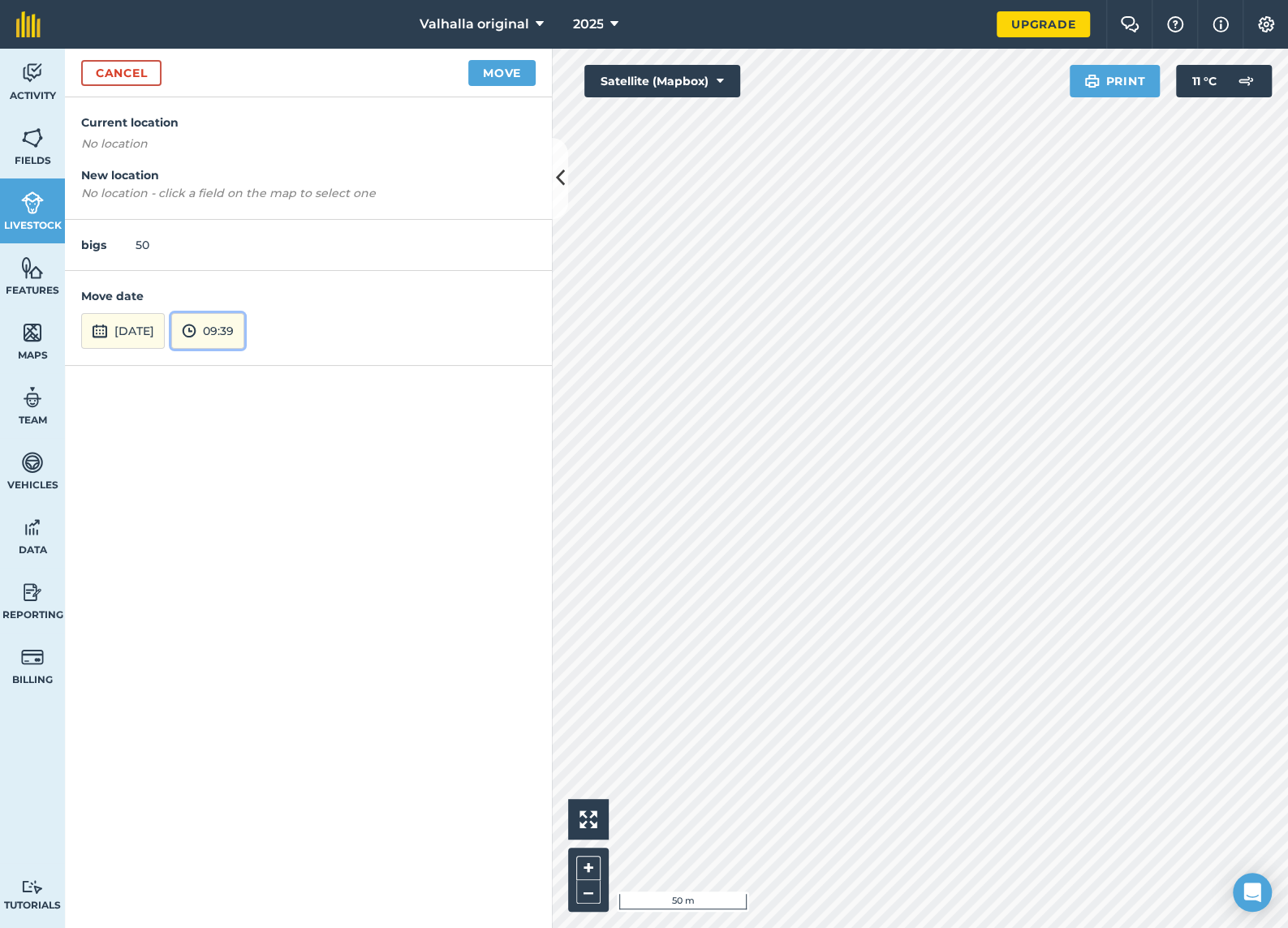
click at [244, 324] on button "09:39" at bounding box center [207, 330] width 73 height 36
click at [240, 225] on button "13:00" at bounding box center [210, 227] width 76 height 26
click at [501, 69] on button "Move" at bounding box center [502, 73] width 68 height 26
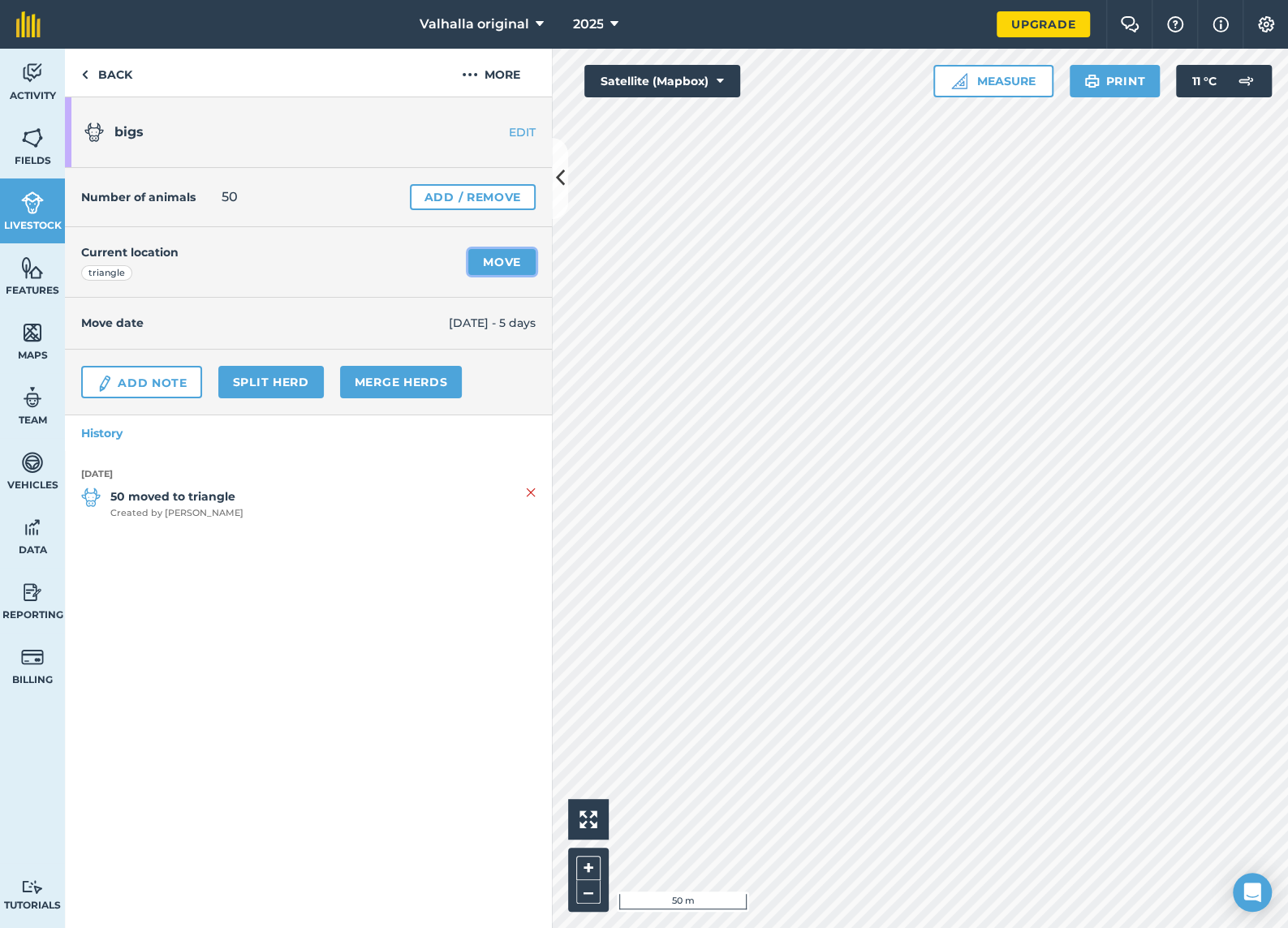
click at [502, 259] on link "Move" at bounding box center [502, 262] width 68 height 26
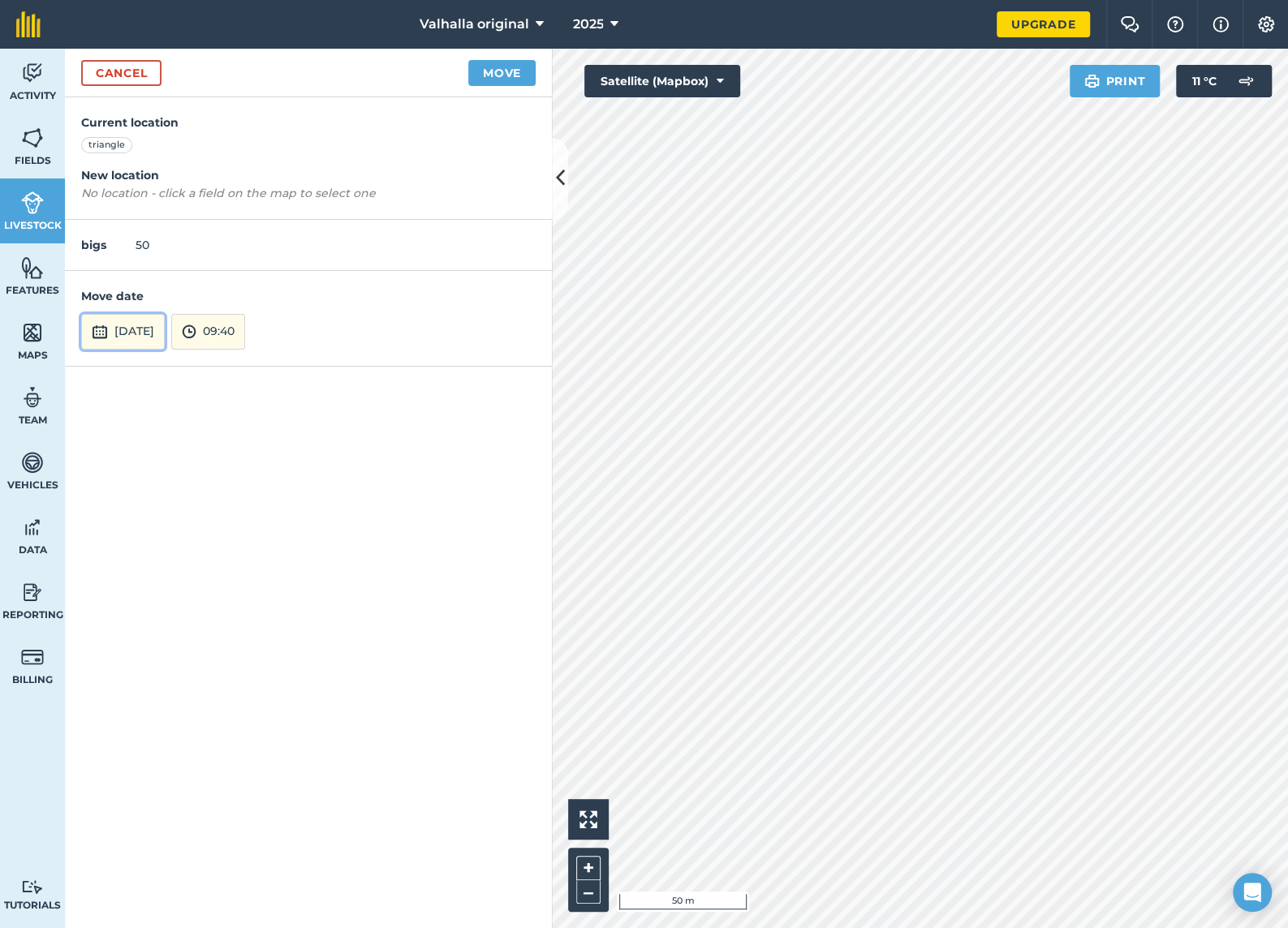
click at [159, 329] on button "[DATE]" at bounding box center [123, 331] width 84 height 36
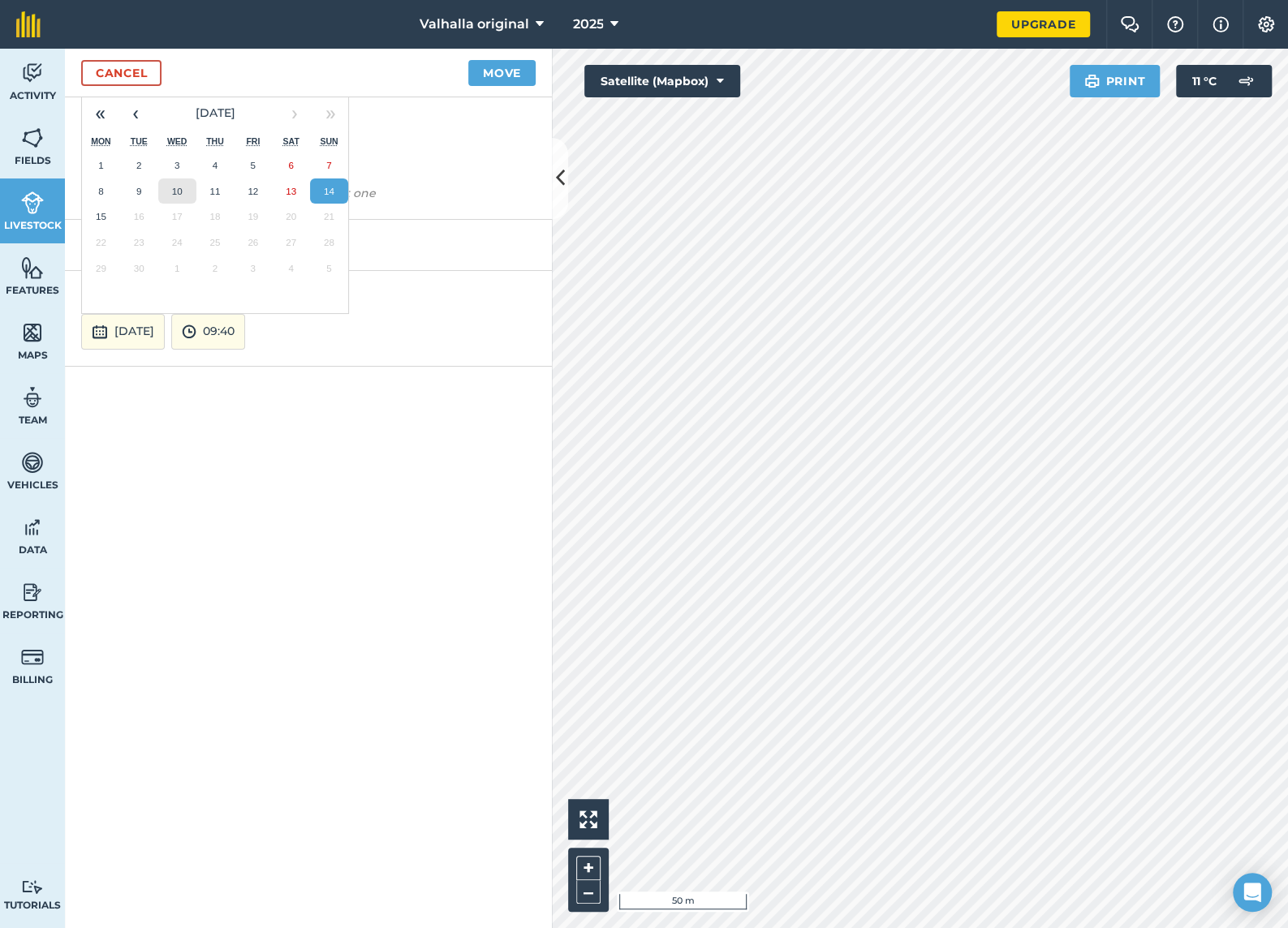
click at [177, 186] on abbr "10" at bounding box center [177, 191] width 11 height 11
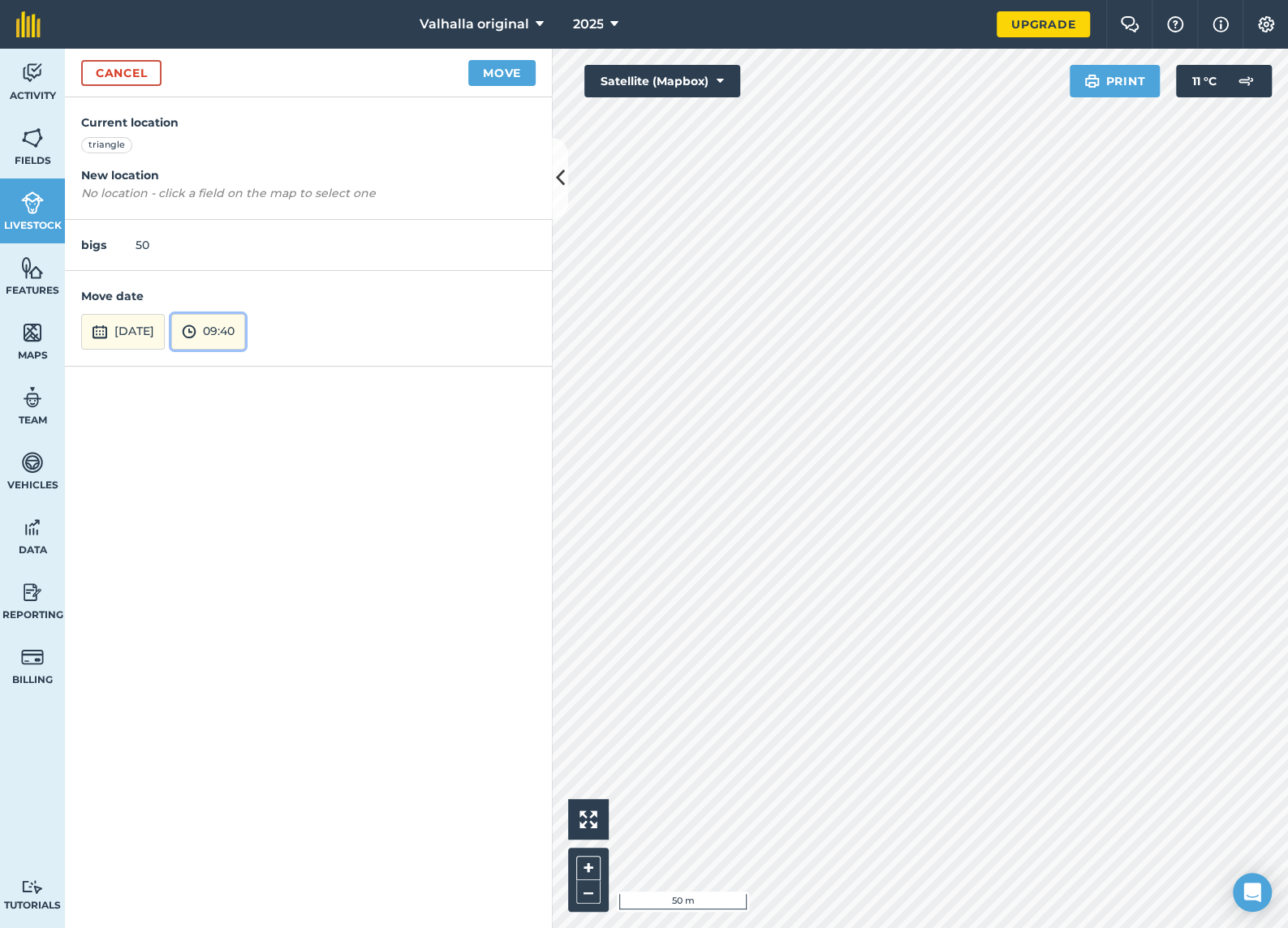
click at [245, 334] on button "09:40" at bounding box center [208, 331] width 74 height 36
click at [248, 218] on button "12:00" at bounding box center [210, 218] width 76 height 26
click at [496, 71] on button "Move" at bounding box center [502, 73] width 68 height 26
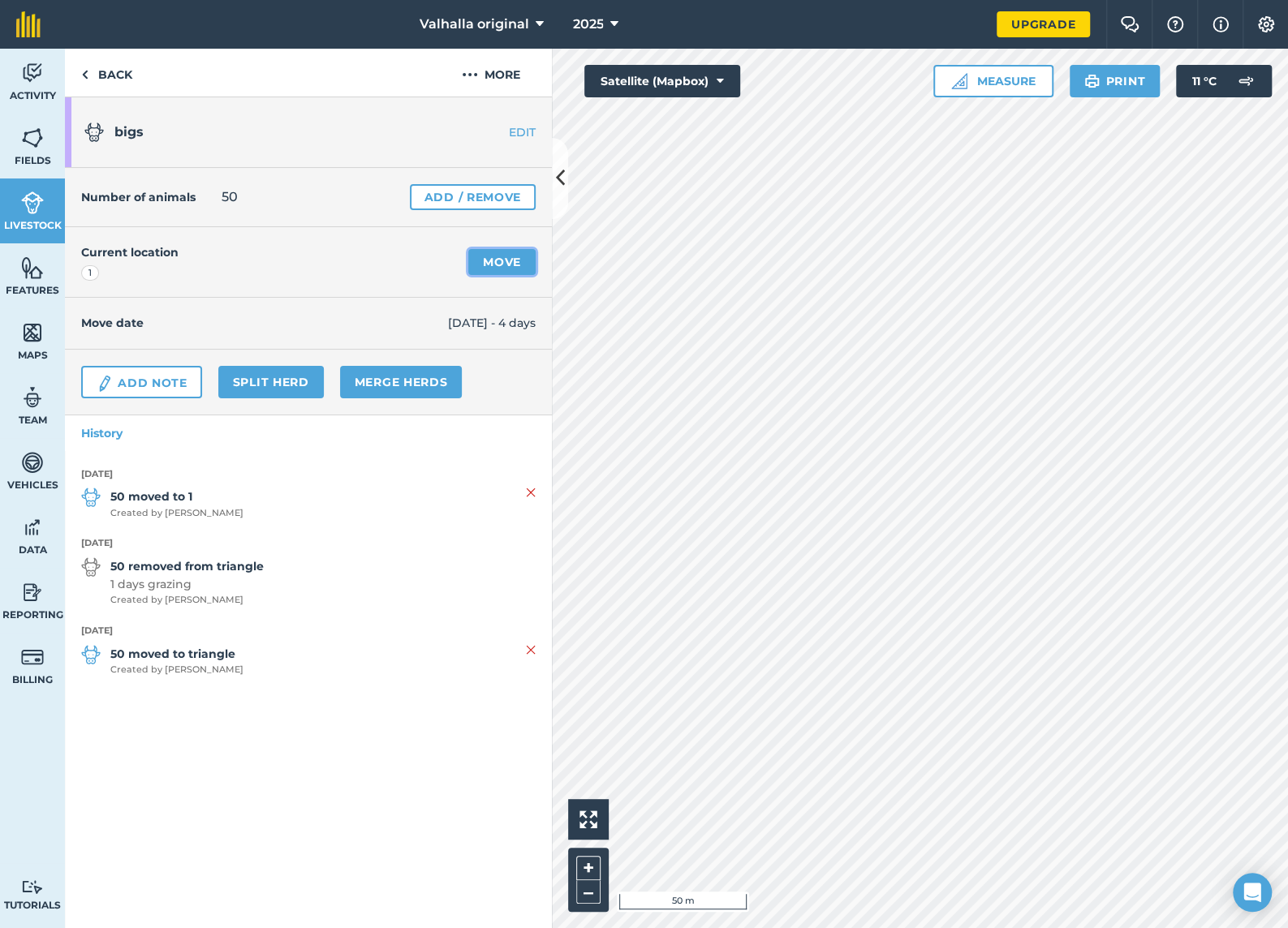
click at [516, 260] on link "Move" at bounding box center [502, 262] width 68 height 26
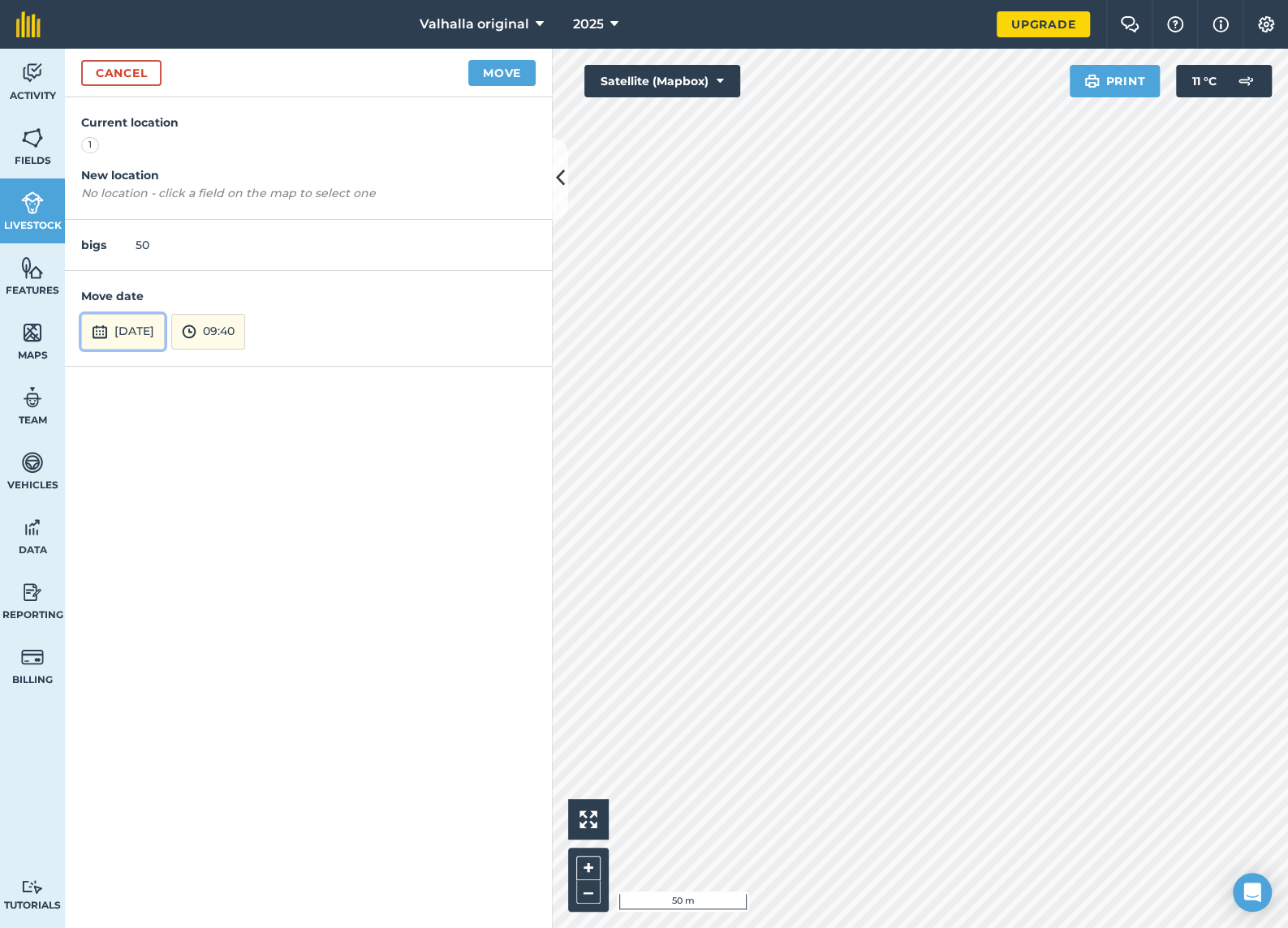
click at [165, 329] on button "[DATE]" at bounding box center [123, 331] width 84 height 36
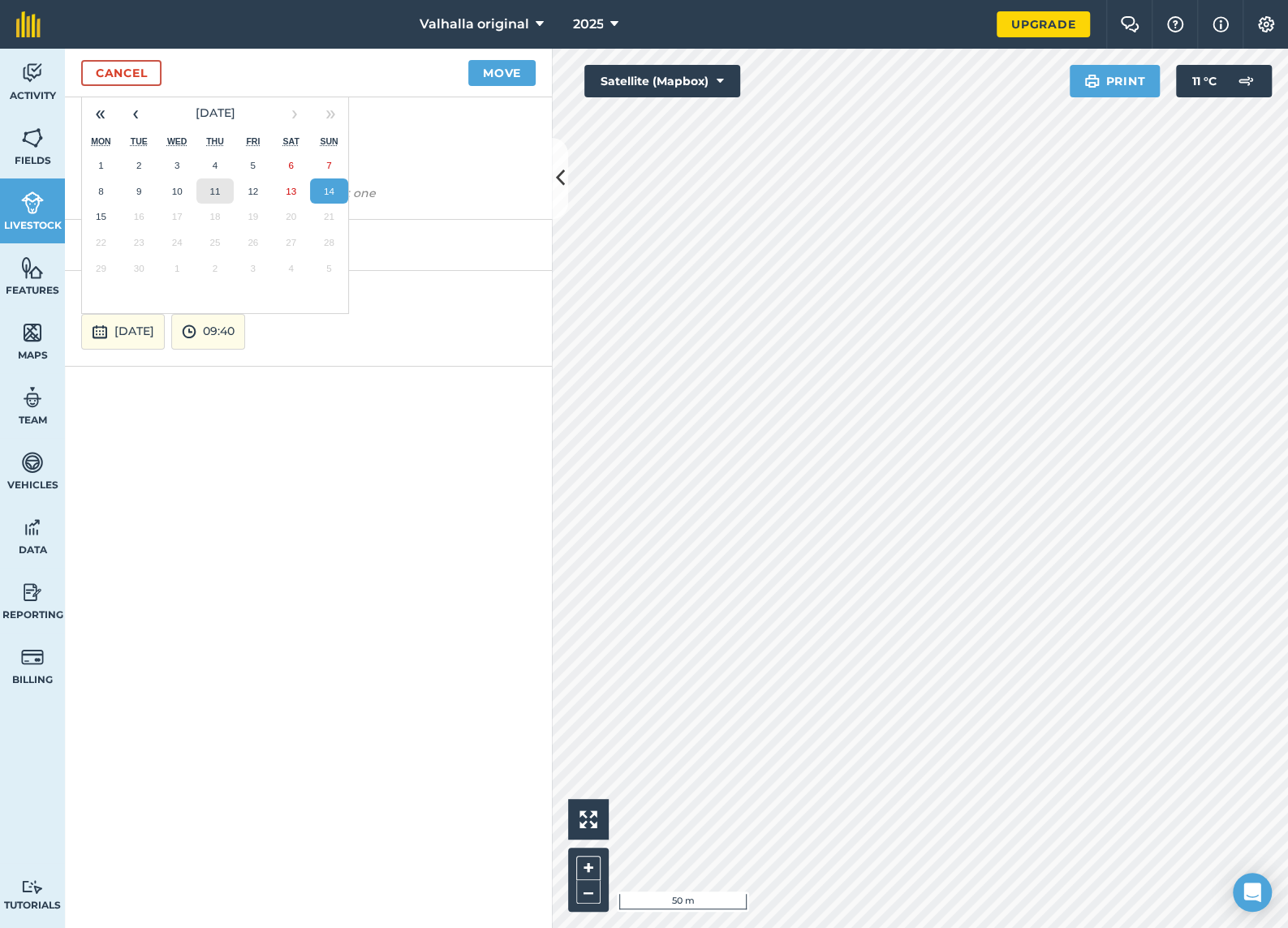
click at [217, 187] on abbr "11" at bounding box center [214, 191] width 11 height 11
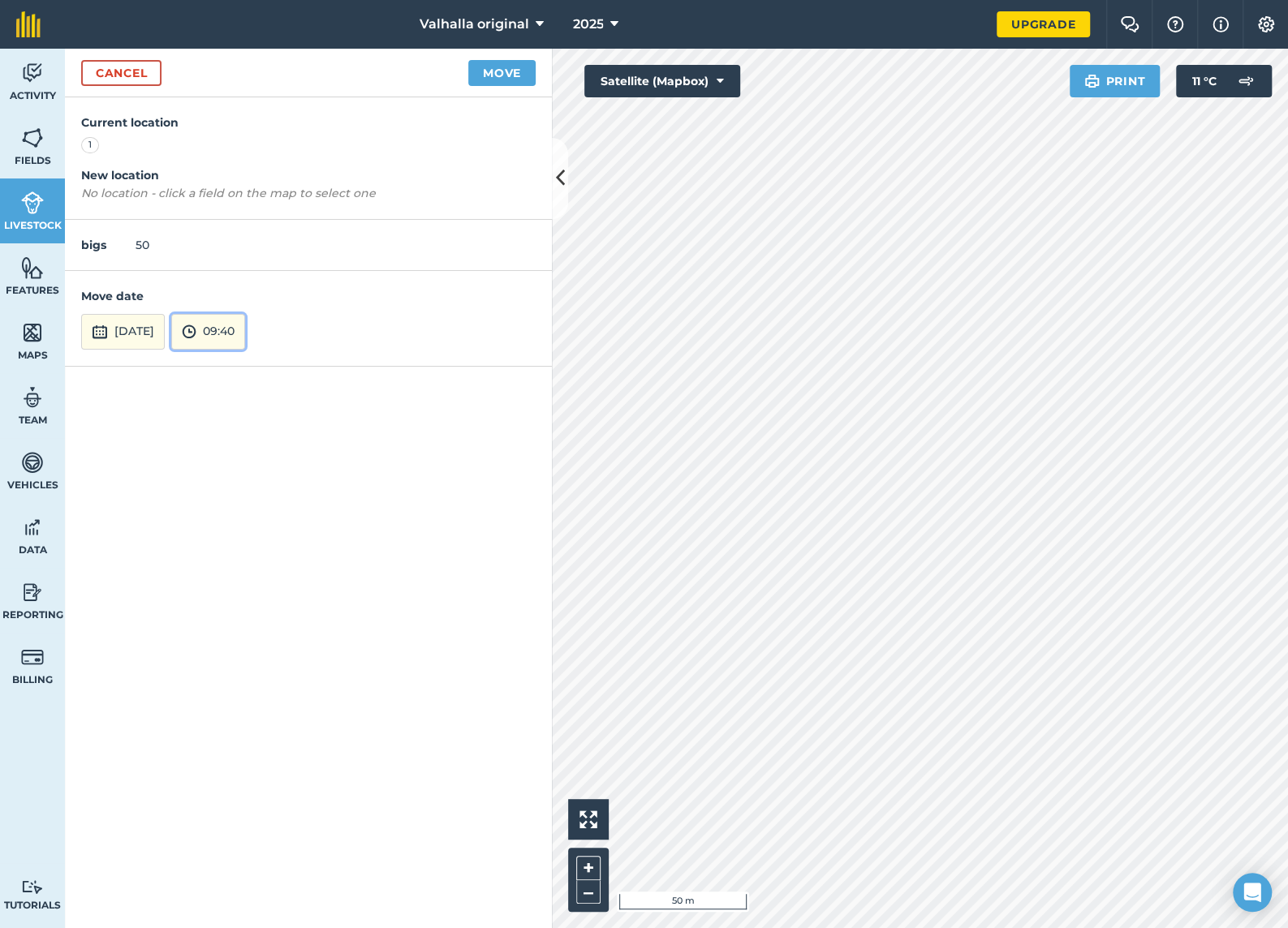
click at [245, 332] on button "09:40" at bounding box center [208, 331] width 74 height 36
click at [248, 275] on button "12:00" at bounding box center [210, 278] width 76 height 26
click at [510, 68] on button "Move" at bounding box center [502, 73] width 68 height 26
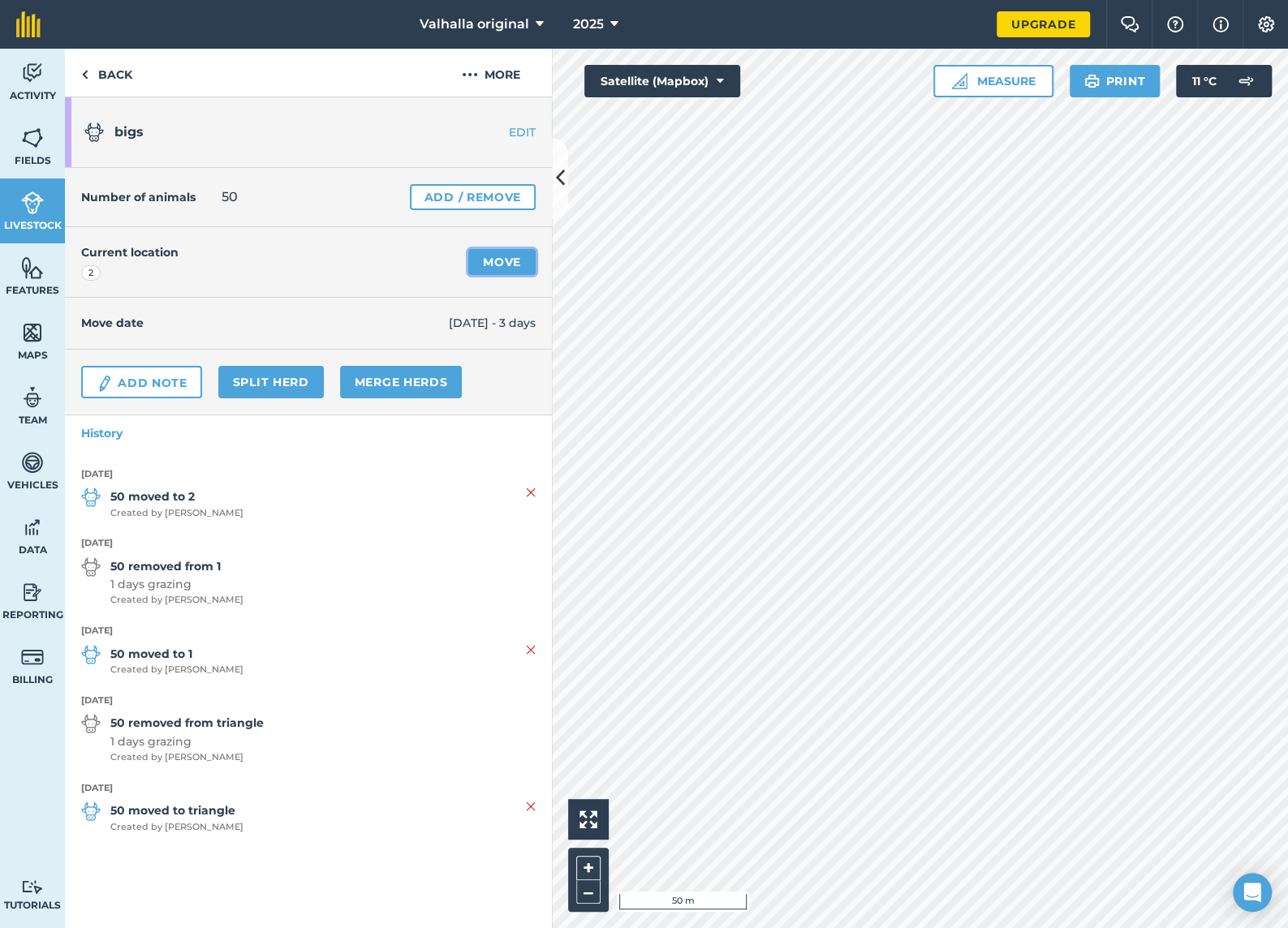
click at [493, 258] on link "Move" at bounding box center [502, 262] width 68 height 26
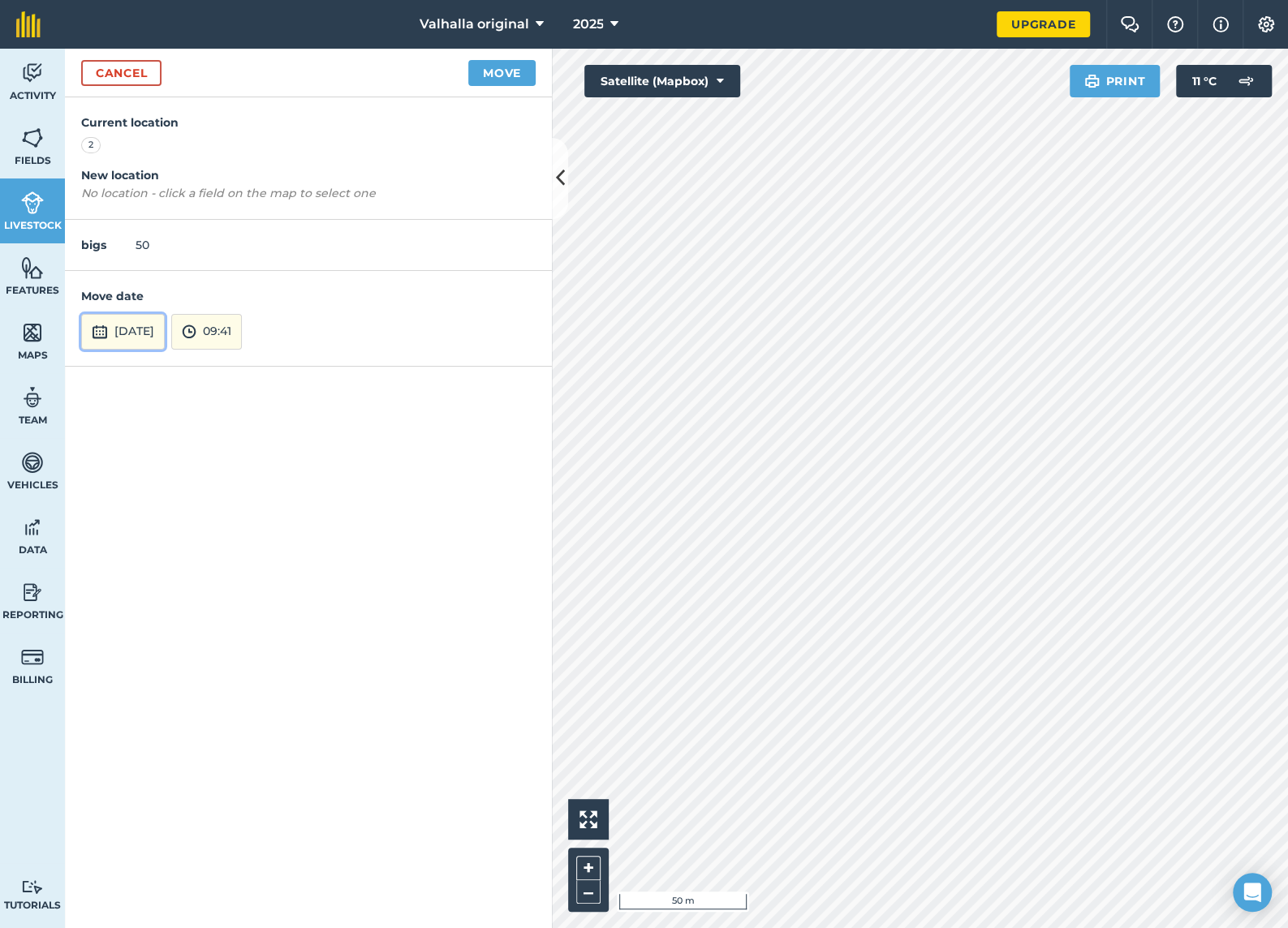
click at [165, 327] on button "[DATE]" at bounding box center [123, 331] width 84 height 36
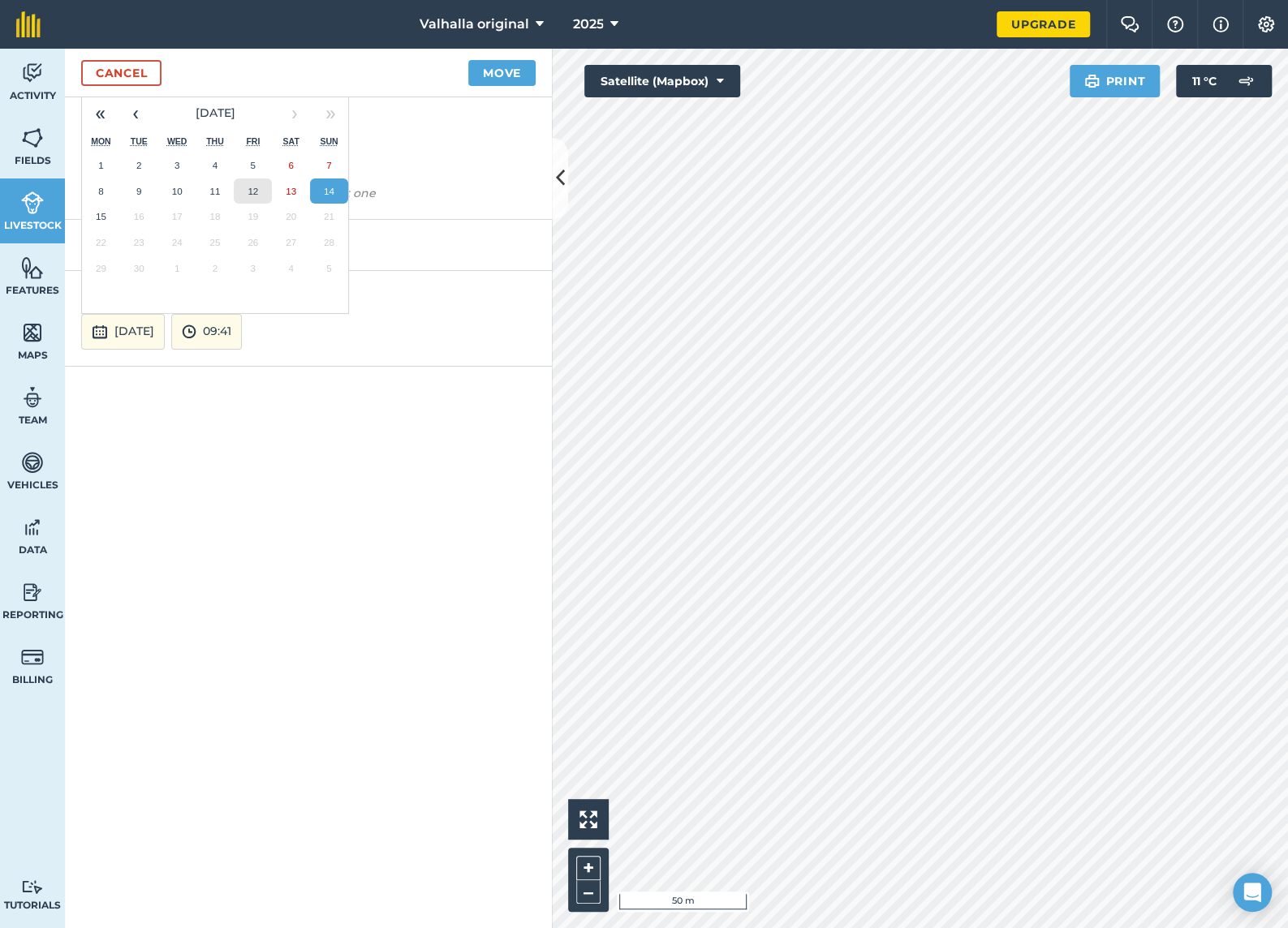
click at [253, 186] on abbr "12" at bounding box center [253, 191] width 11 height 11
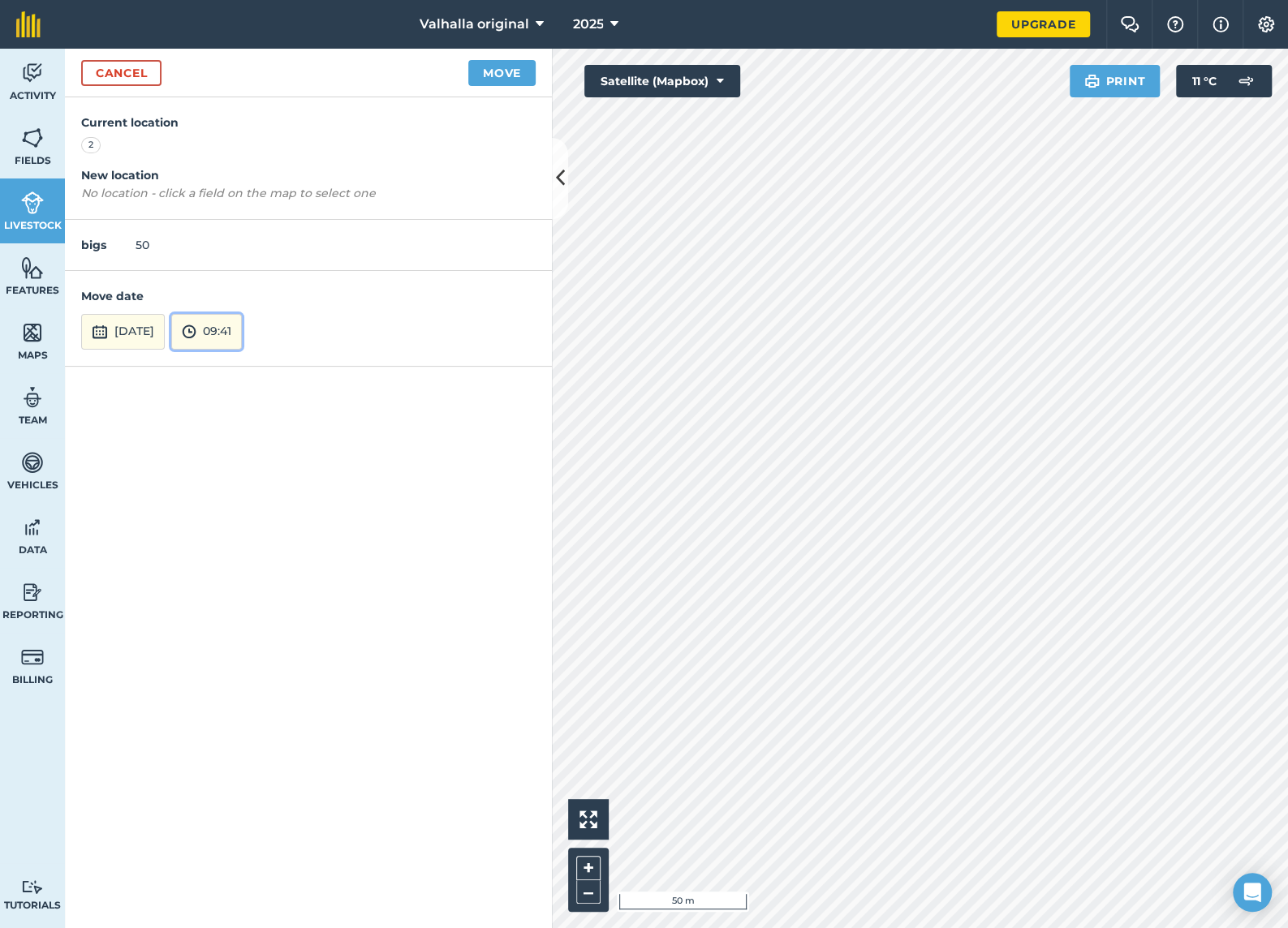
click at [242, 332] on button "09:41" at bounding box center [207, 331] width 70 height 36
click at [244, 283] on button "11:00" at bounding box center [210, 288] width 76 height 26
click at [509, 70] on button "Move" at bounding box center [502, 73] width 68 height 26
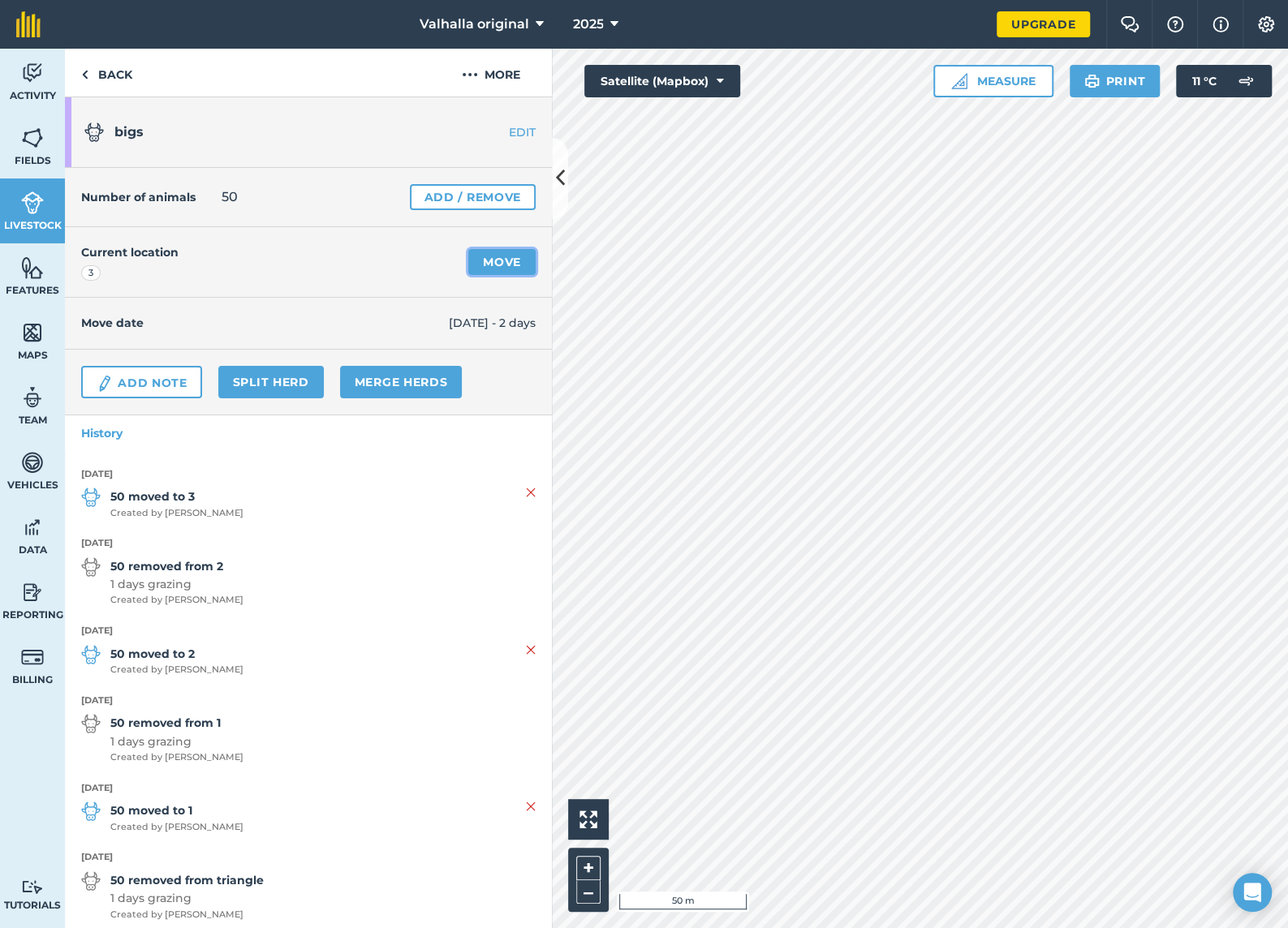
click at [488, 259] on link "Move" at bounding box center [502, 262] width 68 height 26
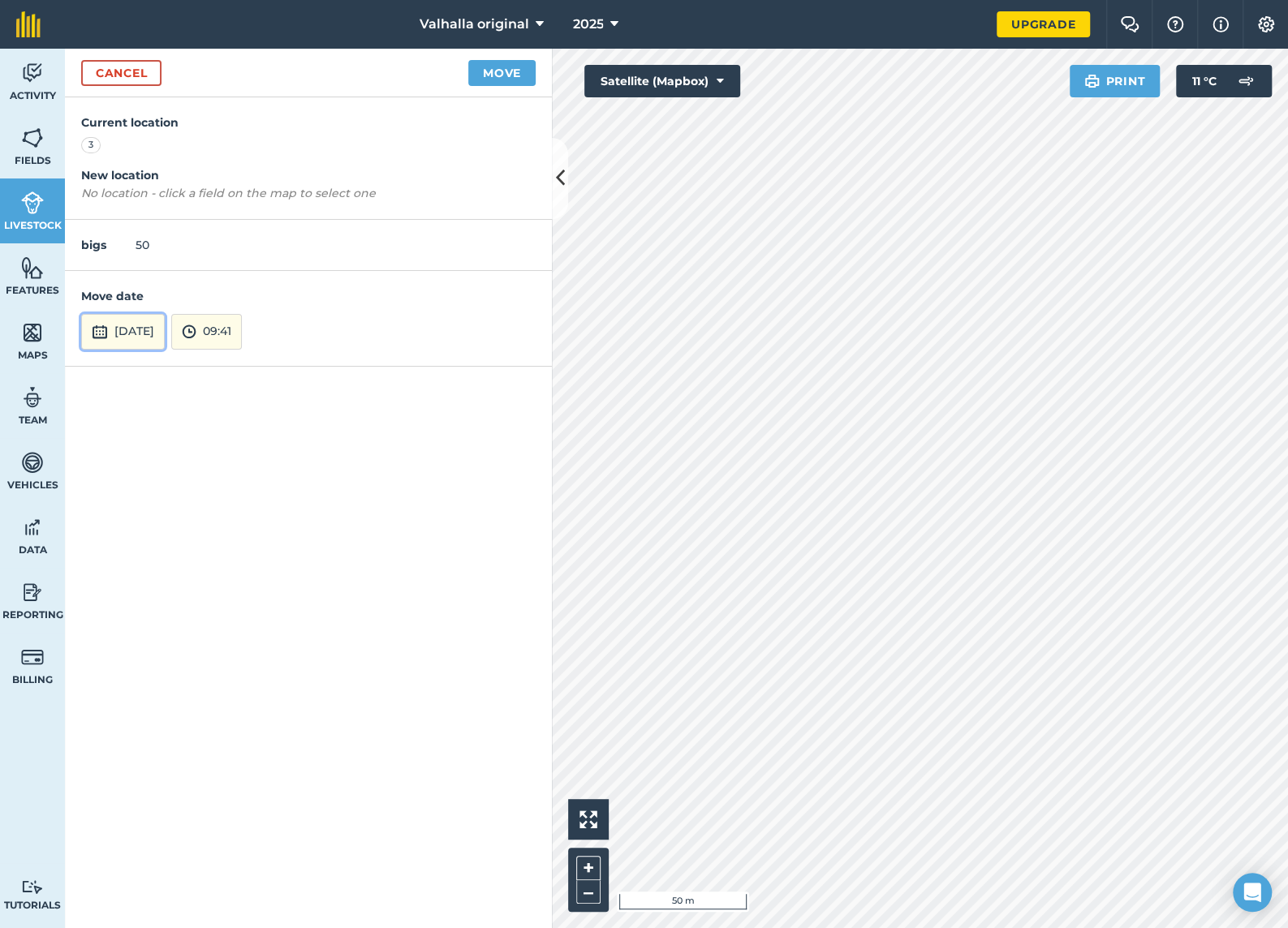
click at [156, 331] on button "[DATE]" at bounding box center [123, 331] width 84 height 36
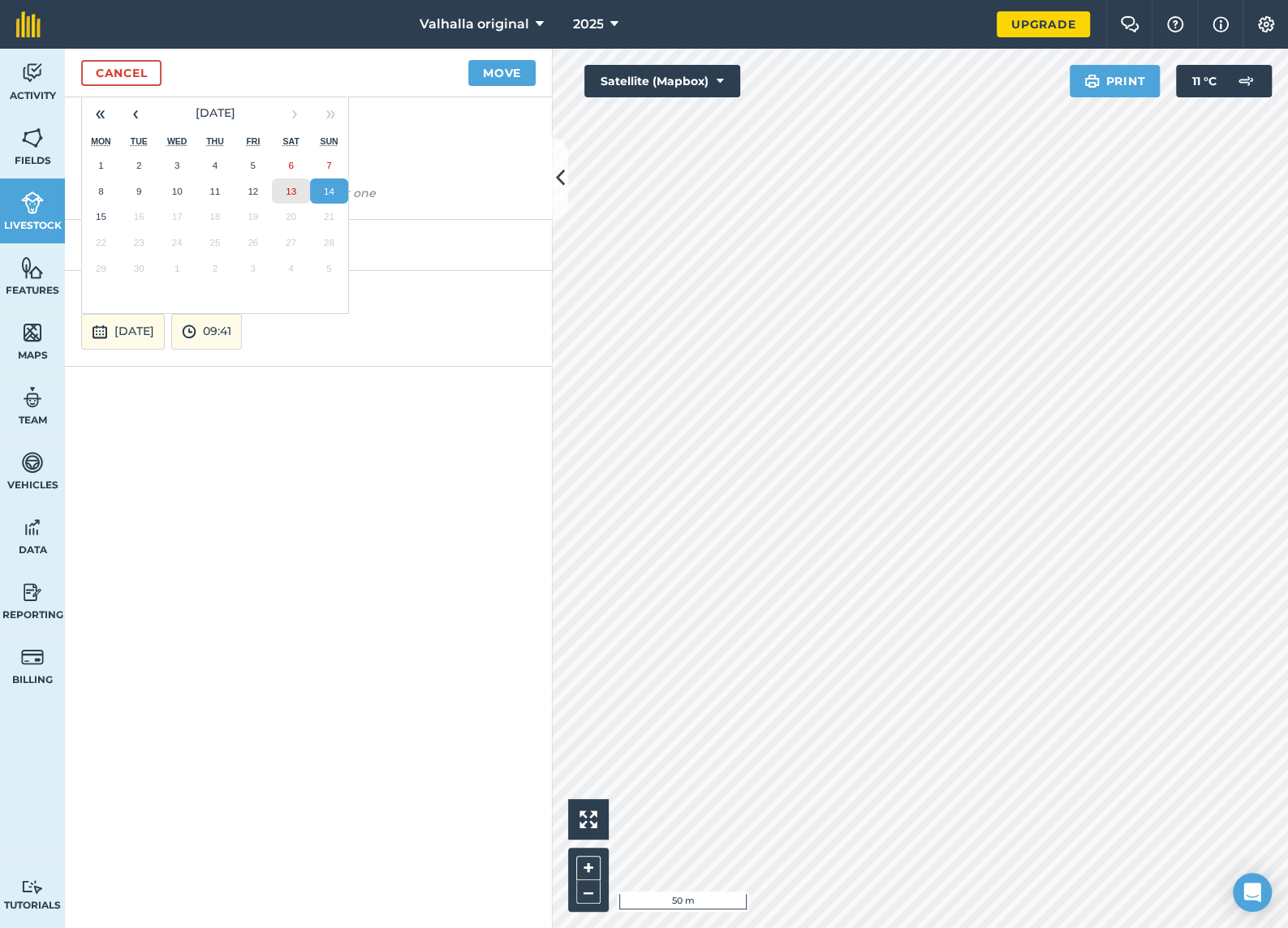
click at [286, 186] on abbr "13" at bounding box center [291, 191] width 11 height 11
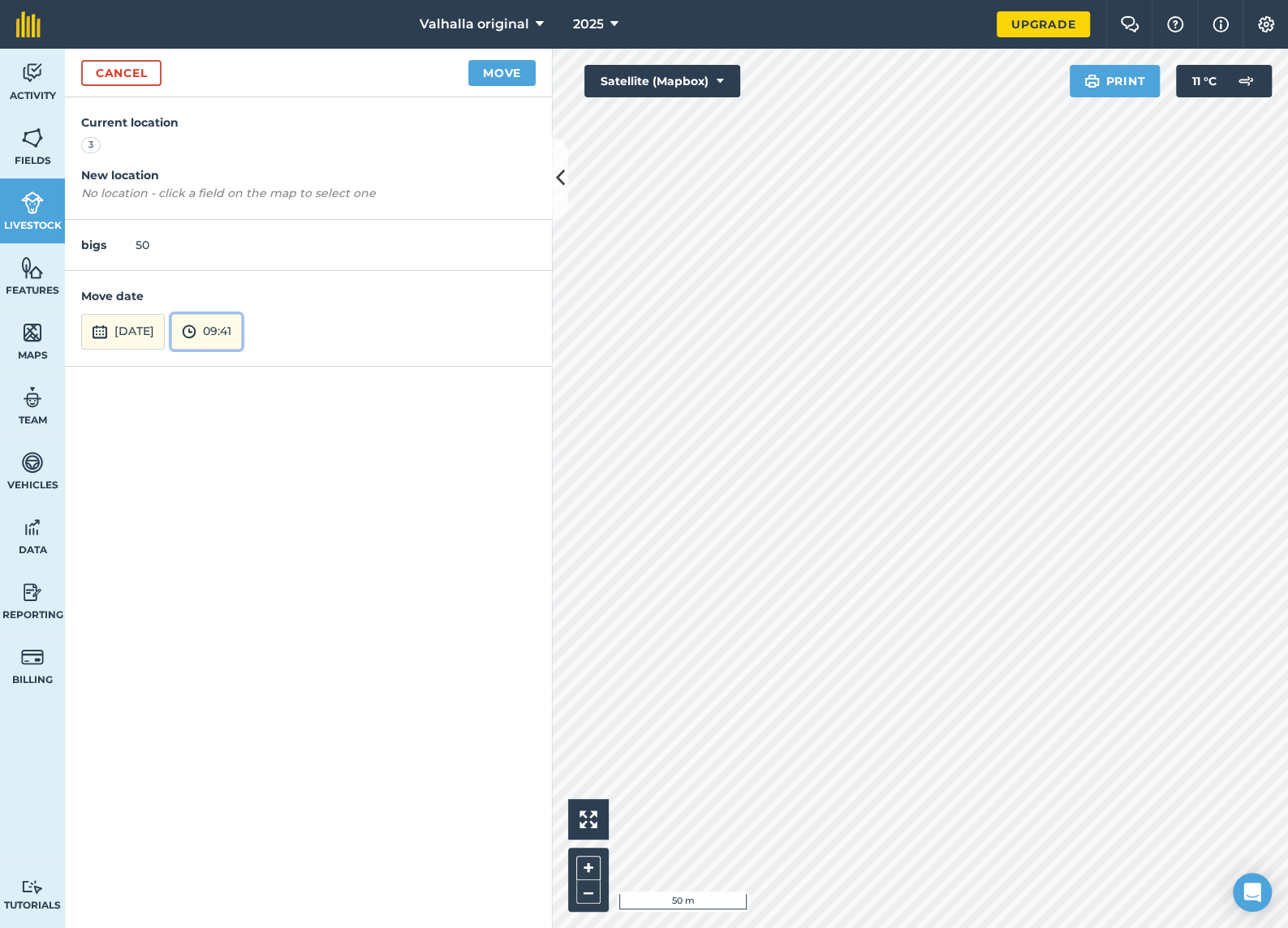
click at [242, 336] on button "09:41" at bounding box center [207, 331] width 70 height 36
click at [248, 236] on button "10:00" at bounding box center [210, 237] width 76 height 26
click at [501, 70] on button "Move" at bounding box center [502, 73] width 68 height 26
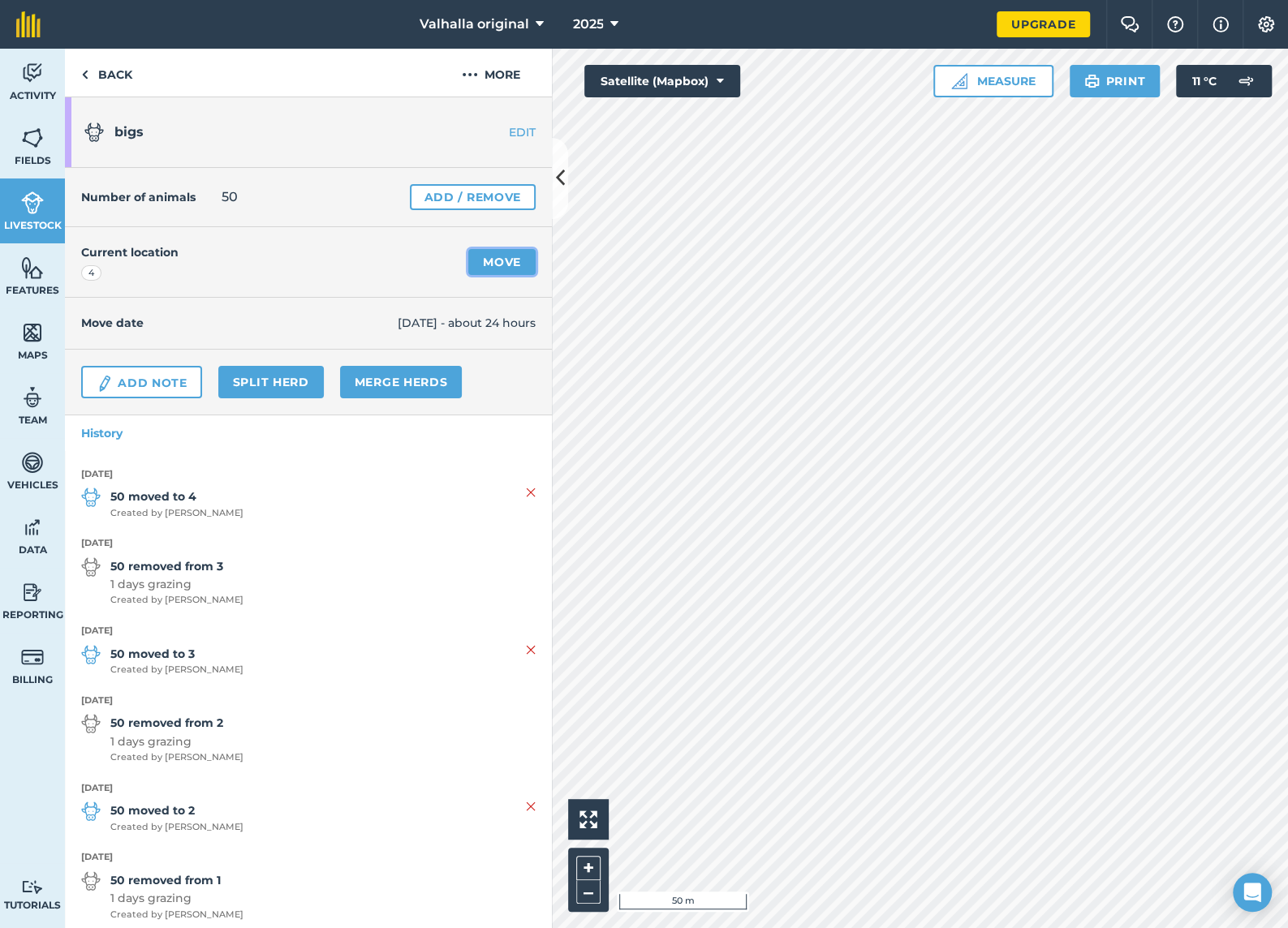
click at [486, 263] on link "Move" at bounding box center [502, 262] width 68 height 26
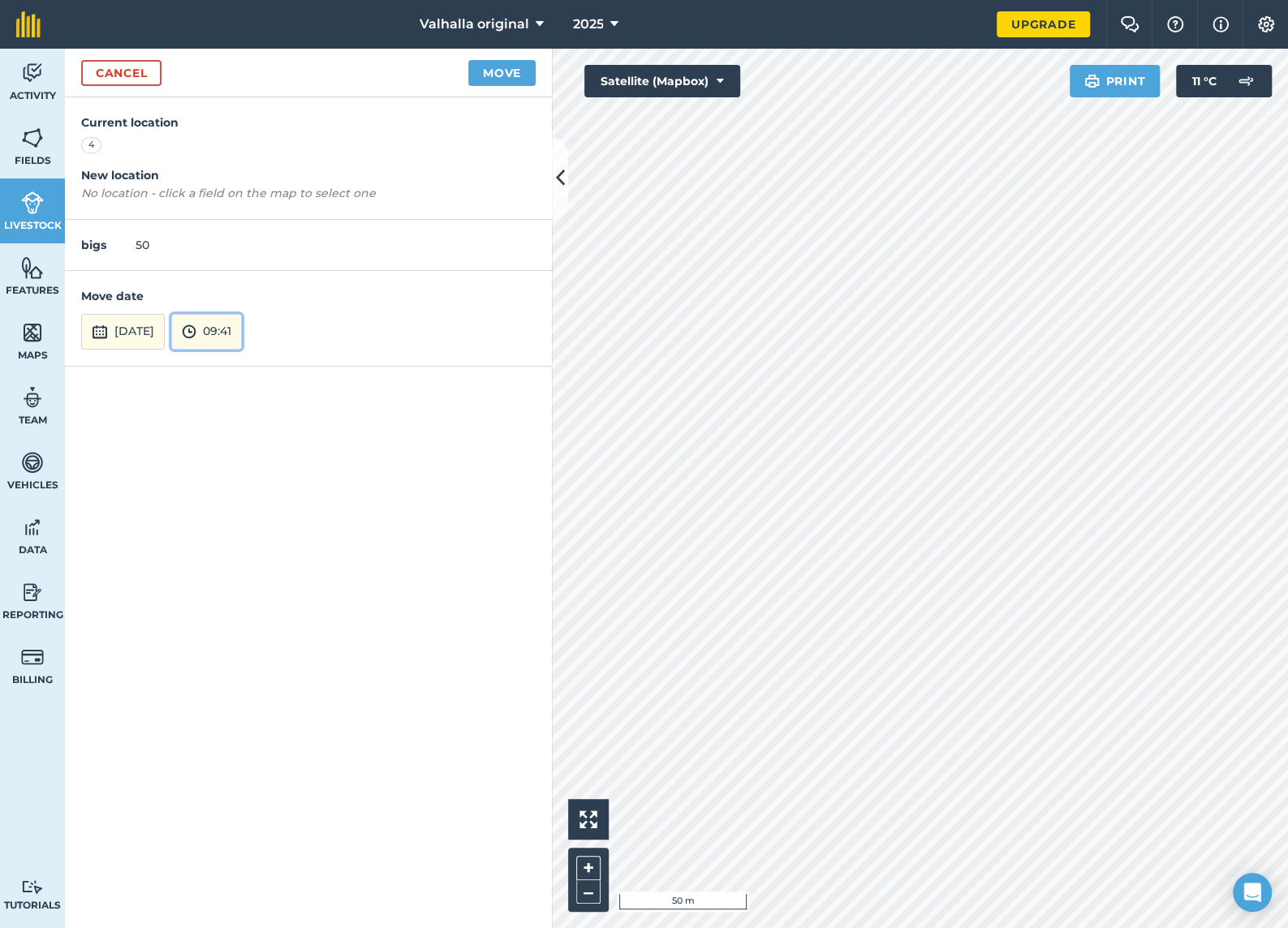
click at [242, 327] on button "09:41" at bounding box center [207, 331] width 70 height 36
click at [248, 186] on button "09:00" at bounding box center [210, 185] width 76 height 26
click at [509, 71] on button "Move" at bounding box center [502, 73] width 68 height 26
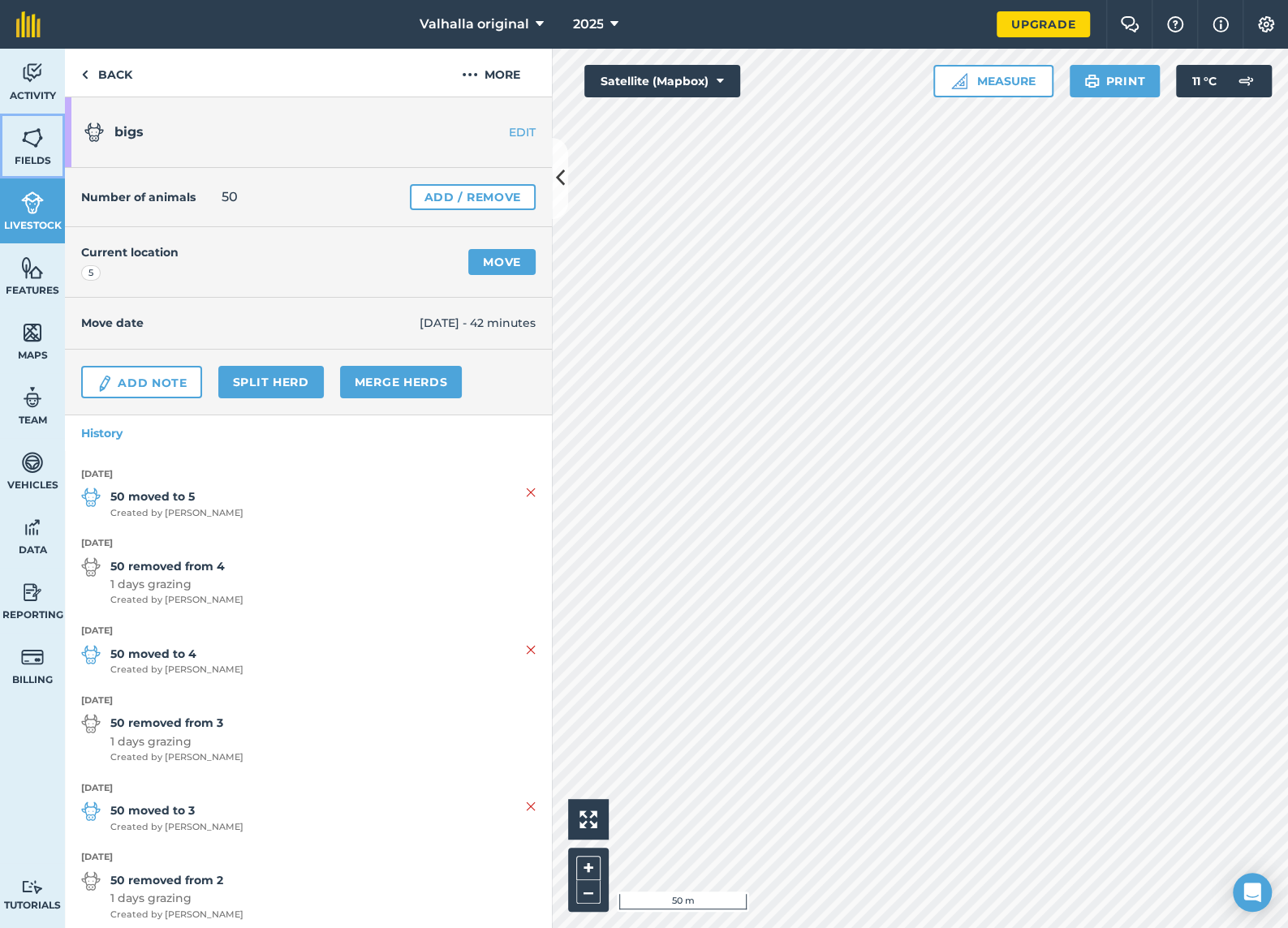
click at [26, 147] on img at bounding box center [32, 137] width 23 height 24
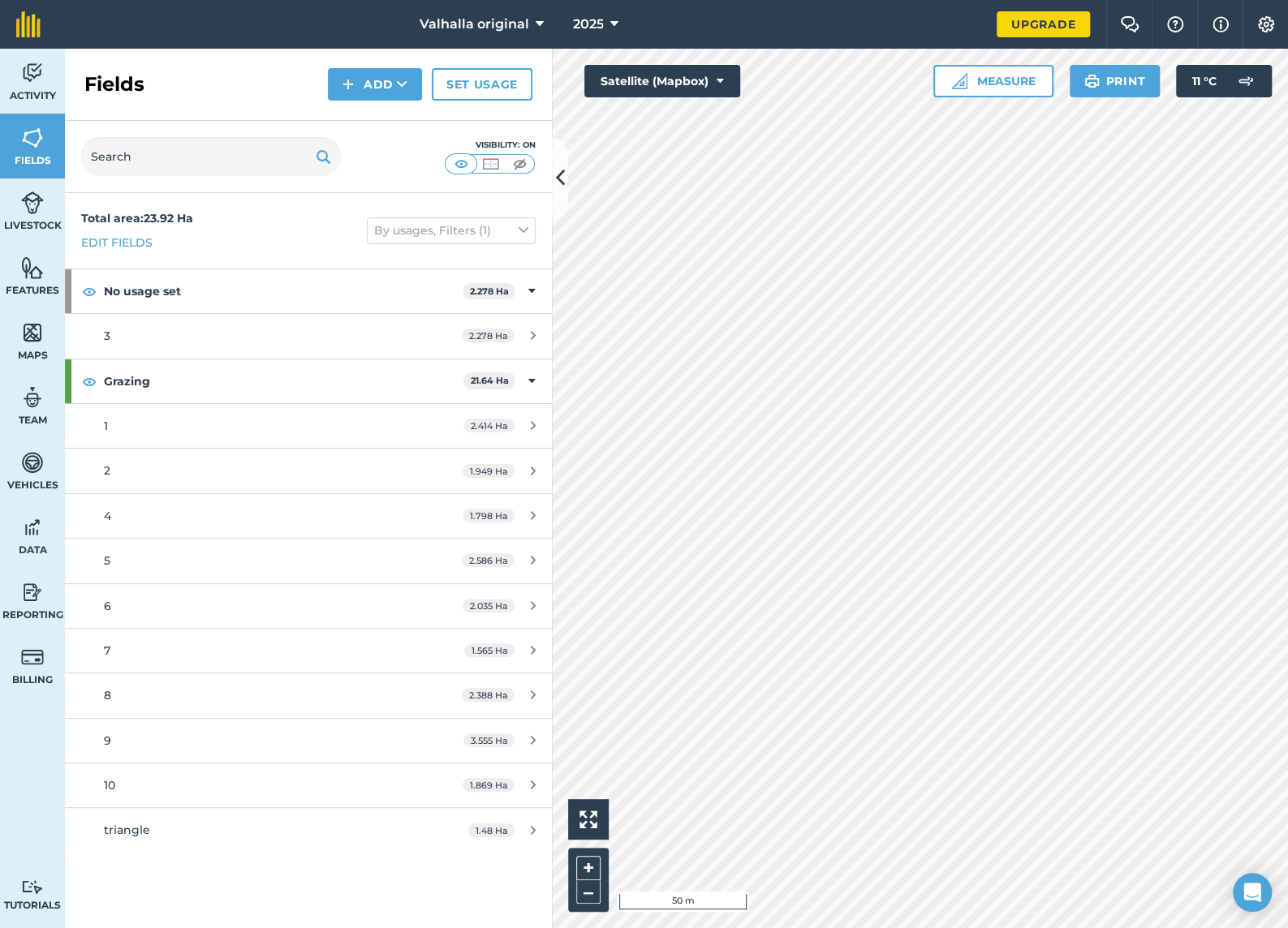
click at [538, 527] on div "Activity Fields Livestock Features Maps Team Vehicles Data Reporting Billing Tu…" at bounding box center [644, 488] width 1288 height 880
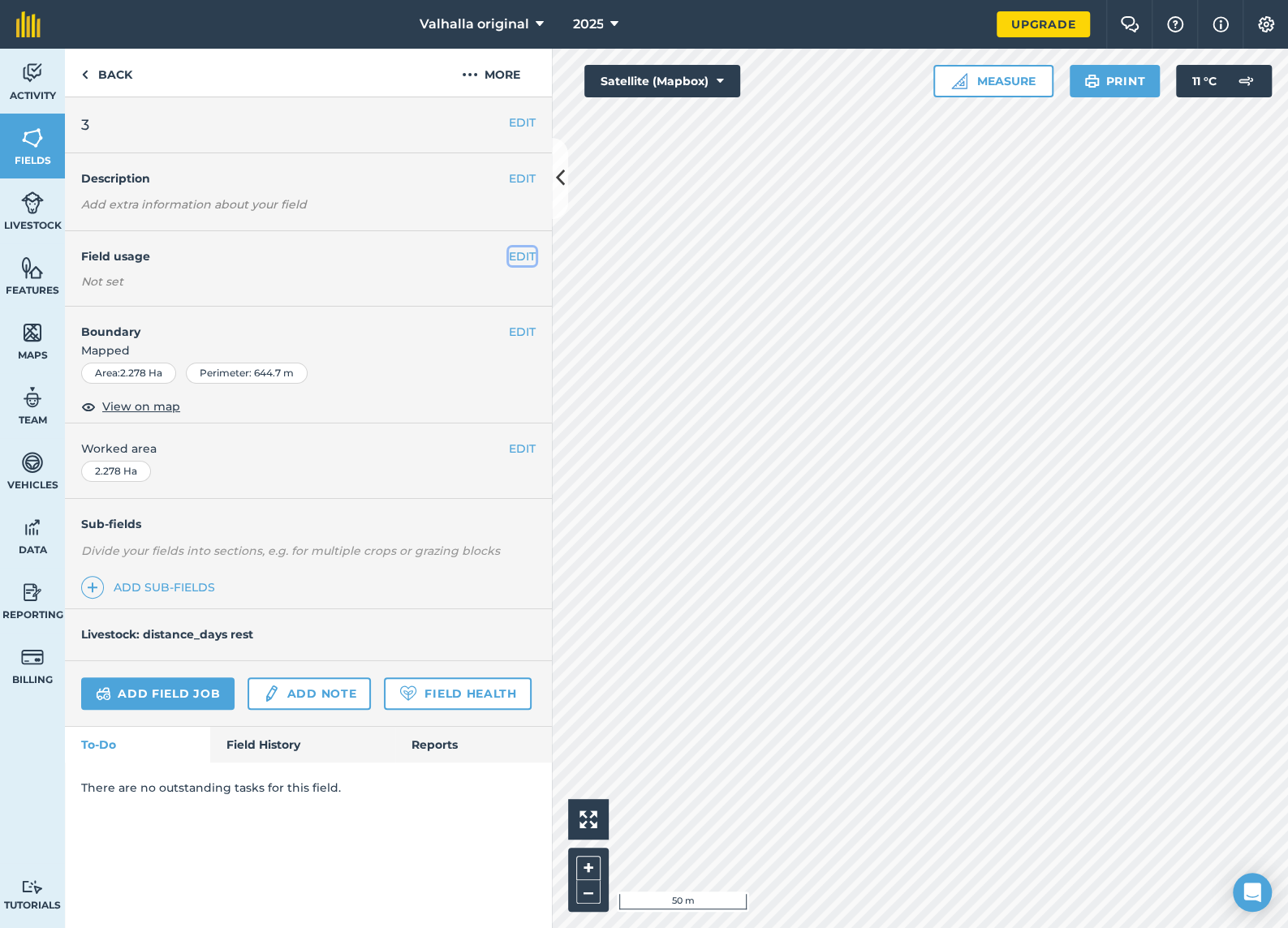
click at [524, 251] on button "EDIT" at bounding box center [522, 256] width 27 height 18
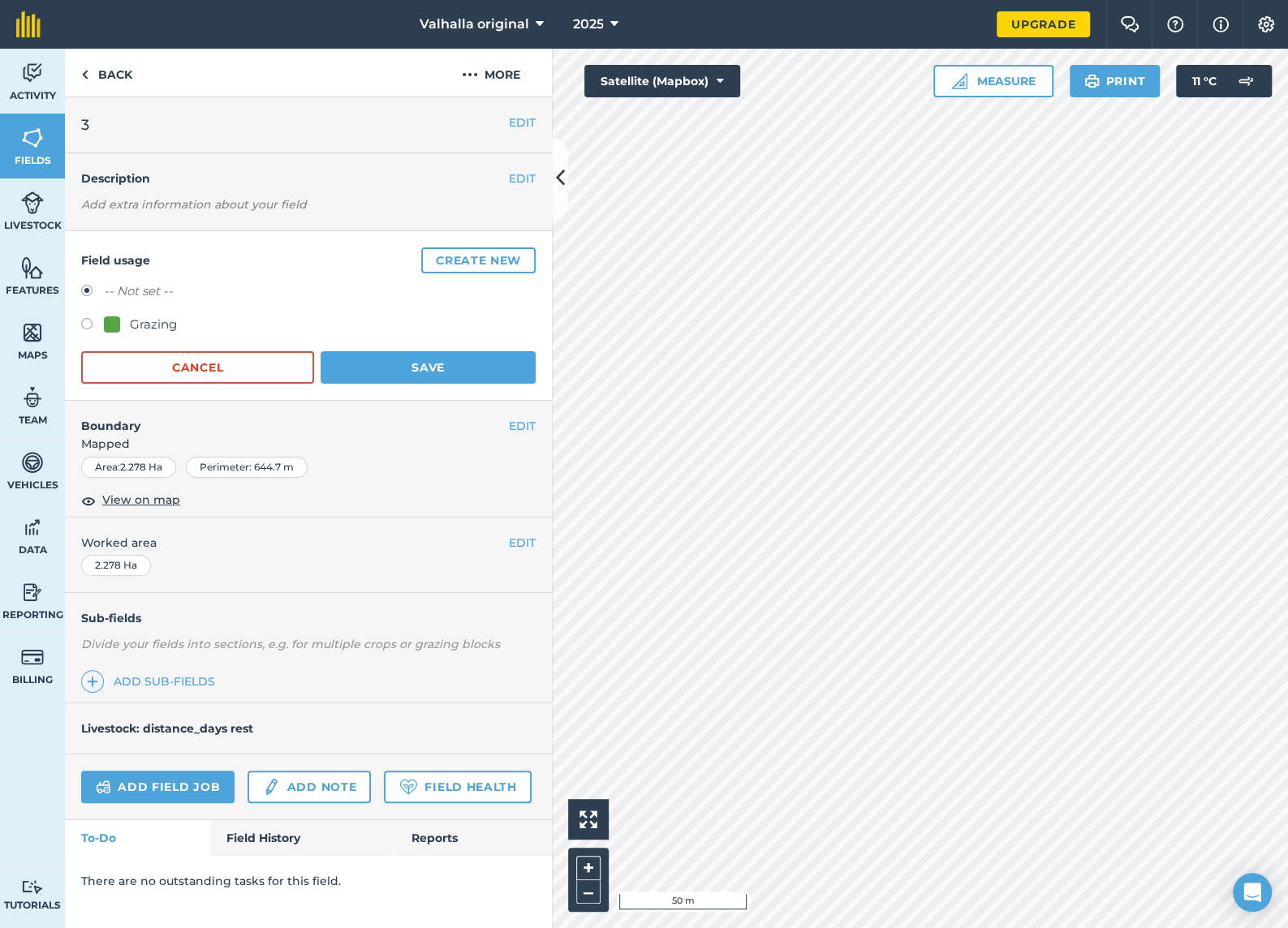
click at [86, 320] on label at bounding box center [92, 325] width 23 height 16
radio input "true"
radio input "false"
click at [421, 365] on button "Save" at bounding box center [427, 367] width 215 height 33
